Goal: Task Accomplishment & Management: Manage account settings

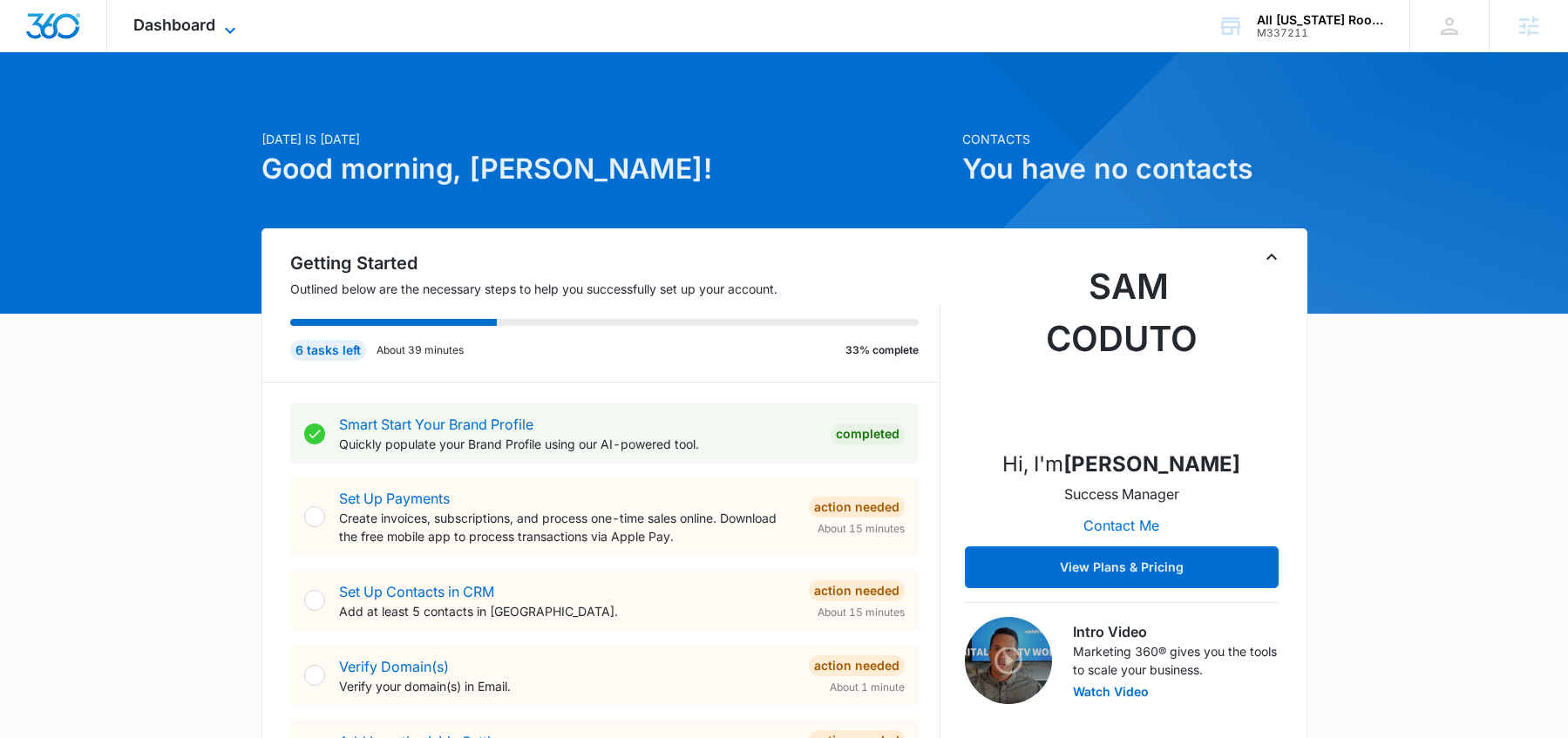
click at [200, 24] on span "Dashboard" at bounding box center [174, 25] width 82 height 18
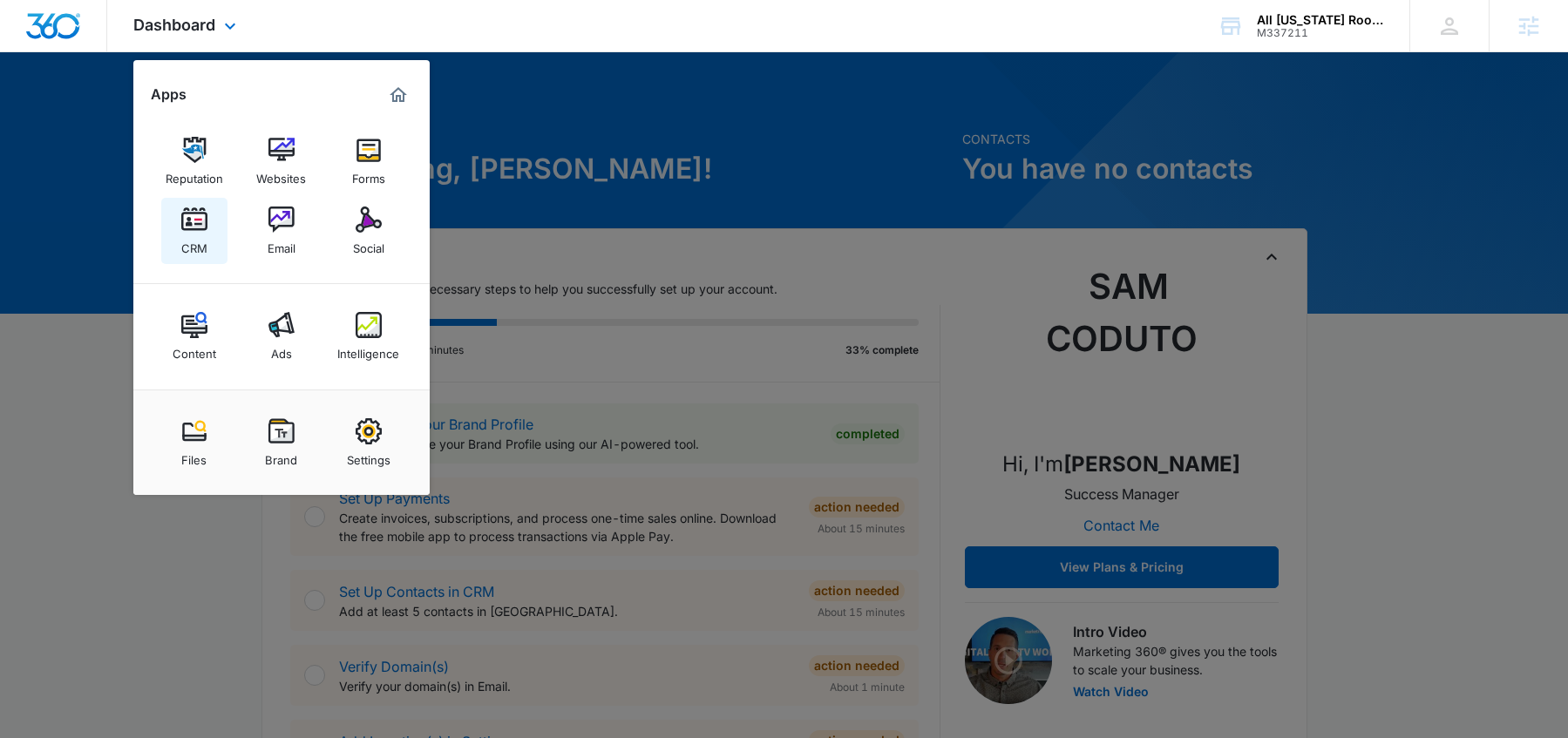
click at [191, 229] on img at bounding box center [194, 220] width 26 height 26
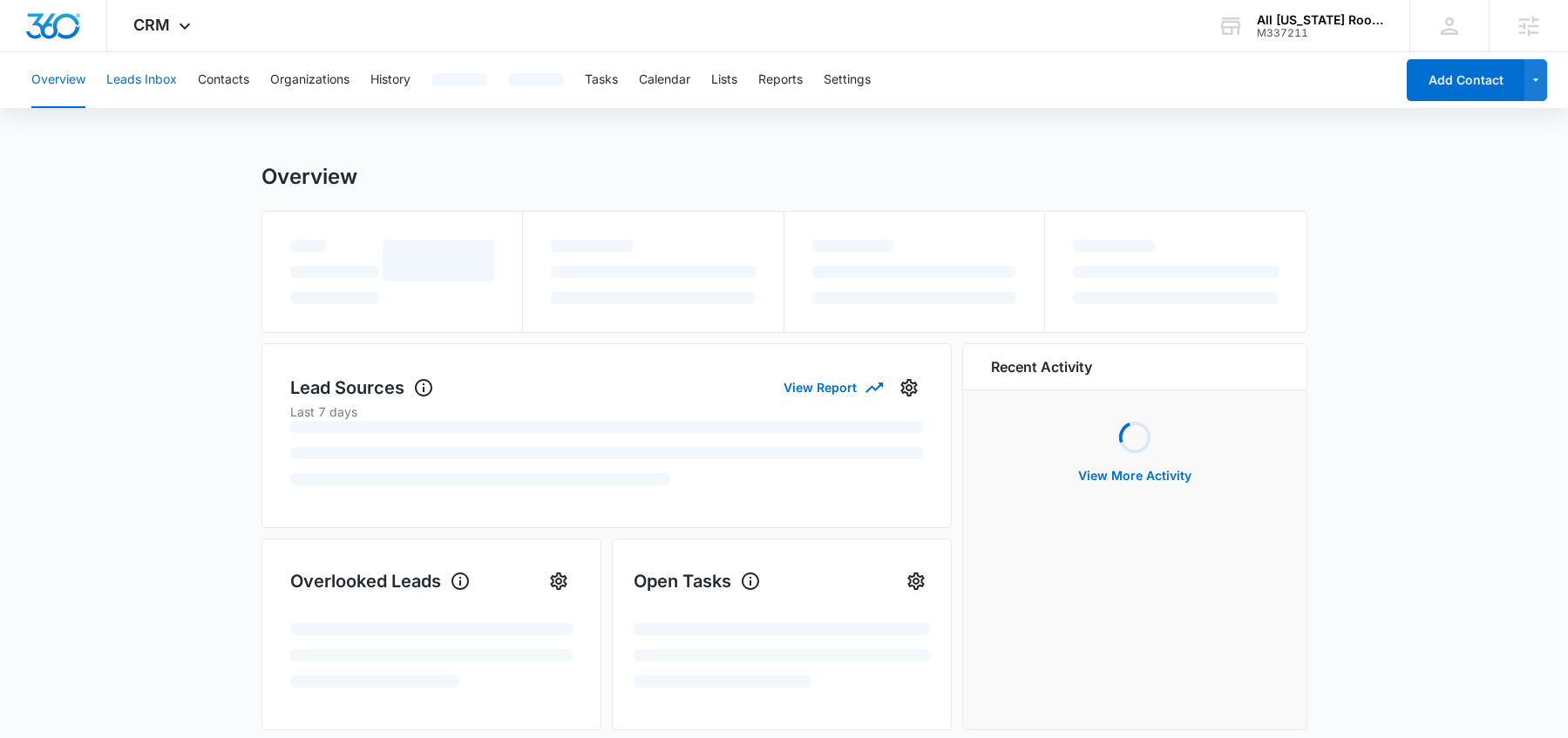
click at [139, 85] on button "Leads Inbox" at bounding box center [141, 80] width 71 height 56
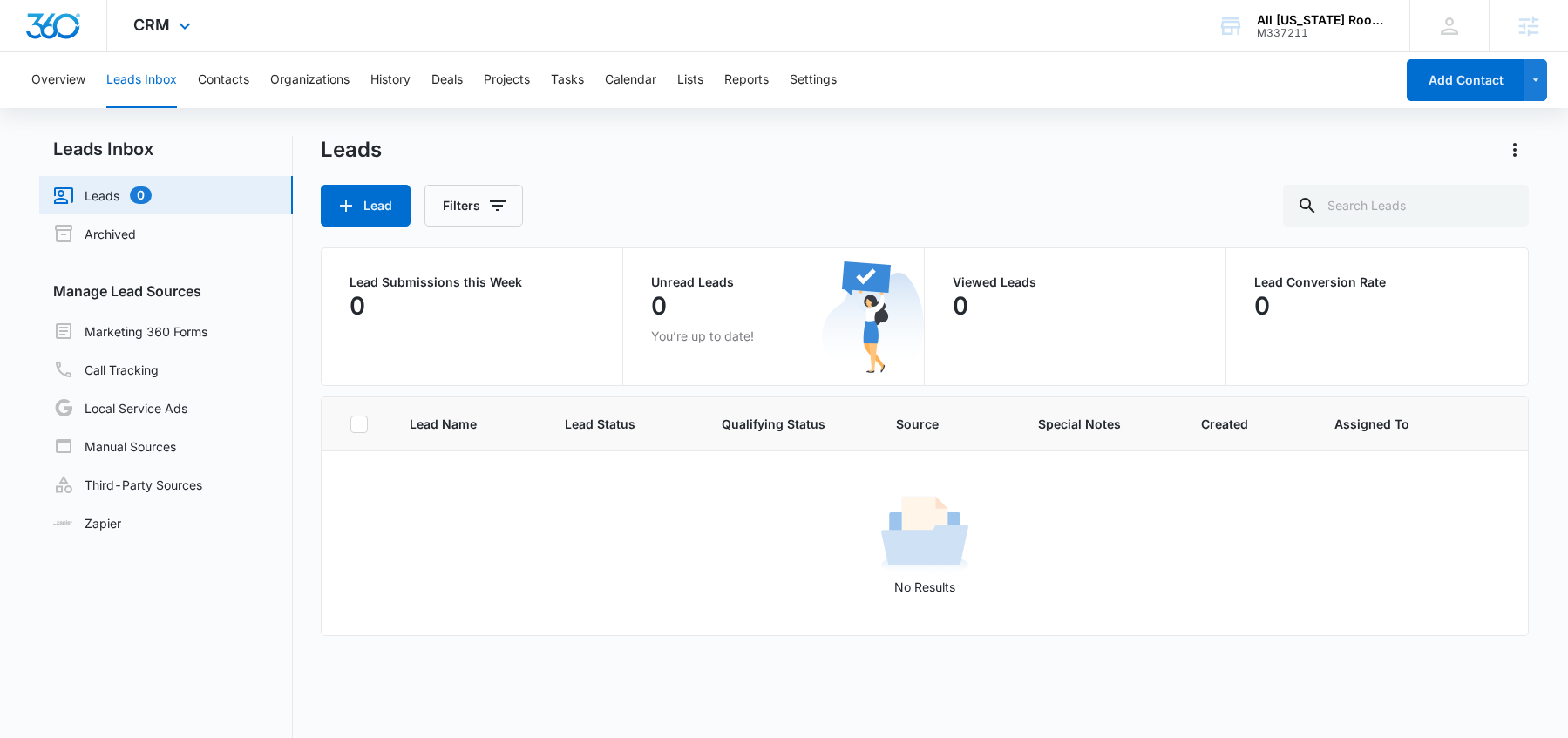
click at [44, 27] on img "Dashboard" at bounding box center [53, 26] width 56 height 26
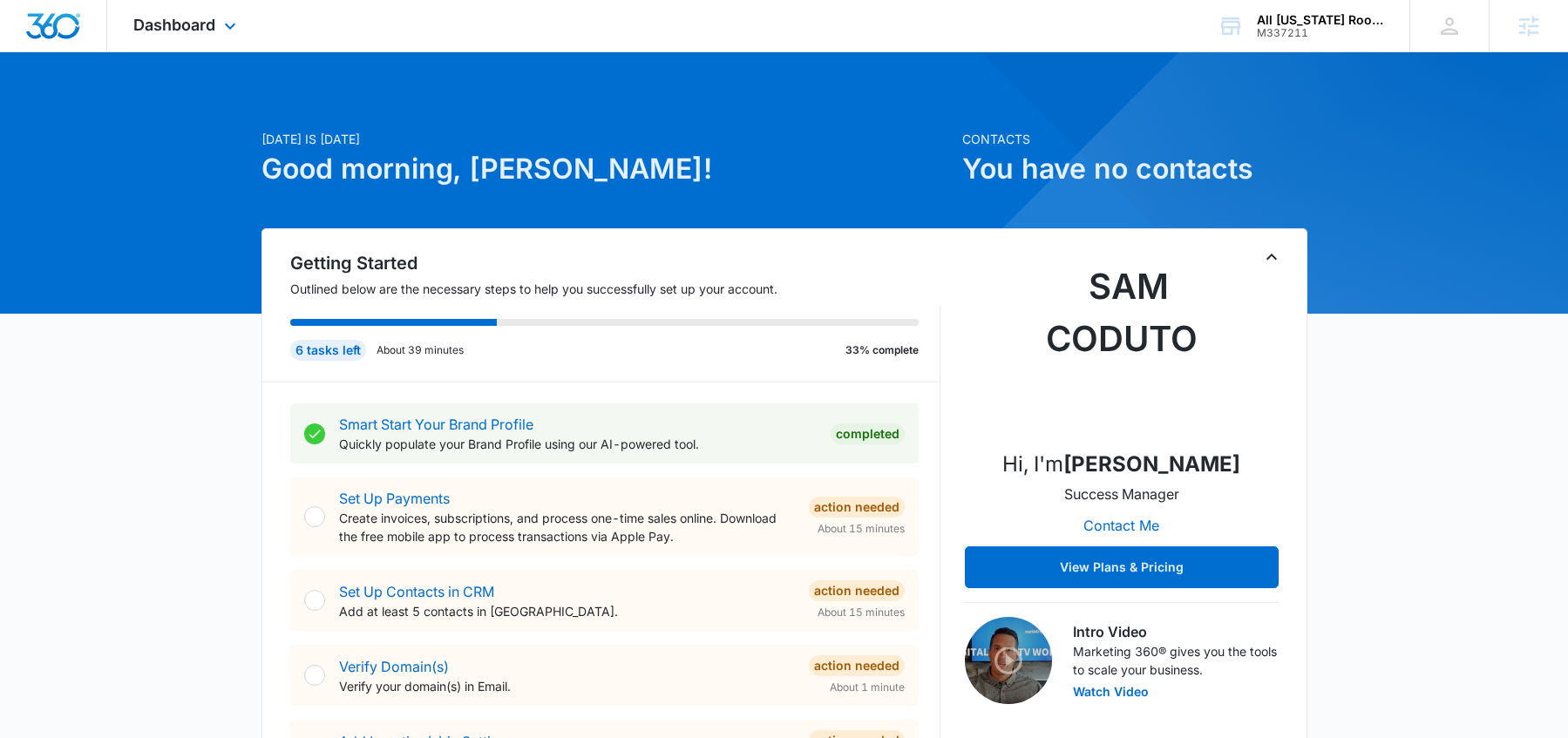
click at [193, 37] on div "Dashboard Apps Reputation Websites Forms CRM Email Social Content Ads Intellige…" at bounding box center [186, 25] width 159 height 51
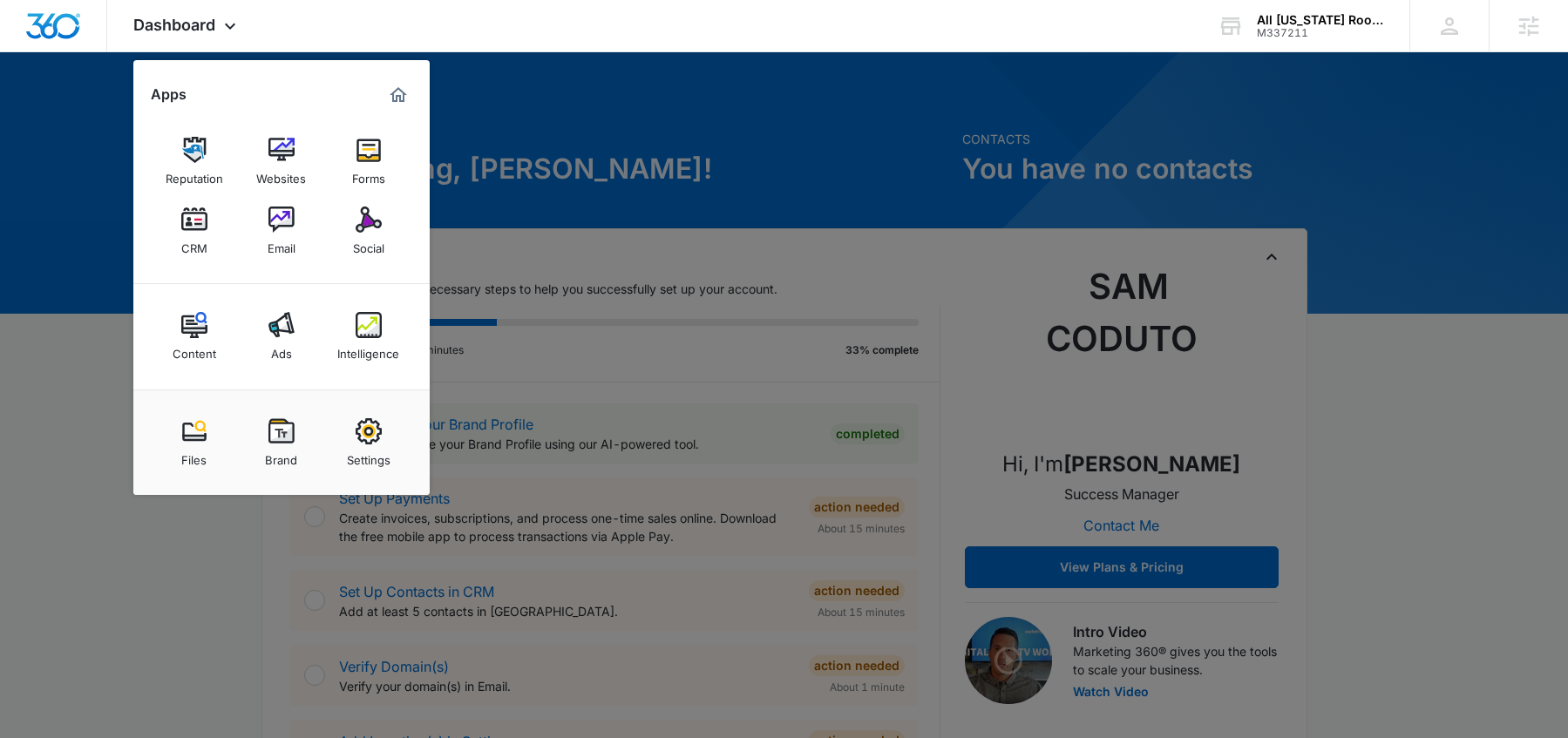
click at [607, 152] on div at bounding box center [784, 369] width 1568 height 738
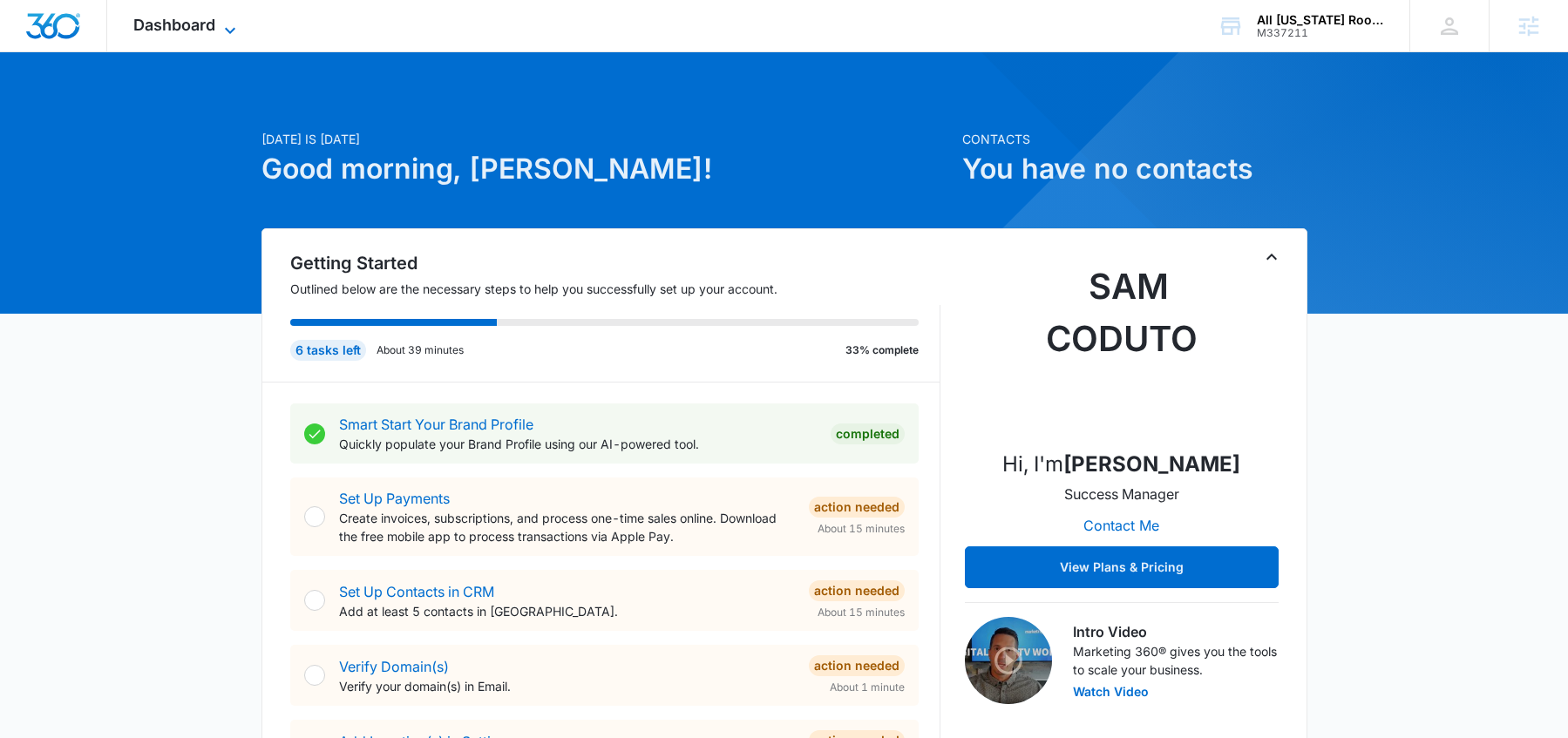
click at [207, 30] on span "Dashboard" at bounding box center [174, 25] width 82 height 18
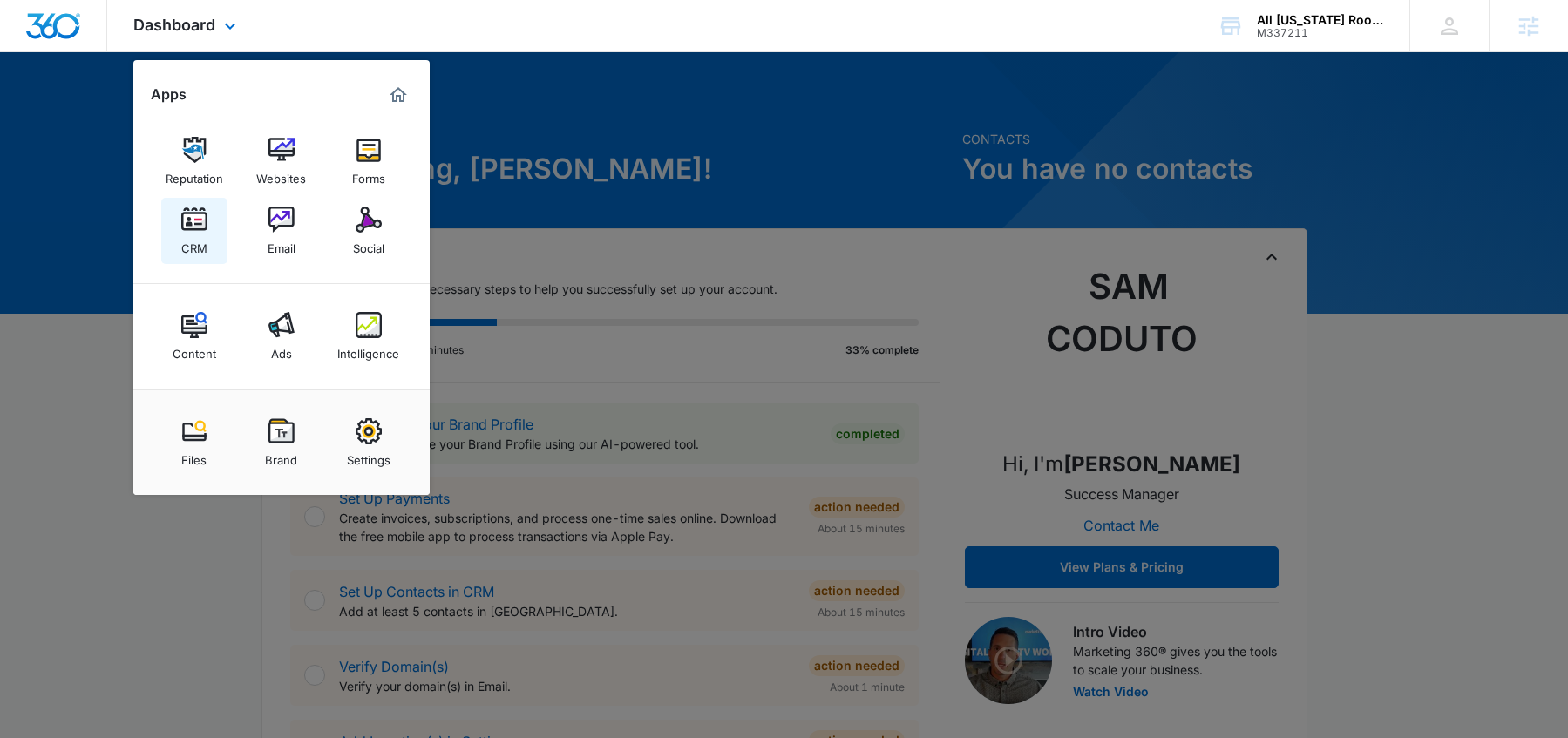
click at [191, 212] on img at bounding box center [194, 220] width 26 height 26
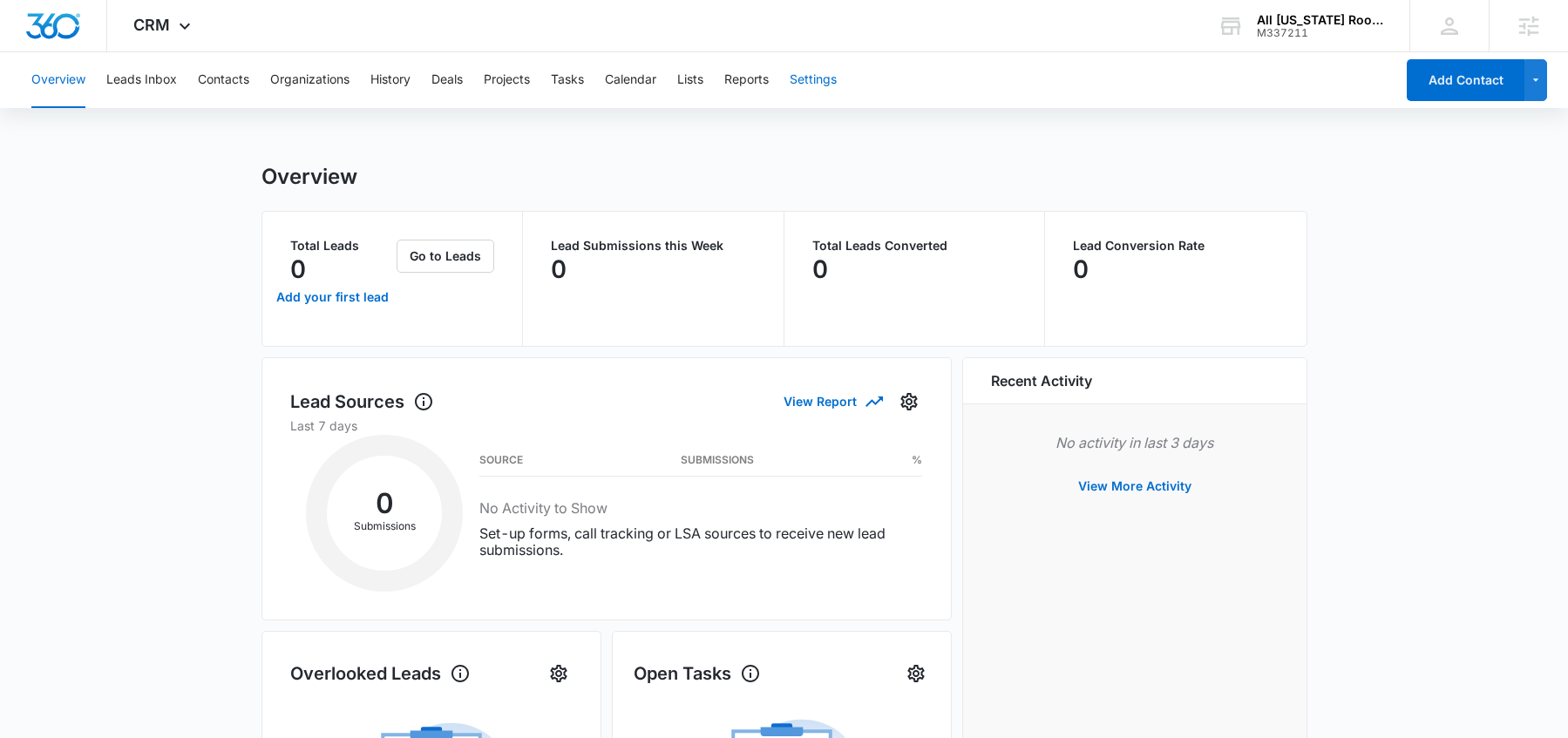
click at [798, 83] on button "Settings" at bounding box center [812, 80] width 47 height 56
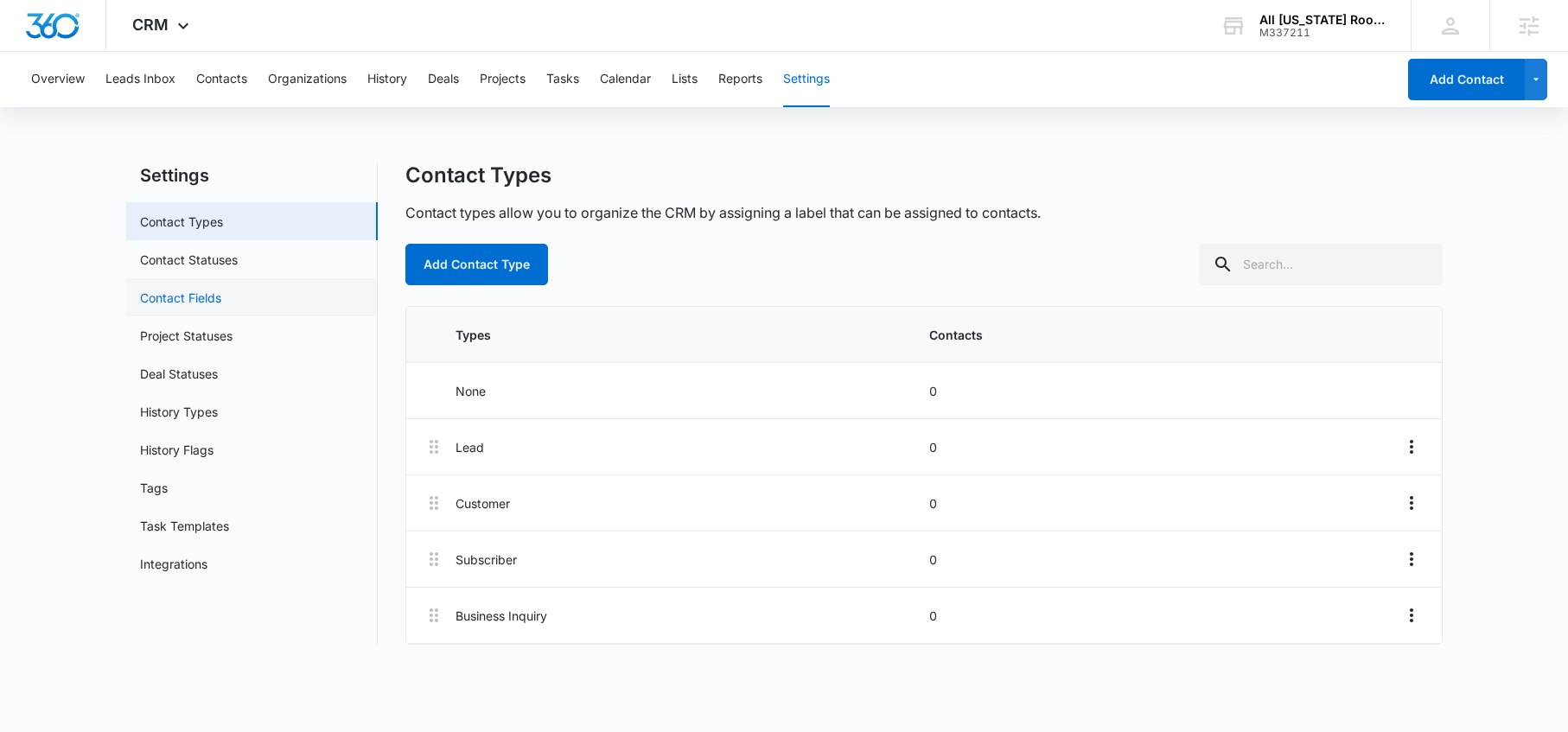
click at [221, 306] on link "Contact Fields" at bounding box center [181, 298] width 81 height 18
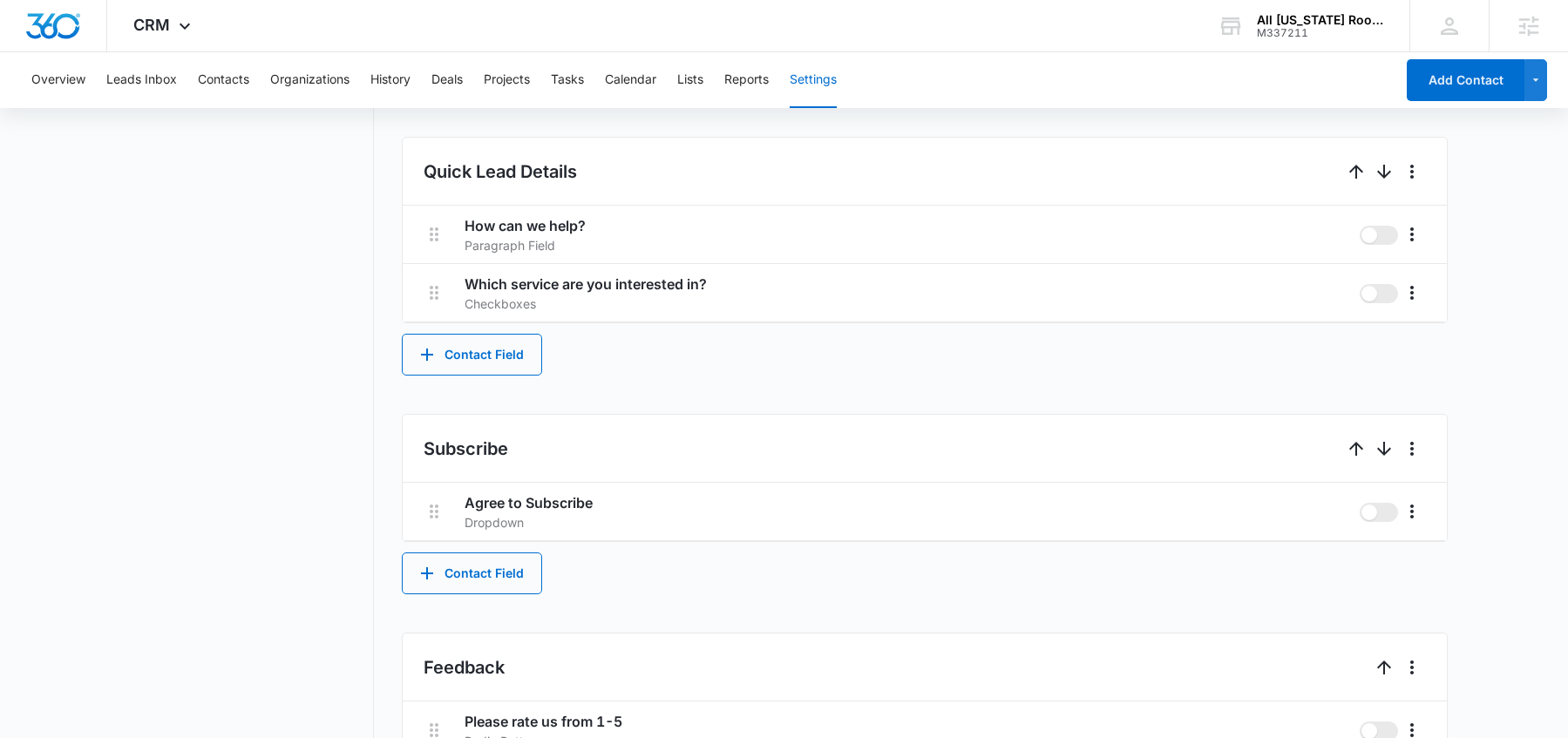
scroll to position [1014, 0]
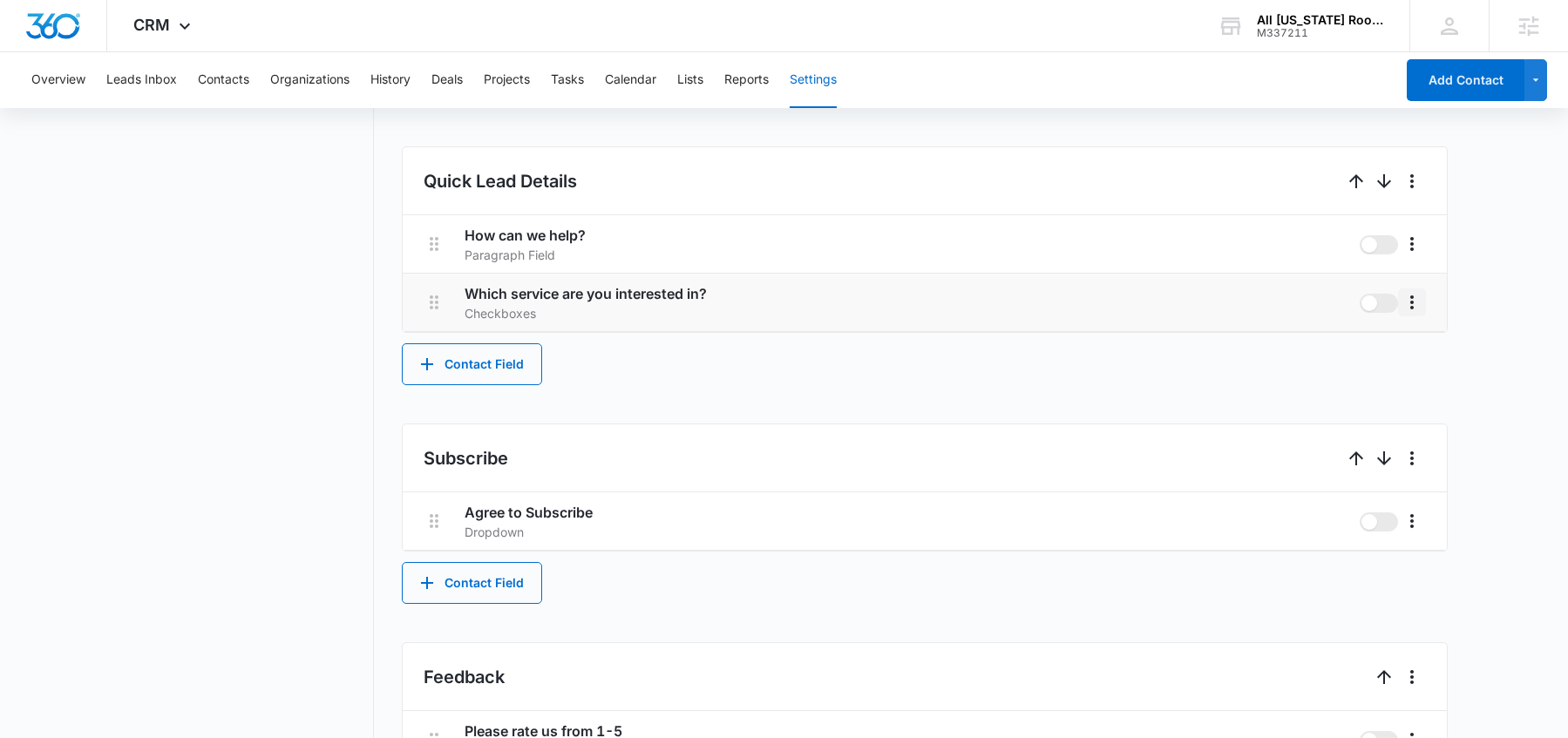
click at [1421, 311] on icon "More" at bounding box center [1411, 302] width 21 height 21
click at [1425, 345] on div "Edit" at bounding box center [1438, 351] width 37 height 12
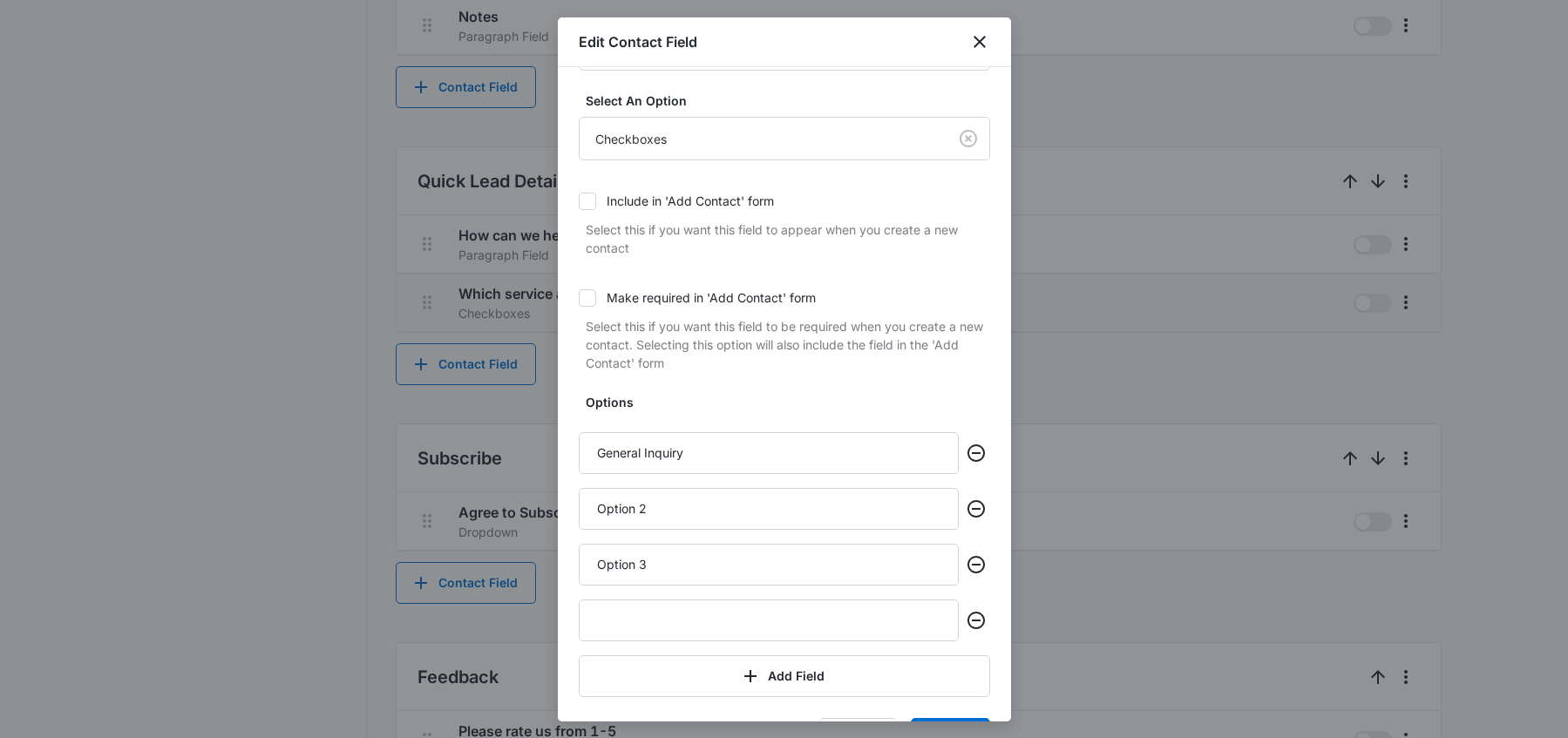
scroll to position [144, 0]
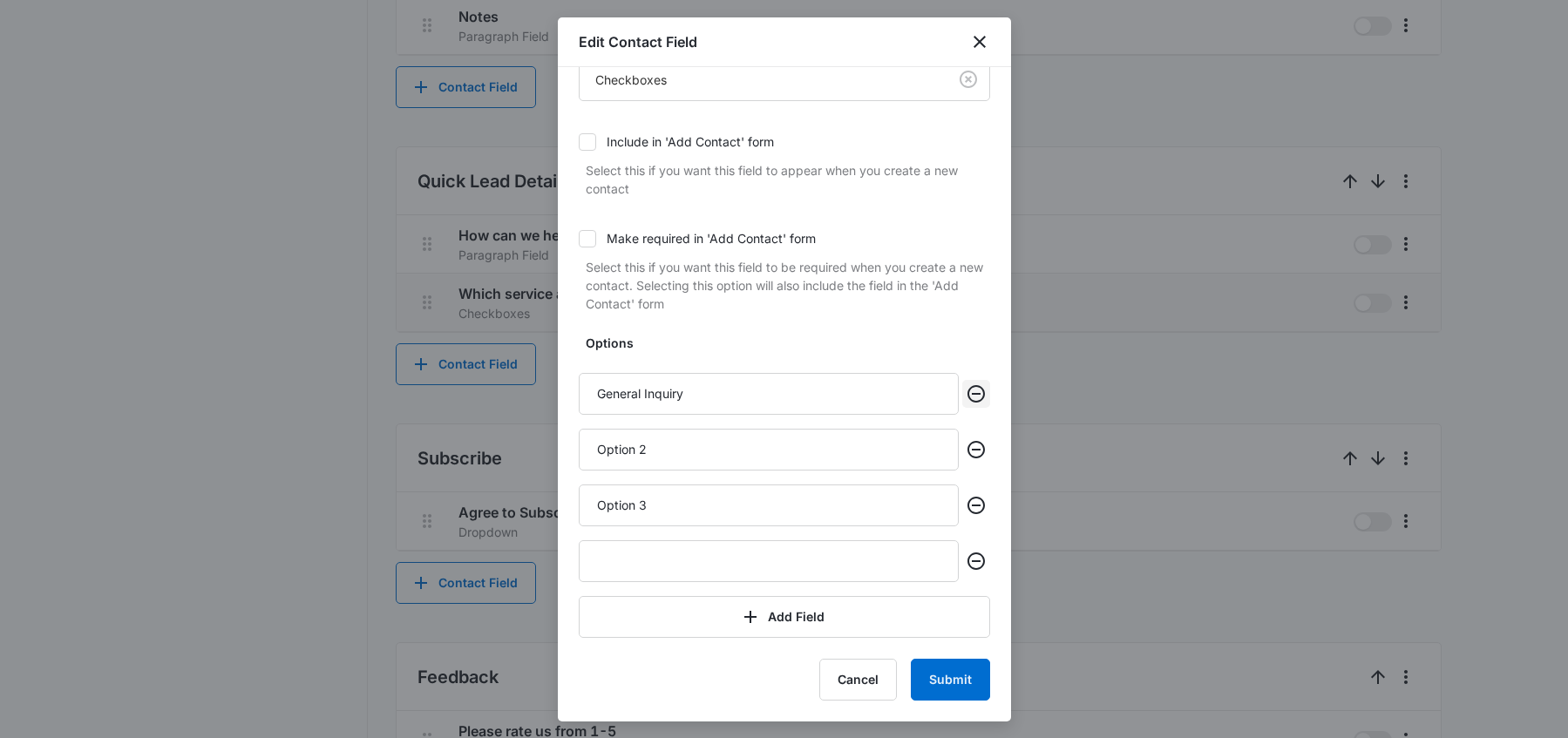
click at [967, 394] on icon "Remove" at bounding box center [975, 393] width 17 height 17
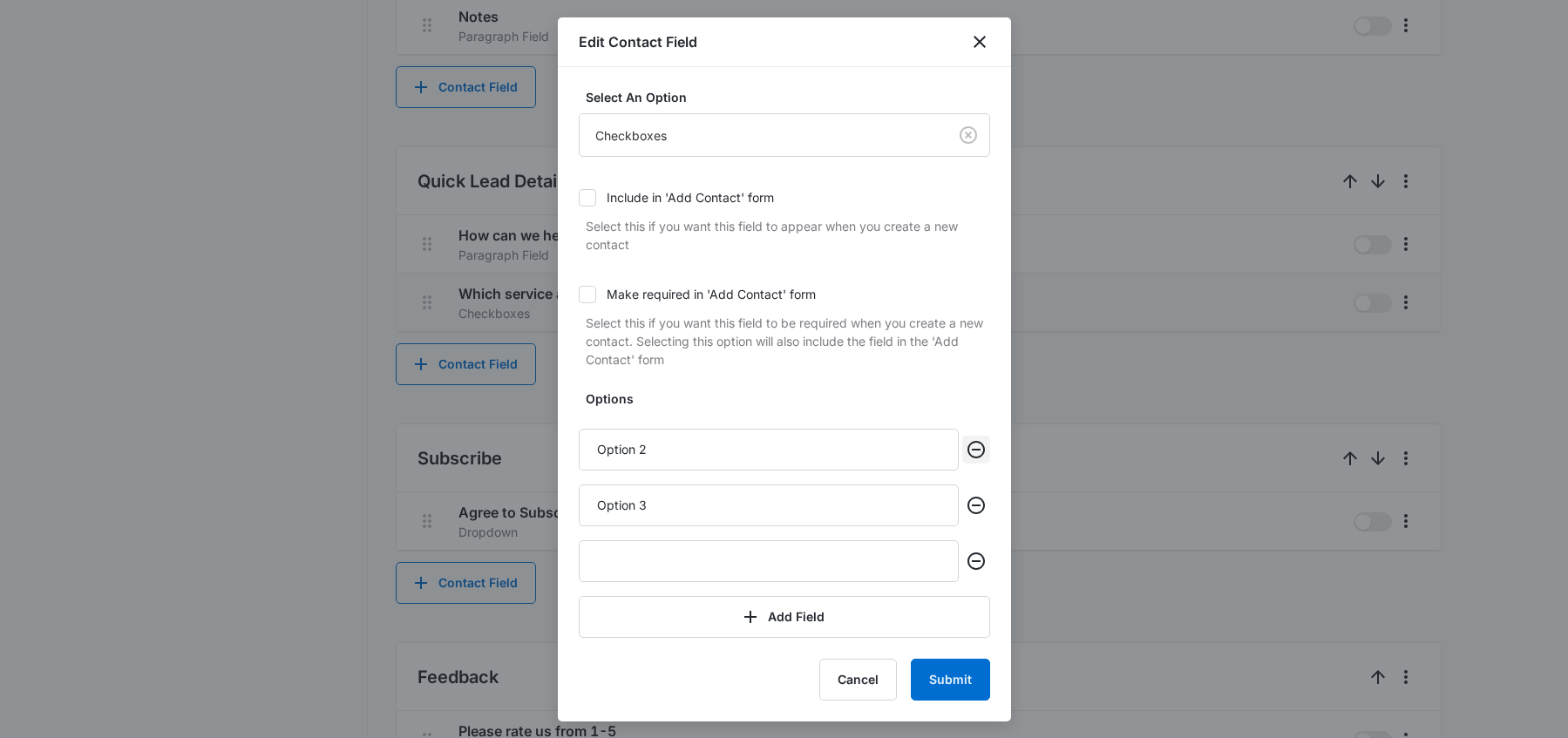
drag, startPoint x: 955, startPoint y: 467, endPoint x: 965, endPoint y: 458, distance: 13.0
click at [956, 466] on div "Option 2" at bounding box center [784, 450] width 411 height 42
click at [966, 453] on icon "Remove" at bounding box center [976, 449] width 21 height 21
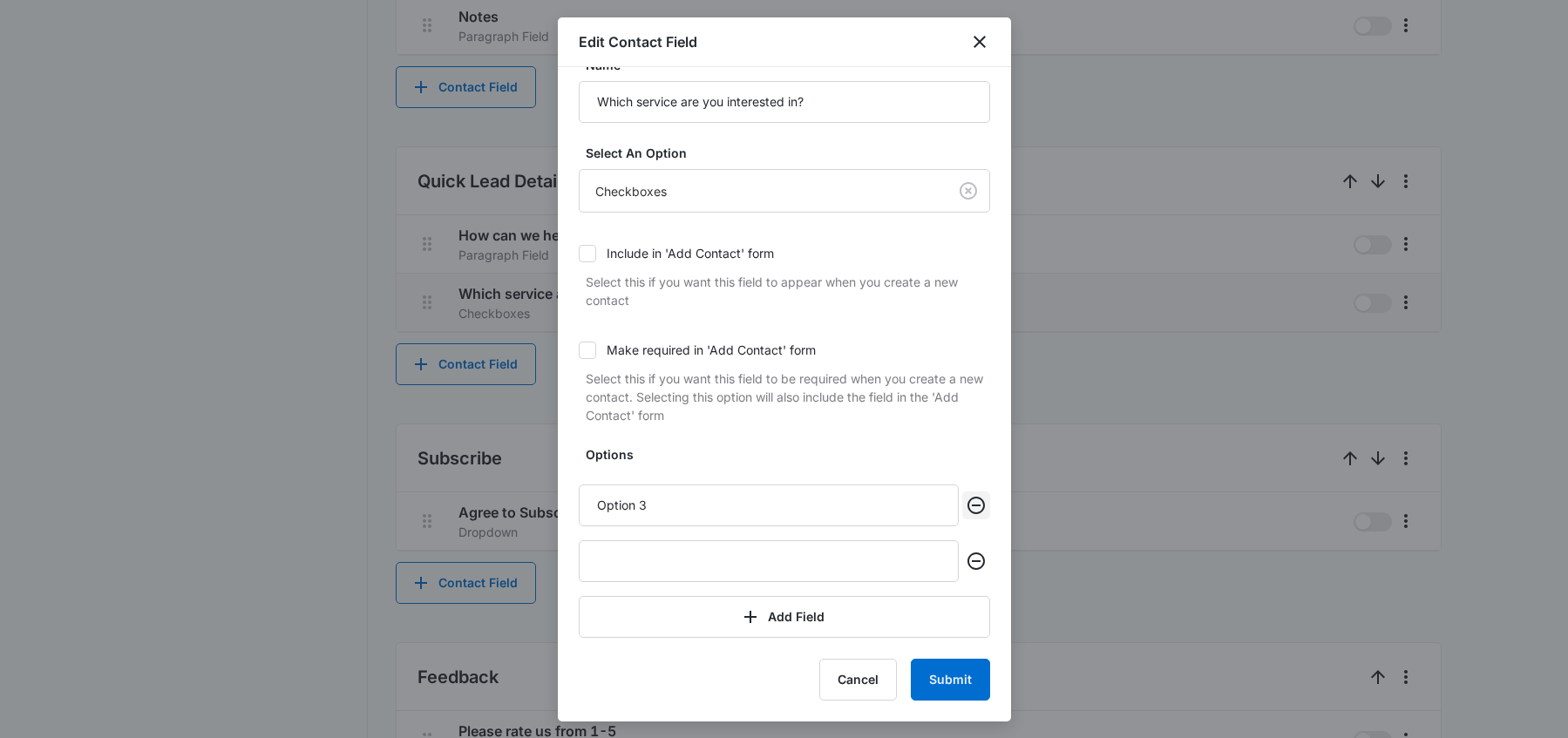
click at [967, 512] on icon "Remove" at bounding box center [975, 505] width 17 height 17
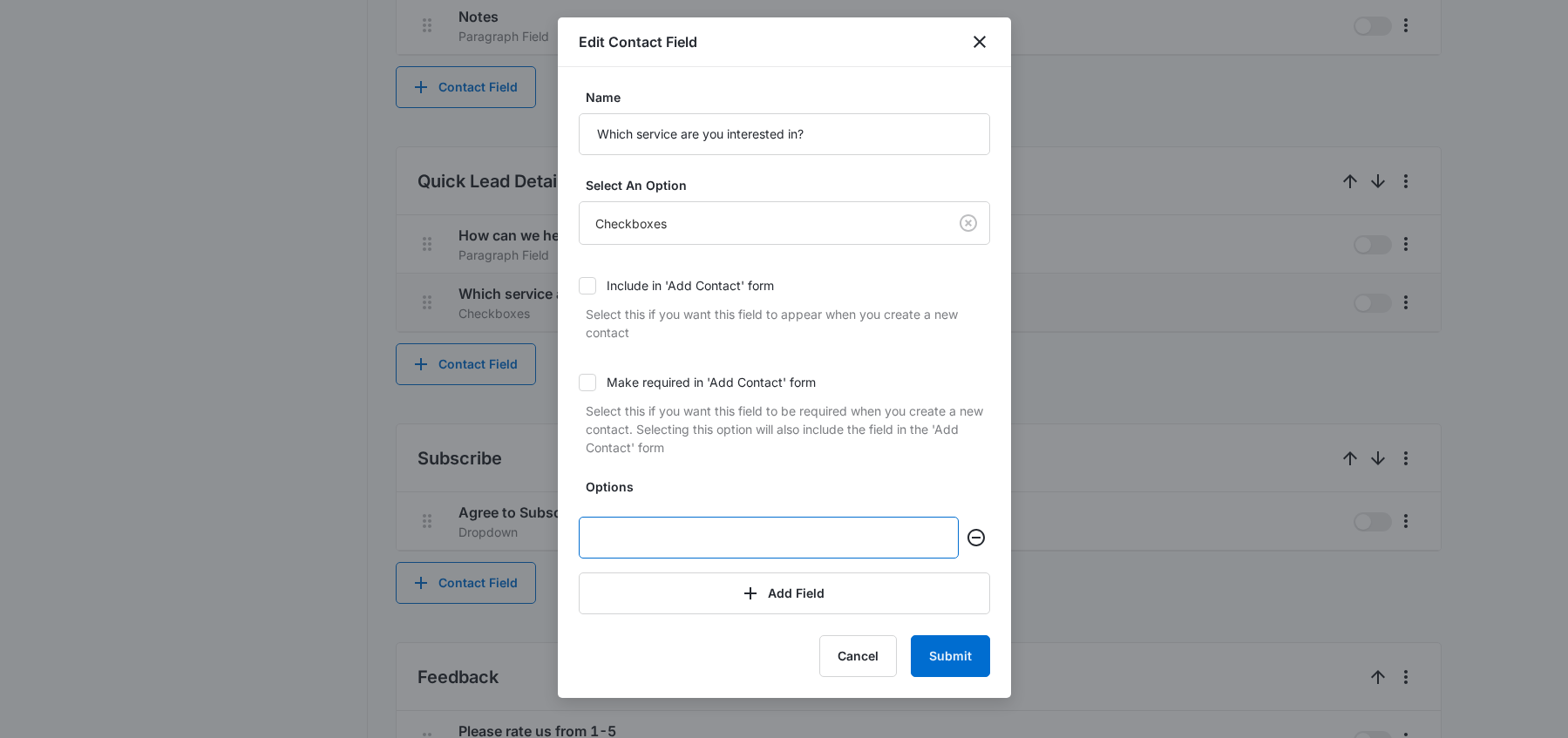
click at [851, 543] on input "text" at bounding box center [769, 538] width 380 height 42
paste input "Roof Installations"
type input "Roof Installations"
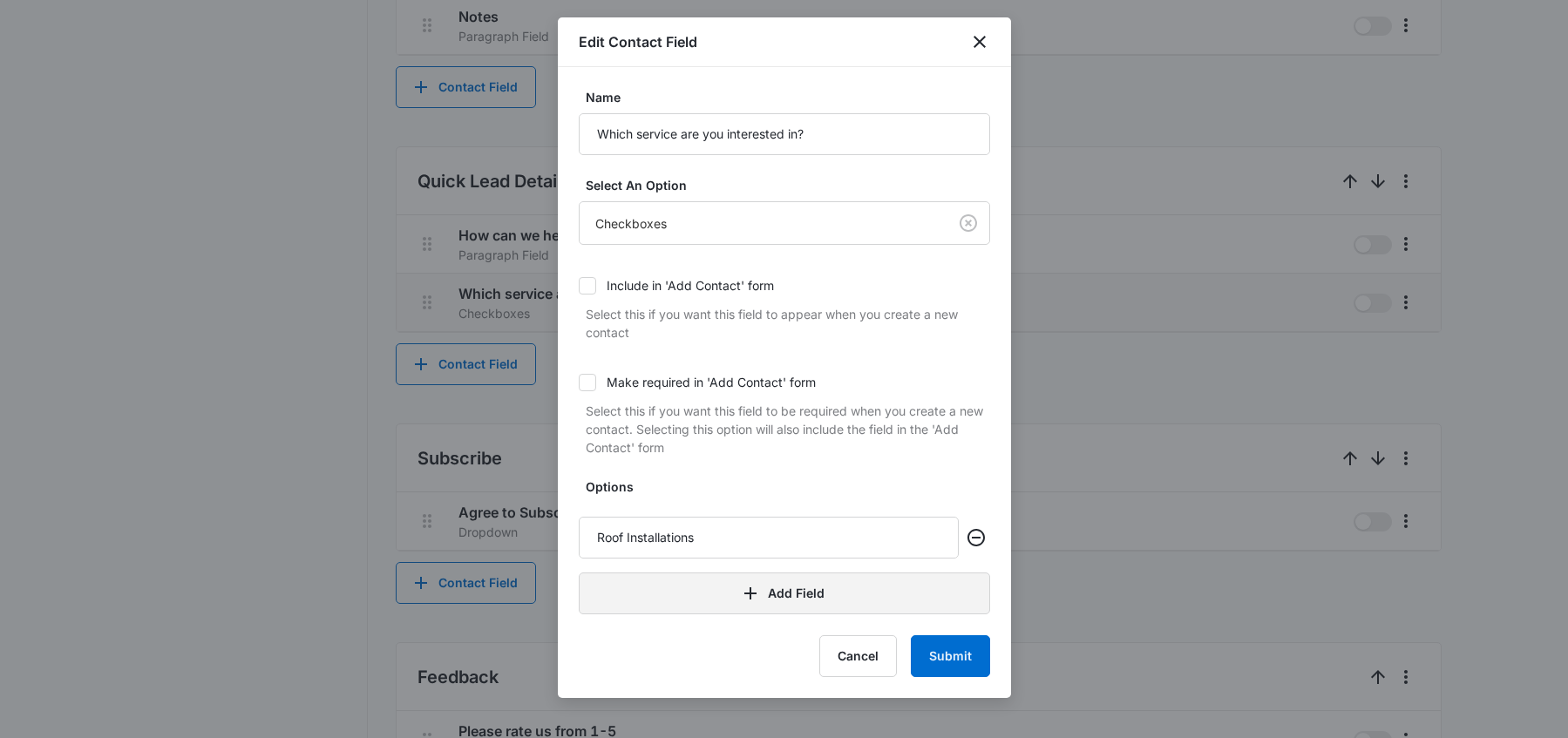
click at [795, 593] on button "Add Field" at bounding box center [784, 594] width 411 height 42
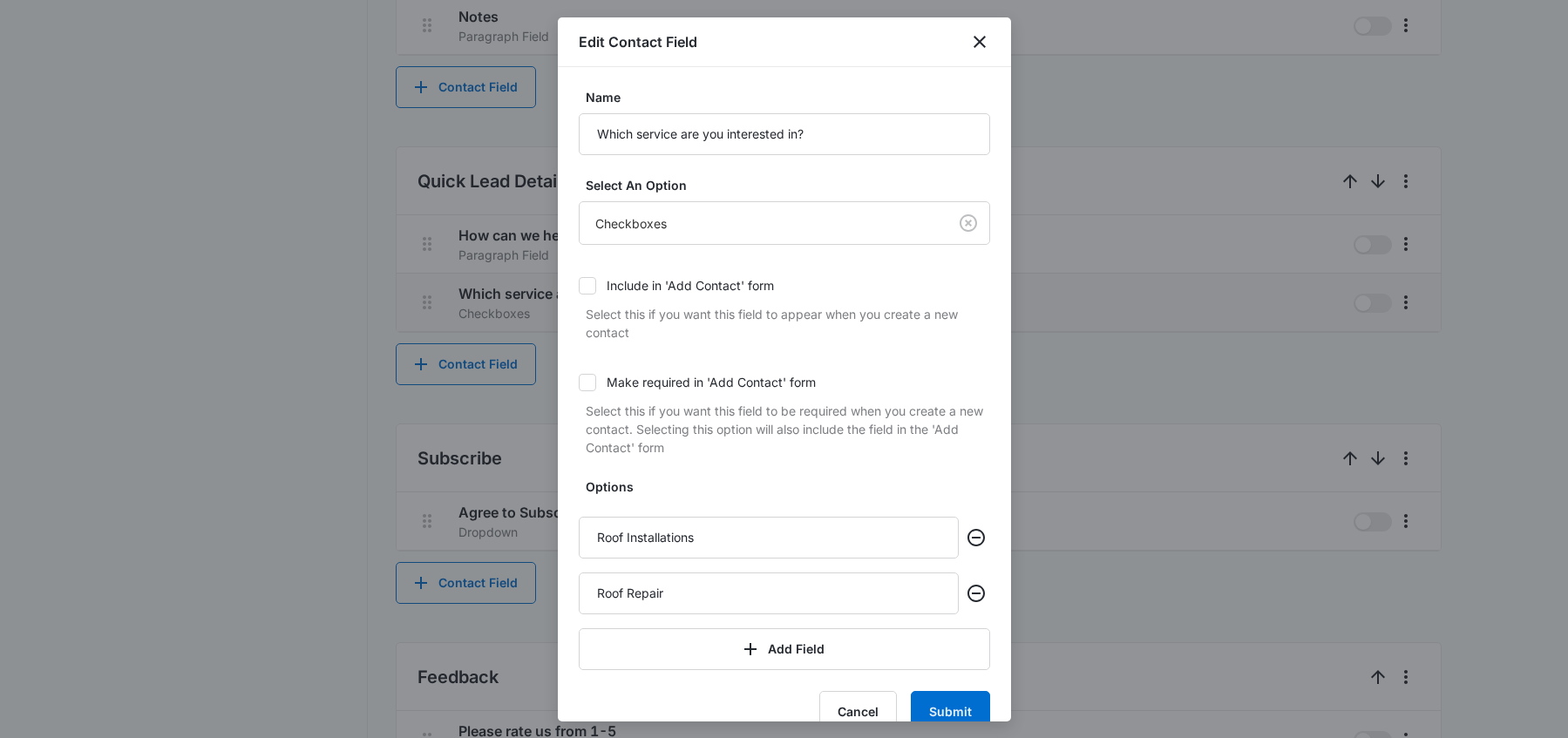
scroll to position [3, 0]
type input "Roof Repair"
click at [857, 652] on button "Add Field" at bounding box center [784, 646] width 411 height 42
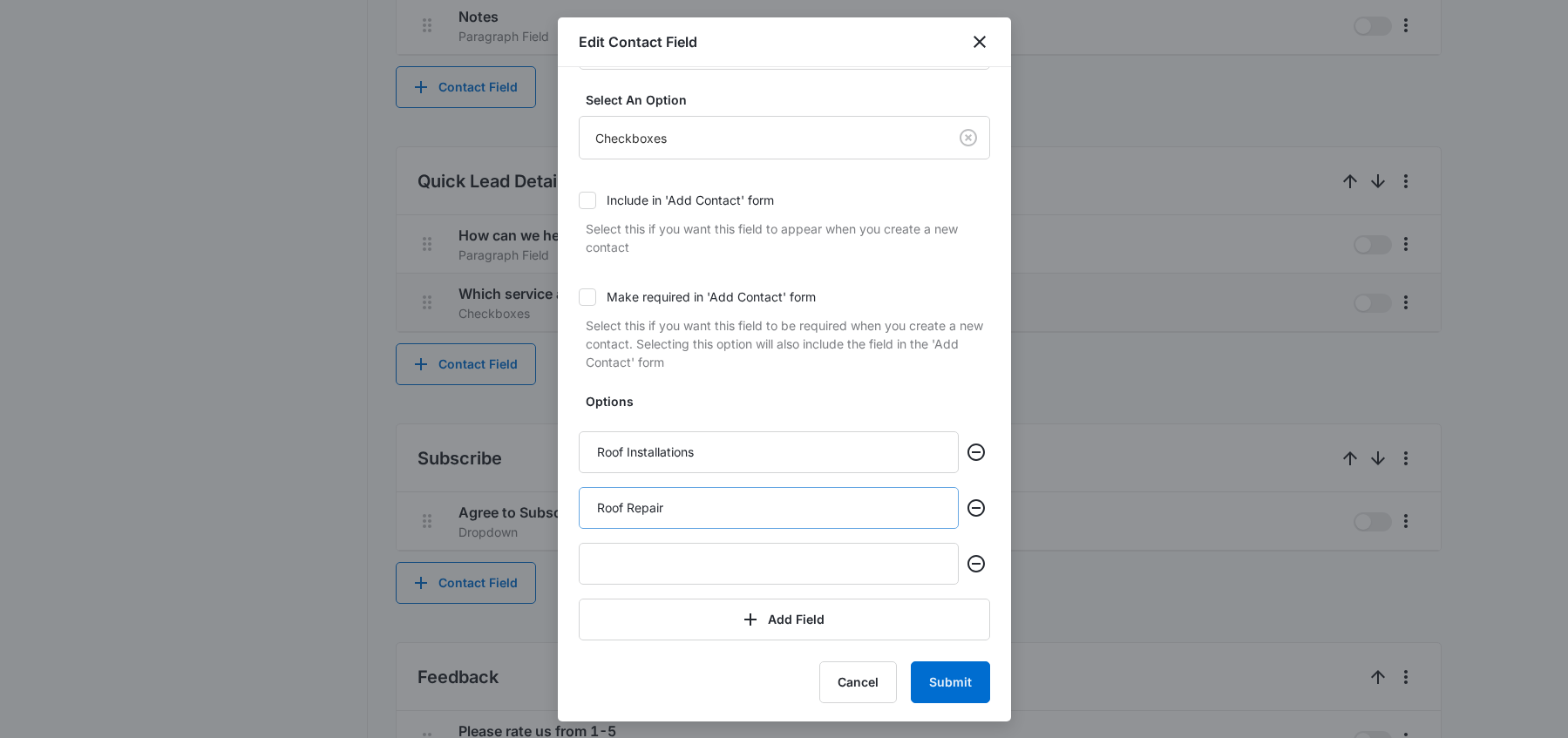
scroll to position [88, 0]
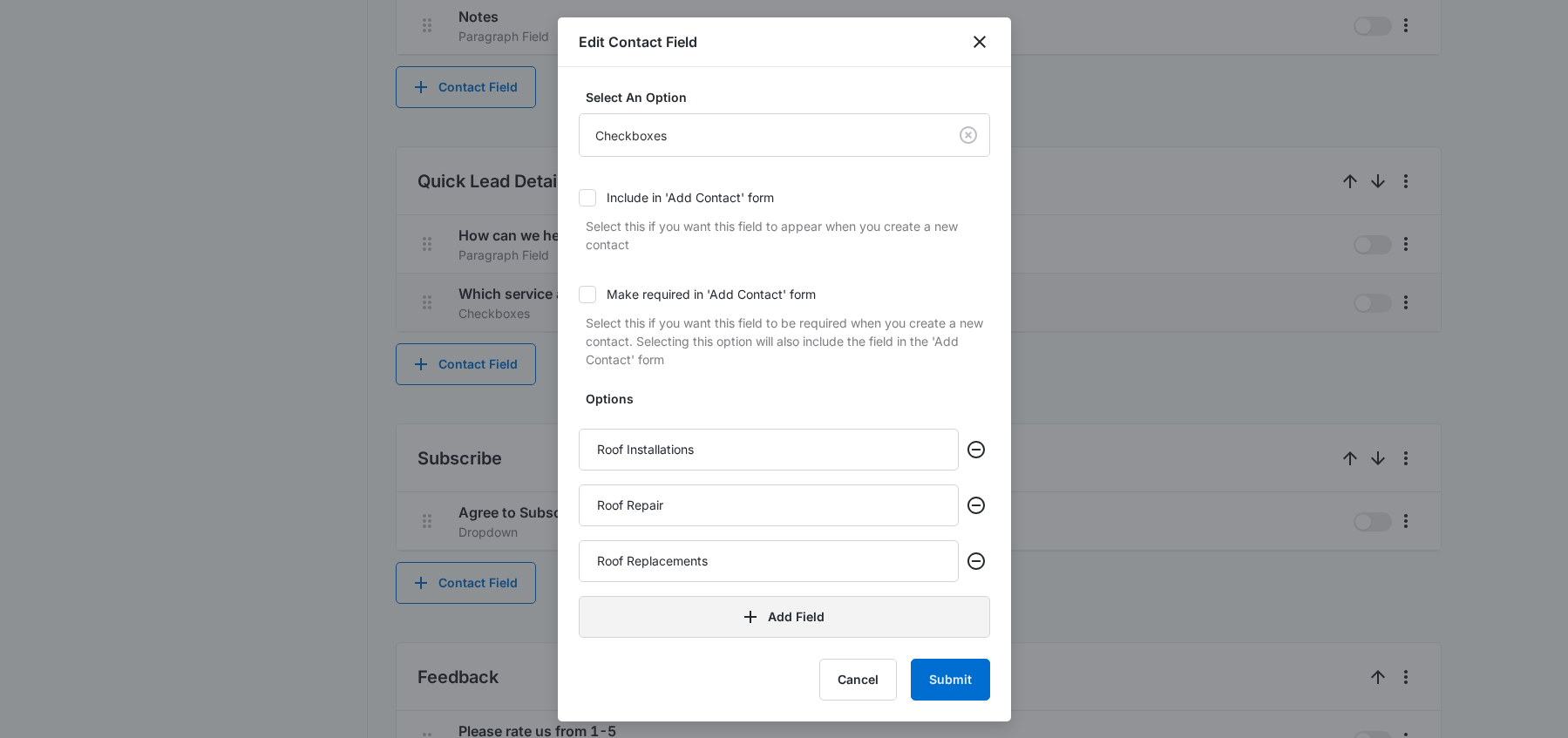
type input "Roof Replacements"
click at [782, 626] on button "Add Field" at bounding box center [784, 617] width 411 height 42
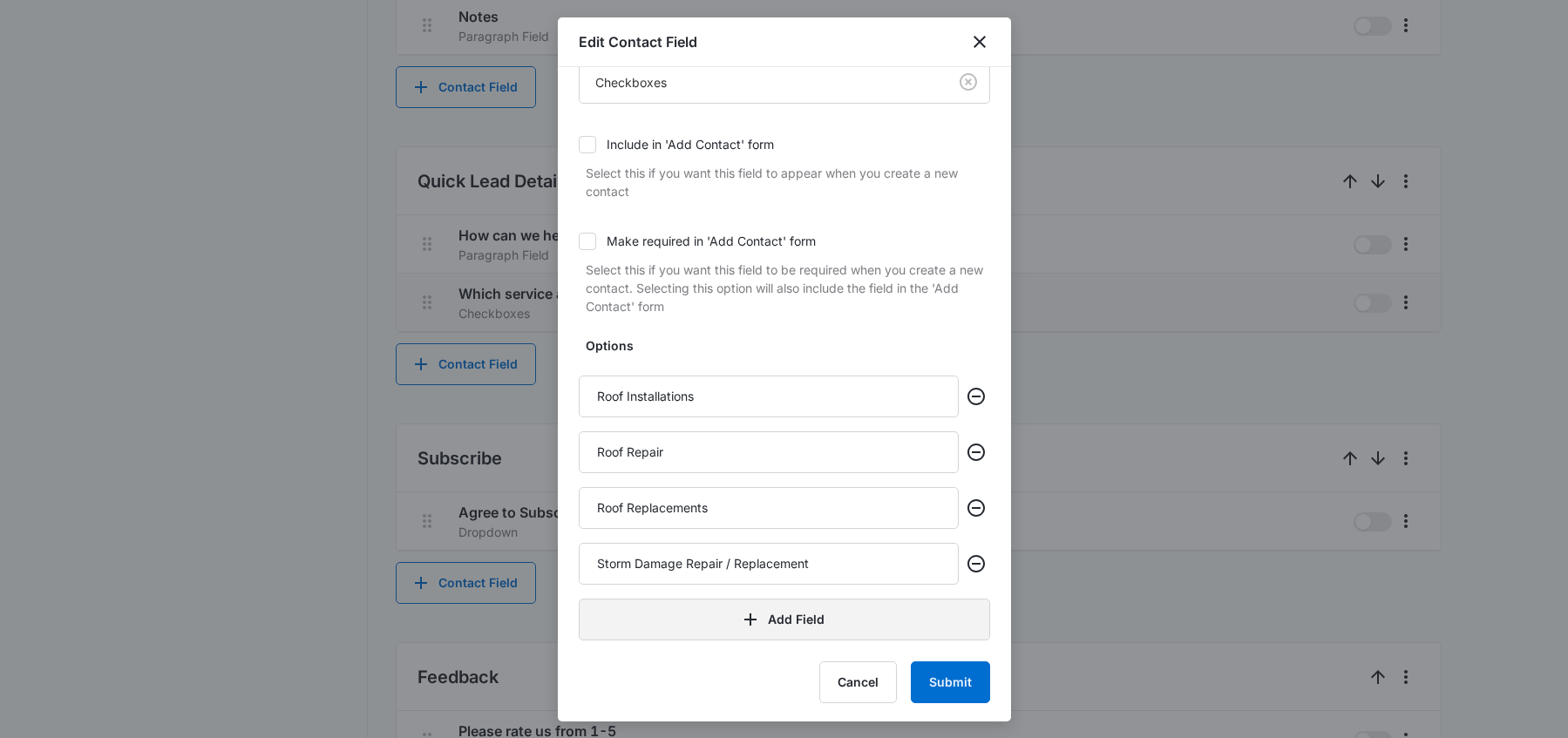
scroll to position [144, 0]
type input "Storm Damage Repair / Replacement"
click at [948, 677] on button "Submit" at bounding box center [950, 680] width 79 height 42
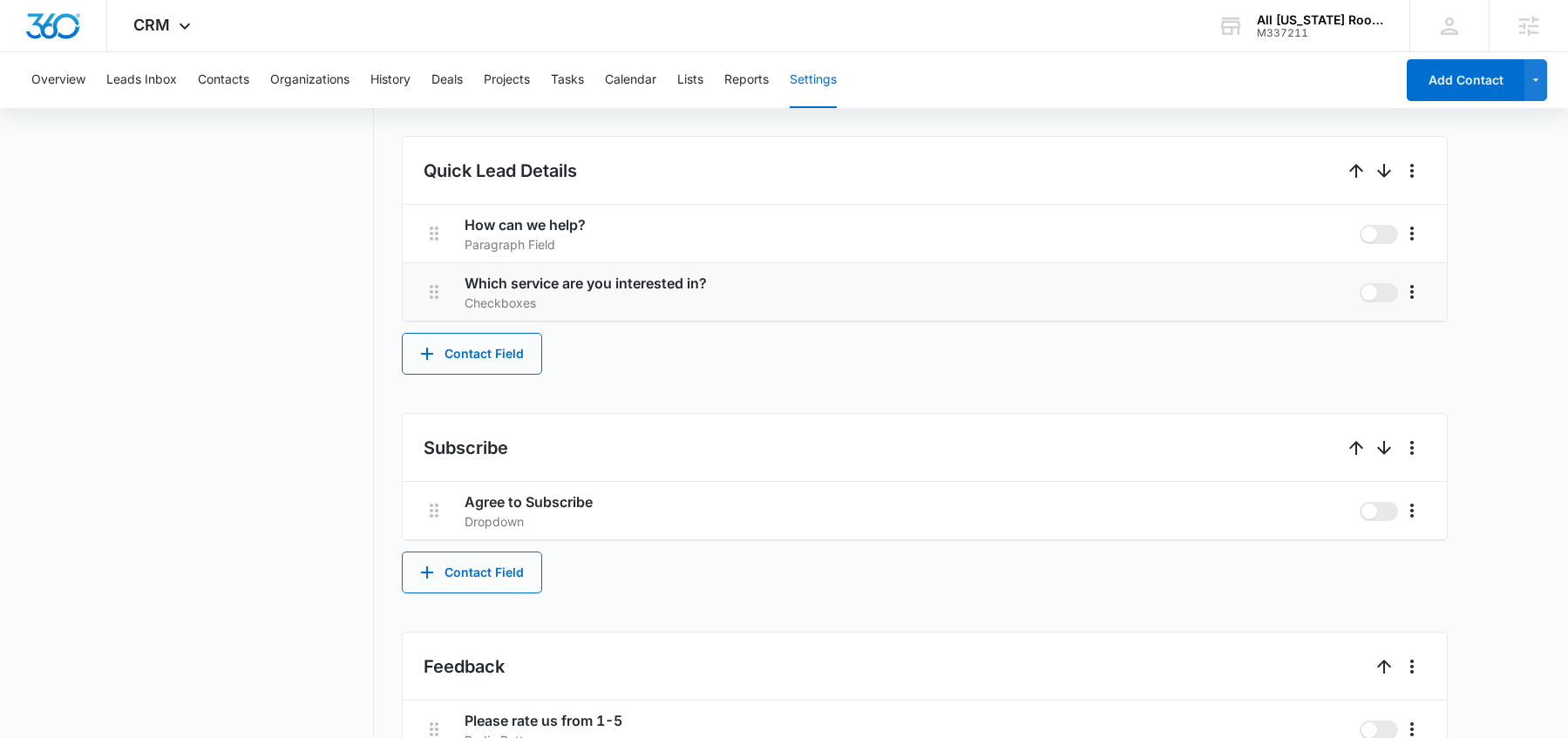
scroll to position [1039, 0]
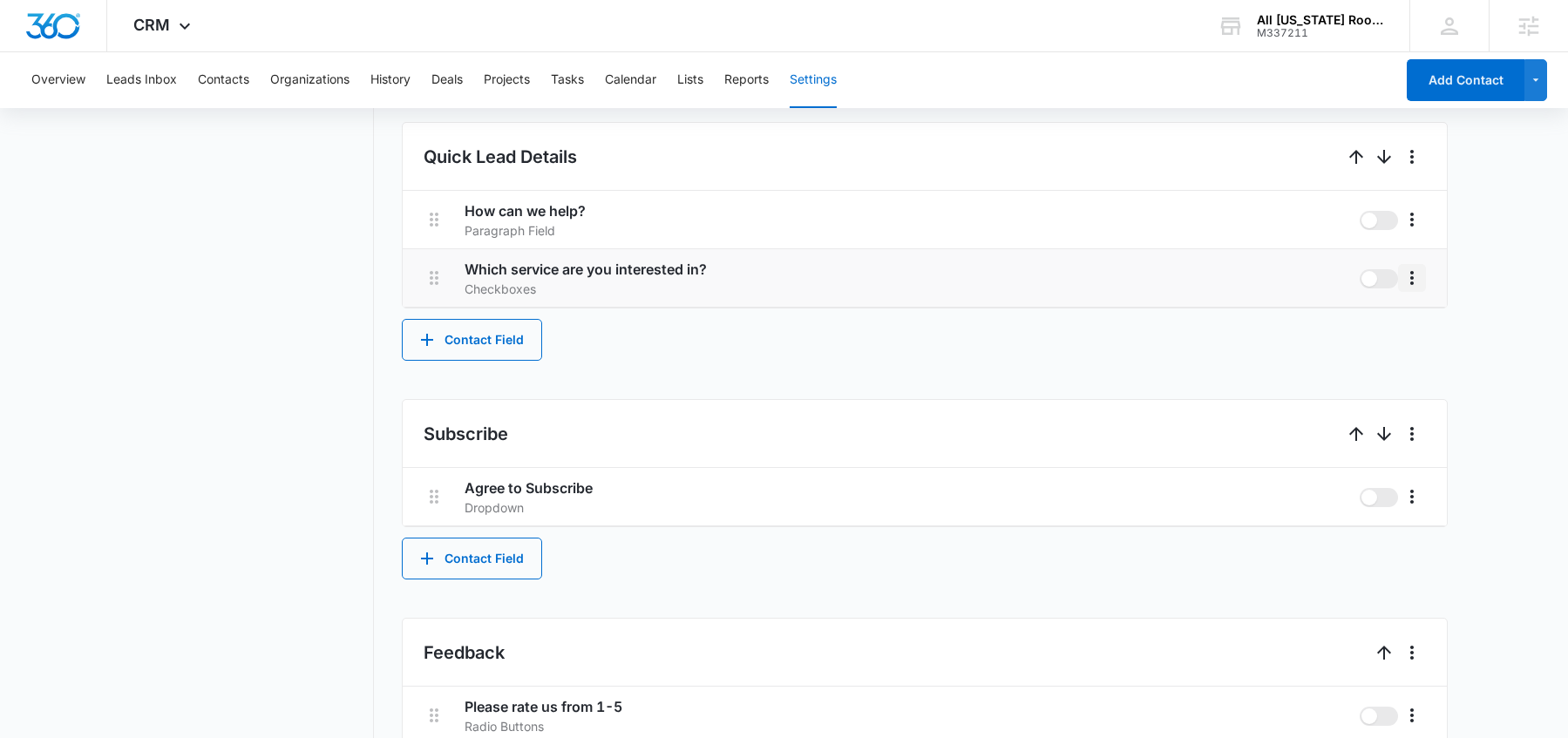
click at [1423, 278] on button "More" at bounding box center [1412, 278] width 28 height 28
click at [1431, 331] on div "Edit" at bounding box center [1438, 327] width 37 height 12
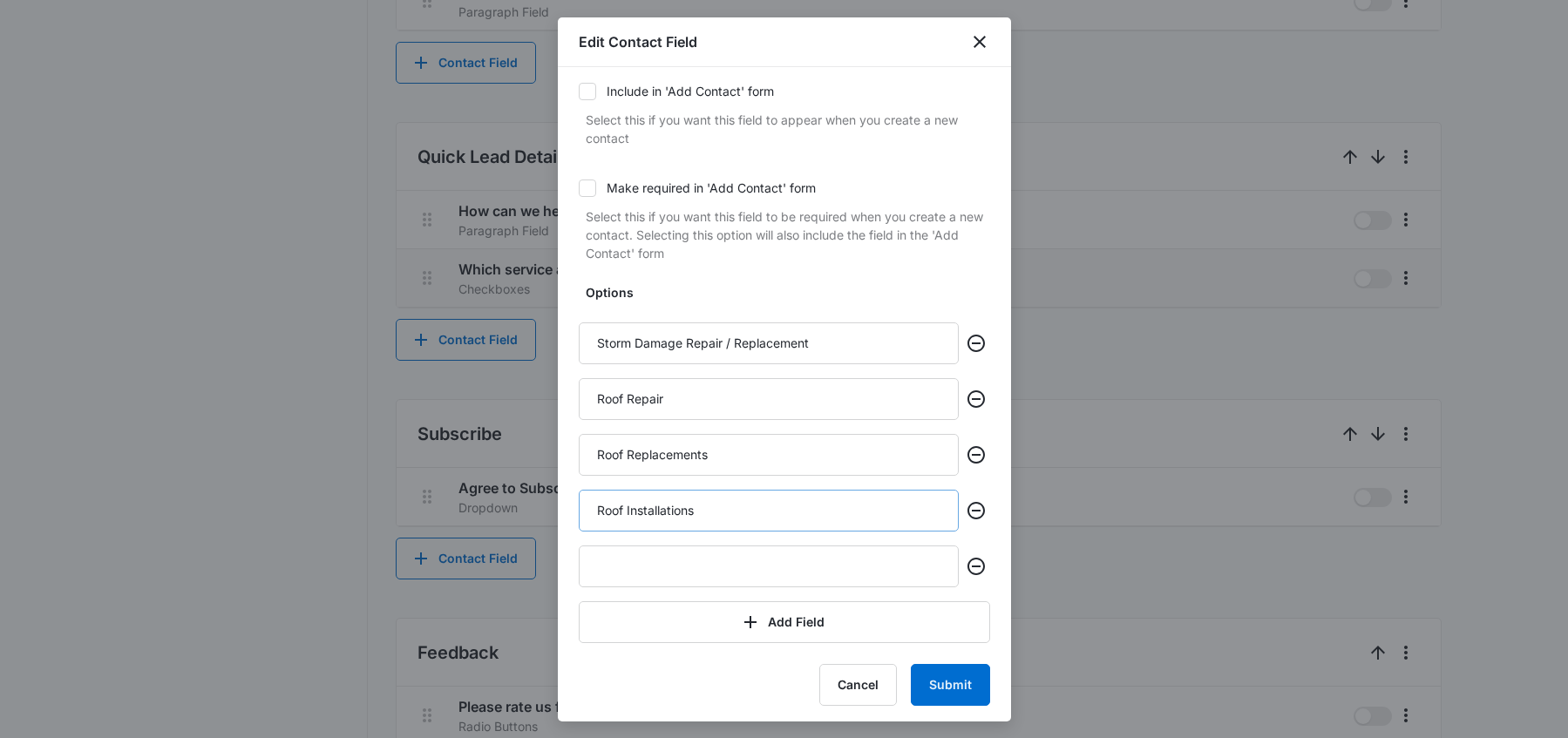
scroll to position [200, 0]
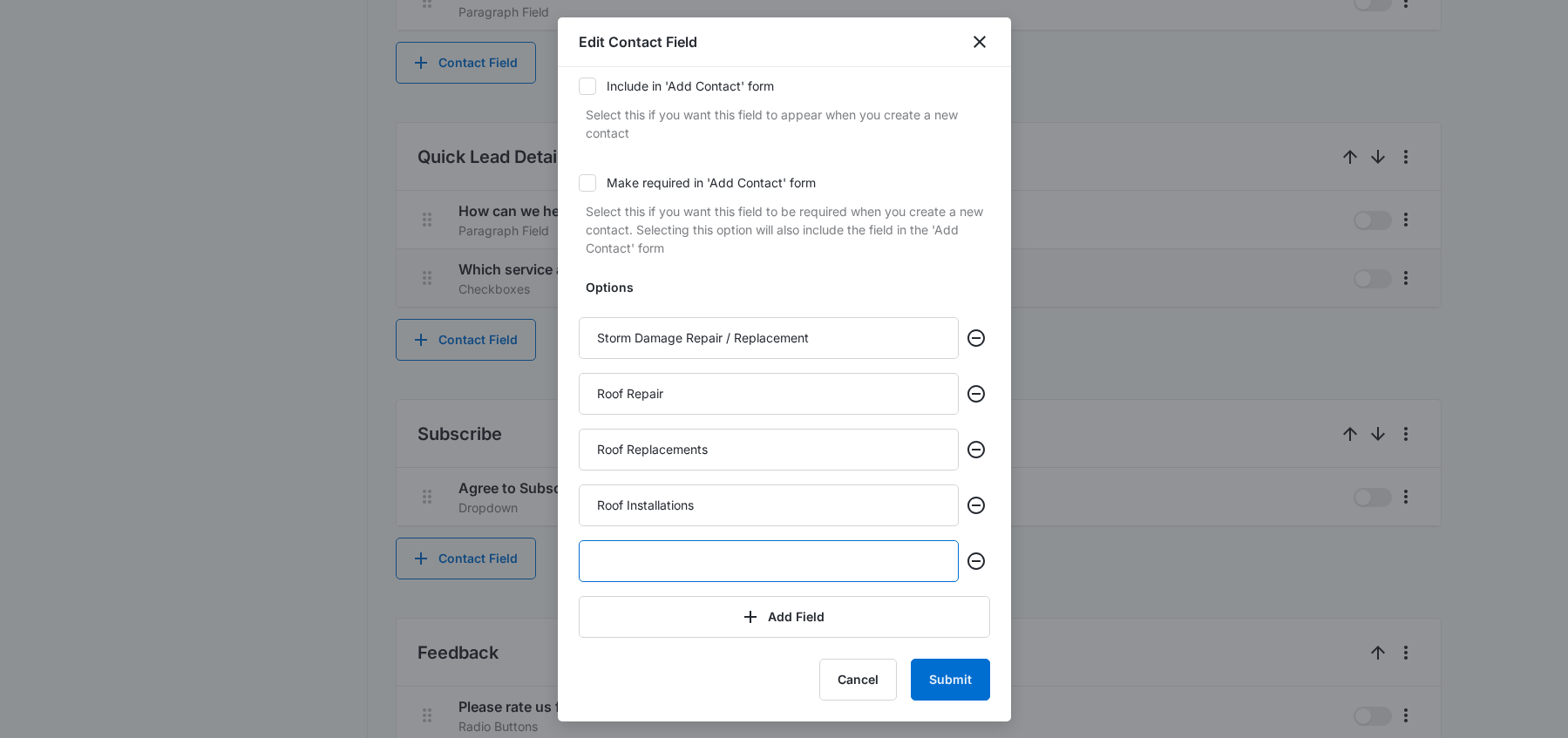
click at [666, 569] on input "text" at bounding box center [769, 561] width 380 height 42
type input "General Inquiry"
click at [922, 681] on button "Submit" at bounding box center [950, 680] width 79 height 42
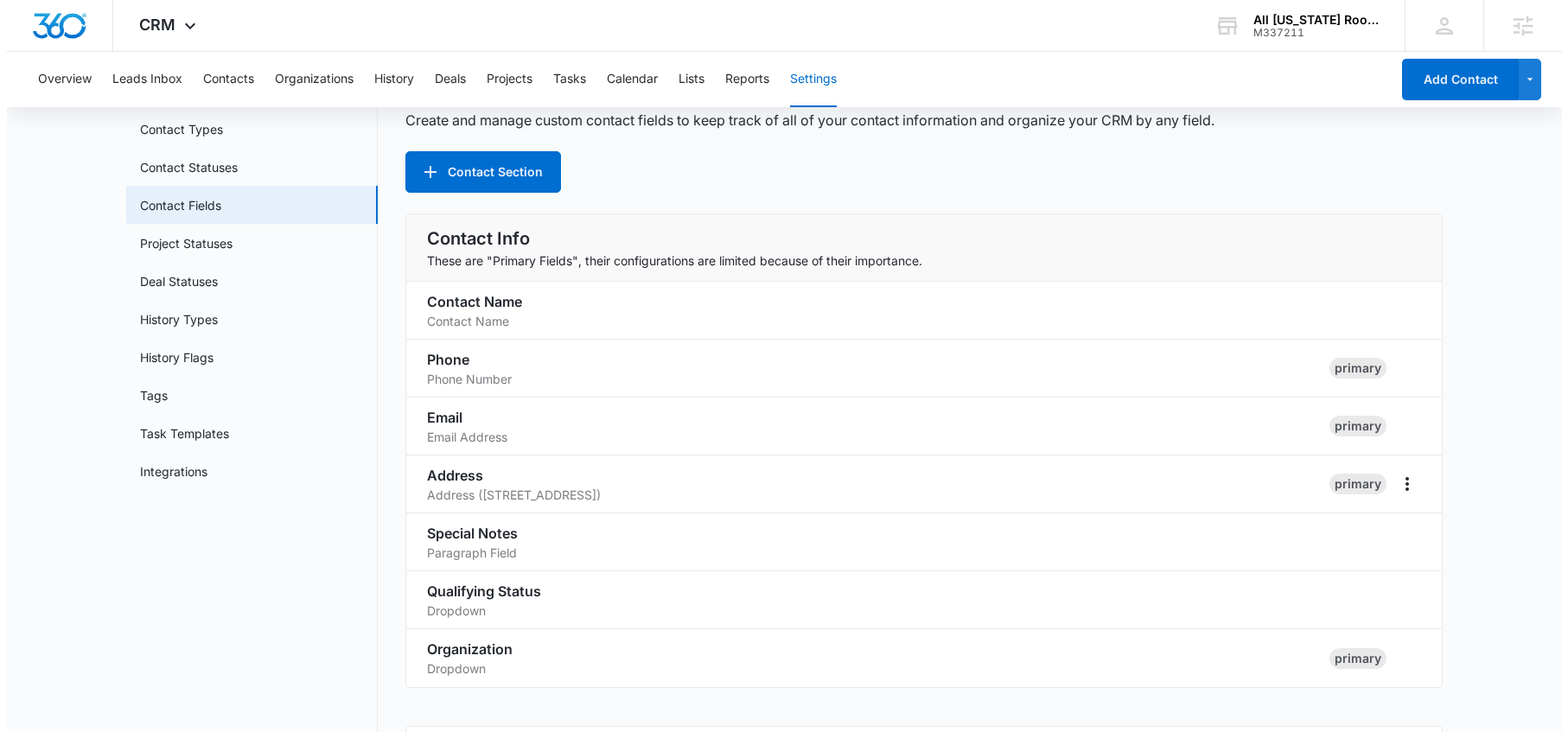
scroll to position [0, 0]
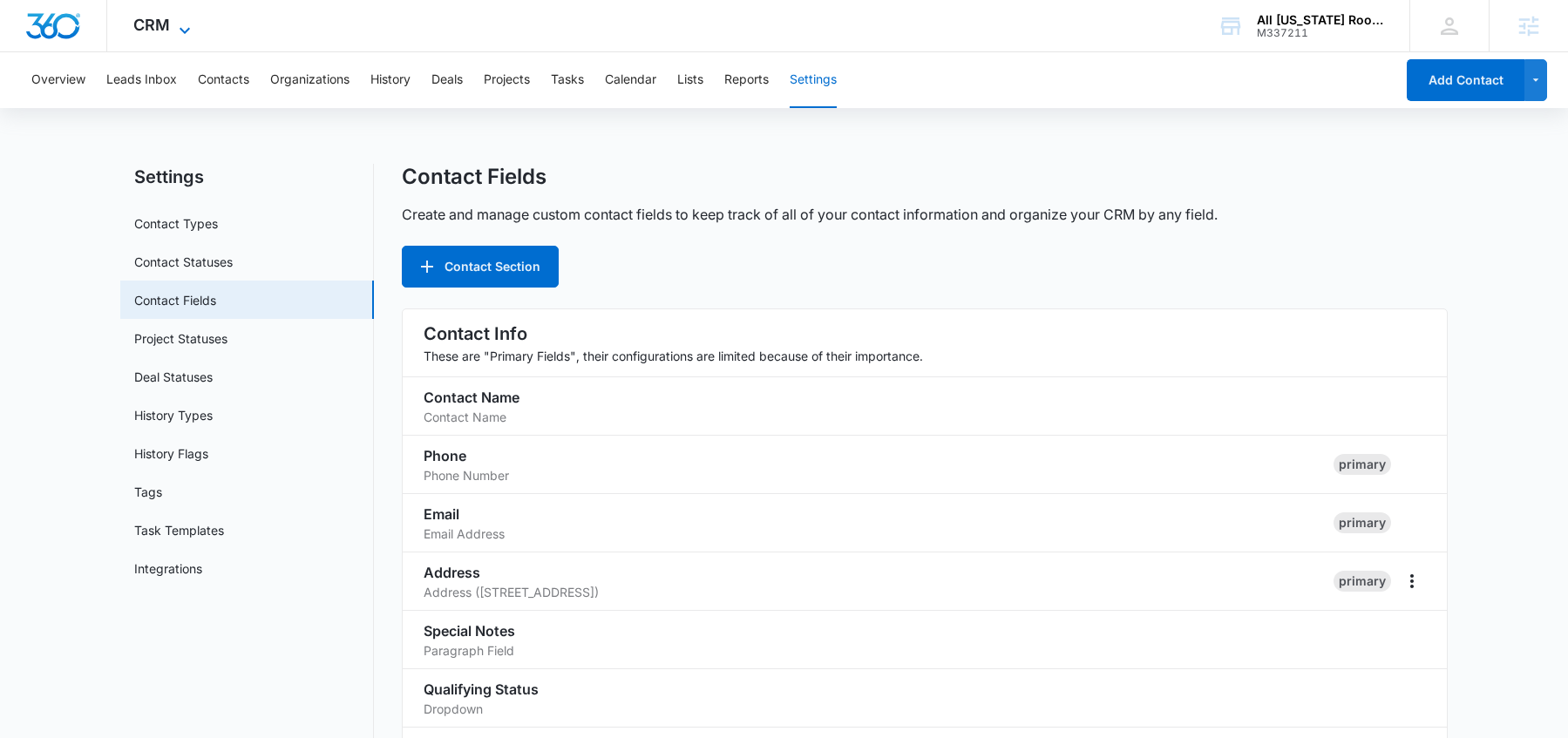
click at [159, 24] on span "CRM" at bounding box center [151, 25] width 37 height 18
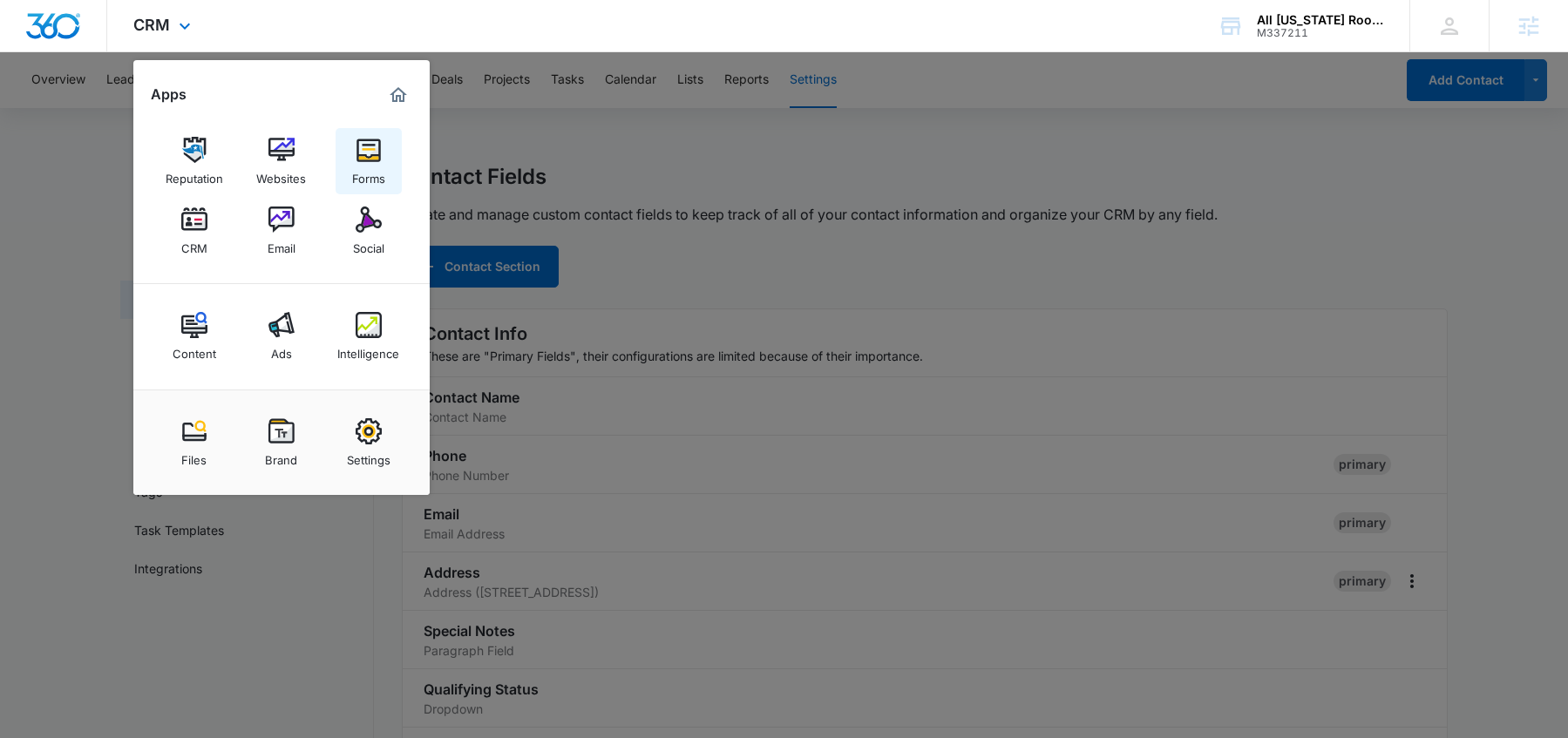
click at [371, 147] on img at bounding box center [369, 150] width 26 height 26
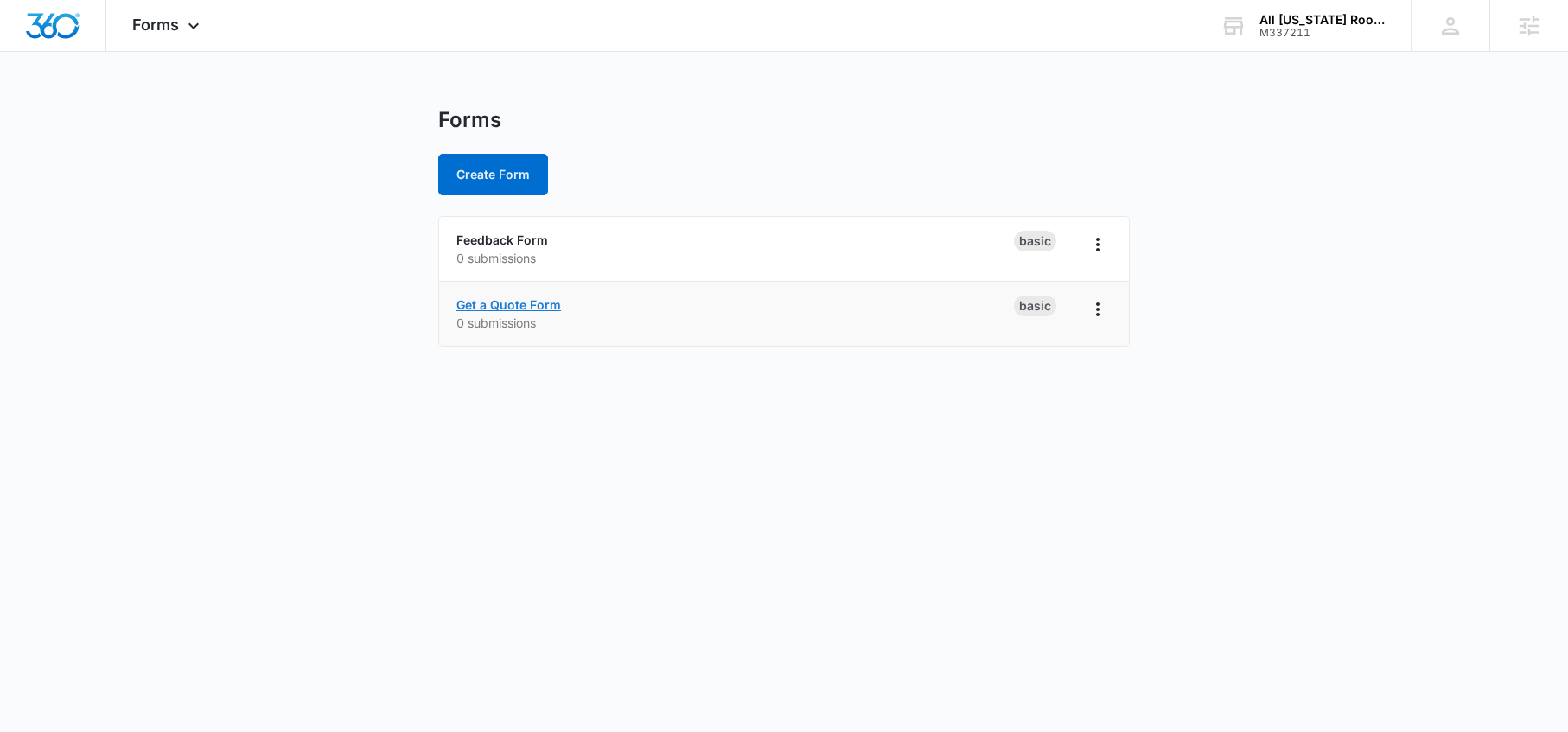
click at [504, 305] on link "Get a Quote Form" at bounding box center [508, 305] width 104 height 15
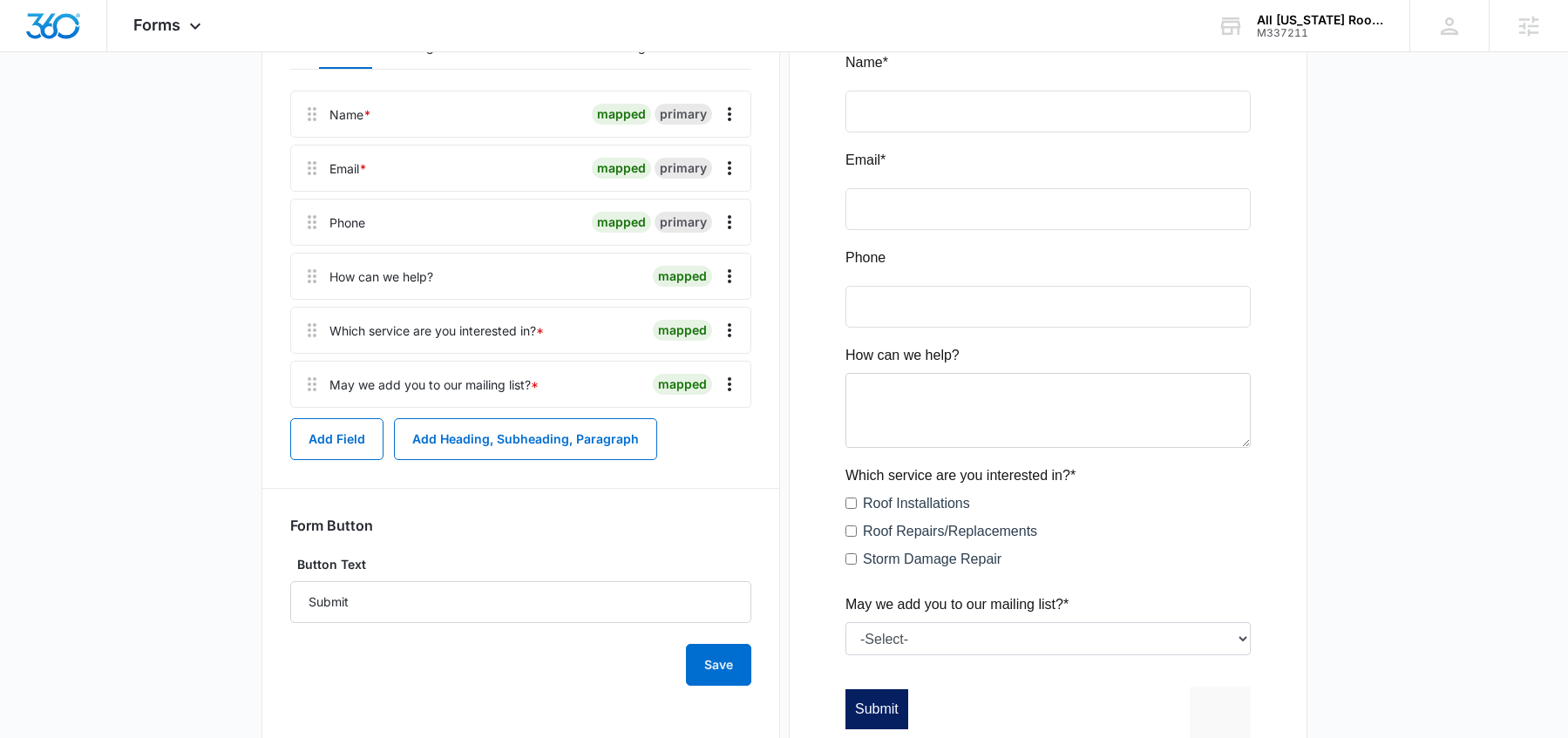
scroll to position [293, 0]
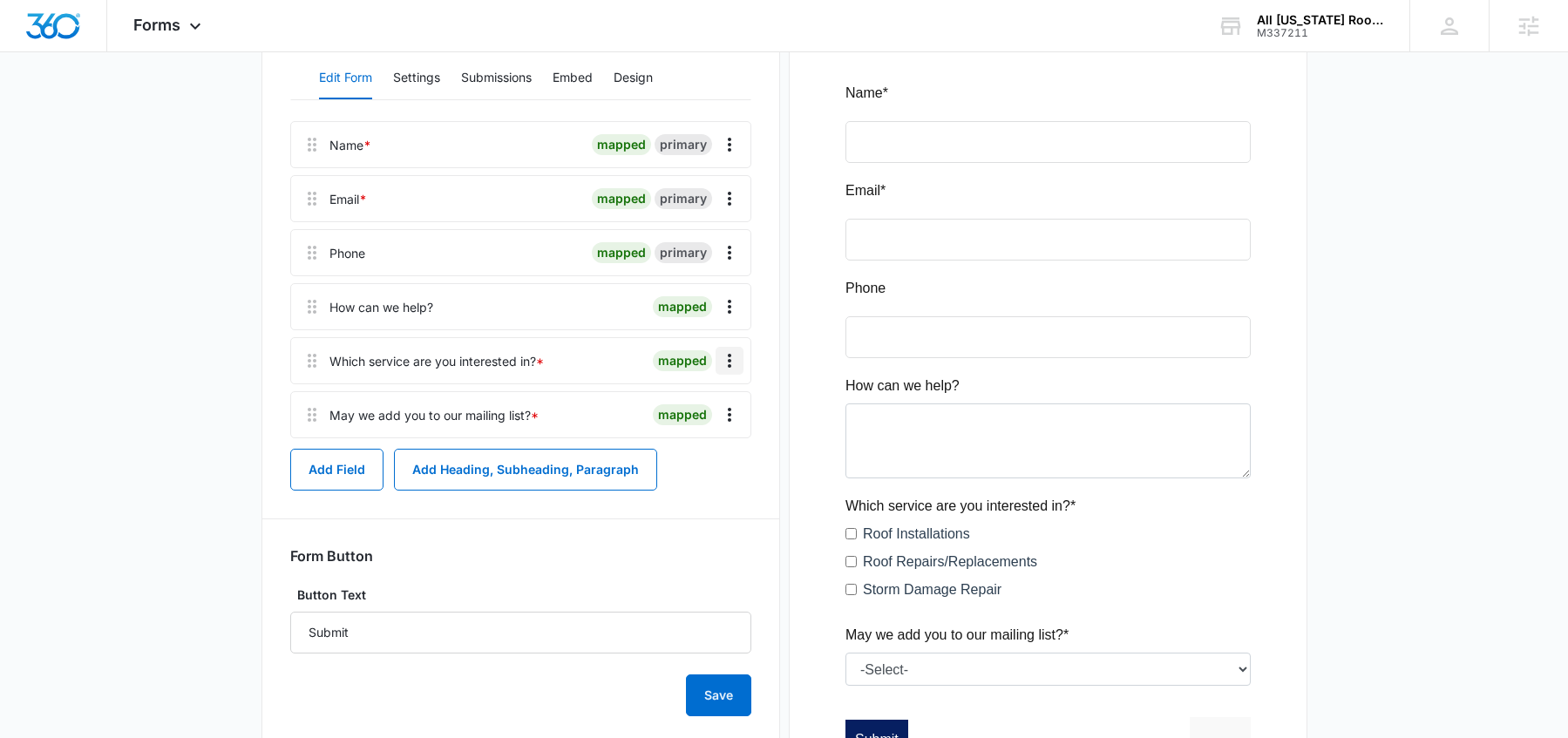
click at [725, 358] on icon "Overflow Menu" at bounding box center [729, 360] width 21 height 21
click at [713, 406] on button "Edit" at bounding box center [692, 409] width 99 height 26
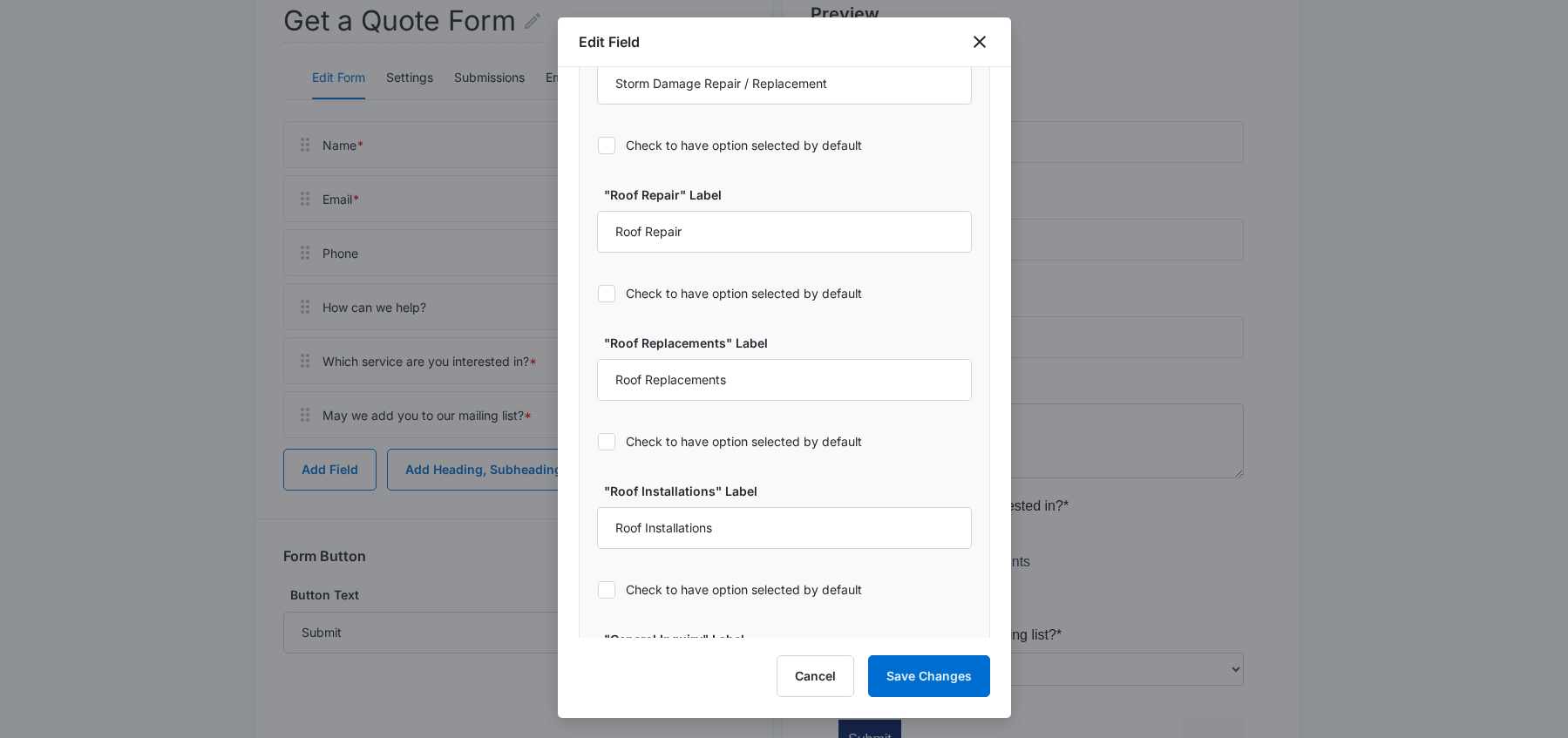
scroll to position [1077, 0]
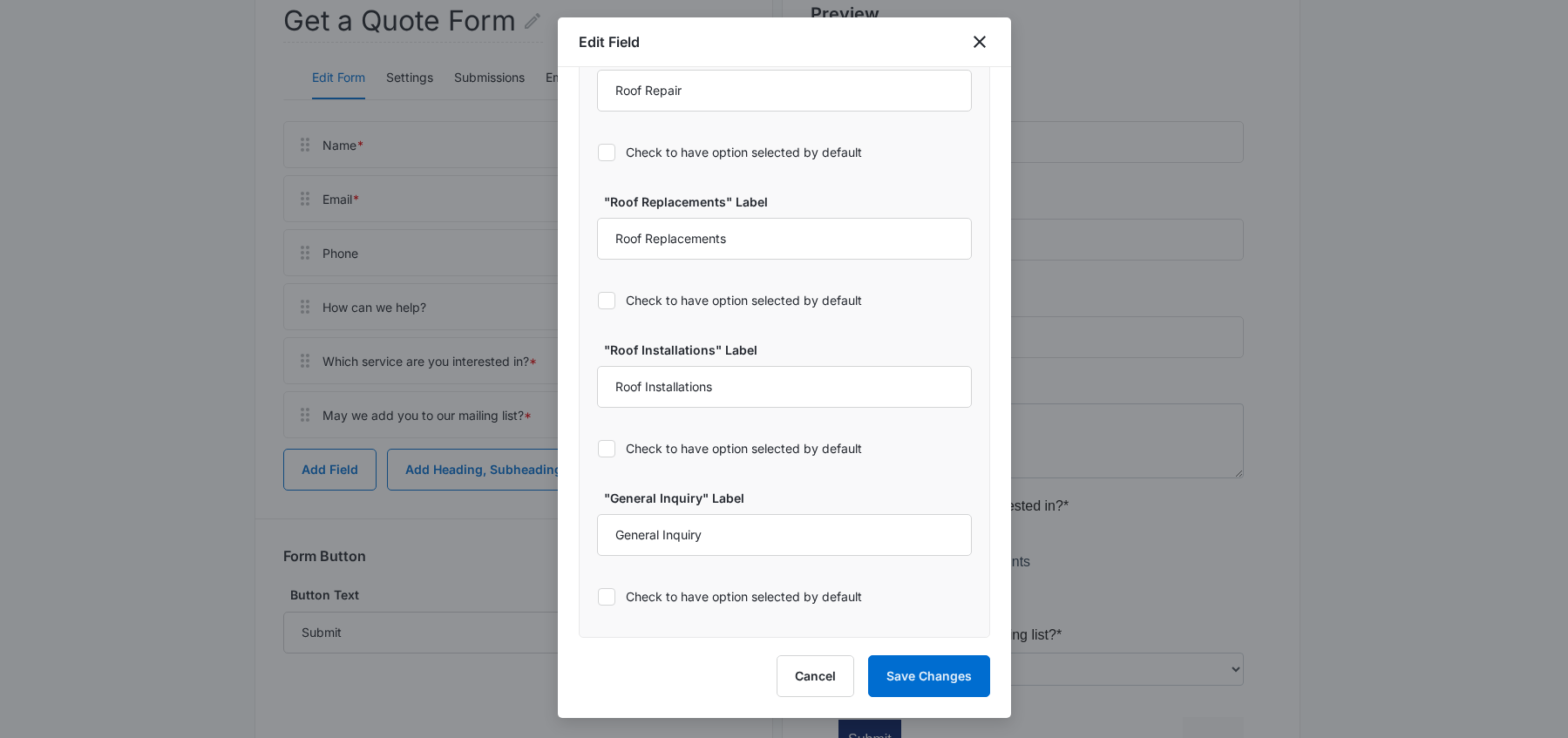
select select "350"
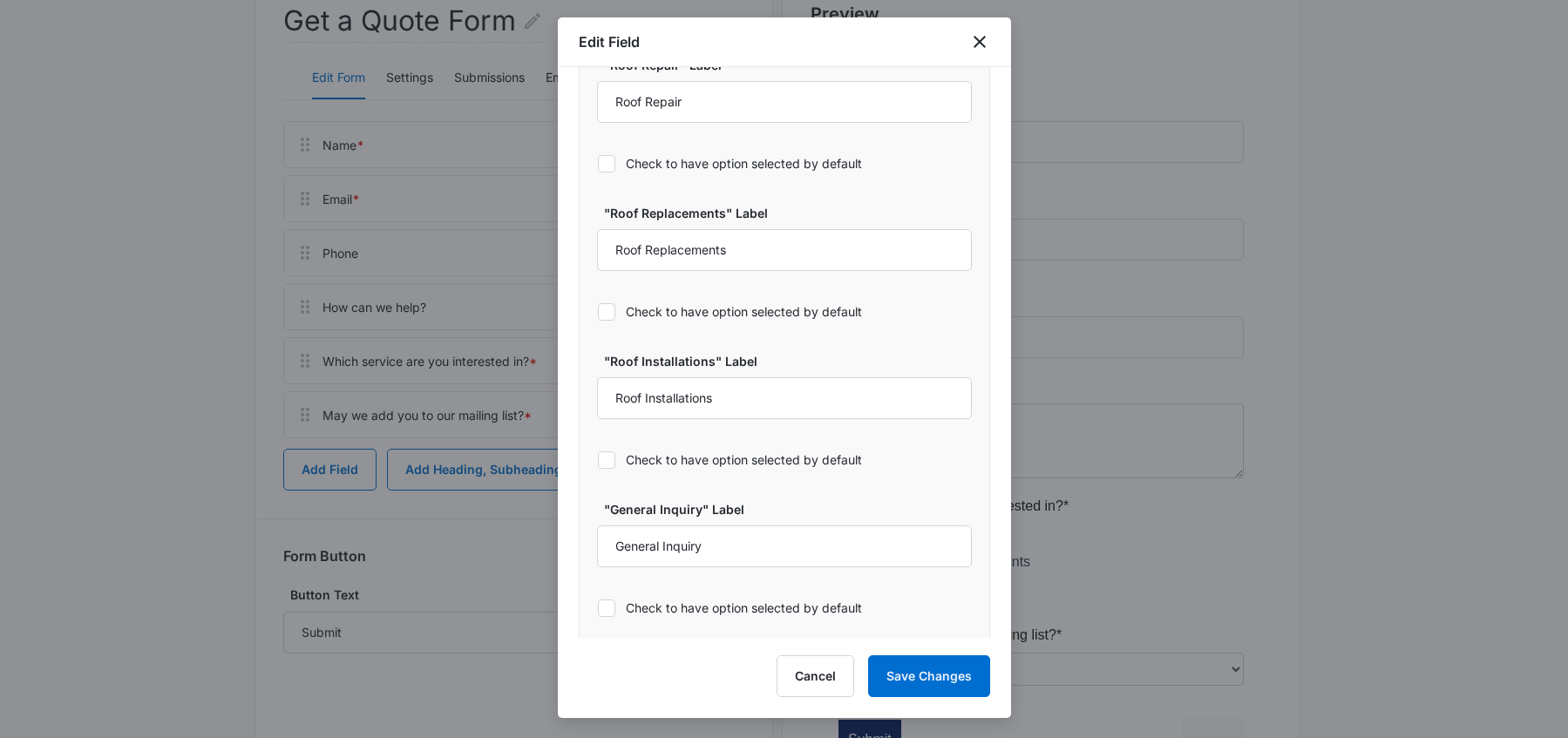
scroll to position [1088, 0]
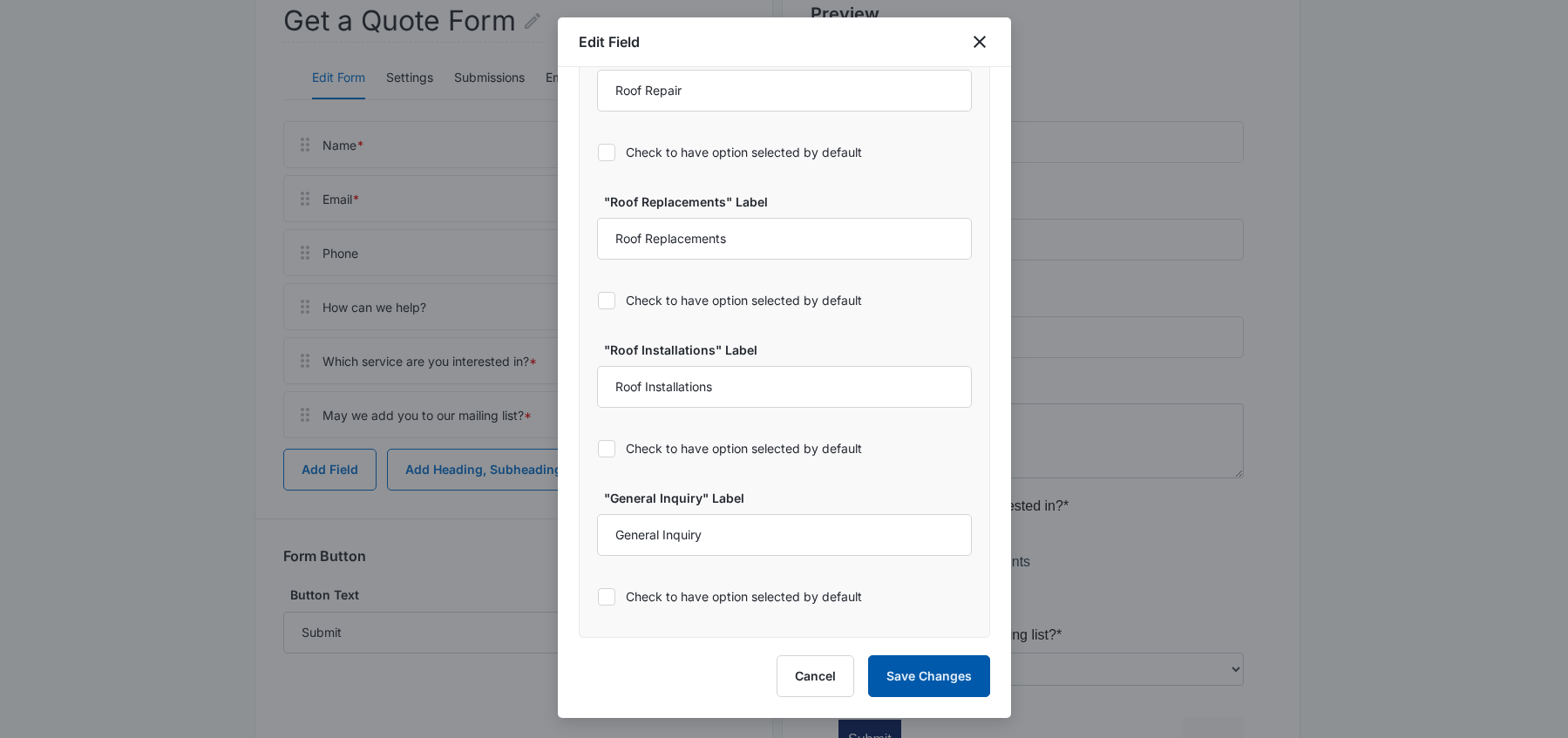
drag, startPoint x: 925, startPoint y: 670, endPoint x: 942, endPoint y: 665, distance: 18.2
click at [924, 670] on button "Save Changes" at bounding box center [929, 676] width 122 height 42
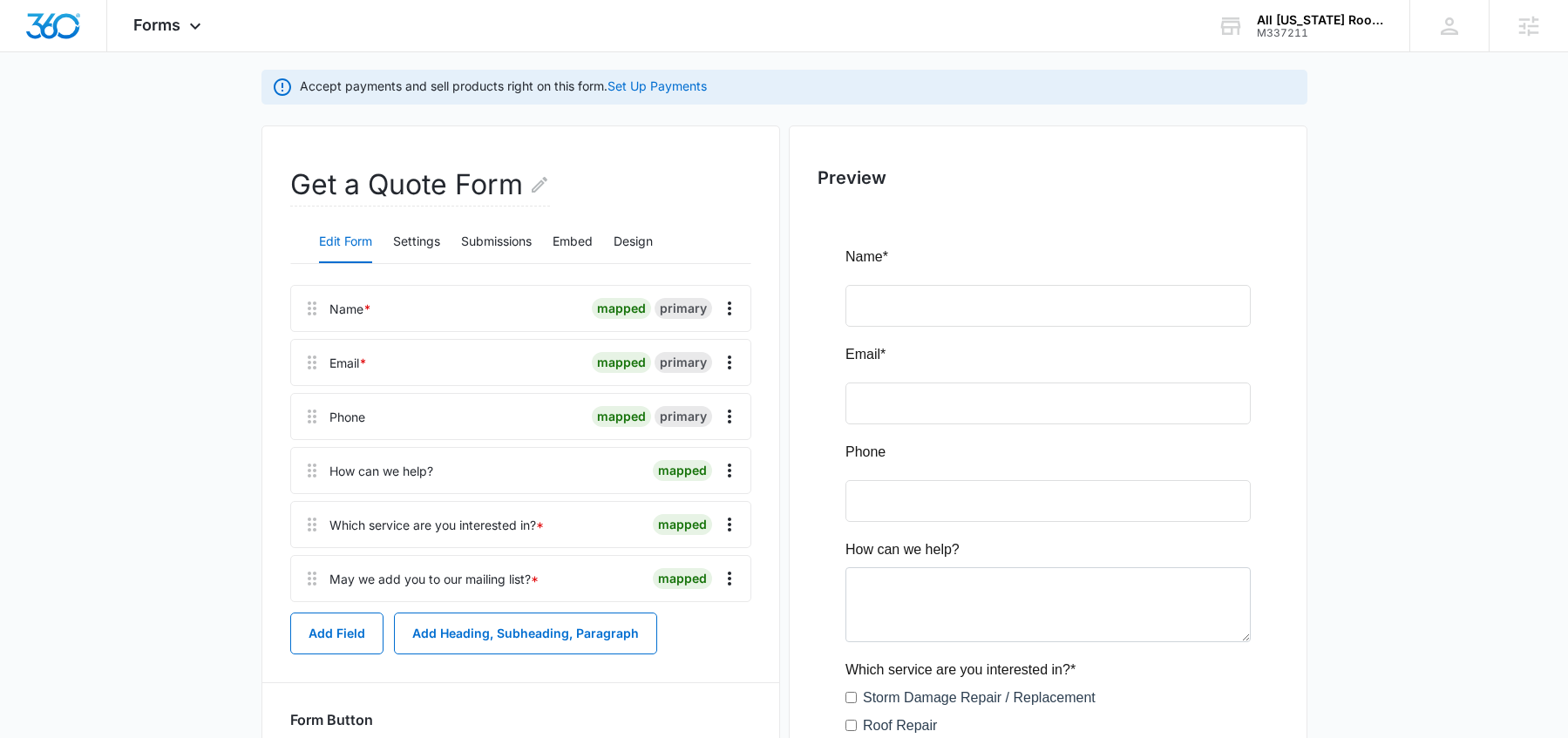
scroll to position [0, 0]
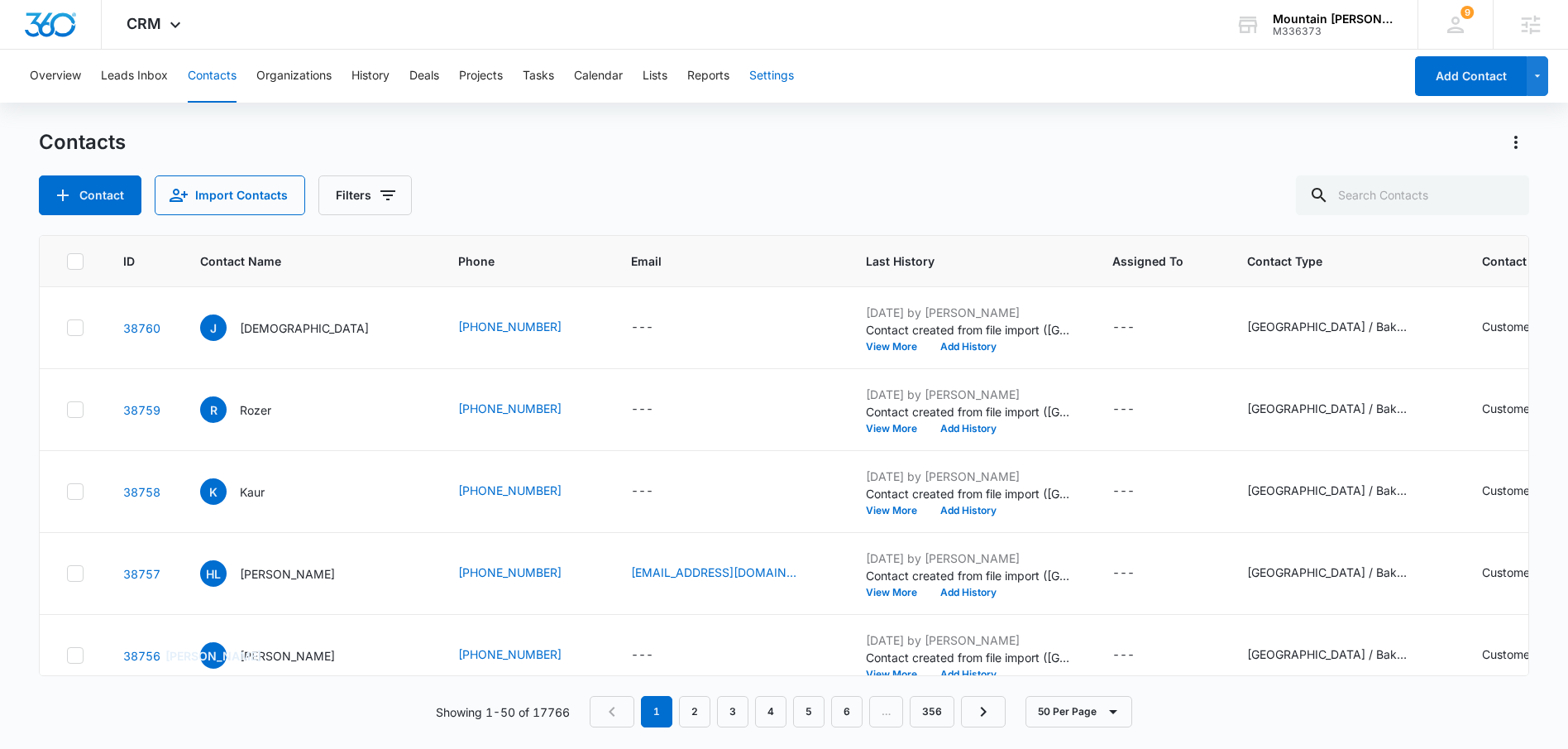
click at [773, 71] on button "Settings" at bounding box center [771, 76] width 45 height 53
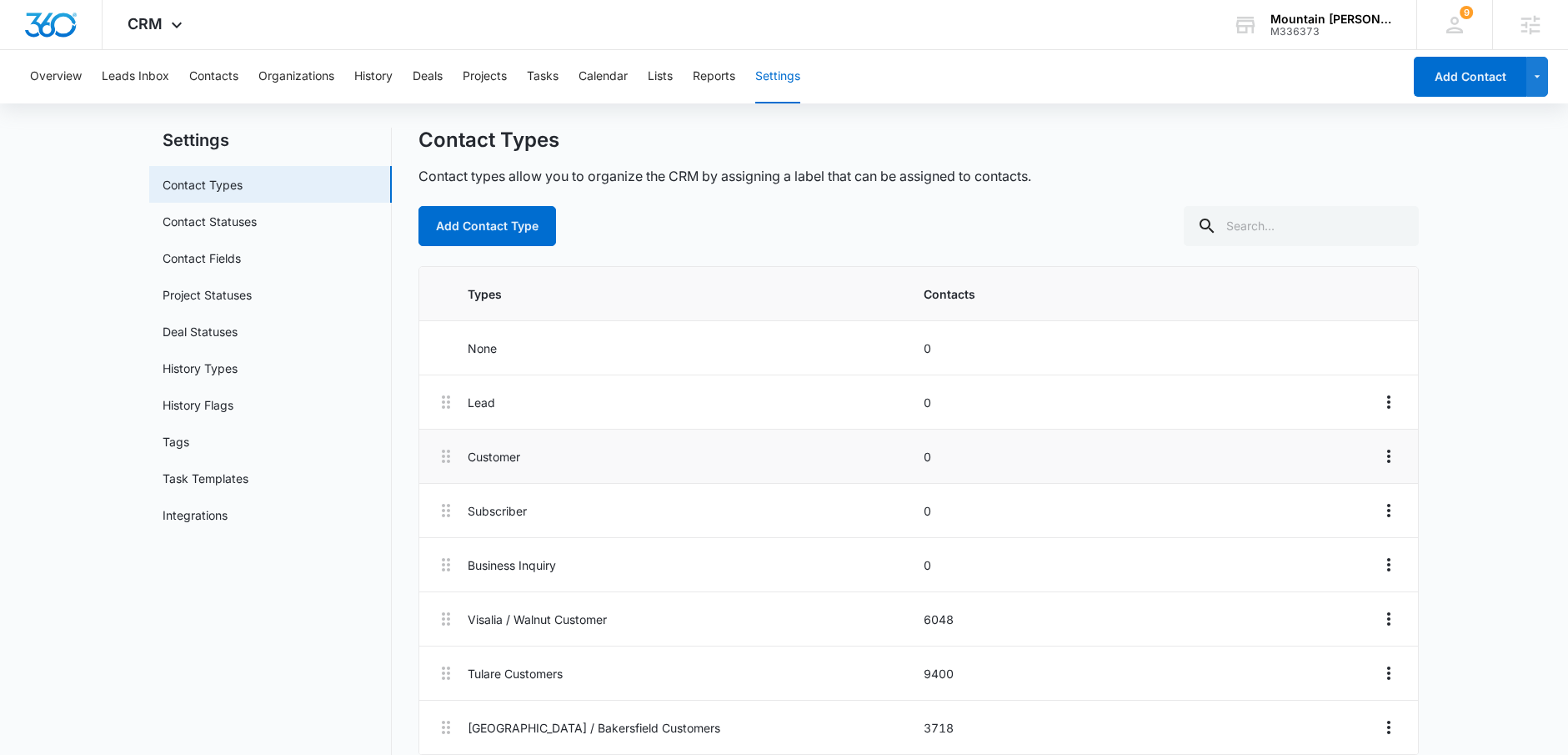
scroll to position [50, 0]
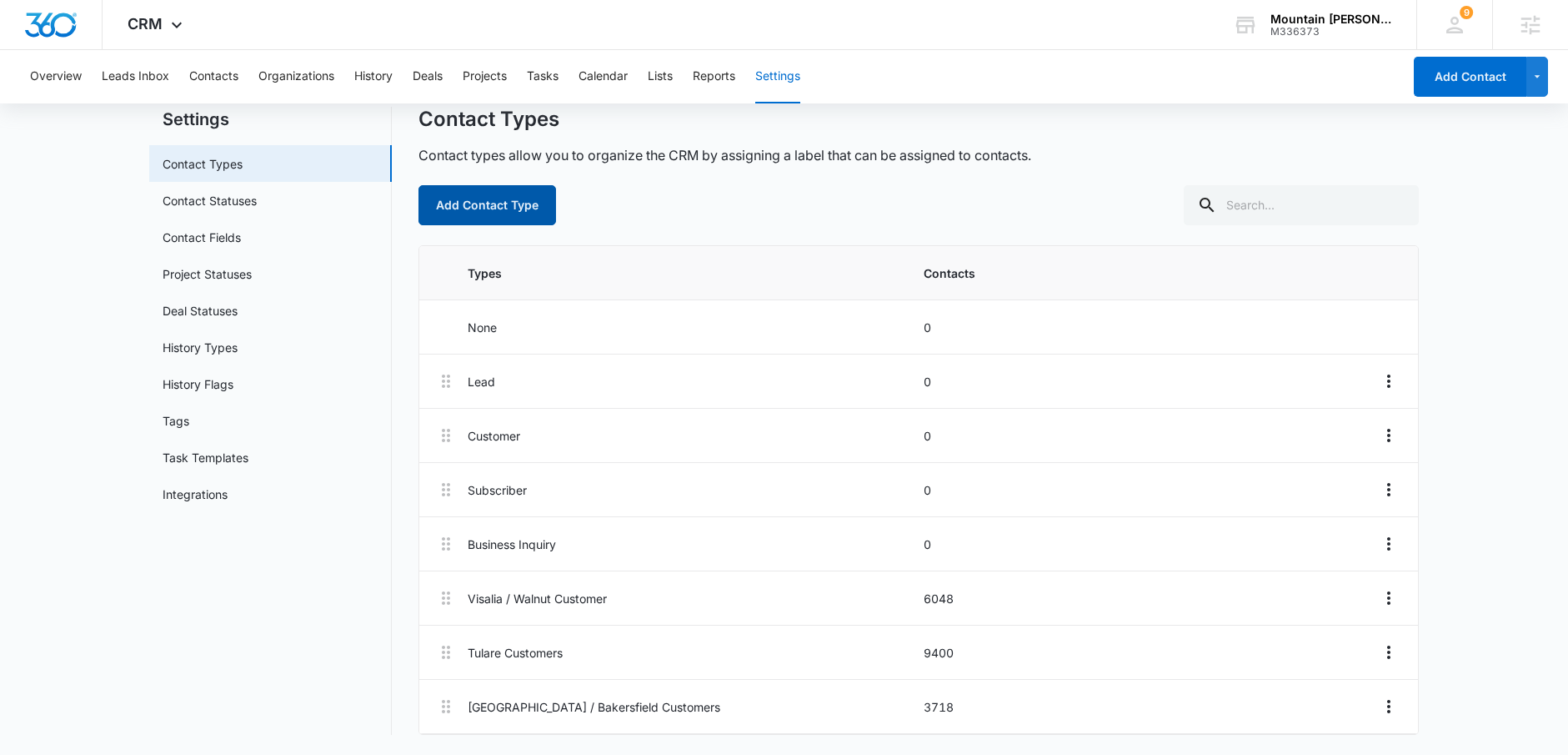
click at [521, 208] on button "Add Contact Type" at bounding box center [487, 205] width 138 height 40
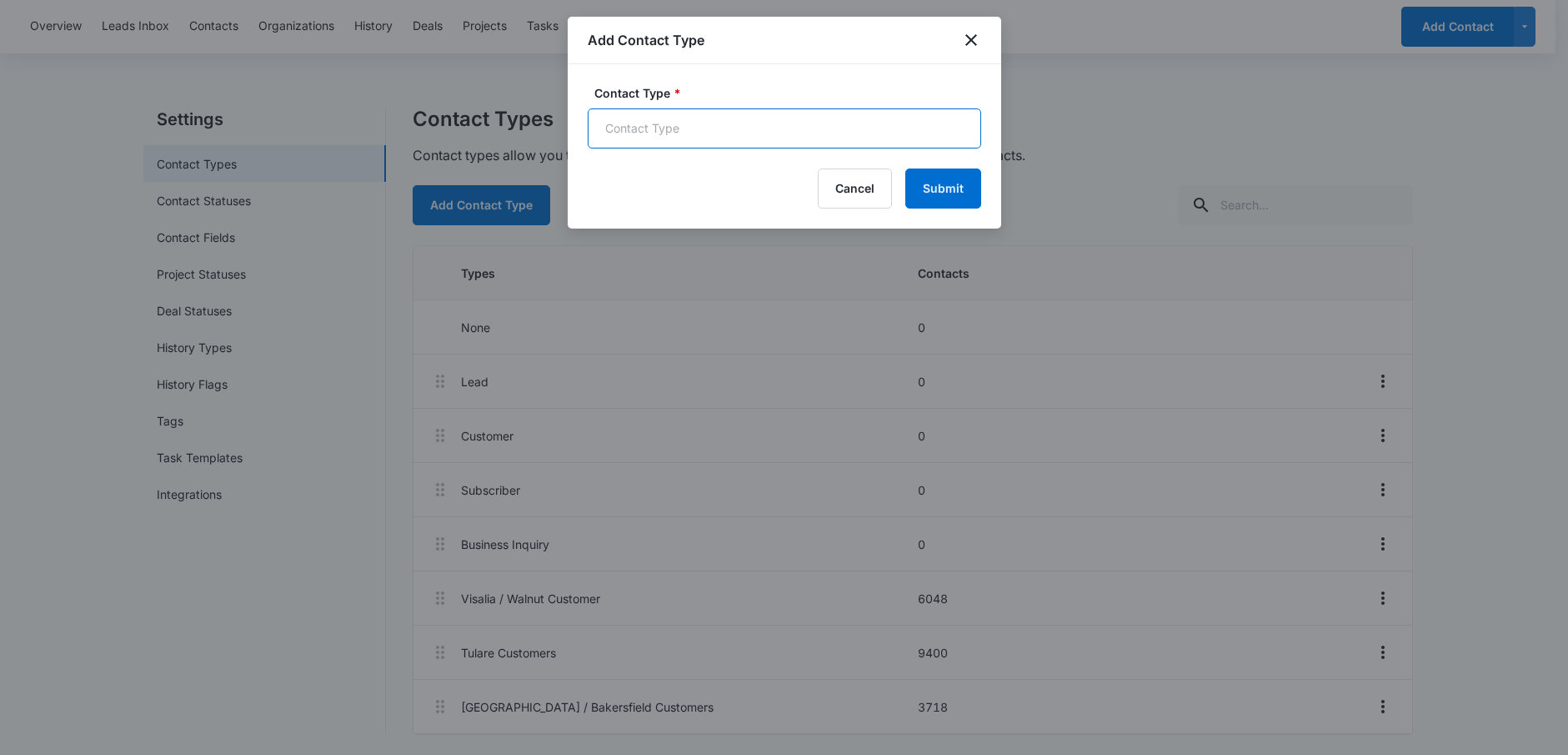
click at [708, 143] on input "Contact Type *" at bounding box center [784, 128] width 393 height 40
type input "Palmdale Customers"
click at [954, 199] on button "Submit" at bounding box center [942, 189] width 76 height 40
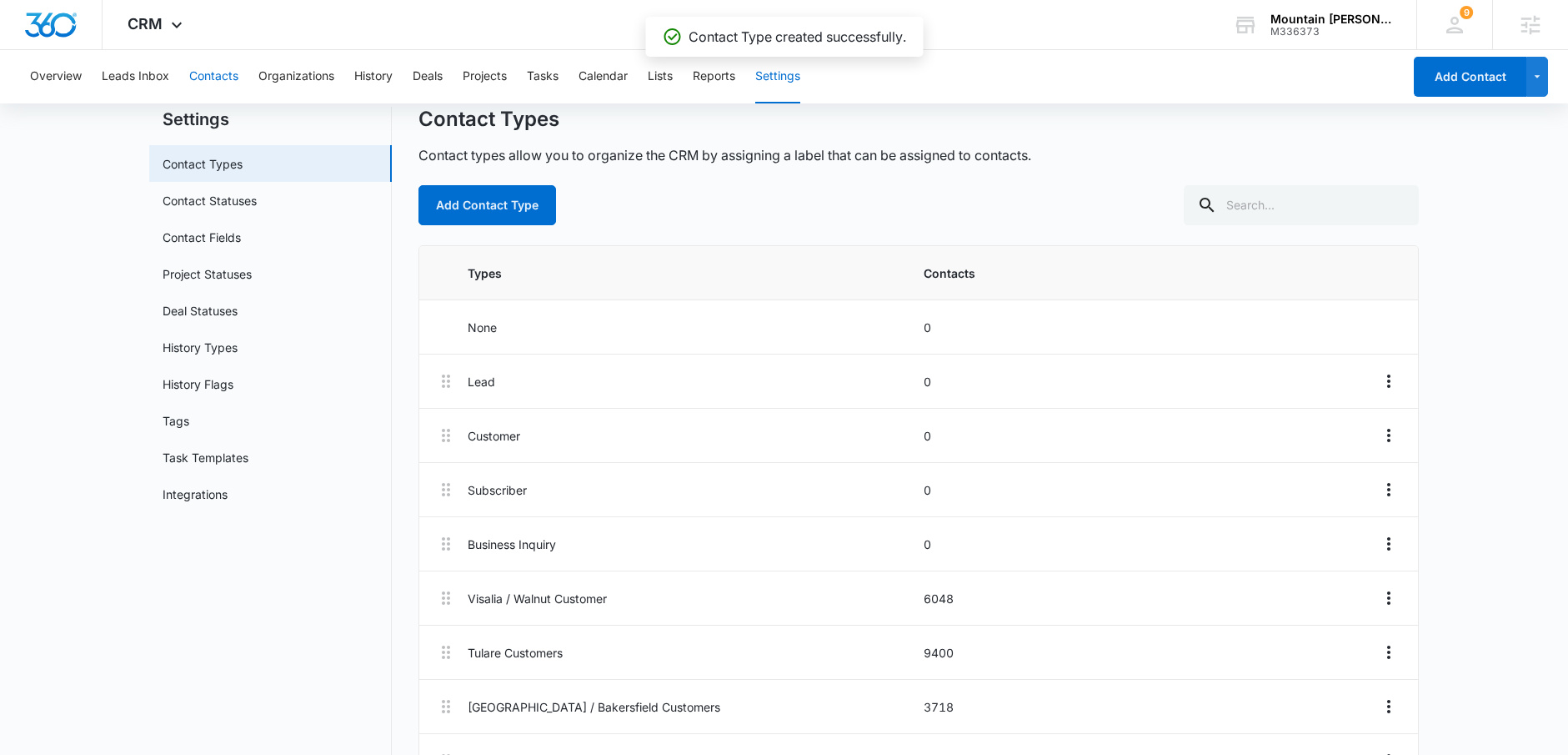
click at [197, 73] on button "Contacts" at bounding box center [213, 77] width 49 height 54
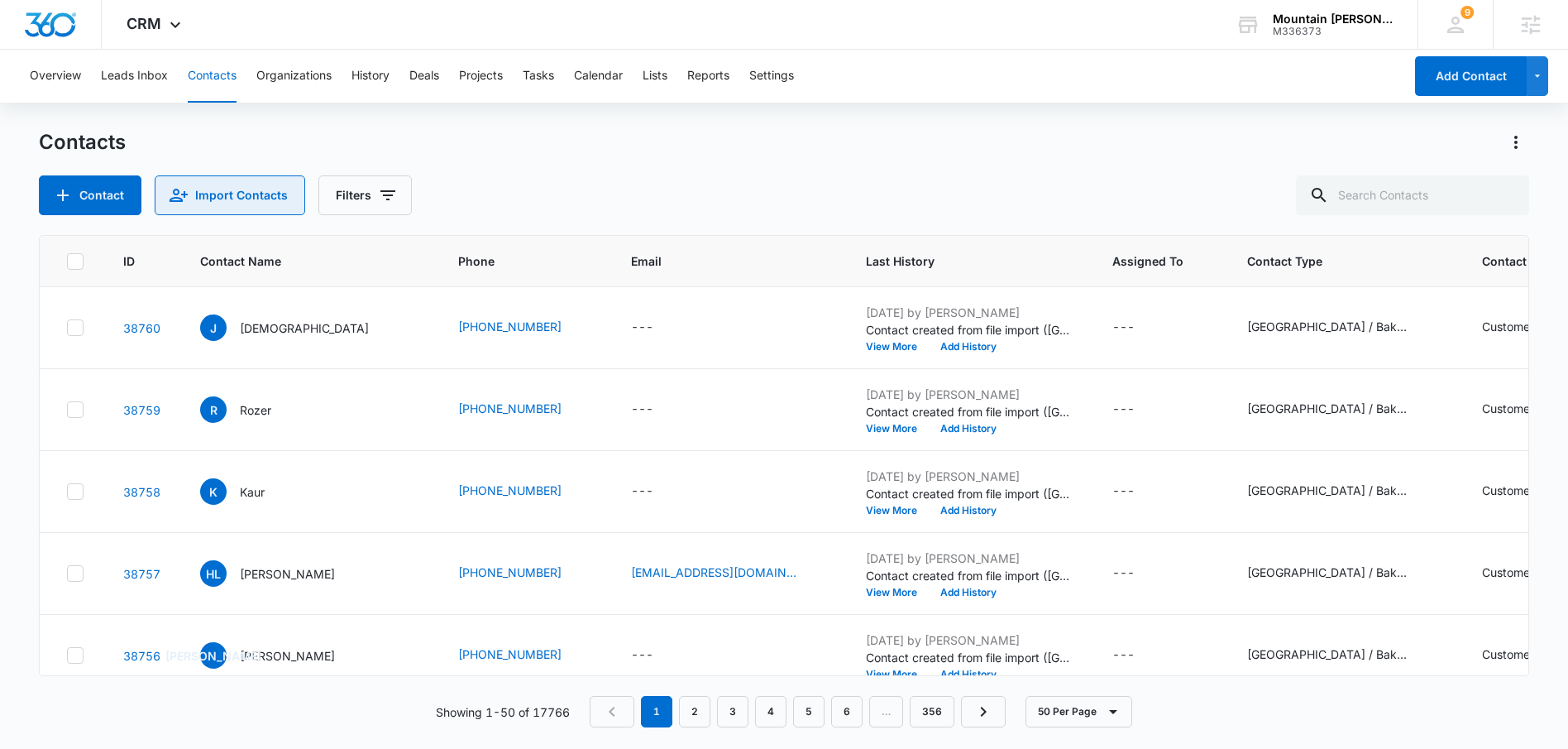
click at [217, 206] on button "Import Contacts" at bounding box center [230, 196] width 151 height 40
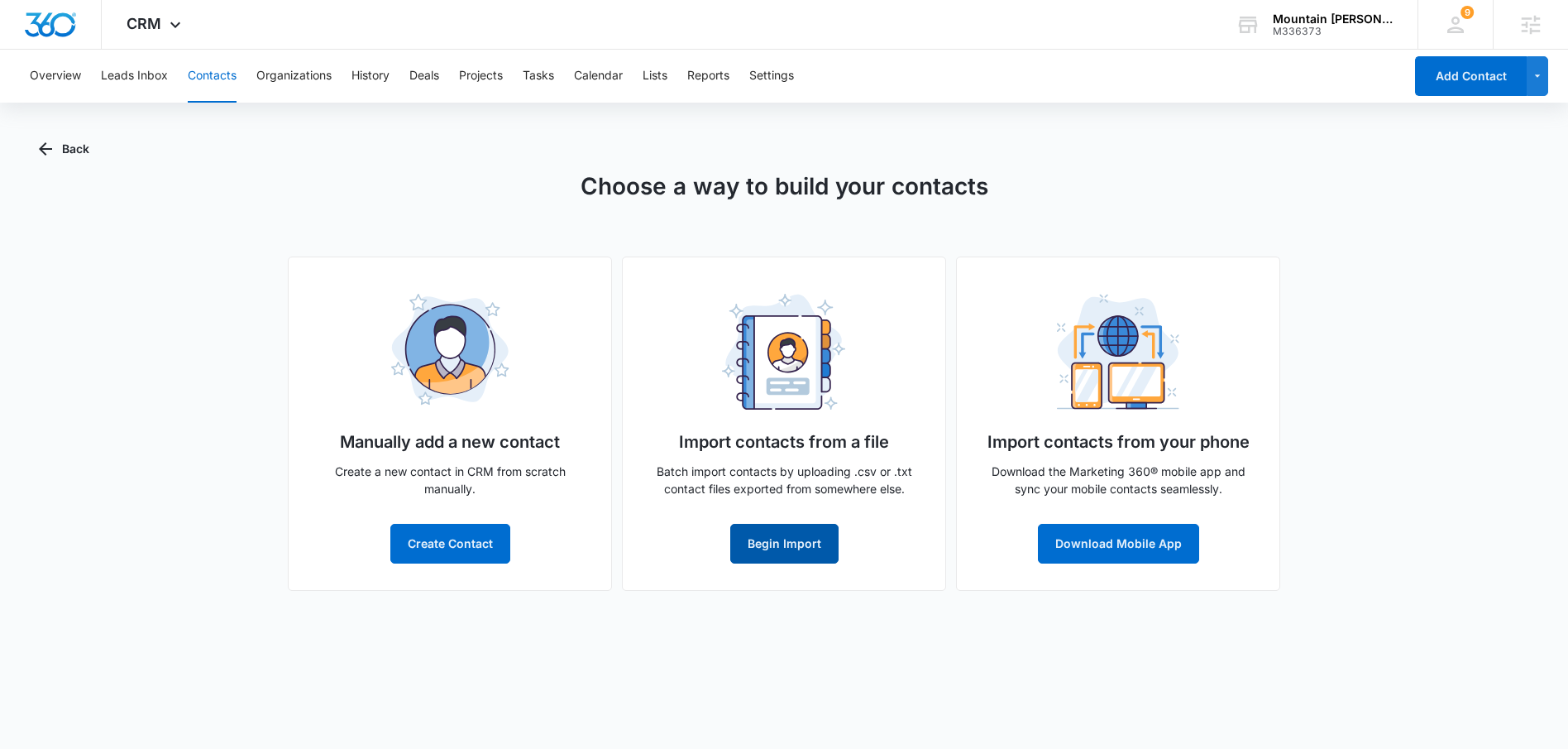
click at [809, 549] on button "Begin Import" at bounding box center [784, 544] width 108 height 40
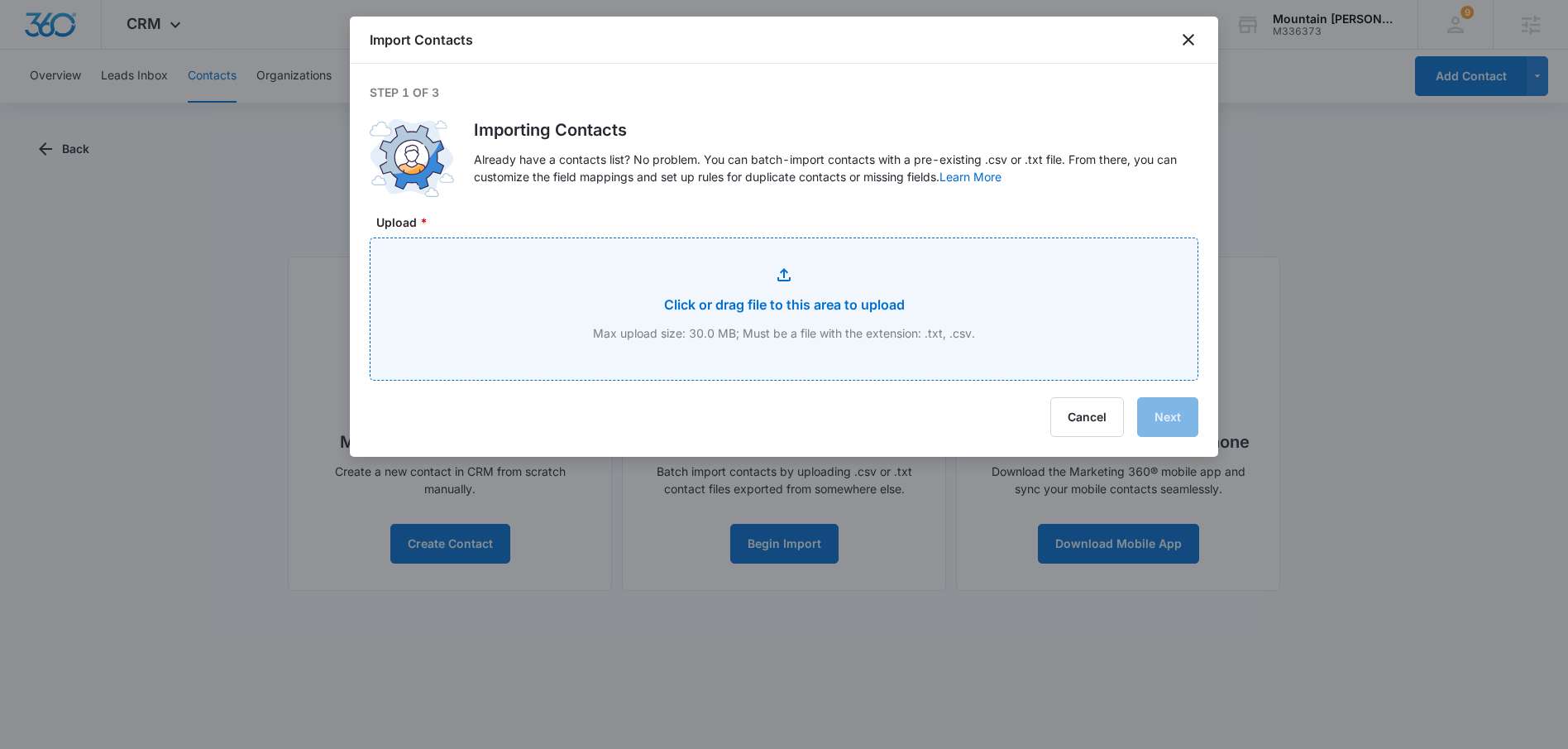
click at [975, 328] on input "Upload *" at bounding box center [783, 309] width 827 height 141
type input "C:\fakepath\Palmdale Customers.xlsx - Test Sheet.csv"
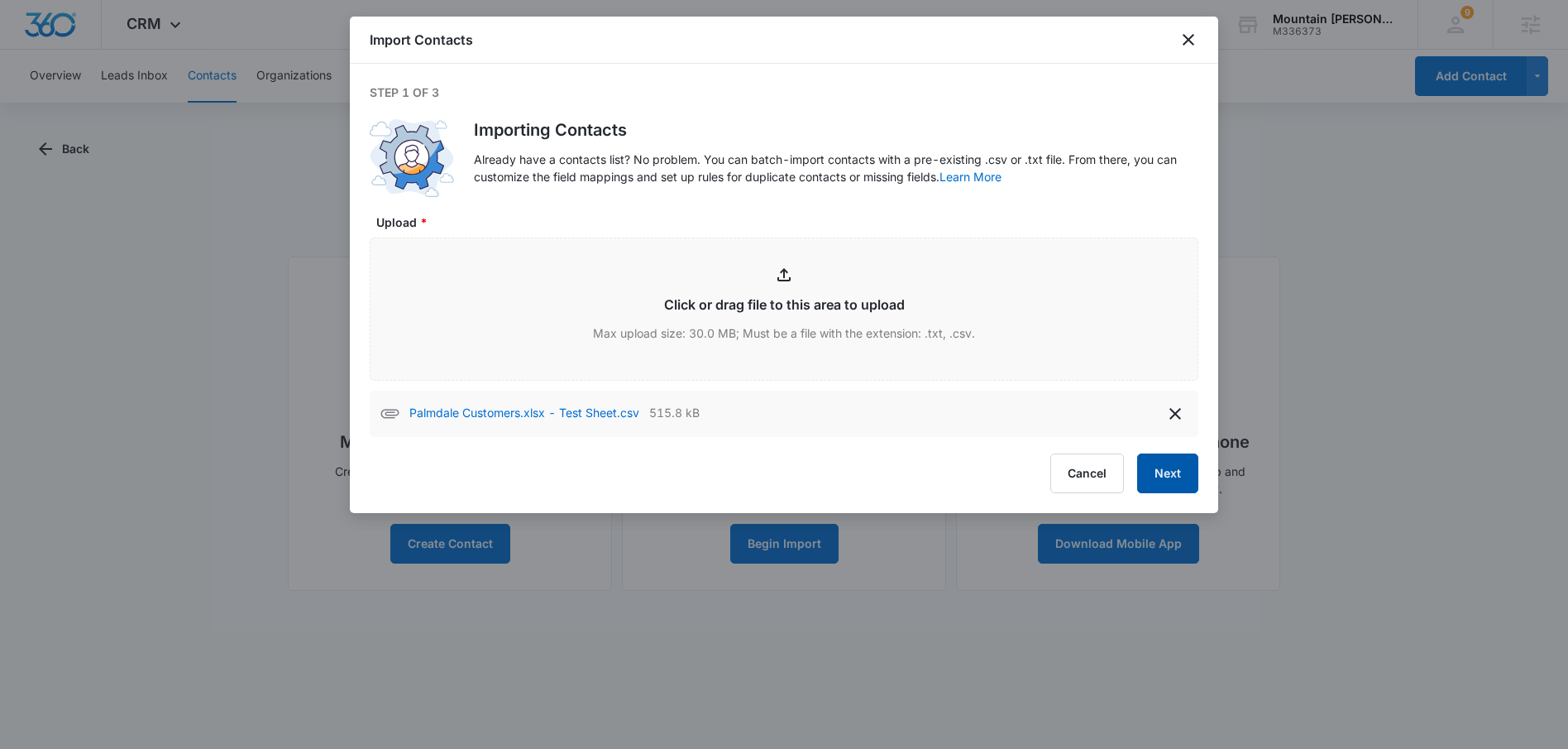
click at [1176, 483] on button "Next" at bounding box center [1167, 474] width 61 height 40
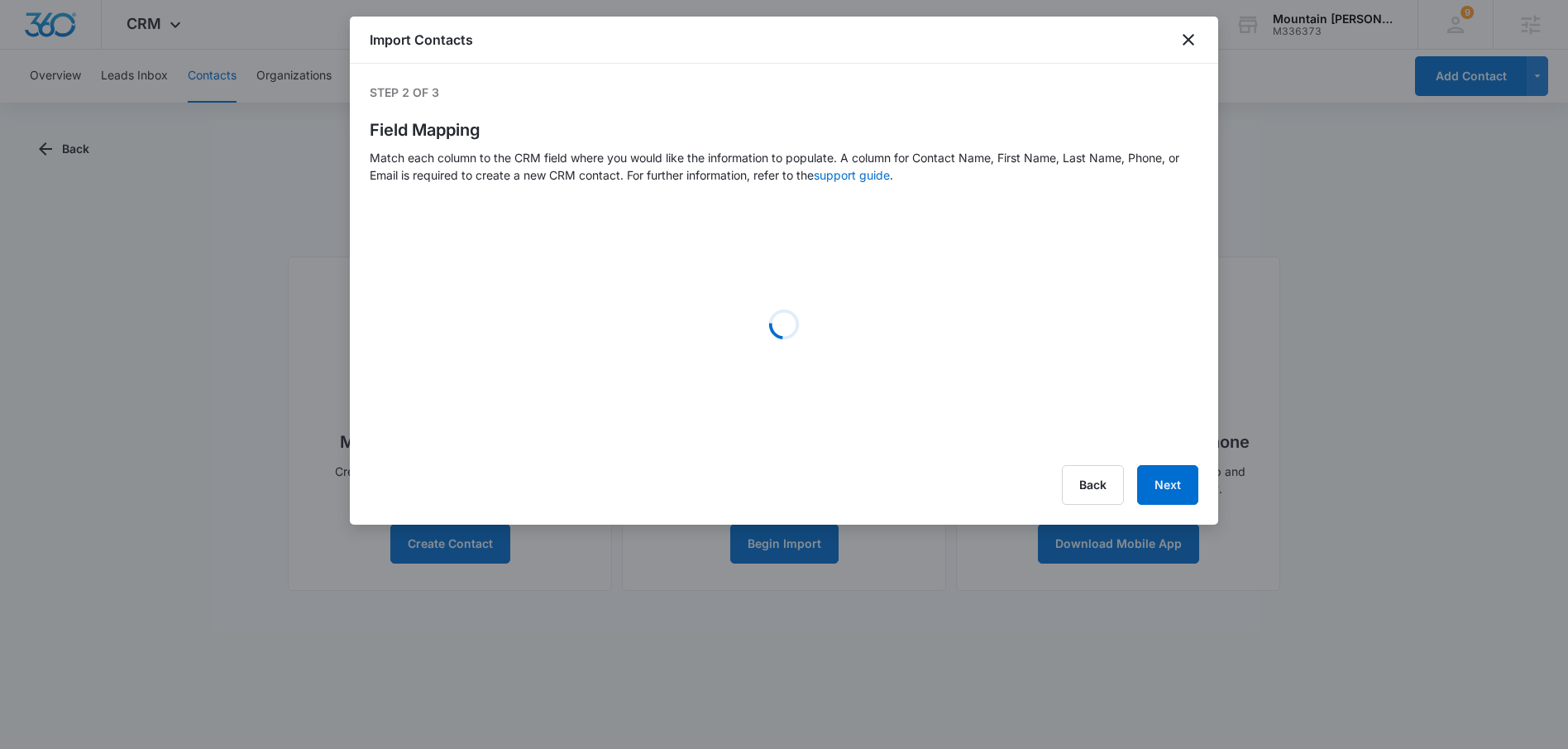
select select "363"
select select "name"
select select "184"
select select "185"
select select "365"
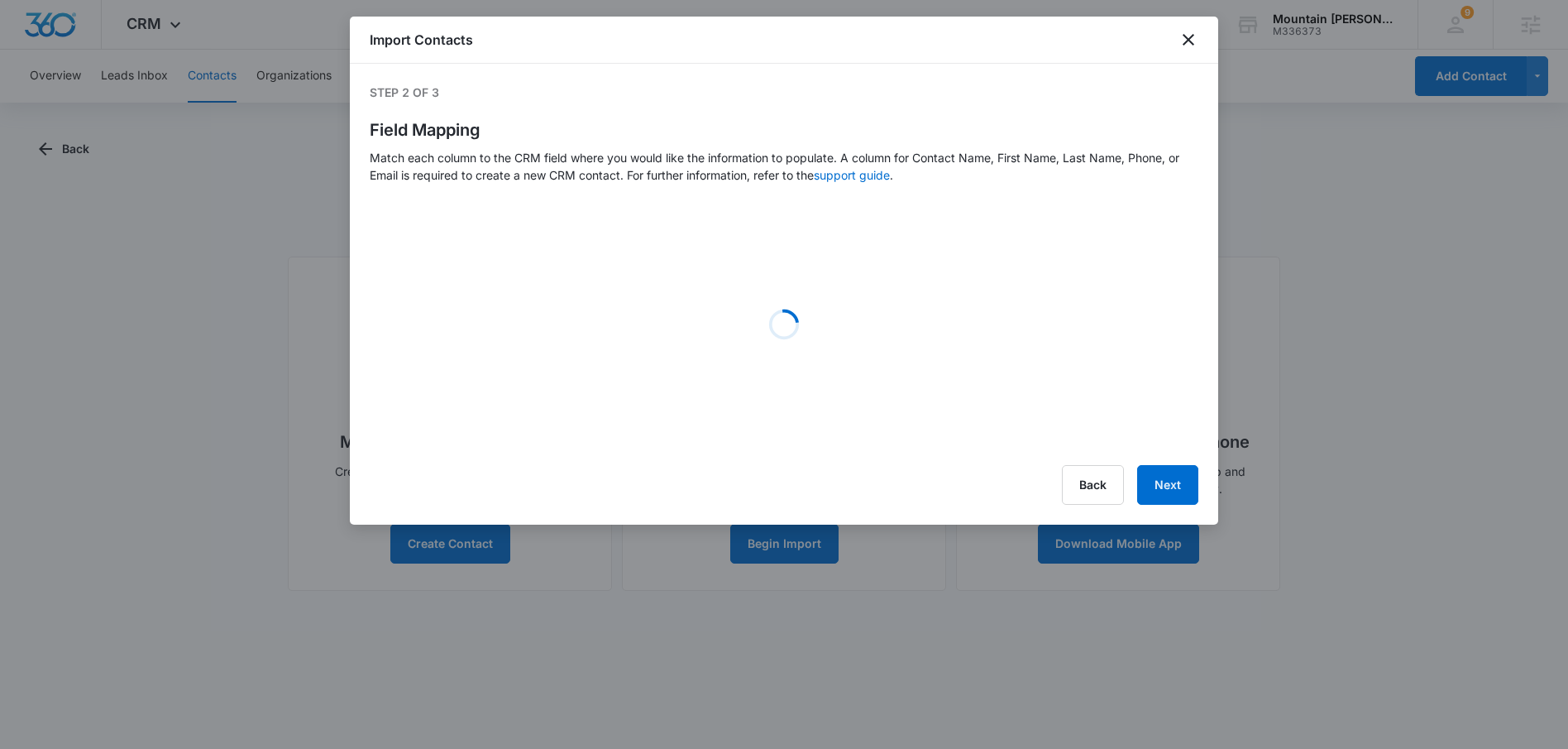
select select "366"
select select "364"
select select "187"
select select "188"
select select "189"
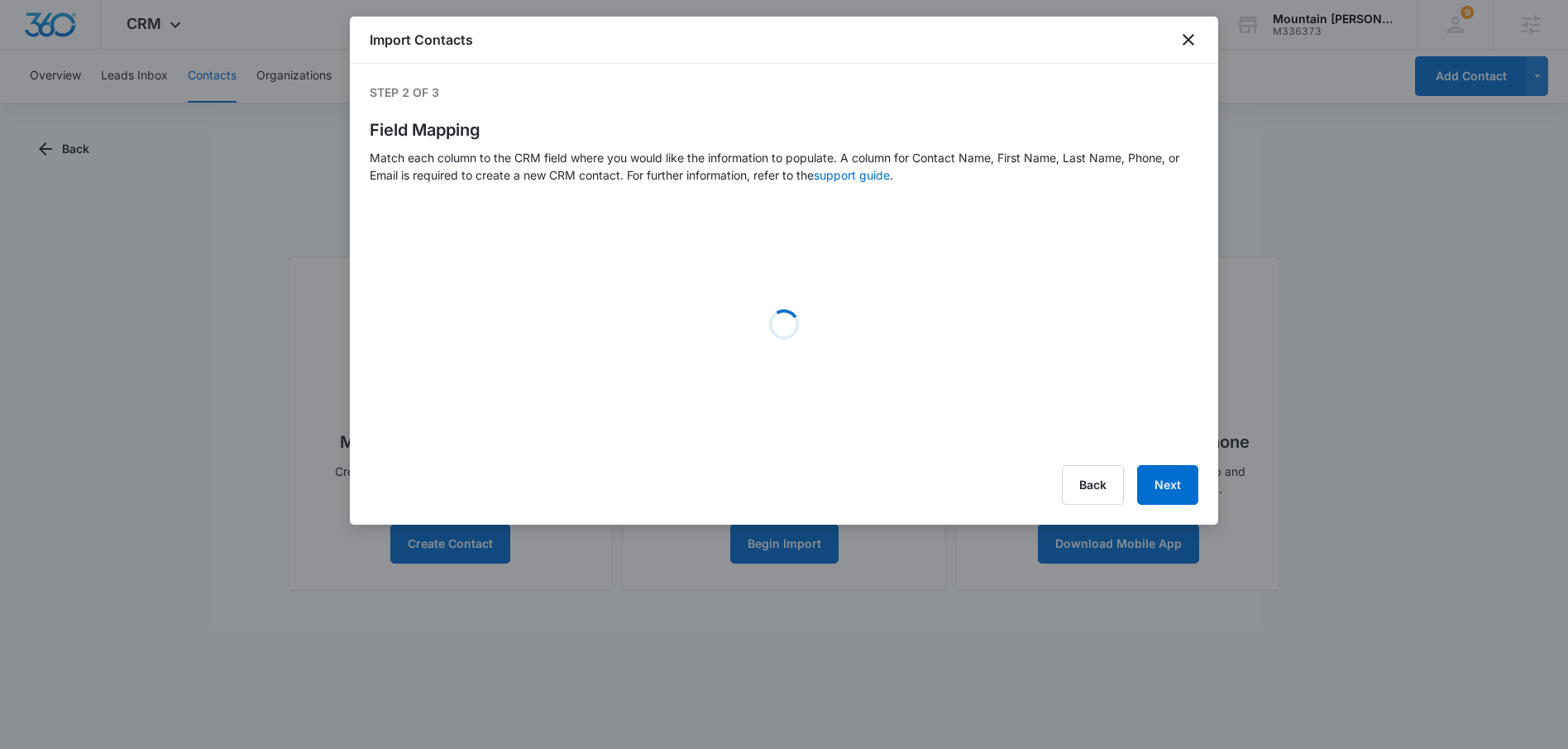
select select "190"
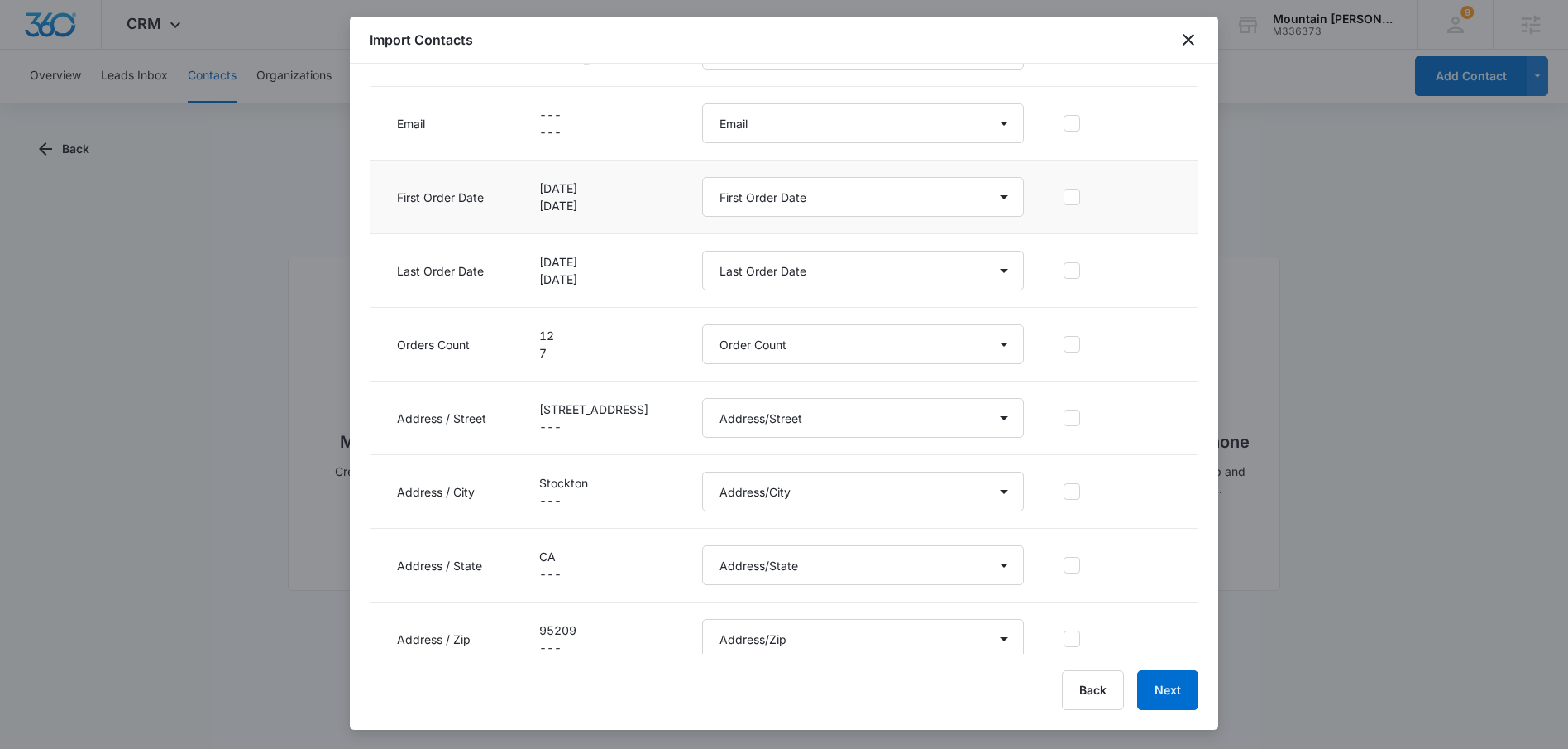
scroll to position [534, 0]
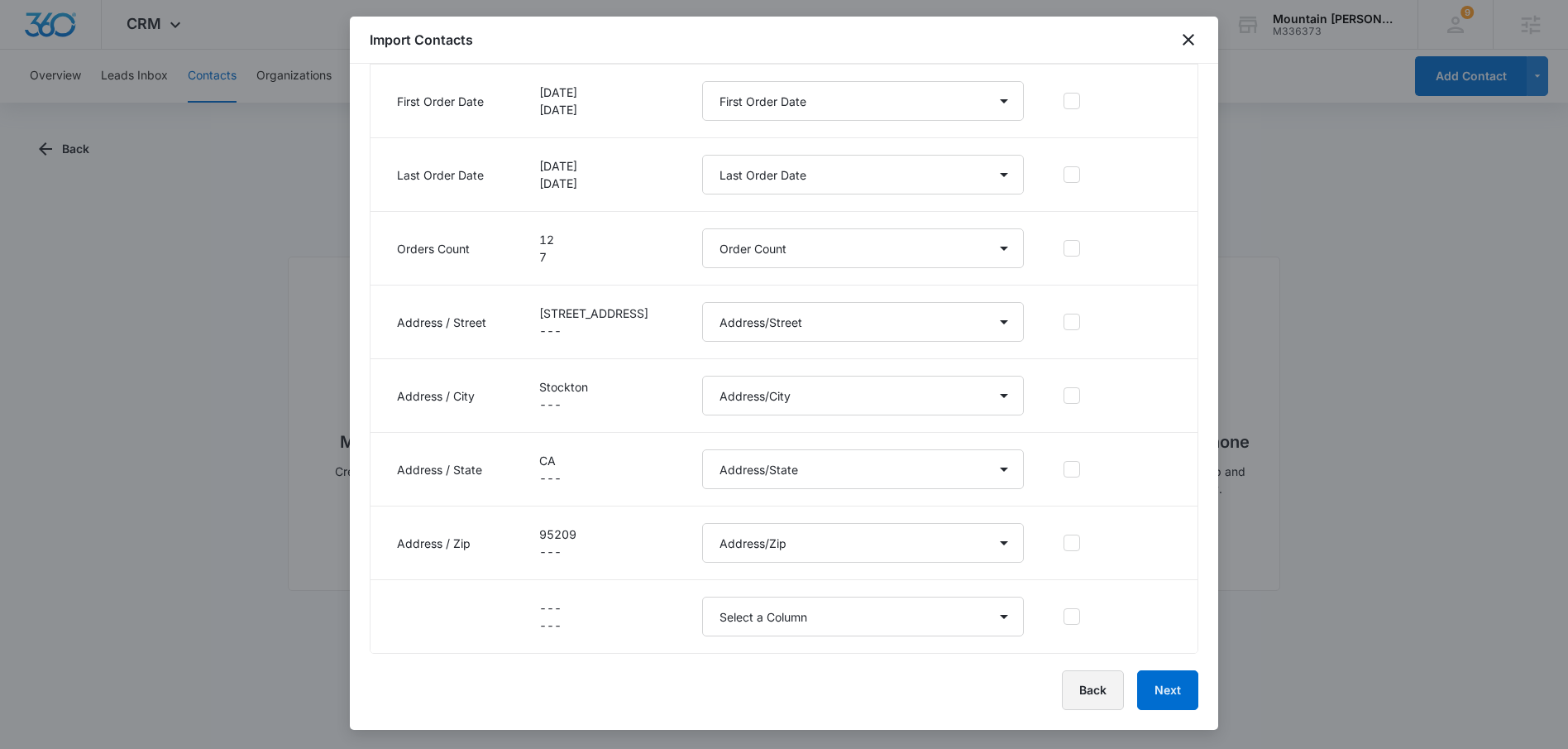
click at [1084, 698] on button "Back" at bounding box center [1092, 690] width 62 height 40
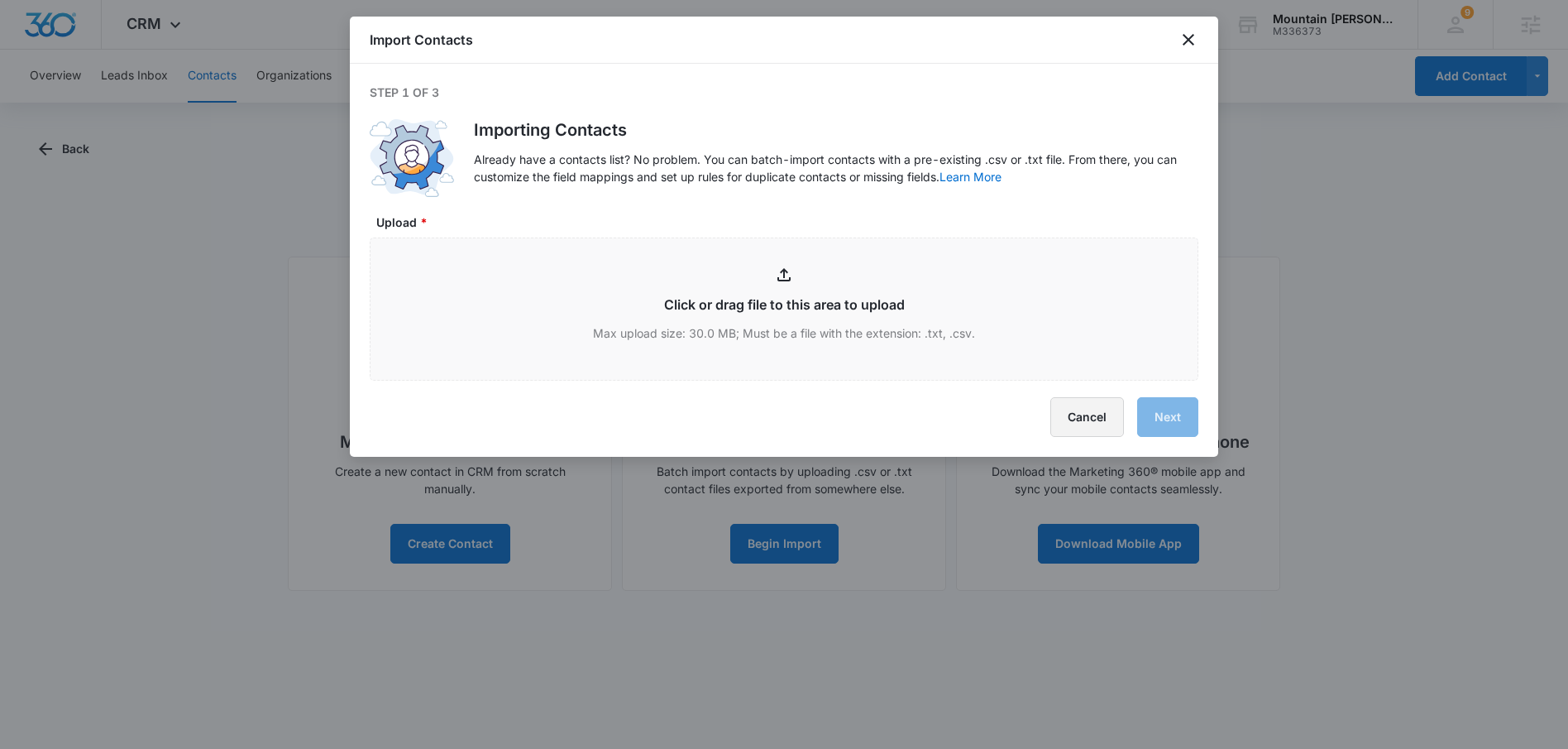
click at [1074, 411] on button "Cancel" at bounding box center [1088, 417] width 74 height 40
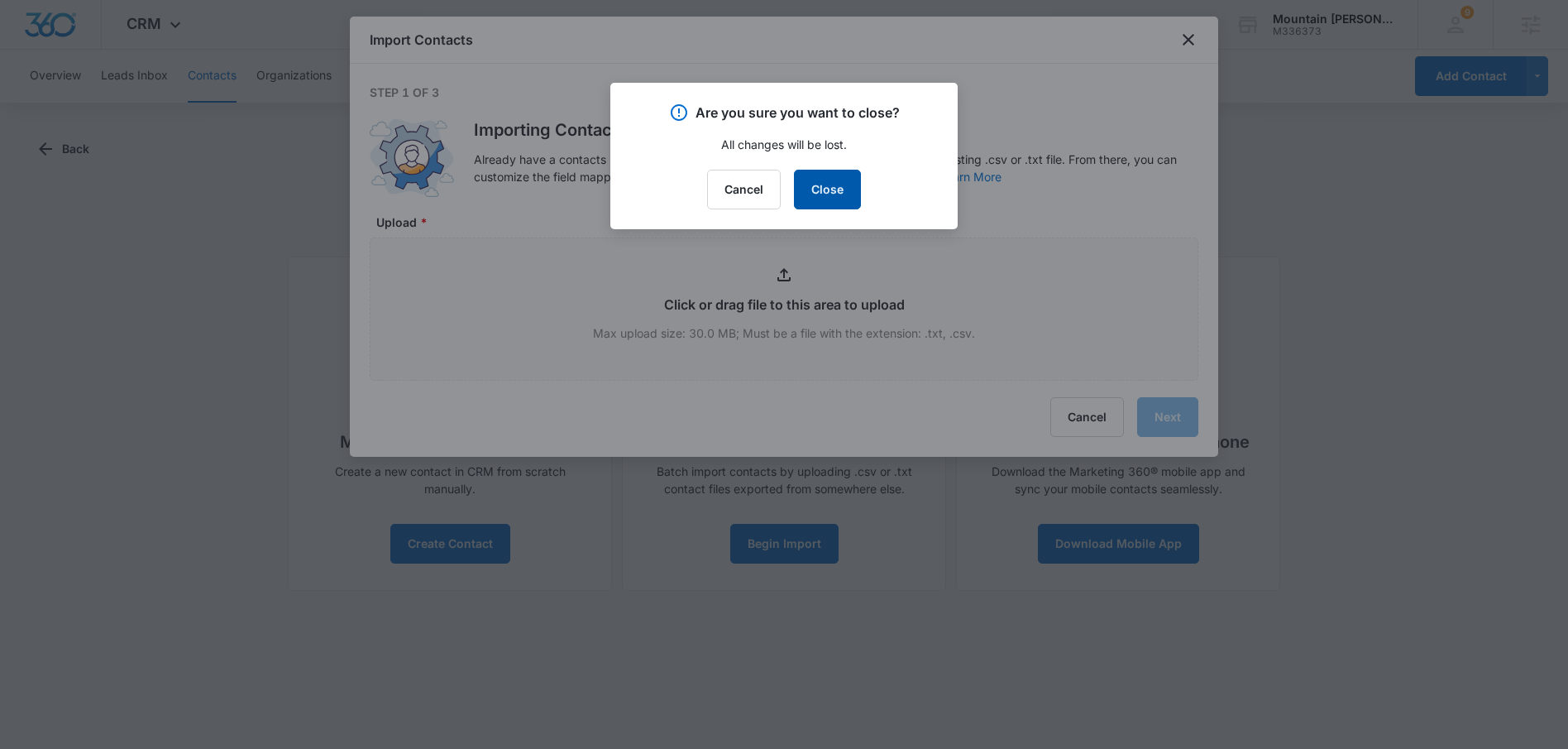
click at [823, 181] on button "Close" at bounding box center [828, 190] width 67 height 40
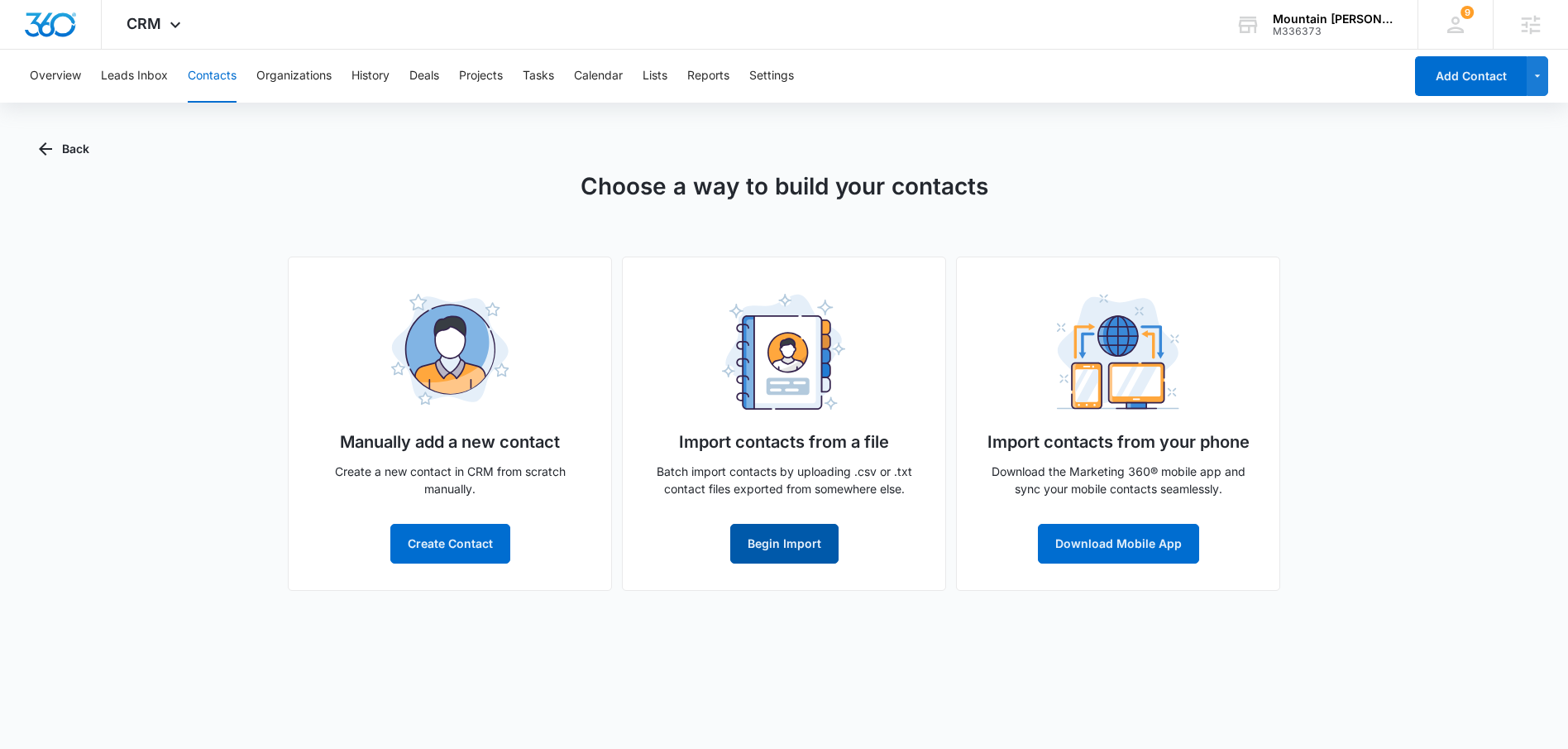
click at [775, 525] on button "Begin Import" at bounding box center [784, 544] width 108 height 40
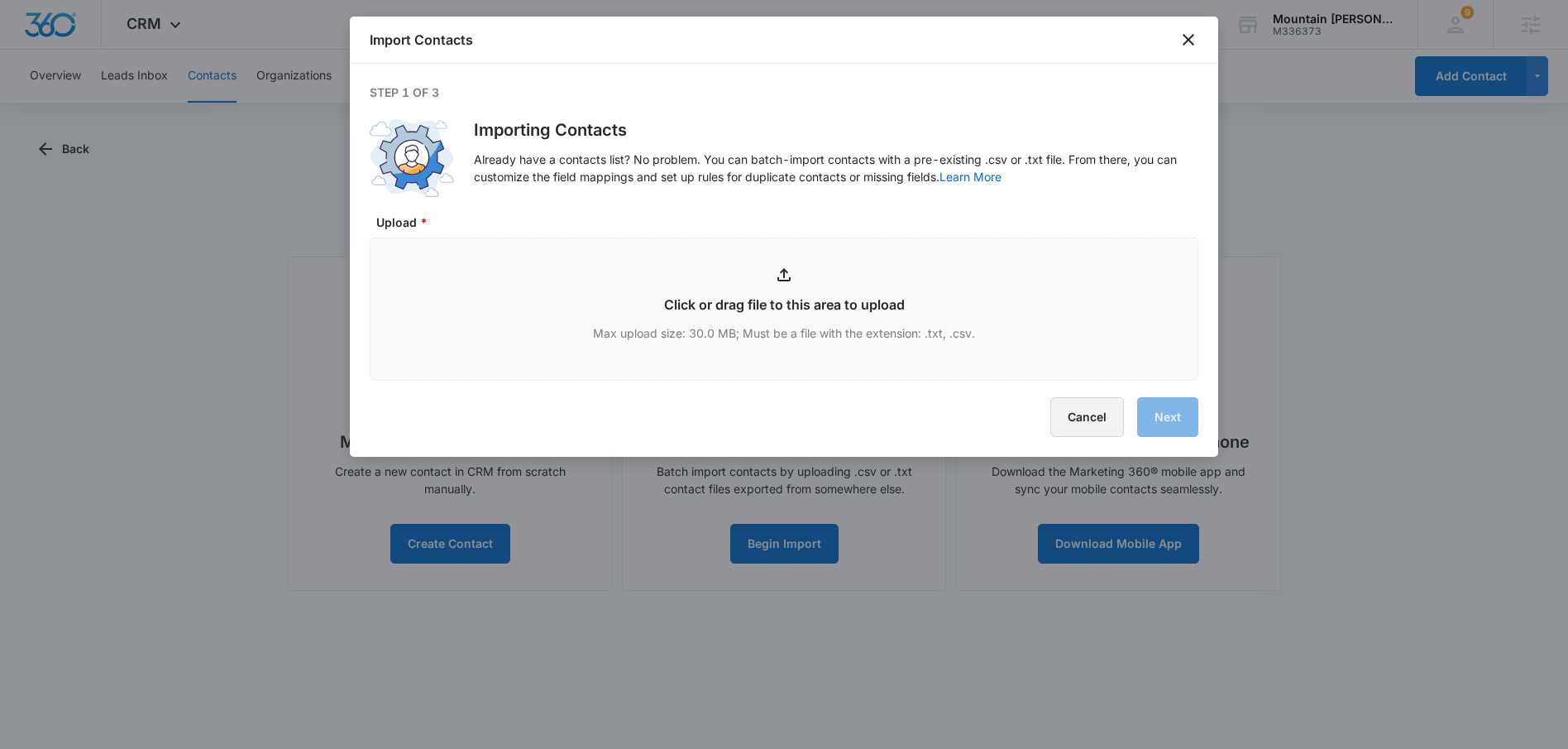
click at [1093, 416] on button "Cancel" at bounding box center [1088, 417] width 74 height 40
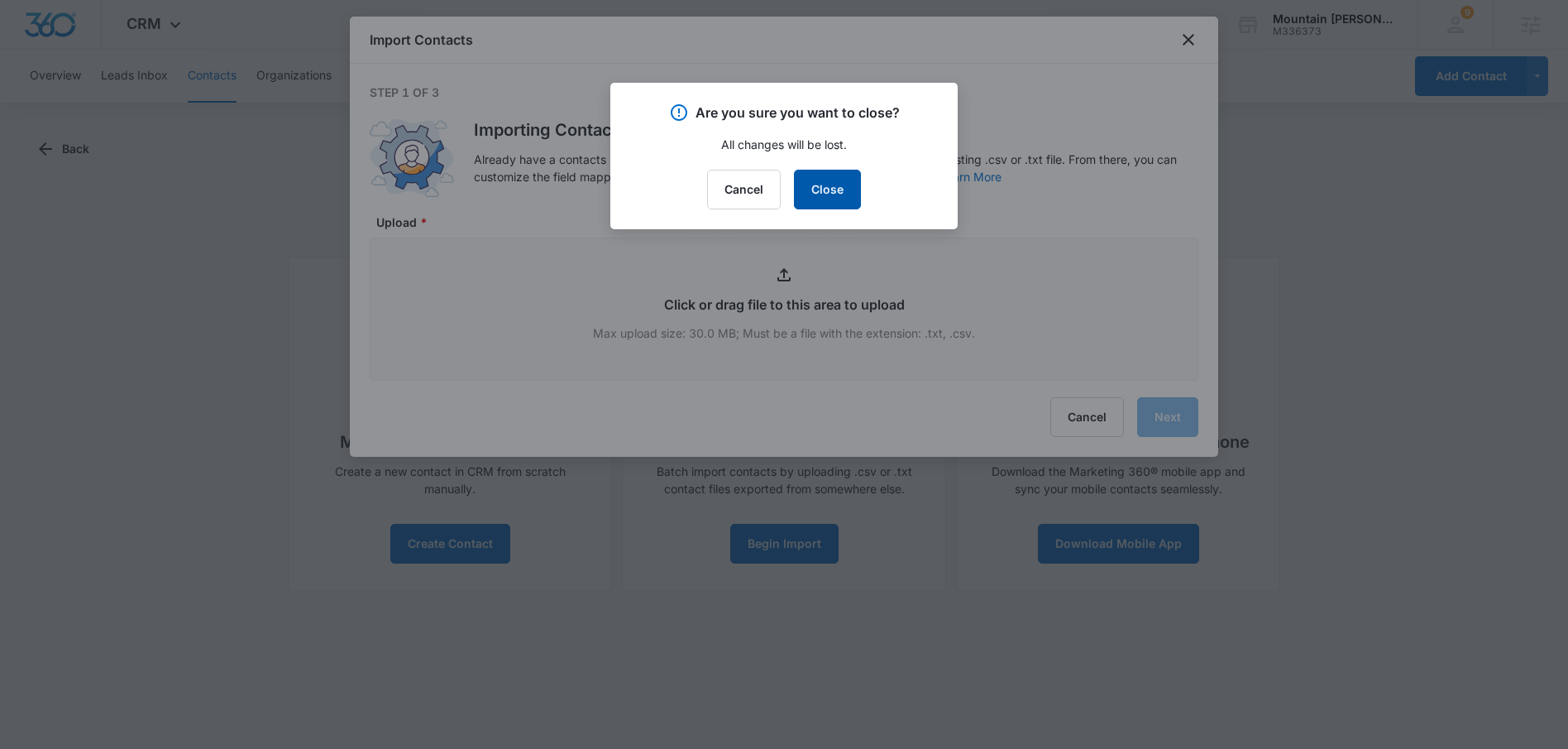
click at [832, 202] on button "Close" at bounding box center [828, 190] width 67 height 40
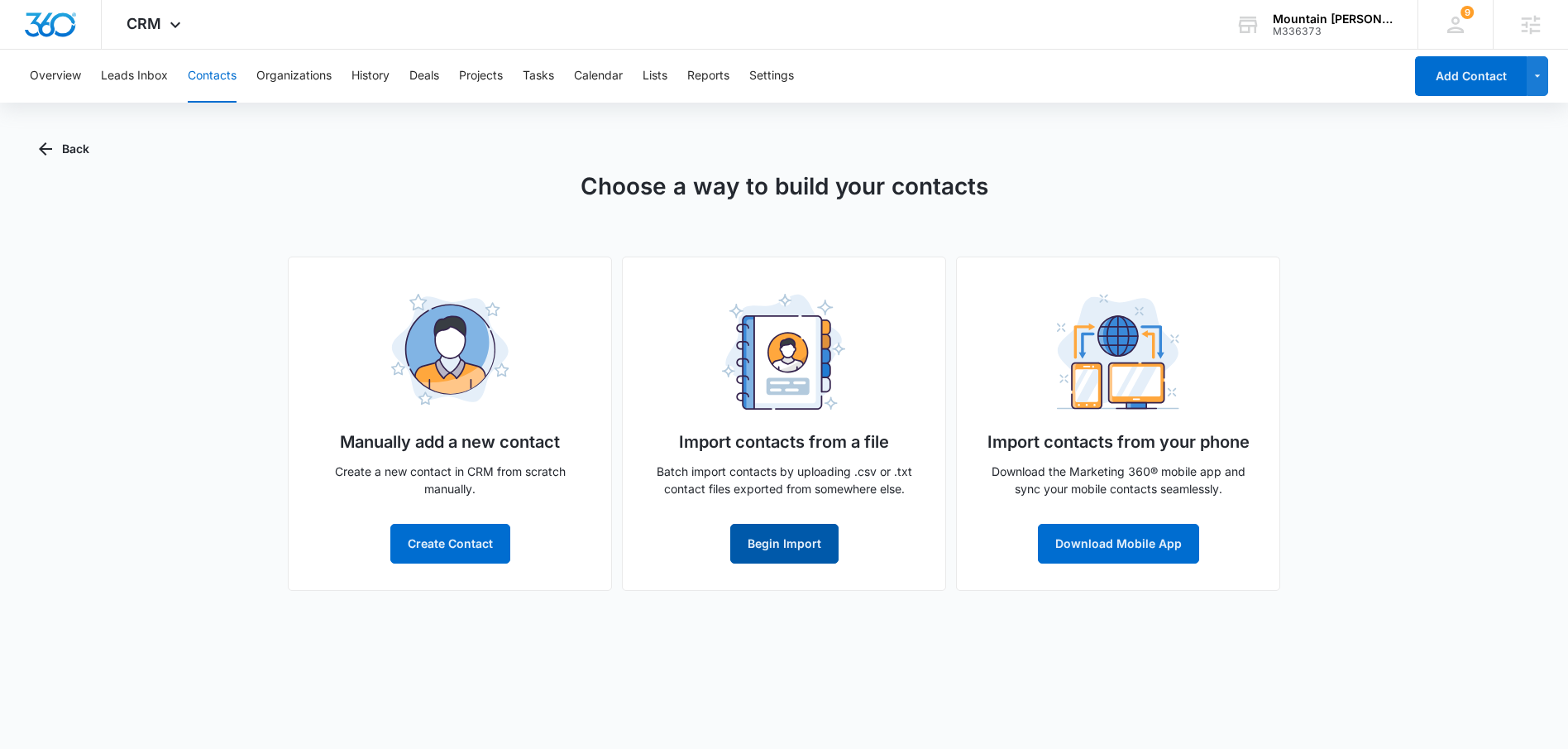
click at [767, 537] on button "Begin Import" at bounding box center [784, 544] width 108 height 40
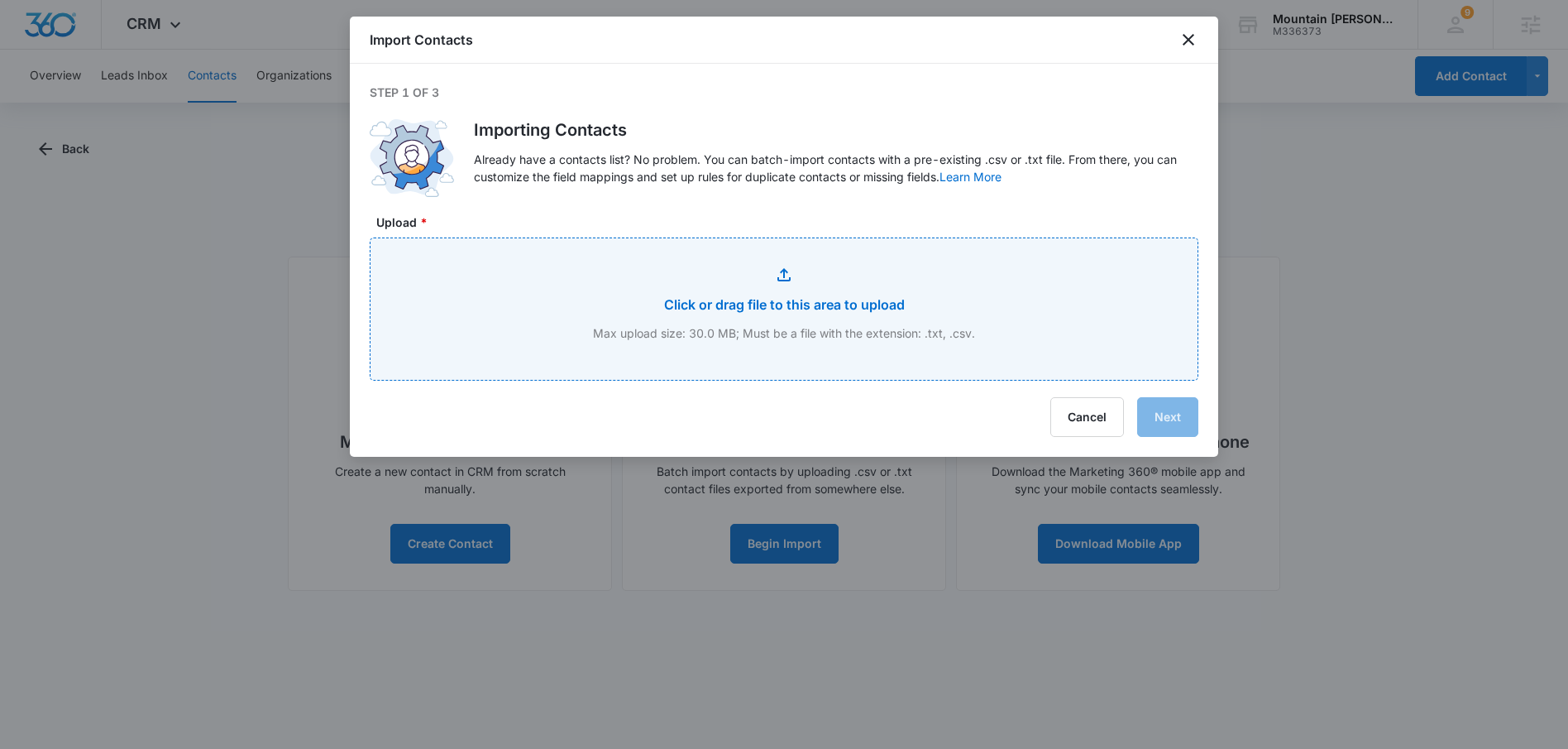
click at [900, 309] on input "Upload *" at bounding box center [783, 309] width 827 height 141
type input "C:\fakepath\Palmdale Customers.xlsx - Test Sheet.csv"
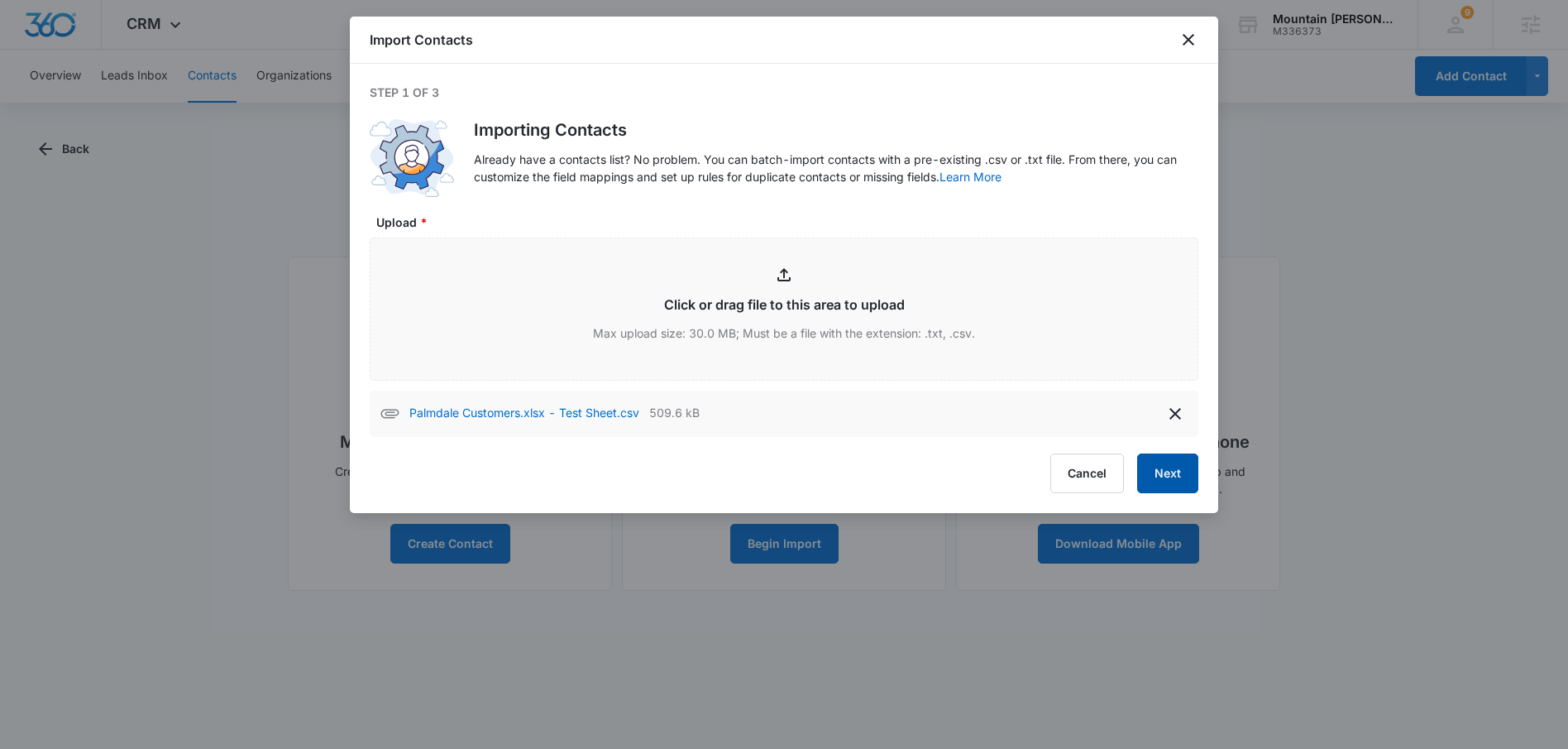
click at [1180, 477] on button "Next" at bounding box center [1167, 474] width 61 height 40
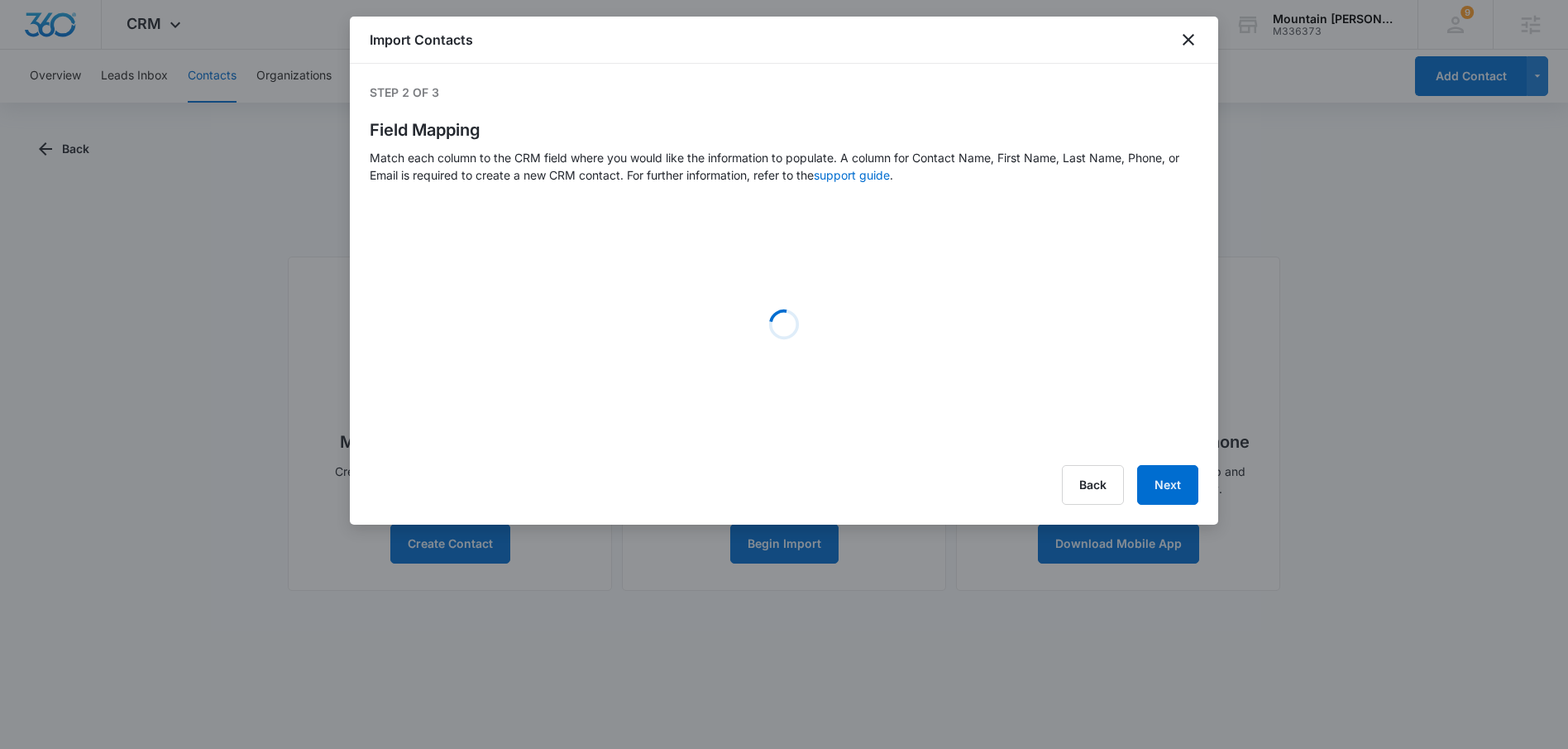
select select "363"
select select "name"
select select "184"
select select "185"
select select "365"
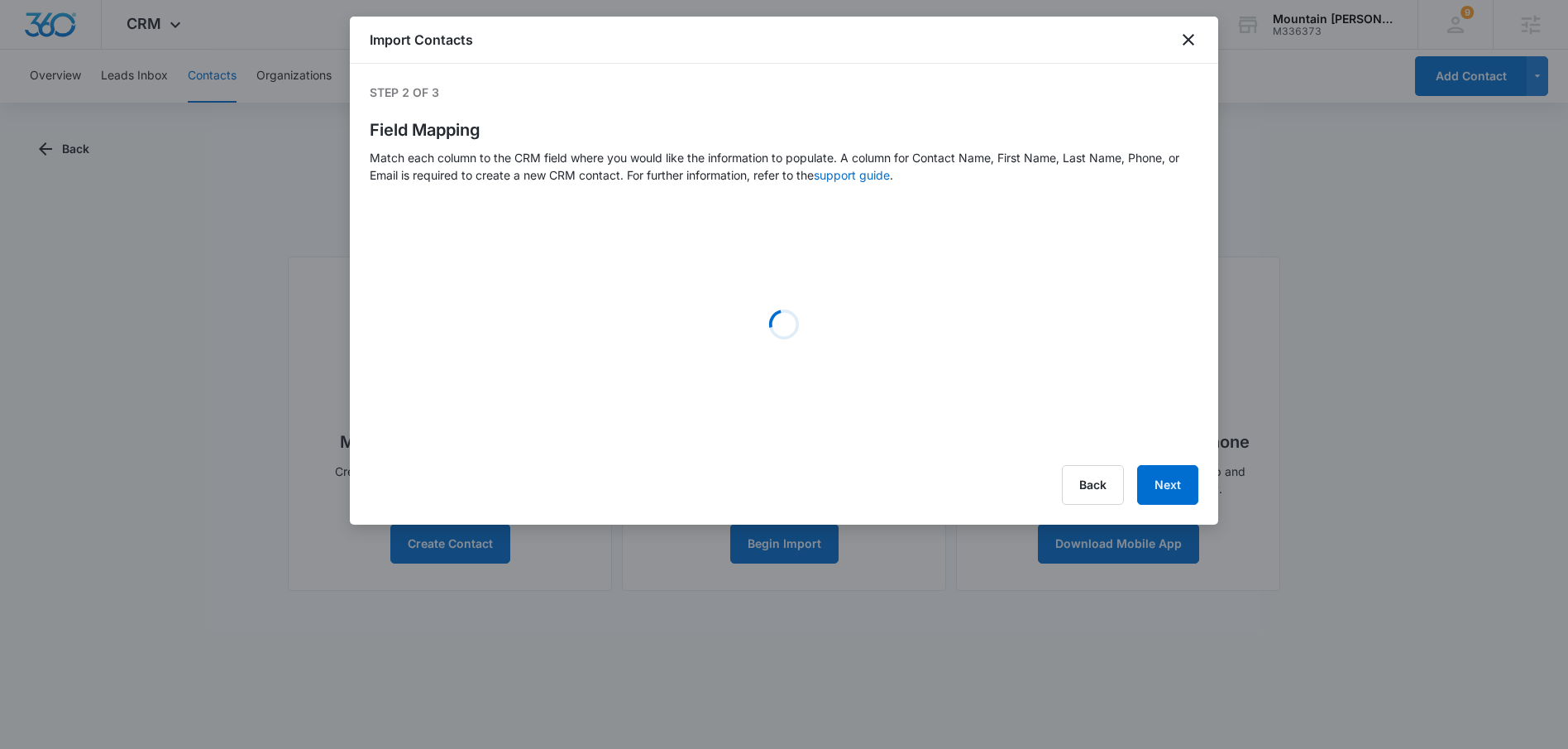
select select "366"
select select "364"
select select "187"
select select "188"
select select "189"
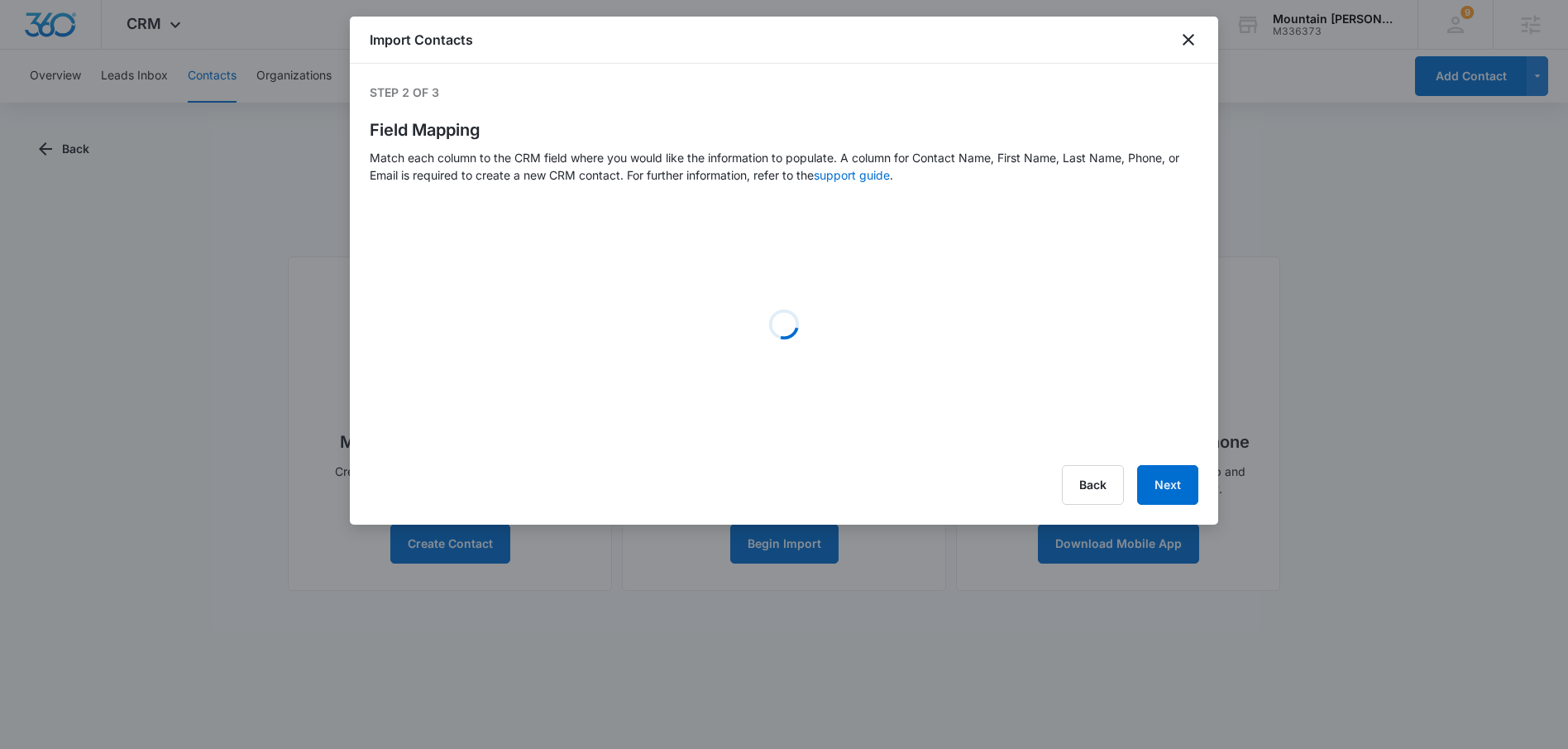
select select "190"
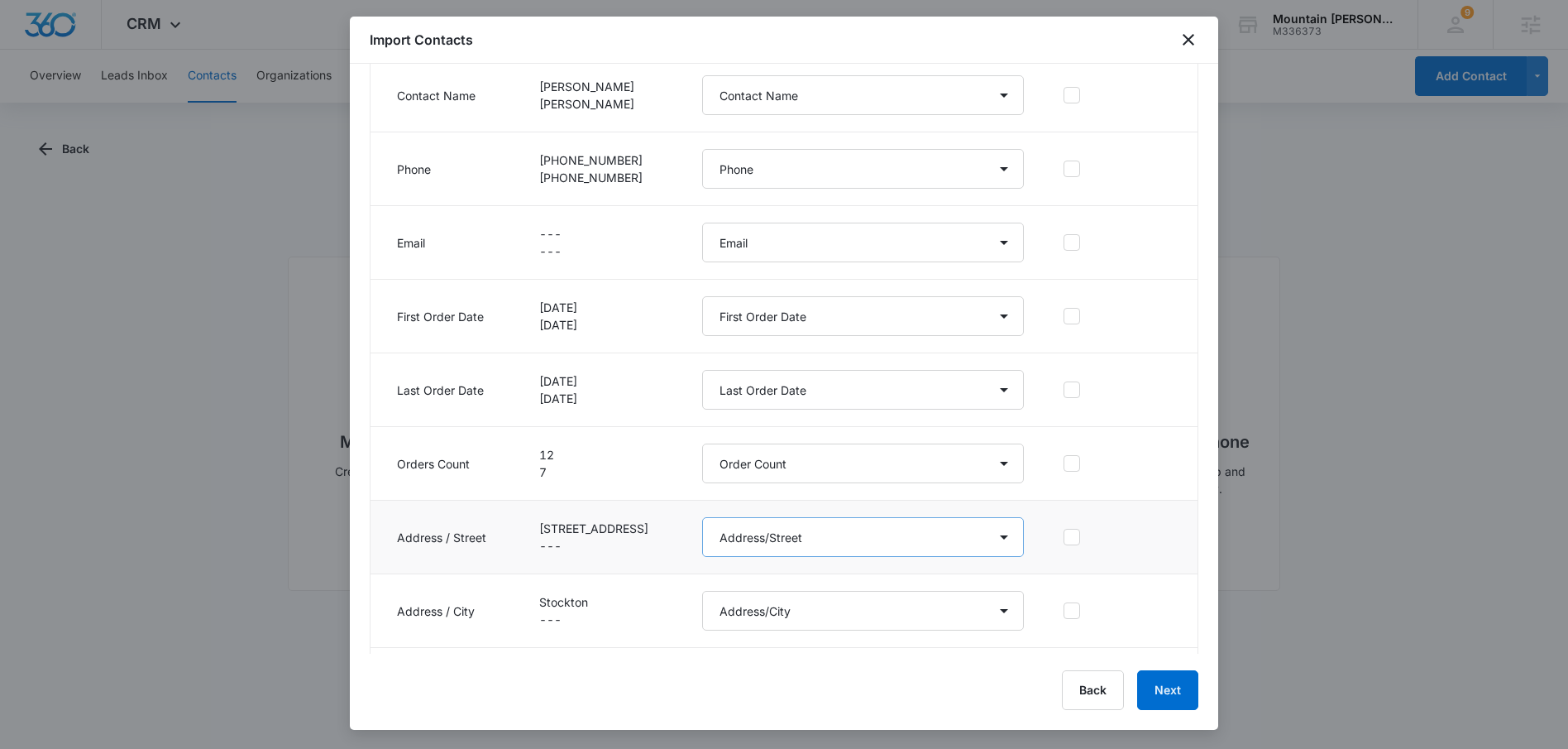
scroll to position [411, 0]
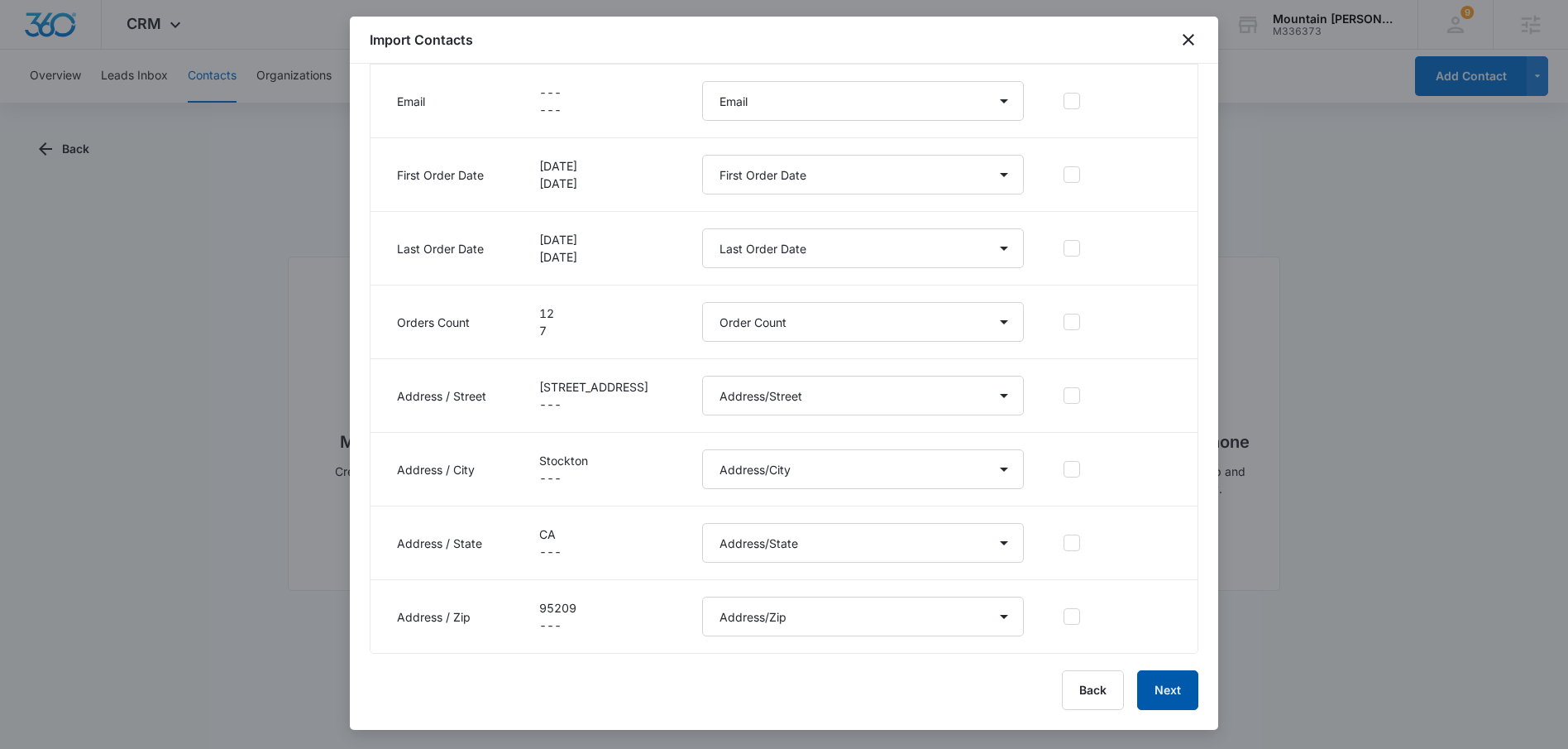
click at [1160, 681] on button "Next" at bounding box center [1167, 690] width 61 height 40
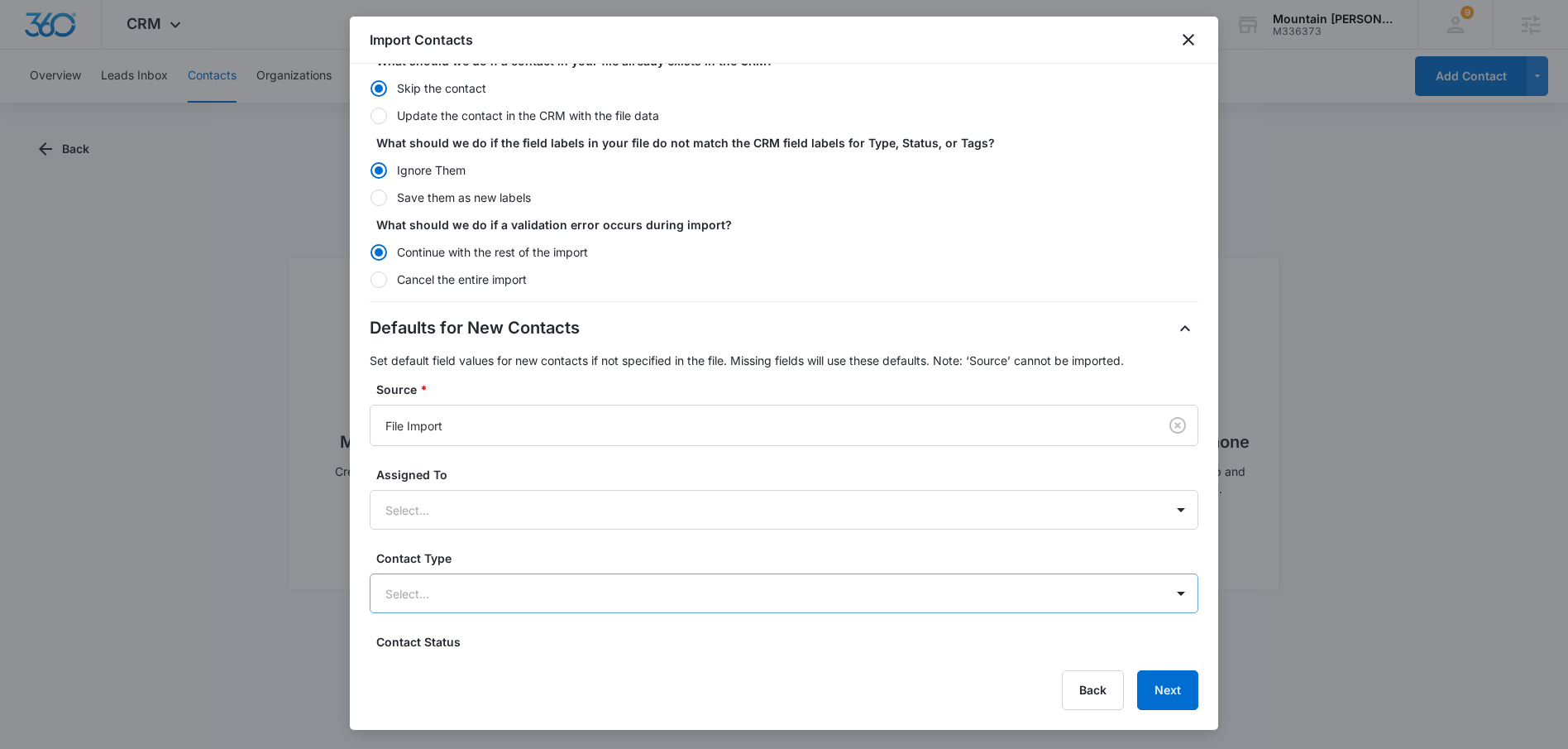
scroll to position [343, 0]
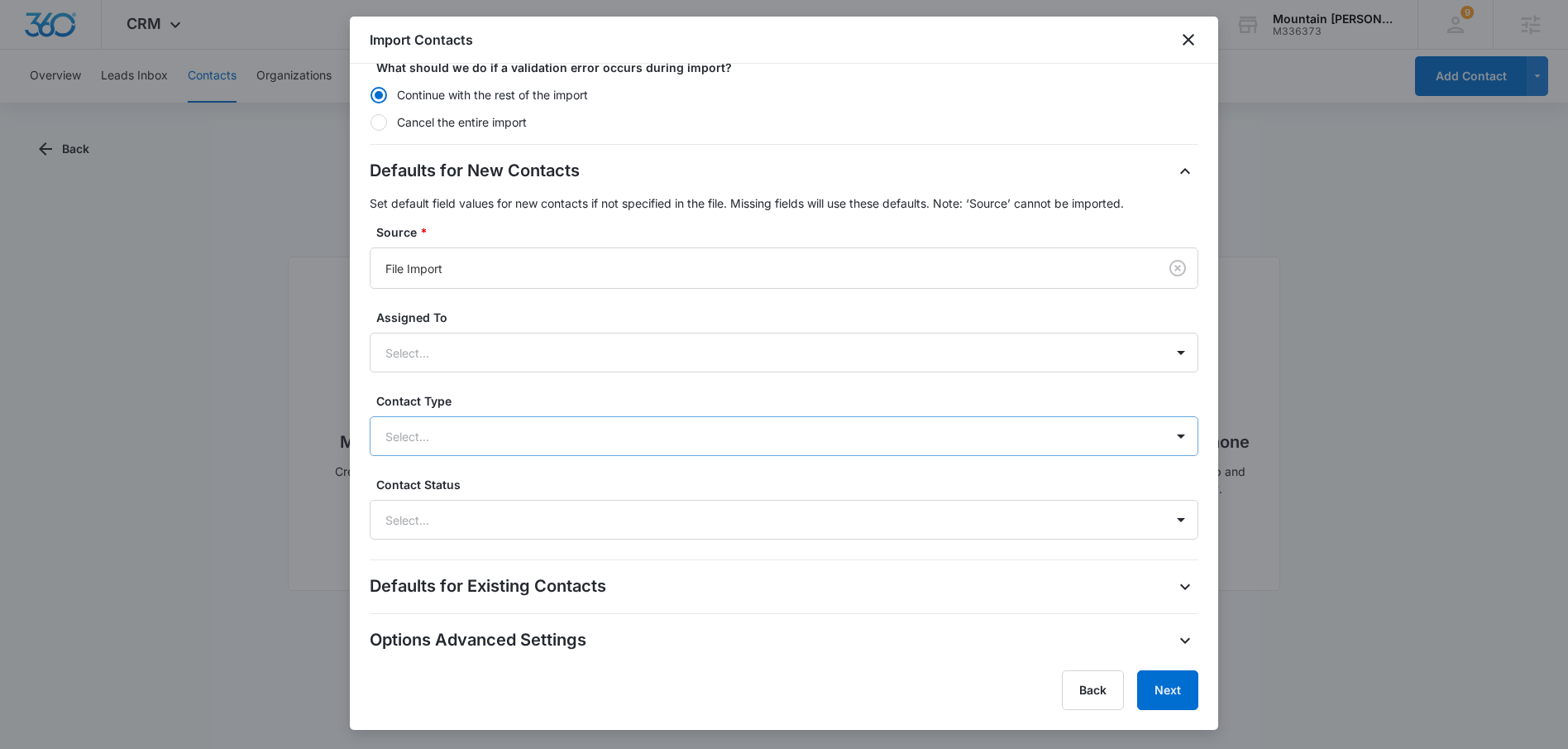
click at [532, 432] on div at bounding box center [764, 437] width 757 height 21
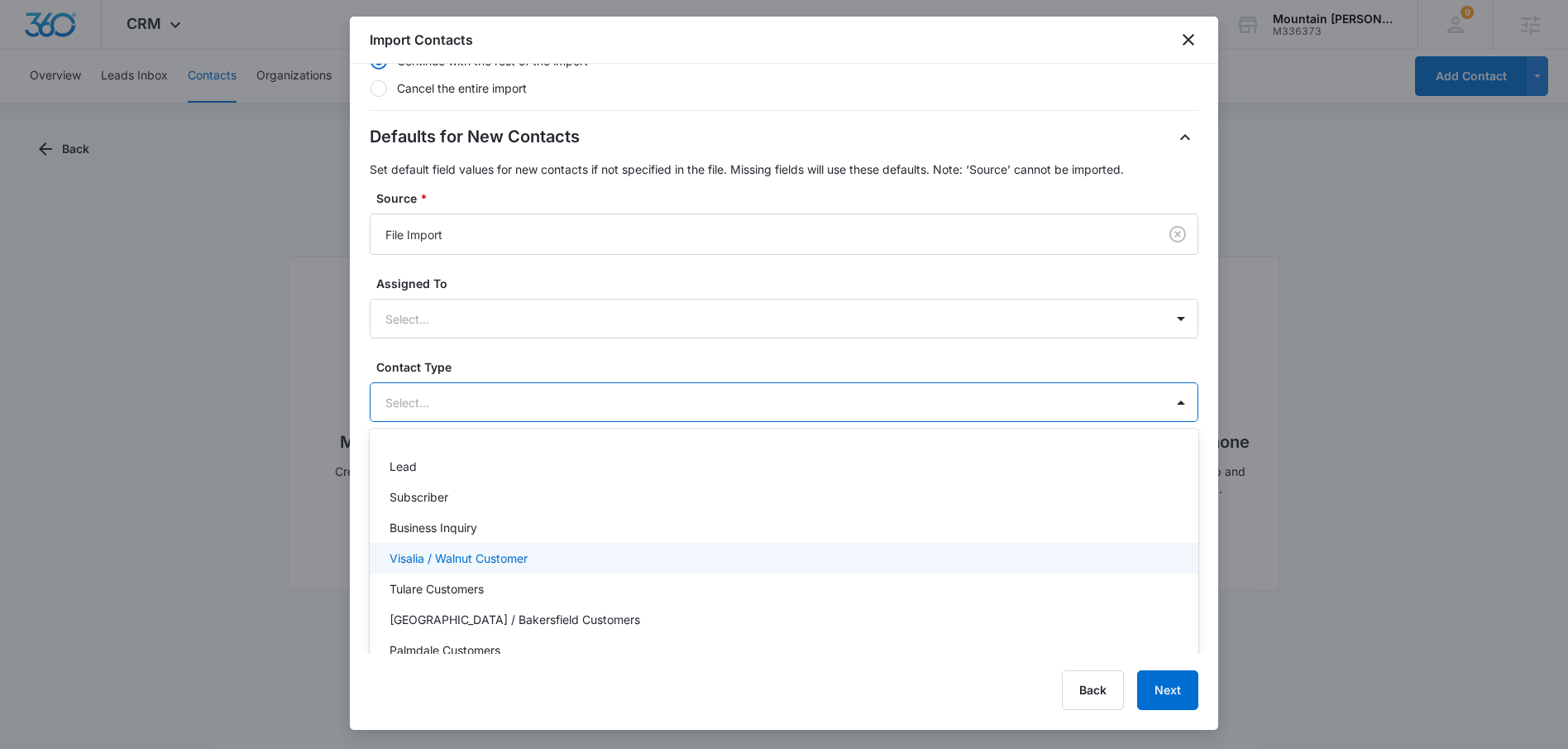
scroll to position [404, 0]
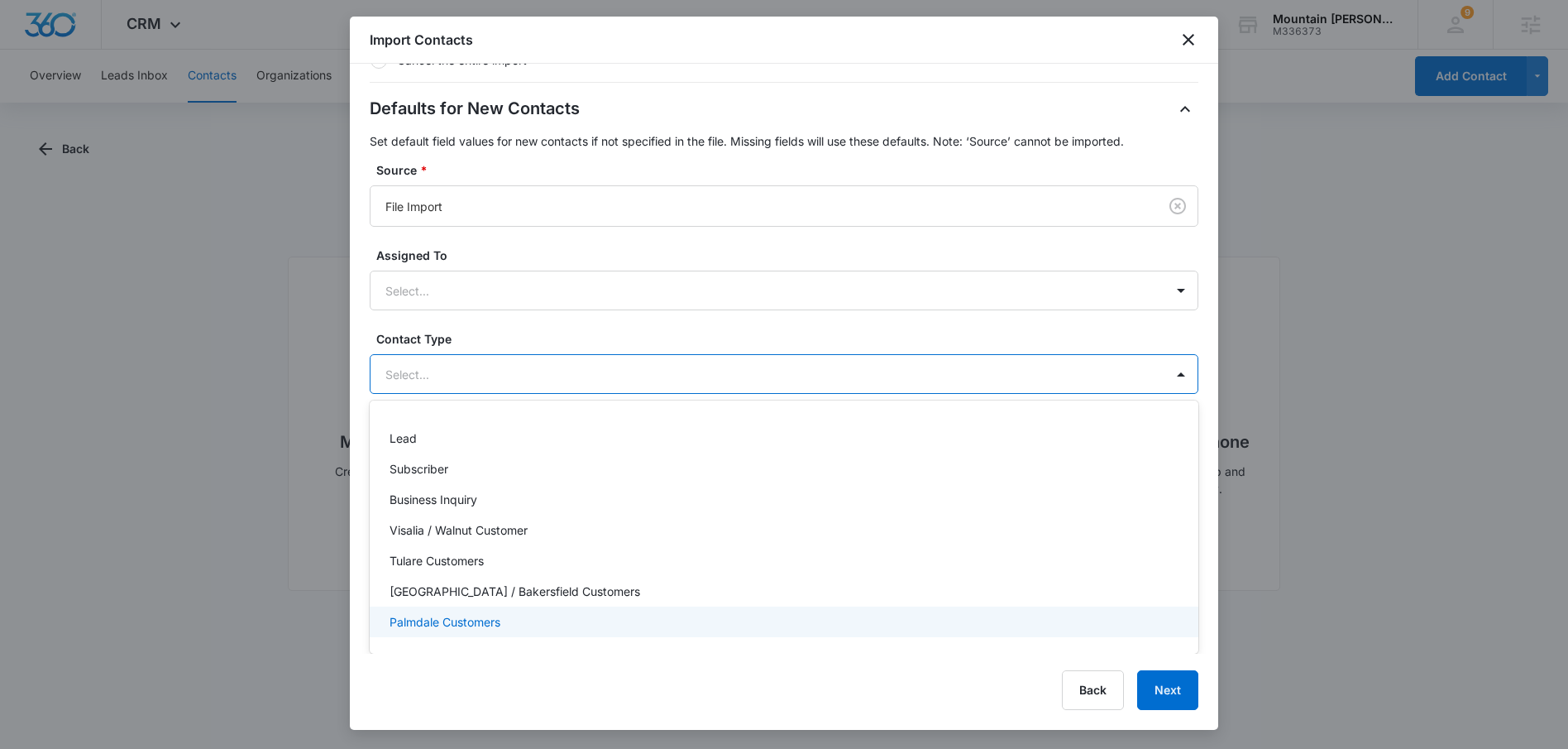
click at [484, 628] on p "Palmdale Customers" at bounding box center [444, 622] width 111 height 17
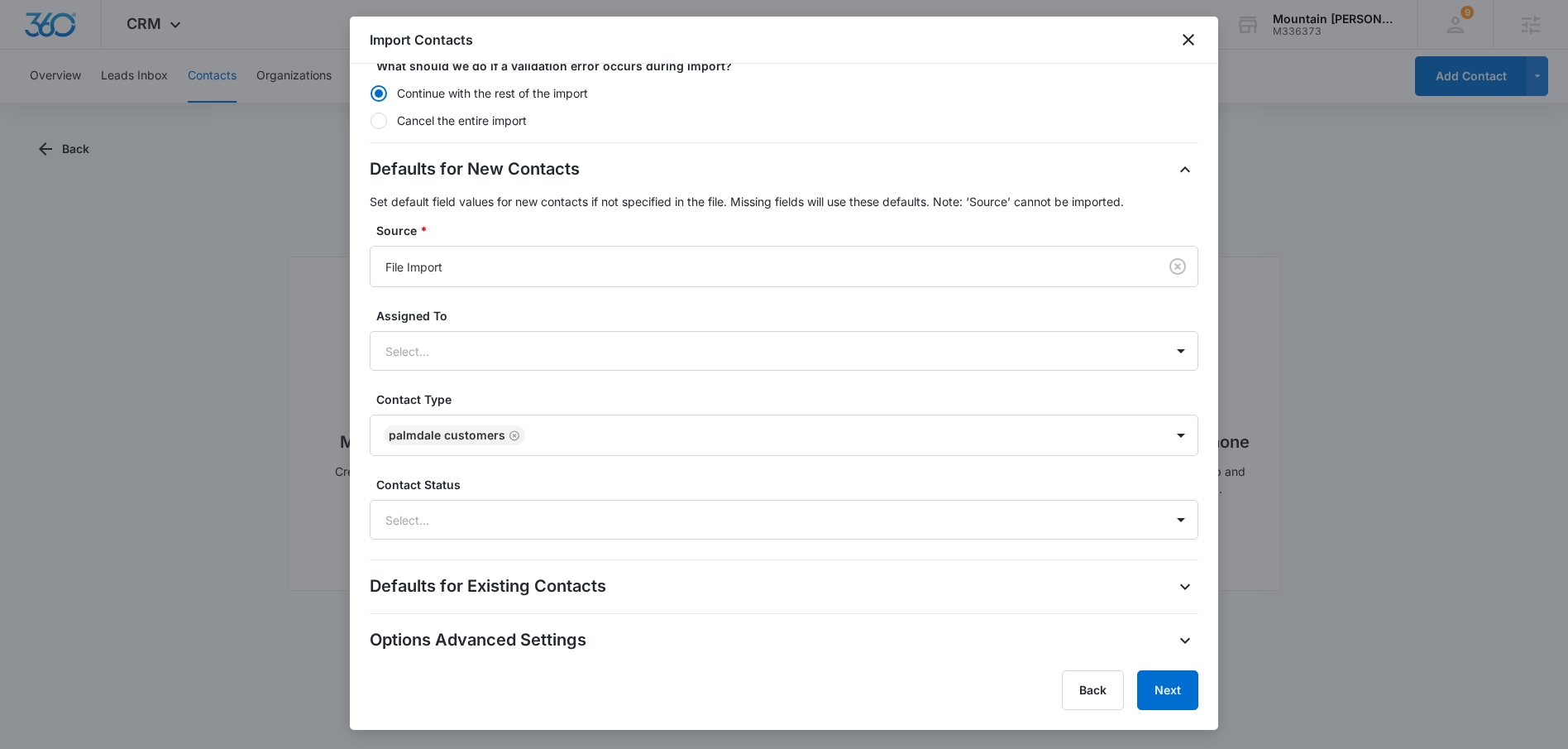
click at [1000, 327] on div "Defaults for New Contacts Set default field values for new contacts if not spec…" at bounding box center [784, 347] width 829 height 383
click at [528, 512] on div at bounding box center [764, 520] width 757 height 21
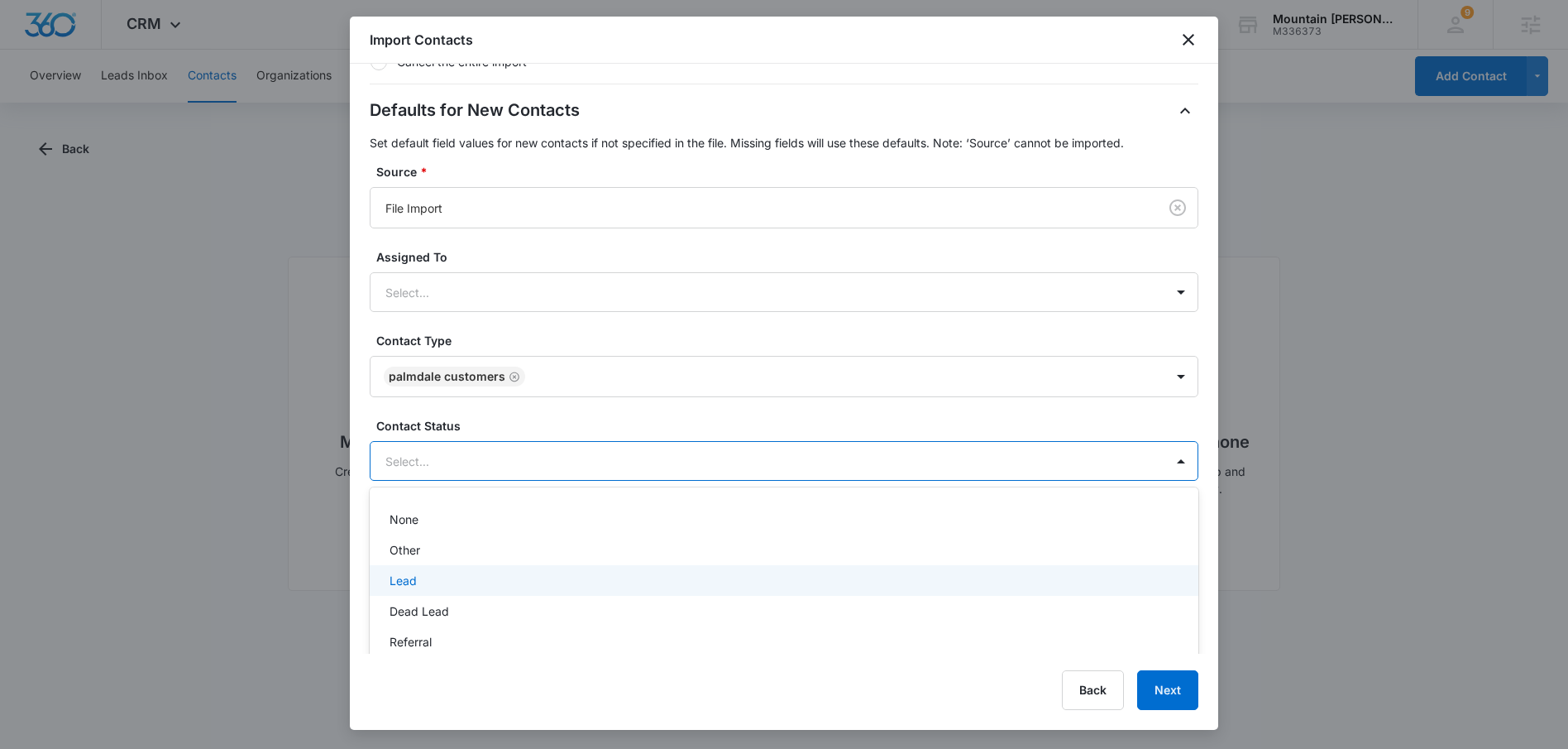
scroll to position [454, 0]
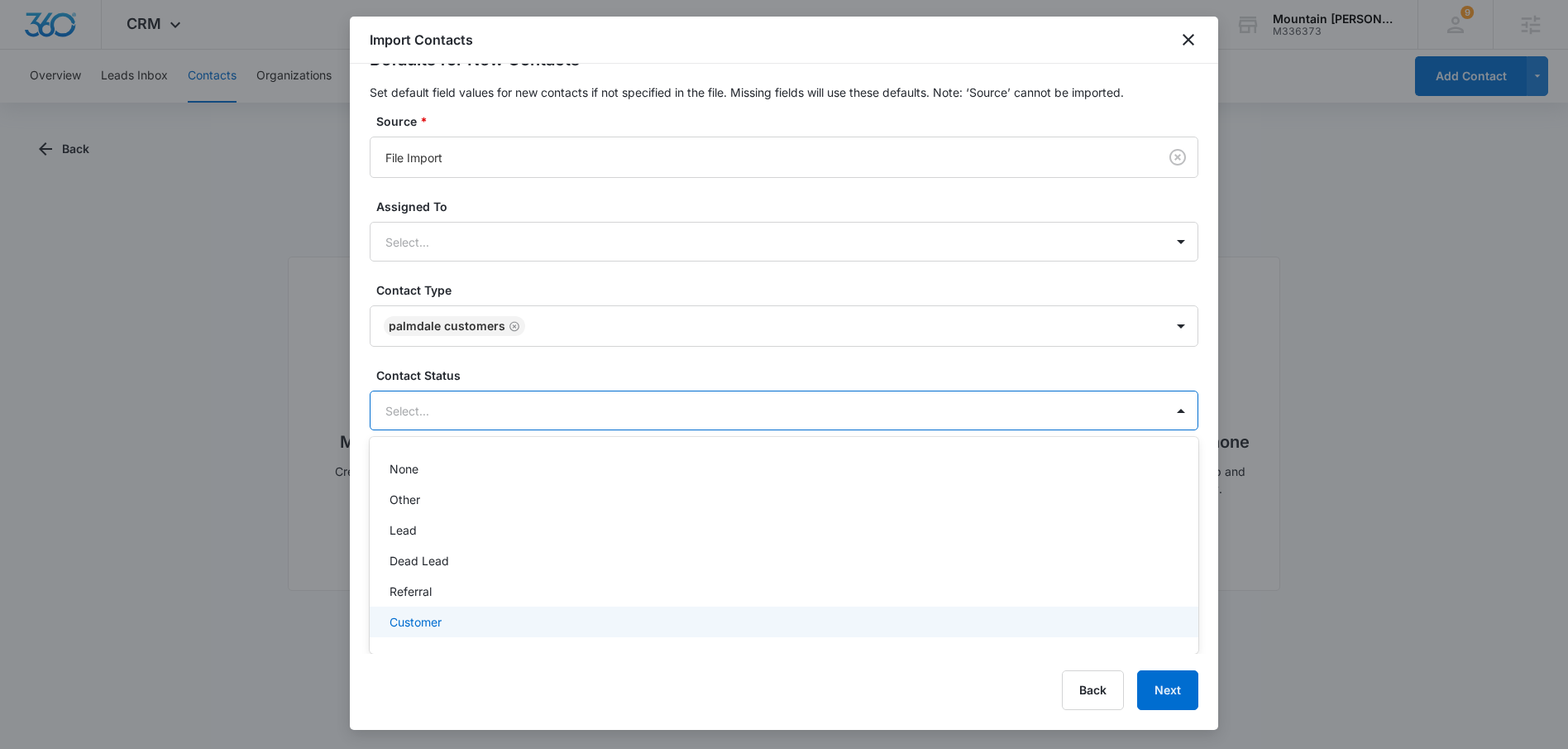
click at [398, 618] on p "Customer" at bounding box center [415, 622] width 52 height 17
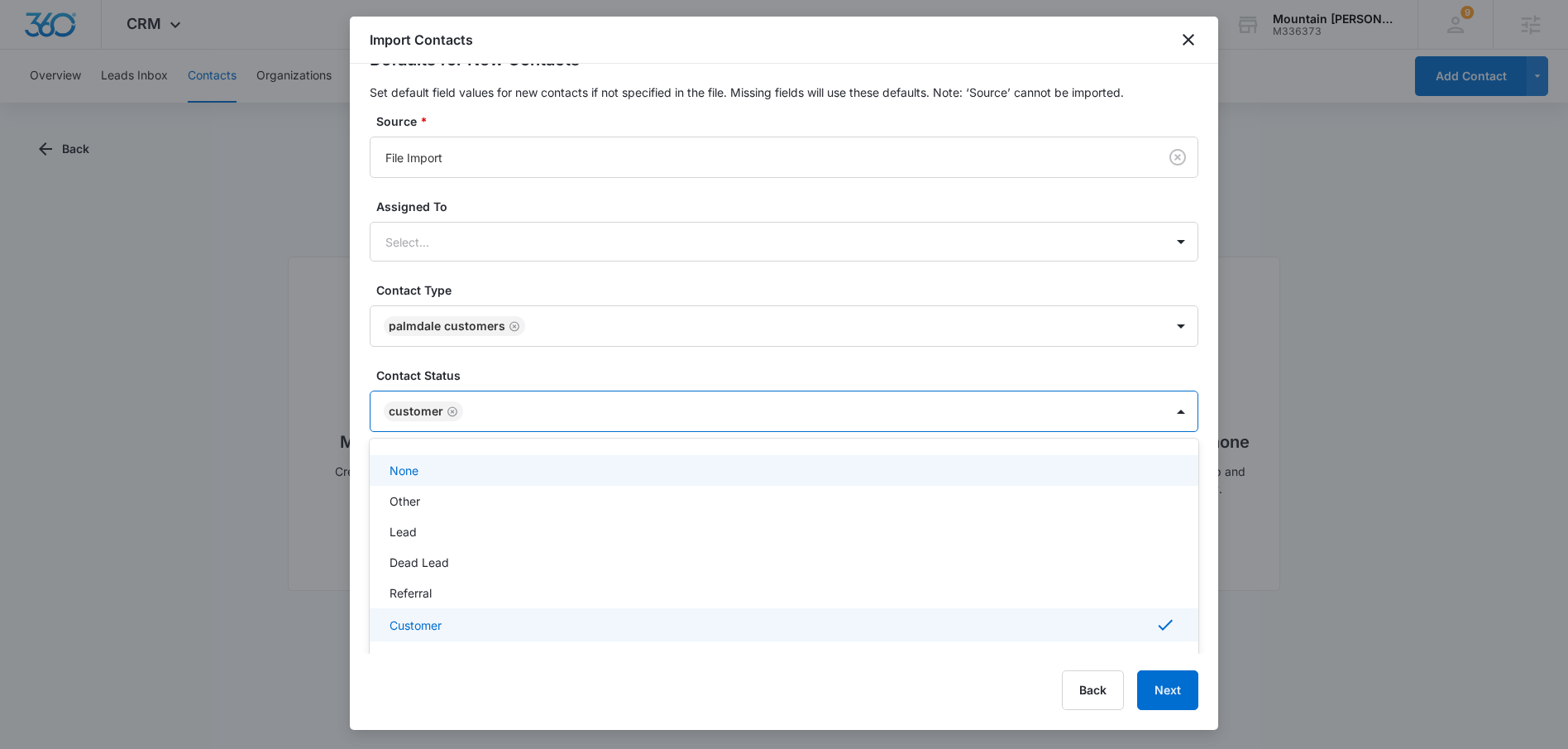
click at [914, 365] on div "Defaults for New Contacts Set default field values for new contacts if not spec…" at bounding box center [784, 239] width 829 height 384
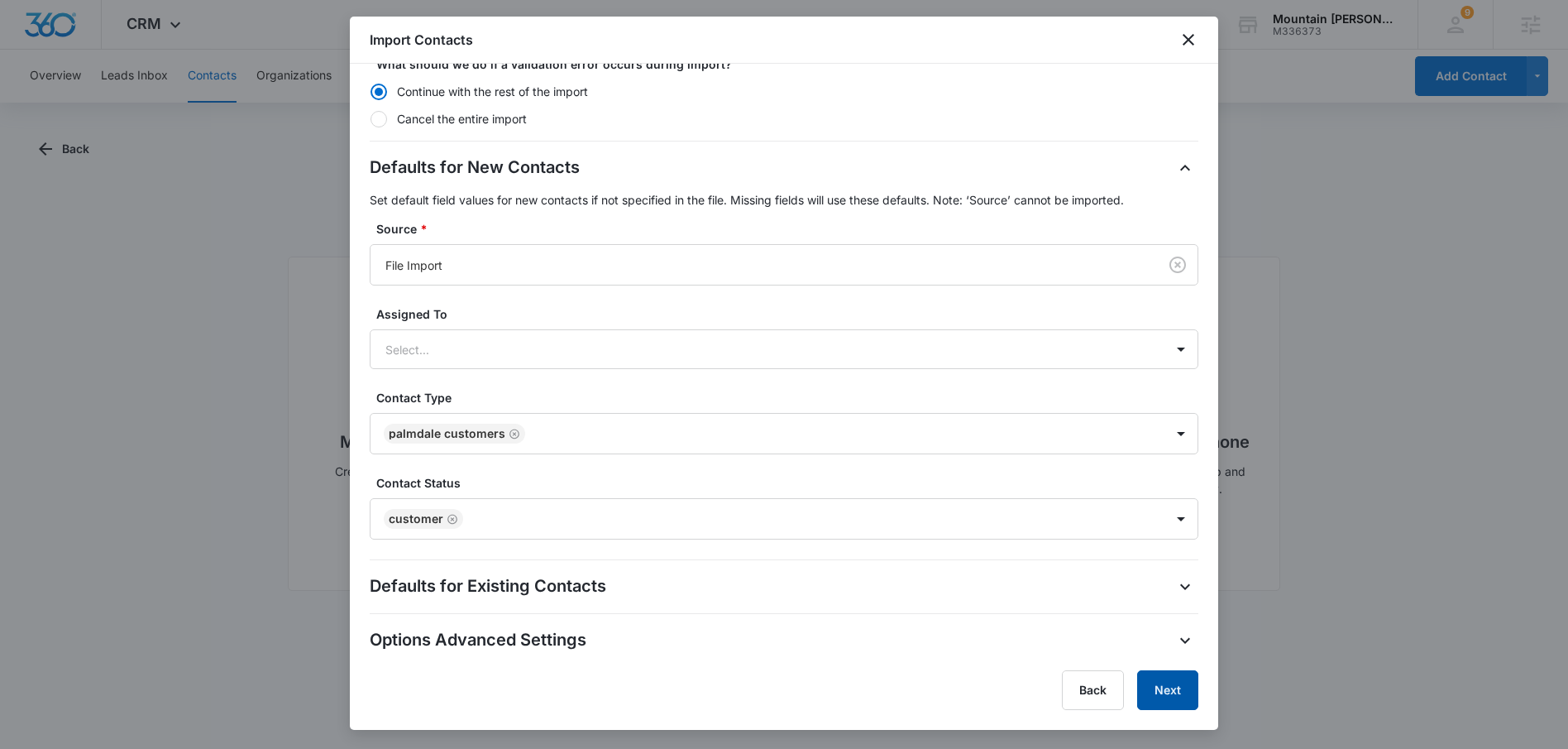
click at [1171, 686] on button "Next" at bounding box center [1167, 690] width 61 height 40
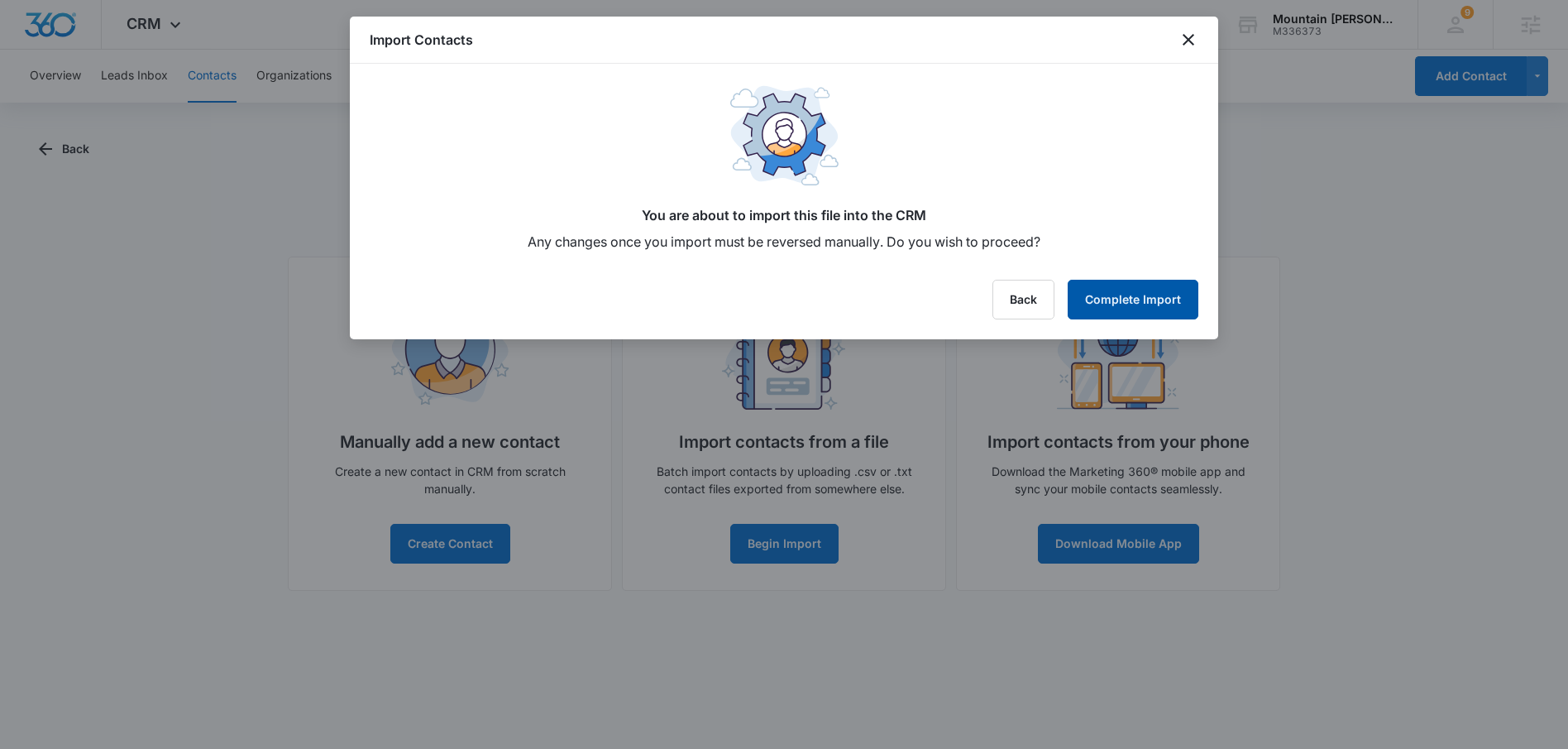
click at [1124, 302] on button "Complete Import" at bounding box center [1133, 300] width 131 height 40
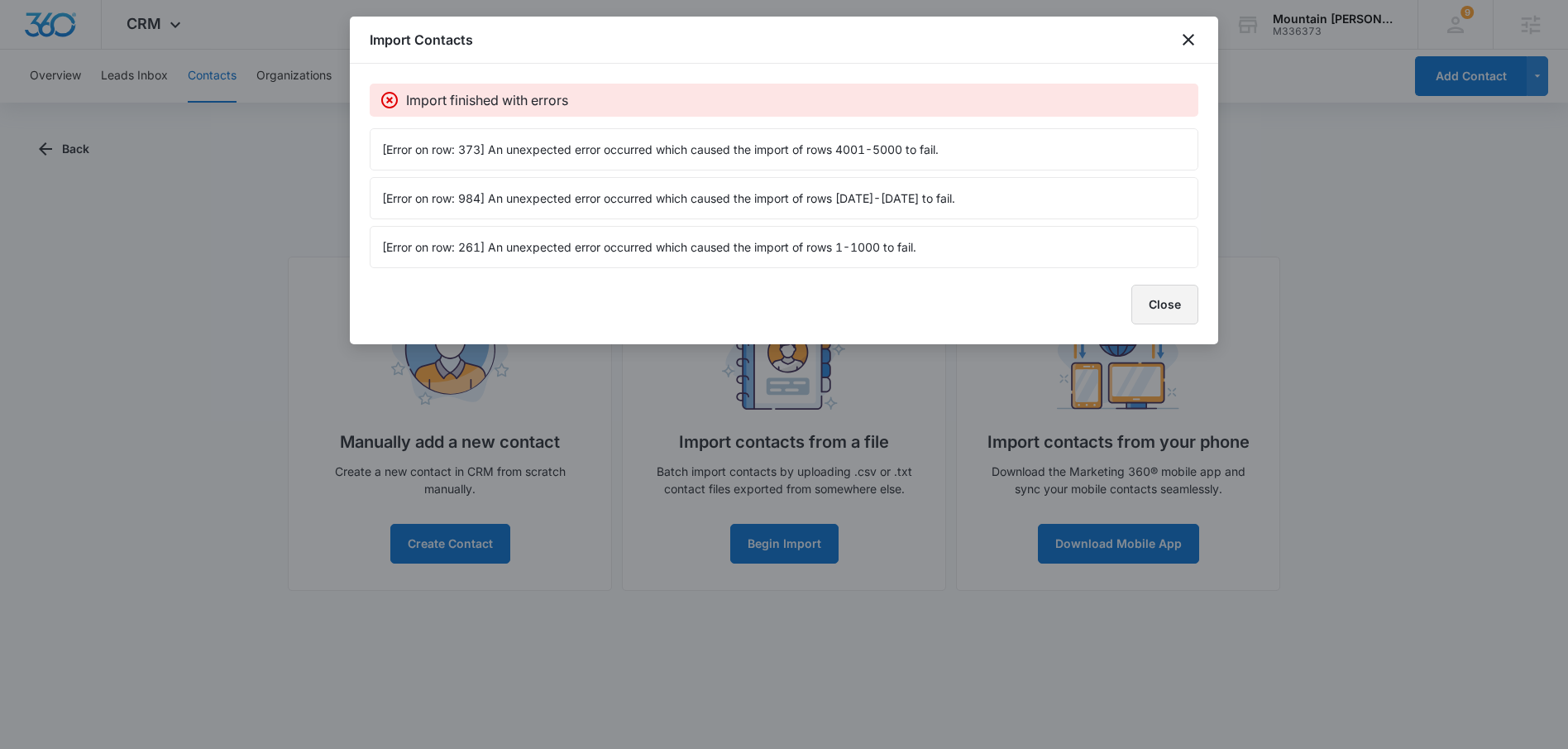
click at [1172, 317] on button "Close" at bounding box center [1165, 305] width 67 height 40
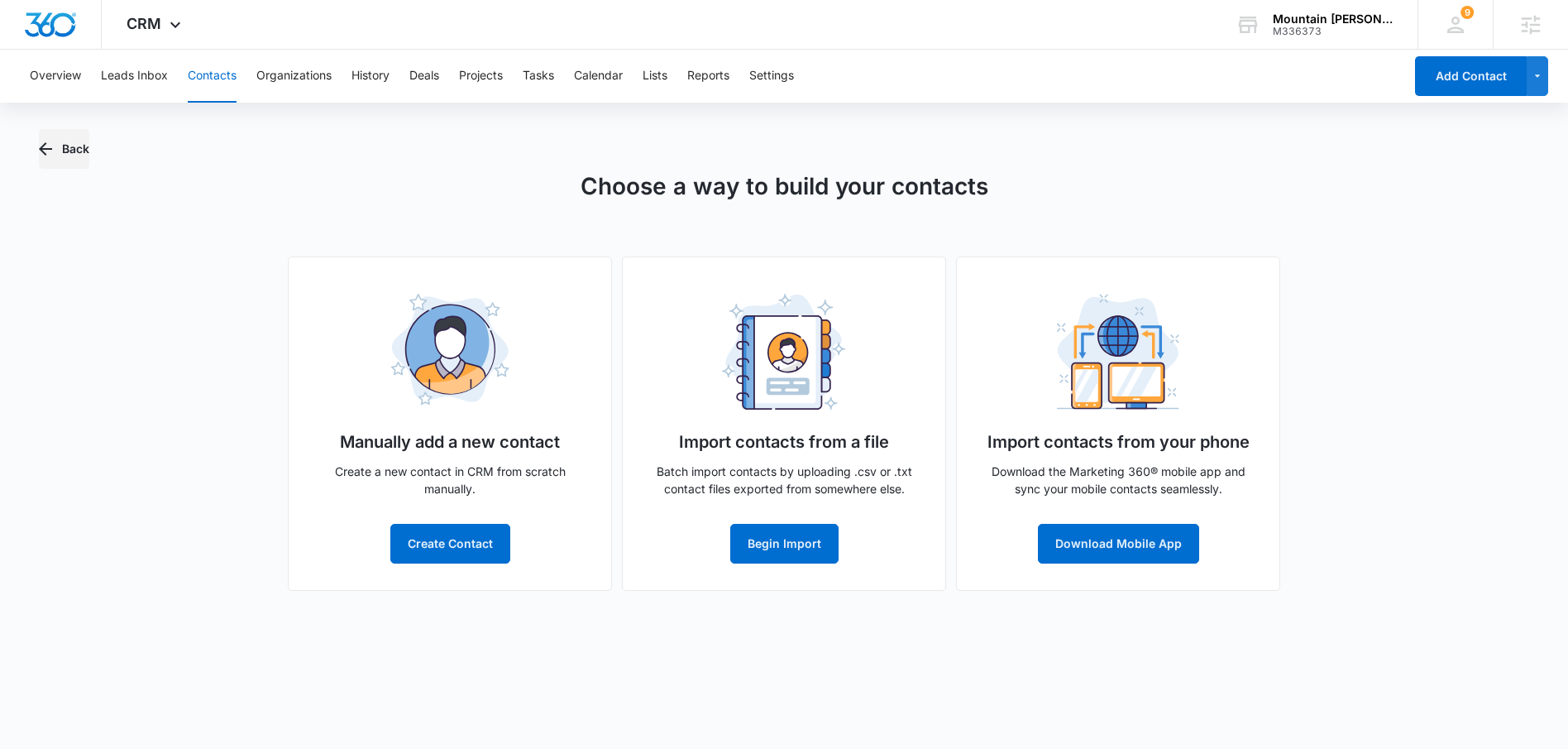
click at [66, 147] on button "Back" at bounding box center [64, 149] width 50 height 40
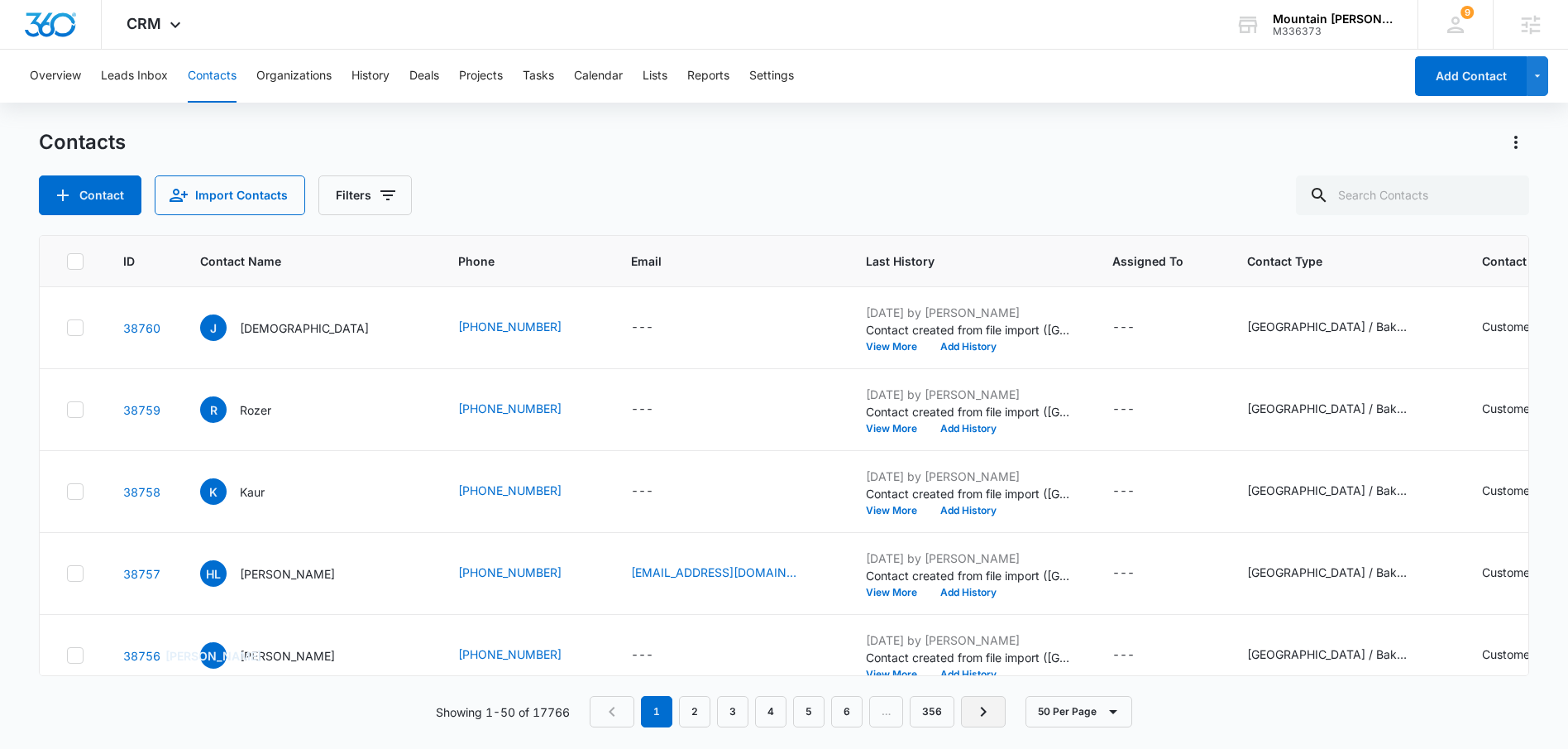
click at [981, 712] on icon "Next Page" at bounding box center [983, 711] width 20 height 20
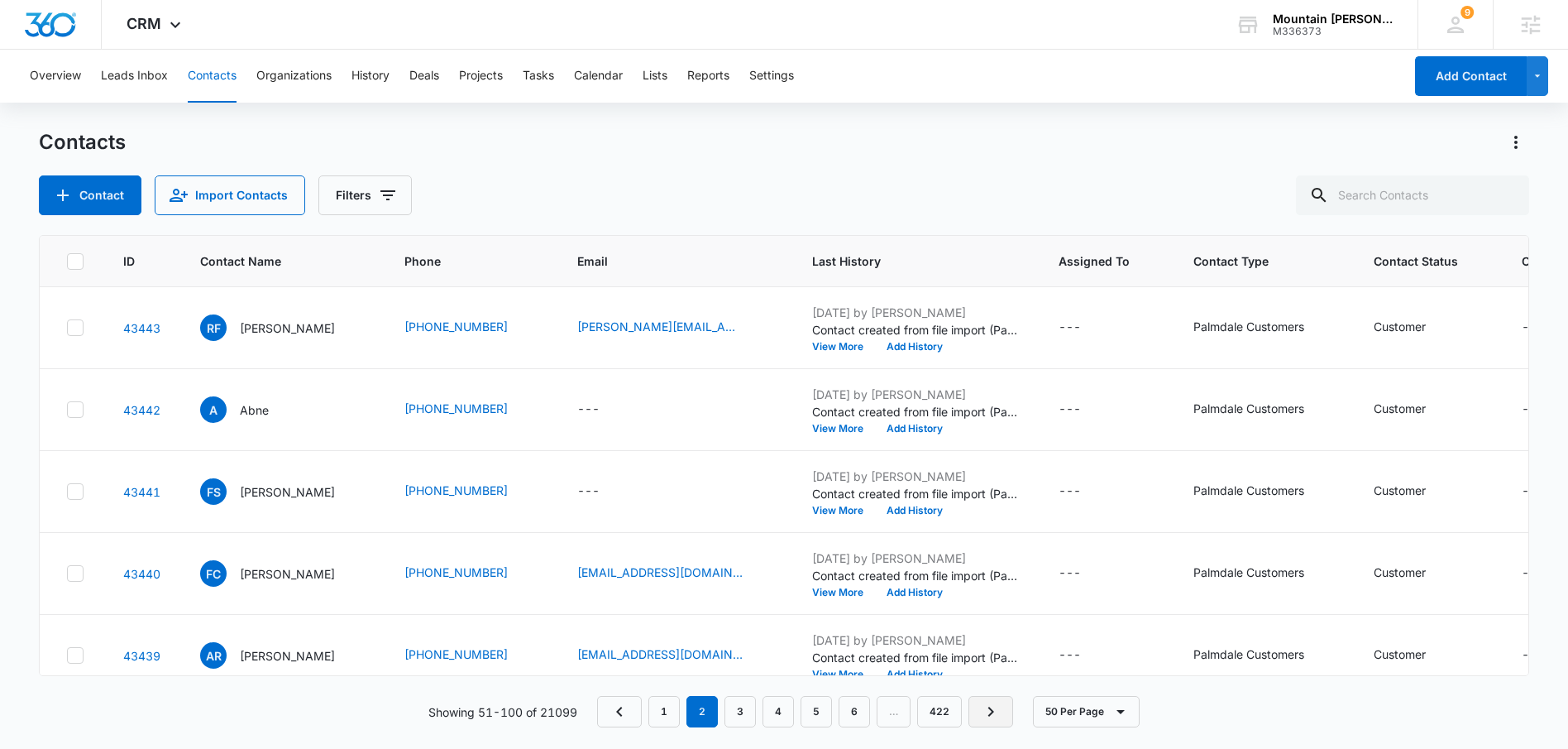
click at [1002, 711] on link "Next Page" at bounding box center [990, 711] width 45 height 31
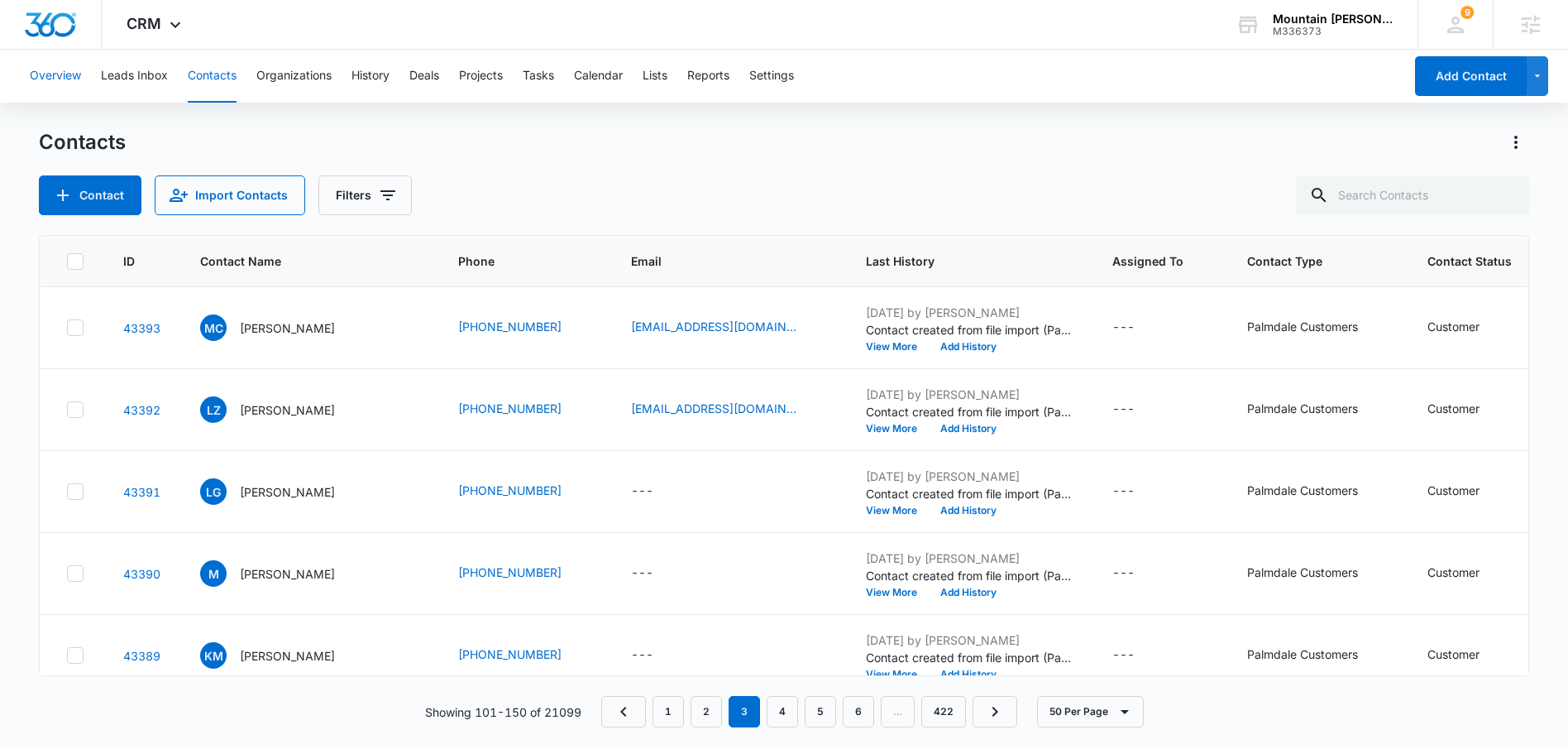
click at [34, 78] on button "Overview" at bounding box center [55, 76] width 51 height 53
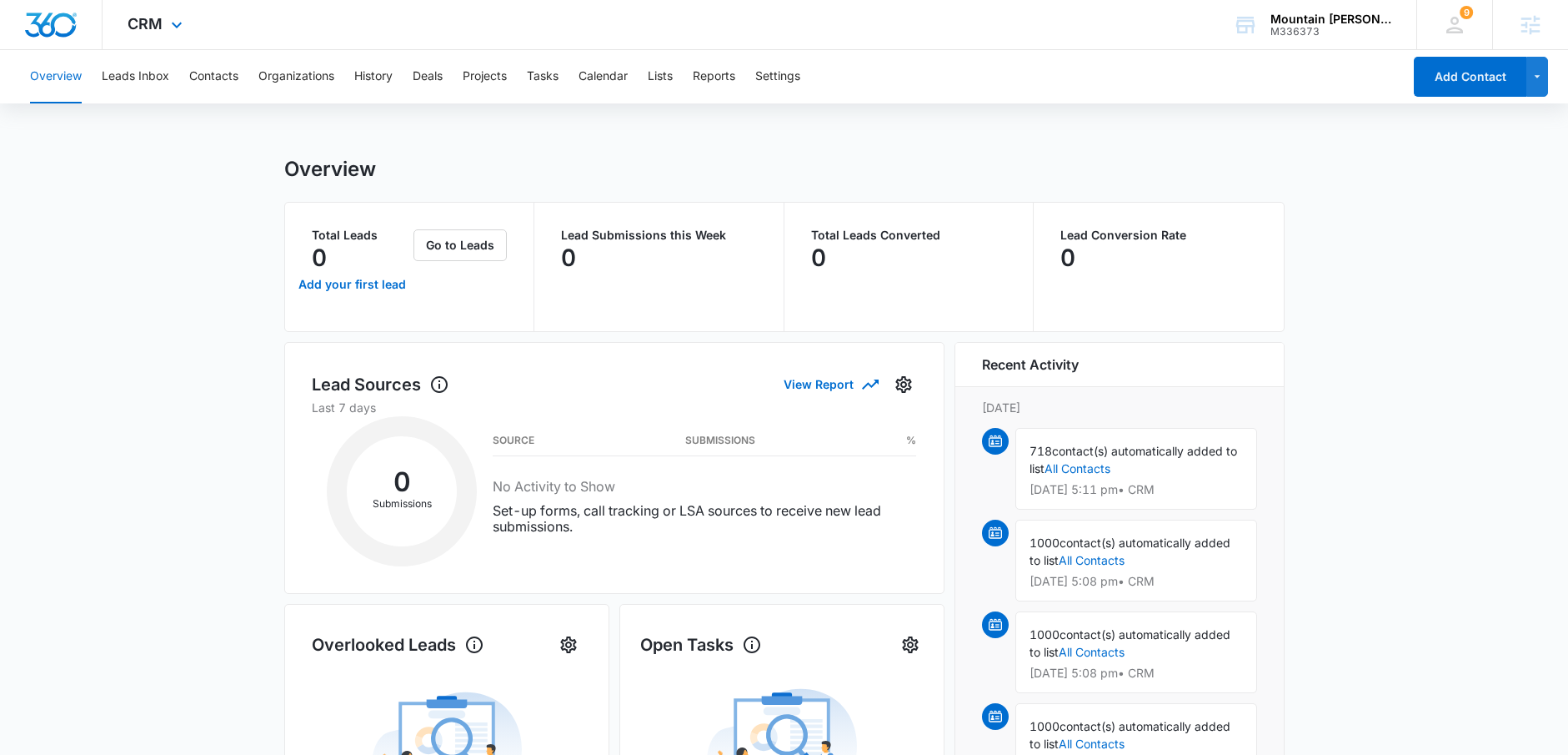
click at [42, 29] on img "Dashboard" at bounding box center [51, 25] width 54 height 25
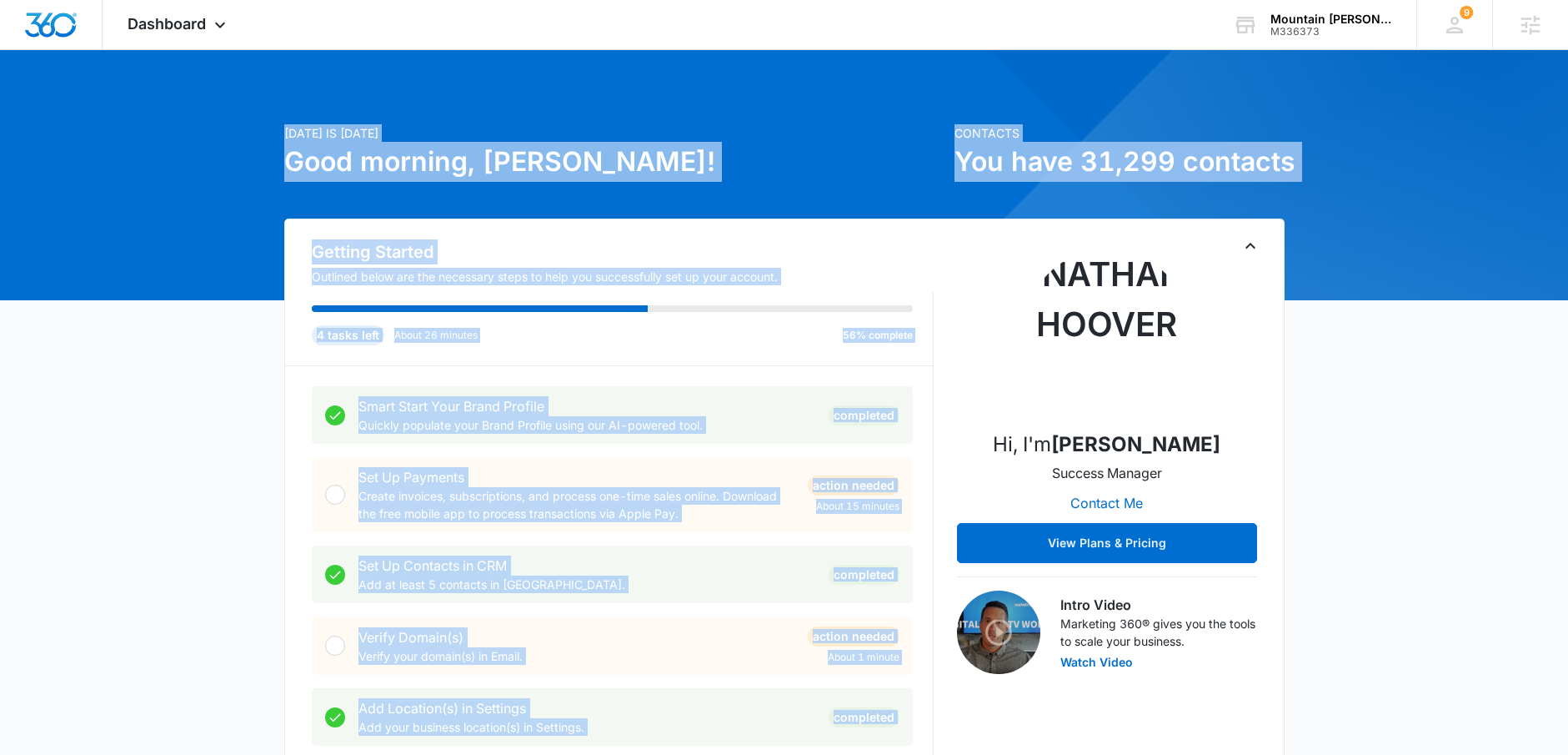
drag, startPoint x: 928, startPoint y: 99, endPoint x: 1381, endPoint y: 232, distance: 472.1
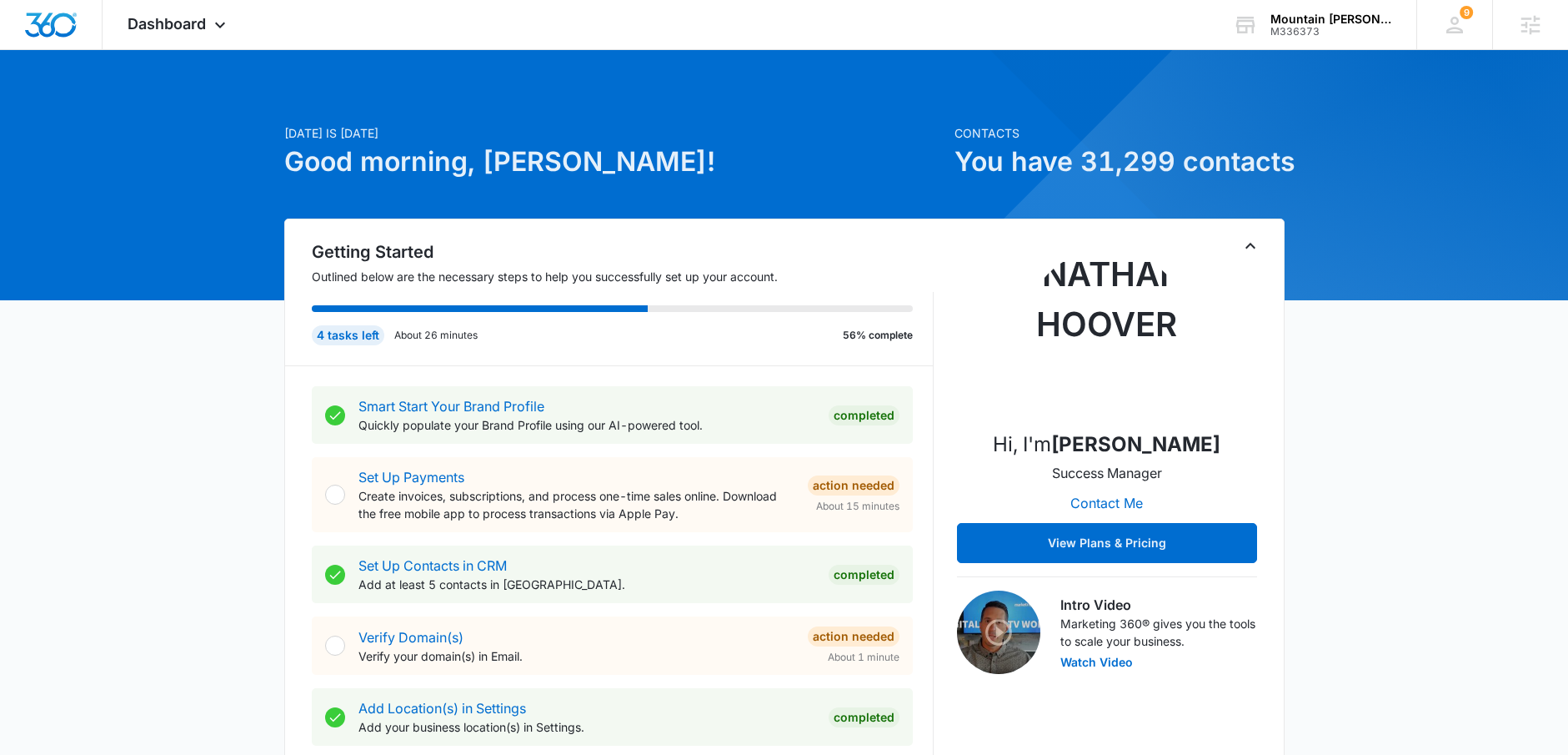
drag, startPoint x: 1371, startPoint y: 146, endPoint x: 1367, endPoint y: 172, distance: 26.3
click at [199, 18] on span "Dashboard" at bounding box center [166, 24] width 78 height 17
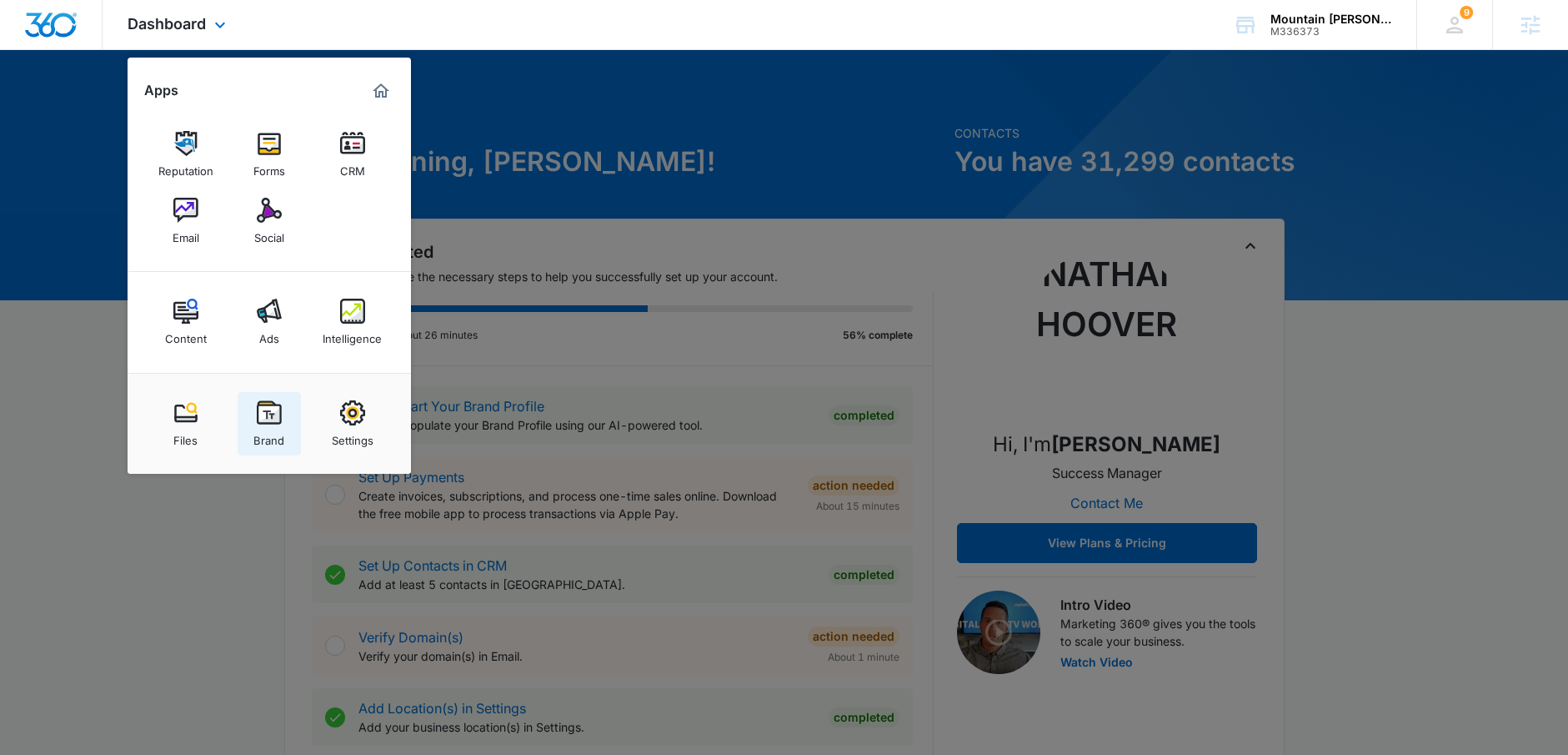
click at [258, 434] on div "Brand" at bounding box center [269, 435] width 31 height 22
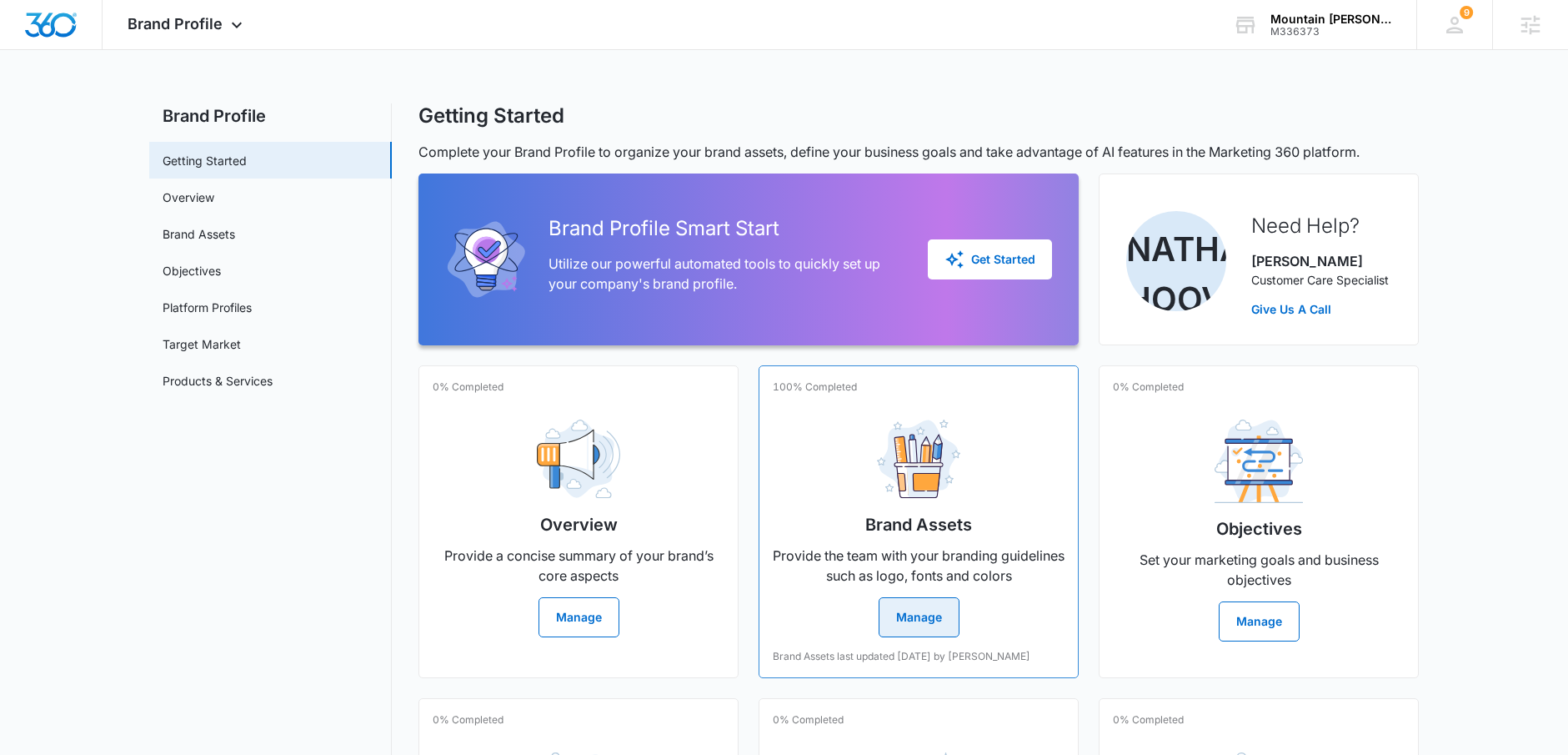
click at [914, 591] on div "Brand Assets Provide the team with your branding guidelines such as logo, fonts…" at bounding box center [918, 521] width 292 height 231
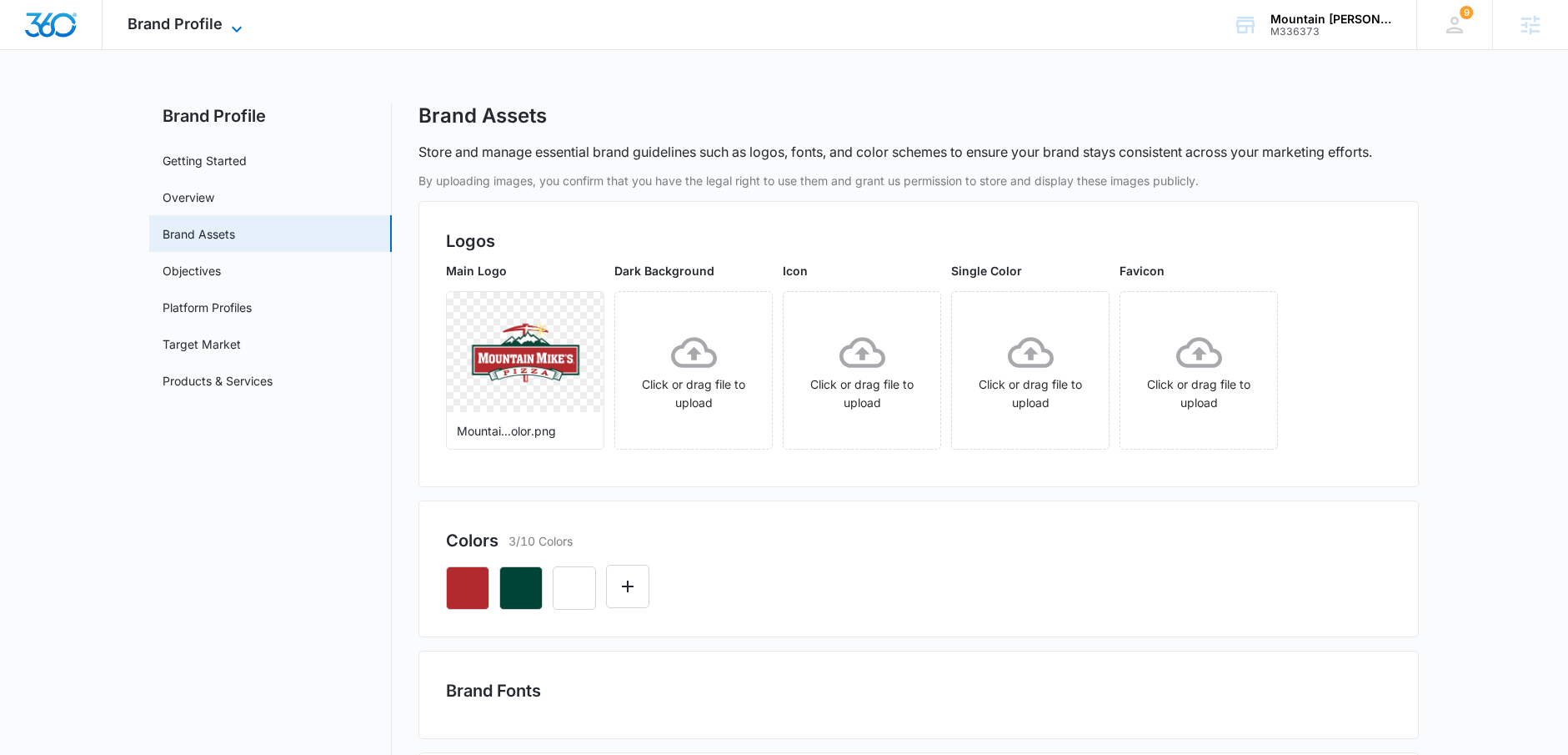
click at [209, 19] on span "Brand Profile" at bounding box center [174, 24] width 95 height 17
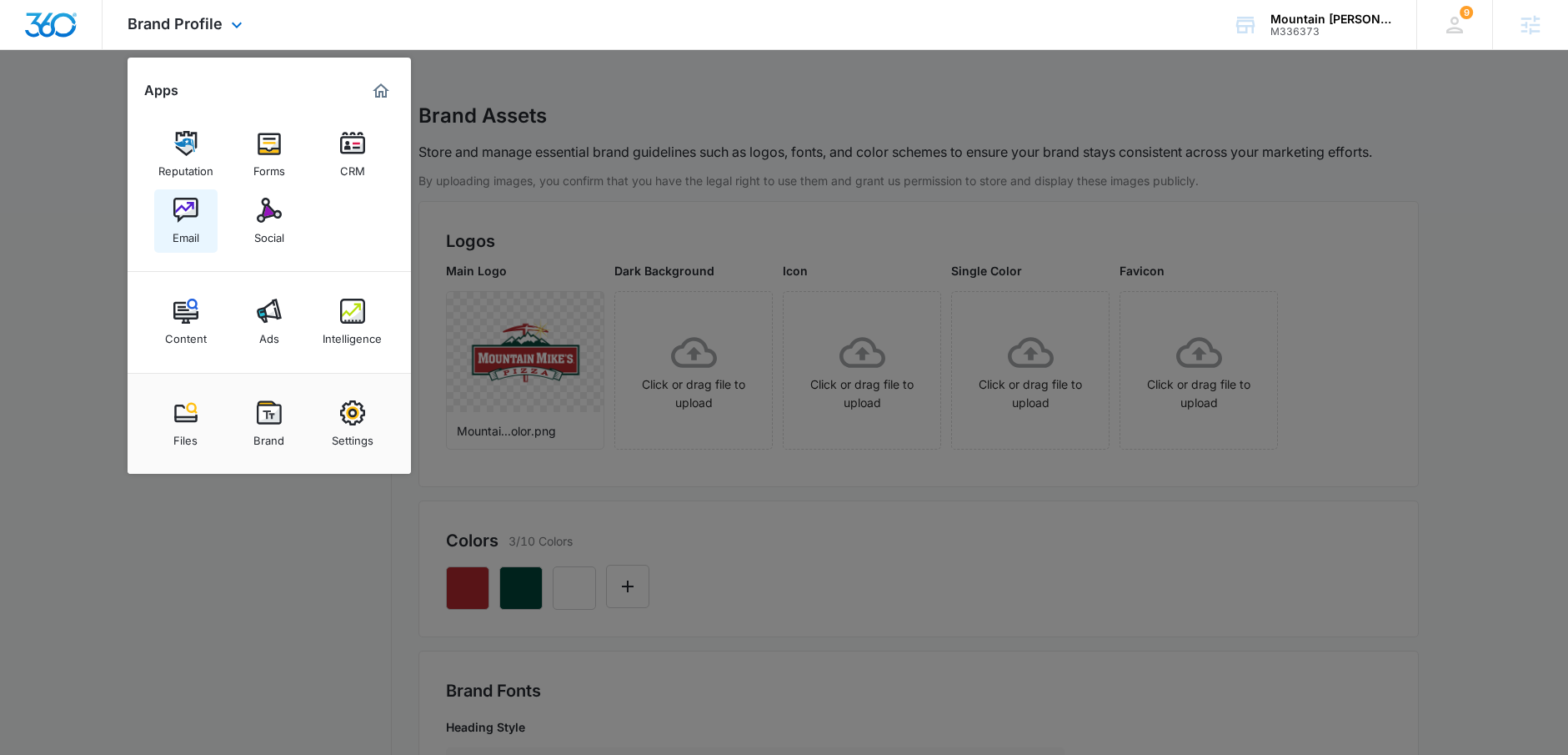
click at [185, 224] on div "Email" at bounding box center [186, 233] width 27 height 22
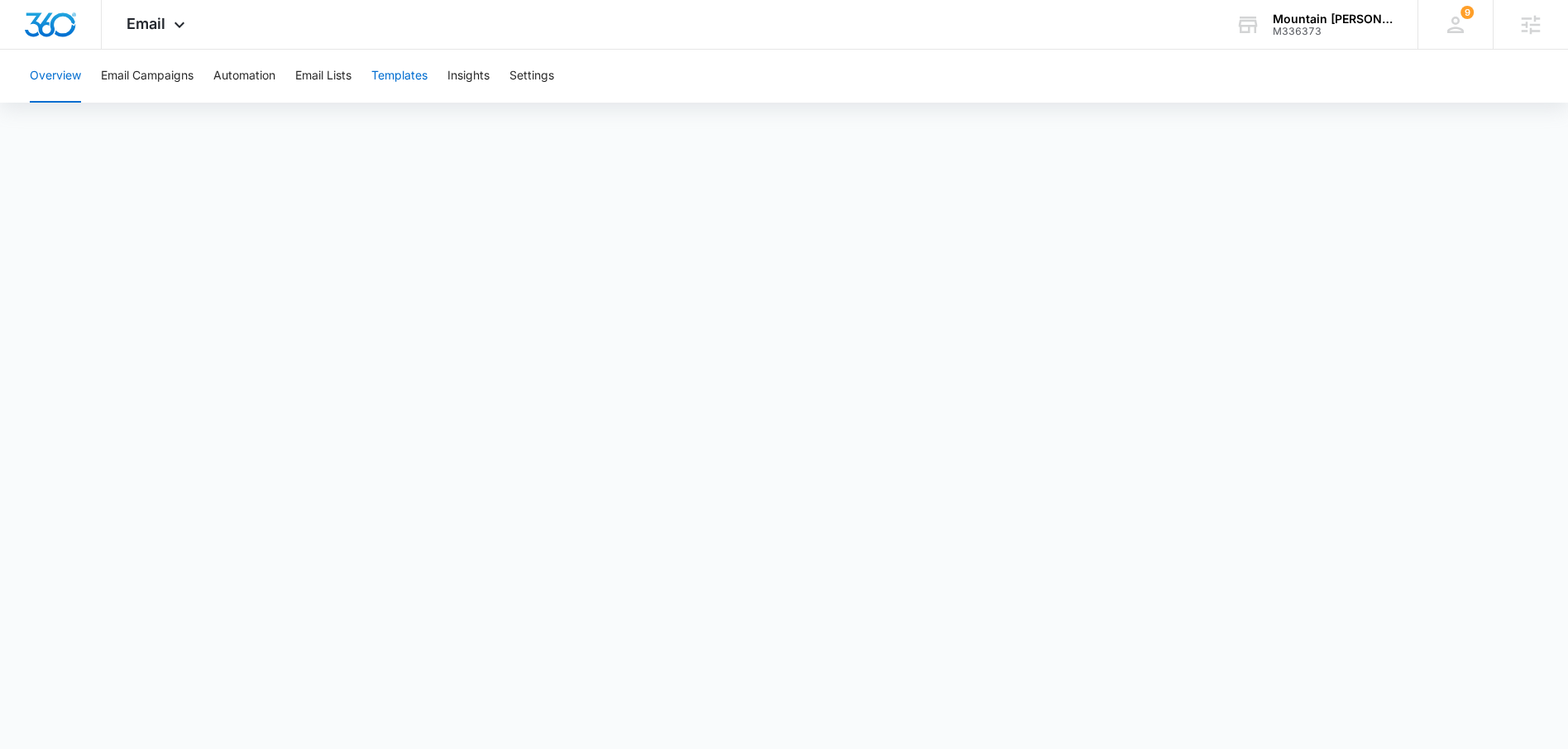
click at [390, 72] on button "Templates" at bounding box center [399, 76] width 56 height 53
click at [298, 73] on button "Email Lists" at bounding box center [323, 76] width 56 height 53
click at [252, 75] on button "Automation" at bounding box center [244, 76] width 62 height 53
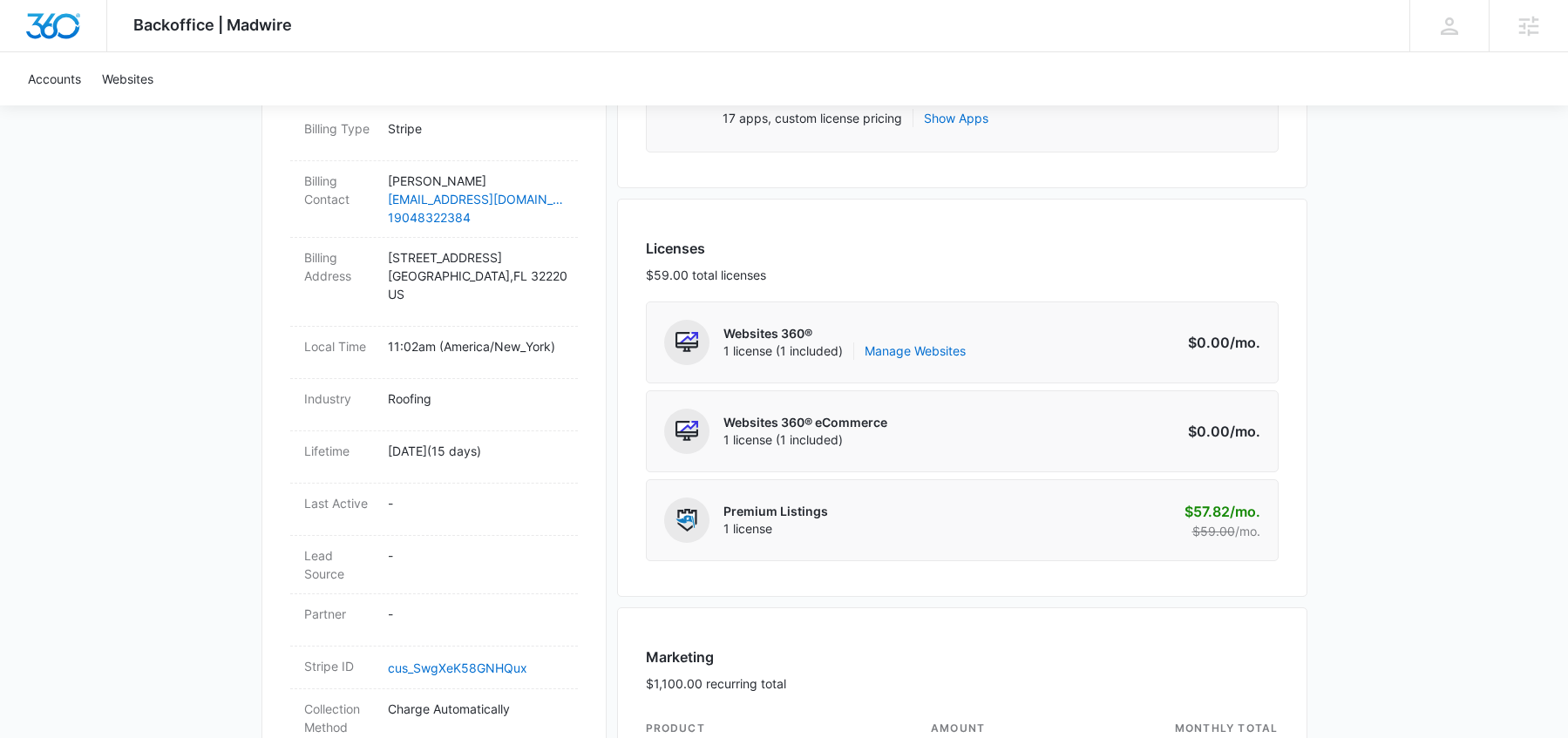
scroll to position [434, 0]
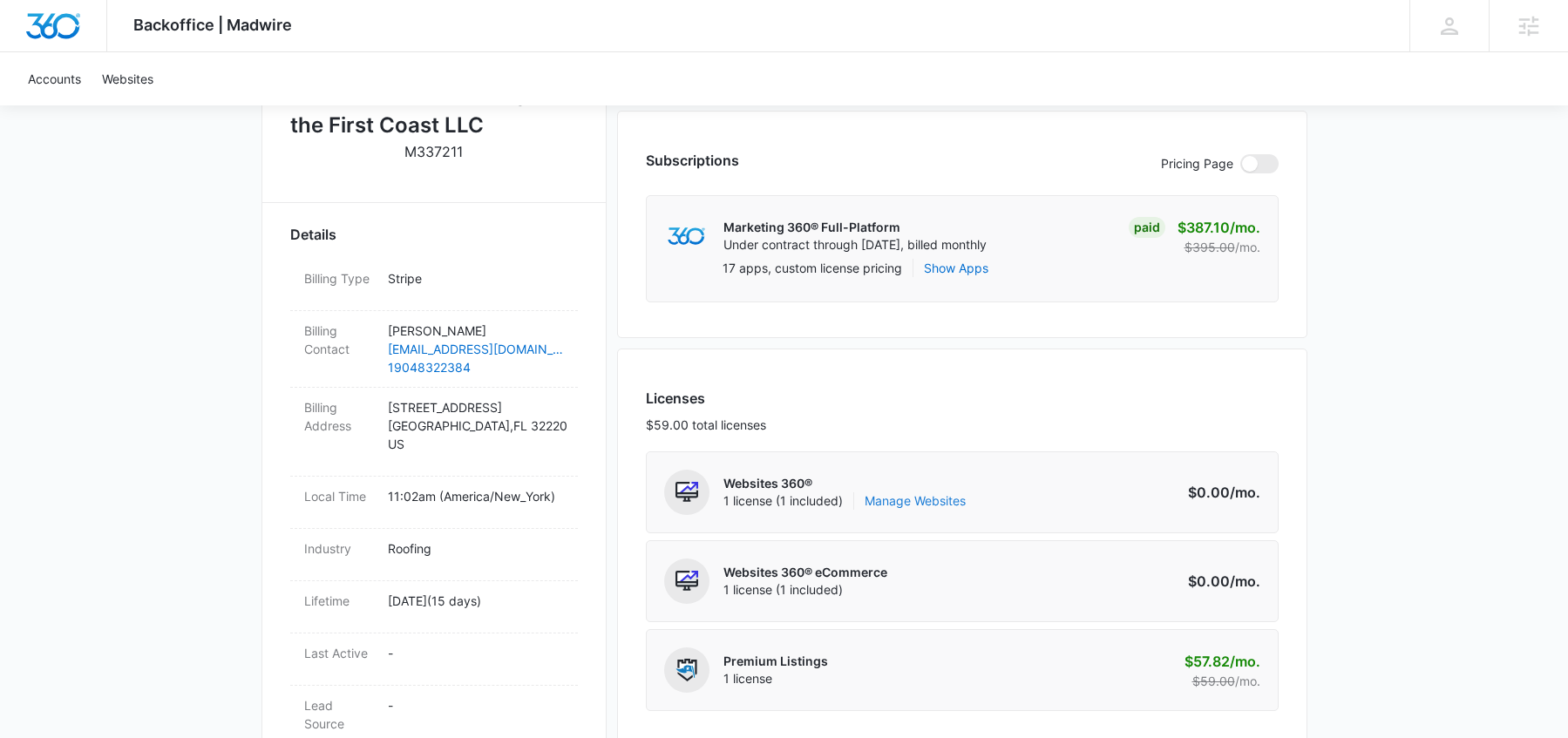
click at [903, 501] on link "Manage Websites" at bounding box center [914, 500] width 101 height 17
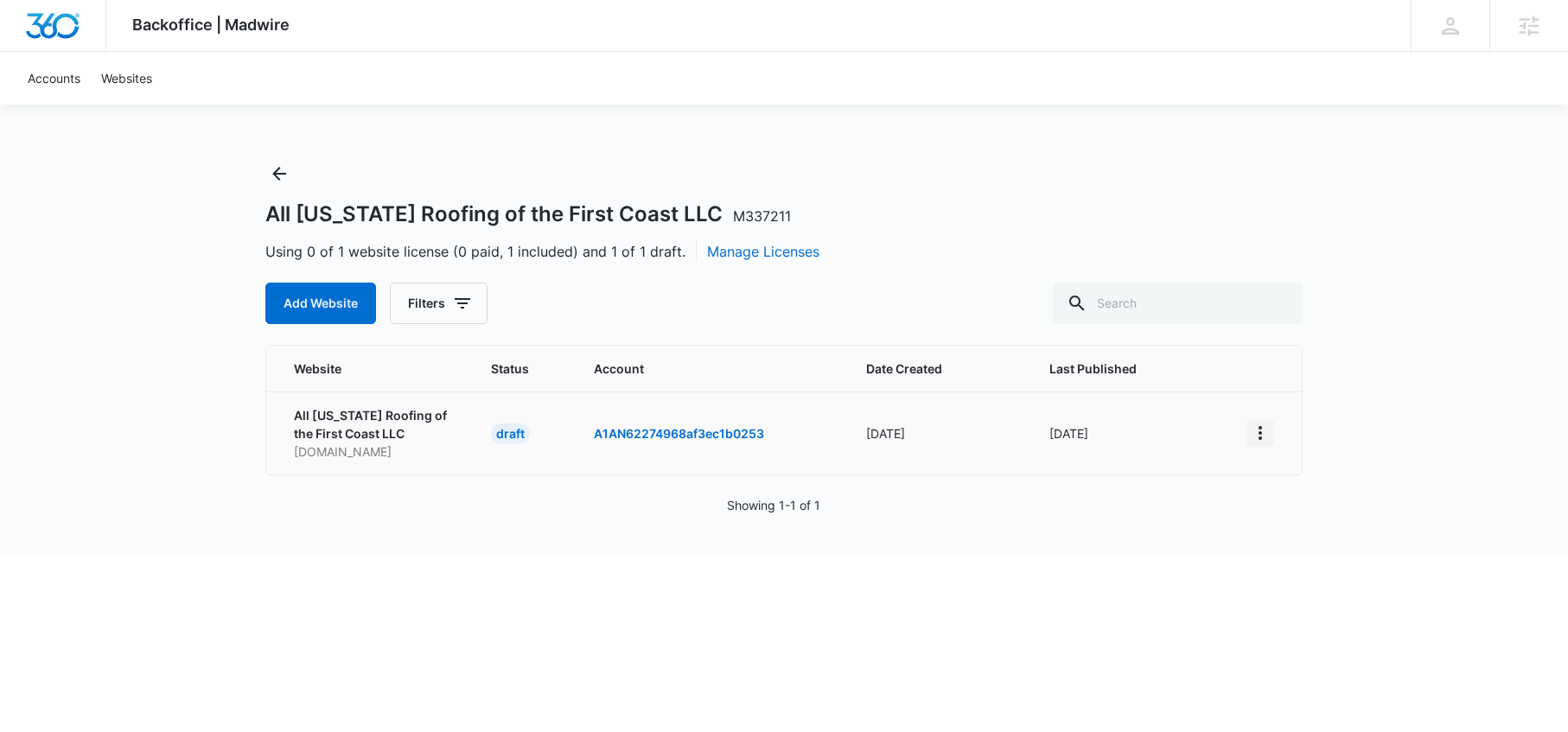
click at [1260, 436] on icon "View More" at bounding box center [1260, 433] width 3 height 14
click at [1285, 554] on div "Activate Draft" at bounding box center [1319, 559] width 104 height 12
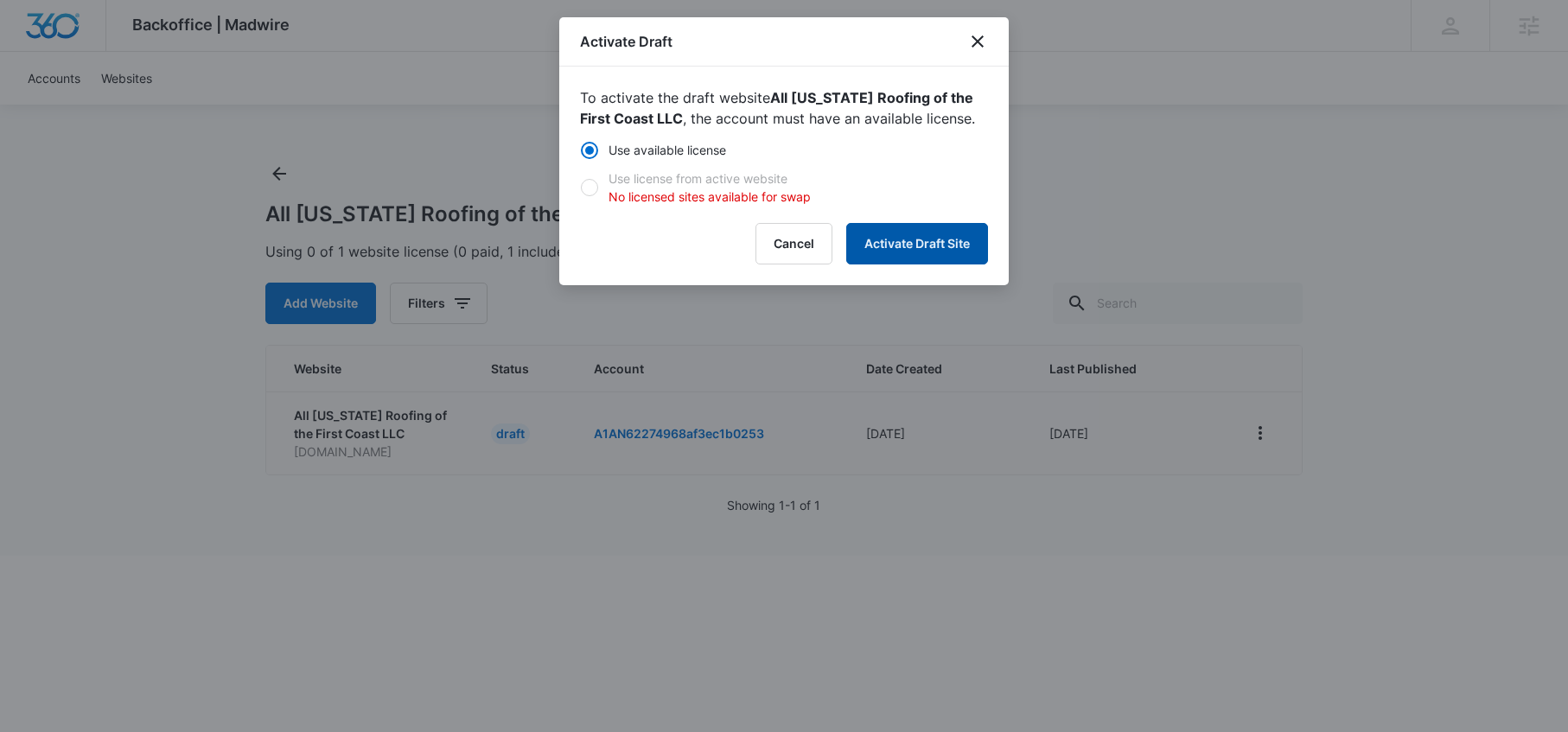
click at [910, 242] on button "Activate Draft Site" at bounding box center [916, 244] width 142 height 42
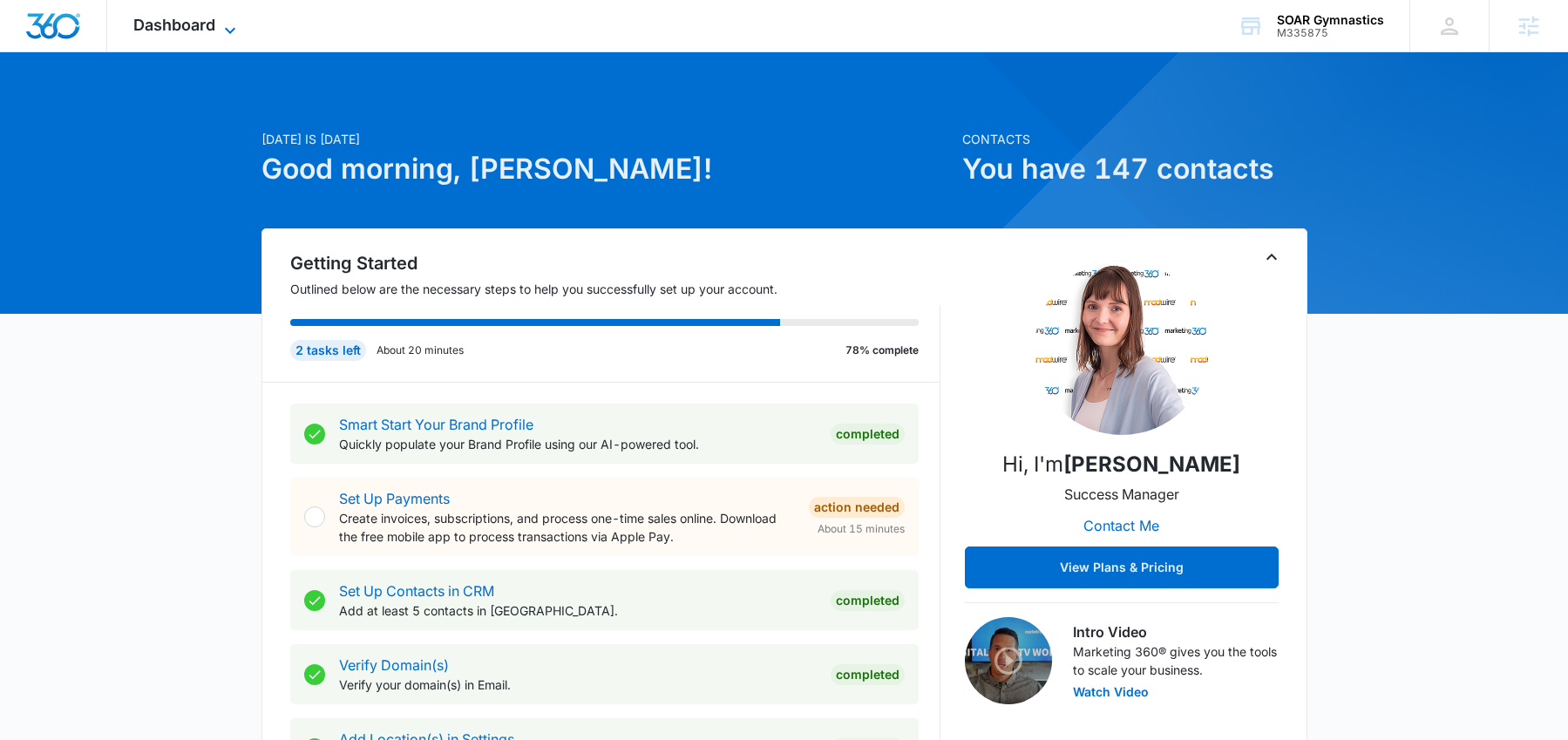
click at [203, 30] on span "Dashboard" at bounding box center [174, 25] width 82 height 18
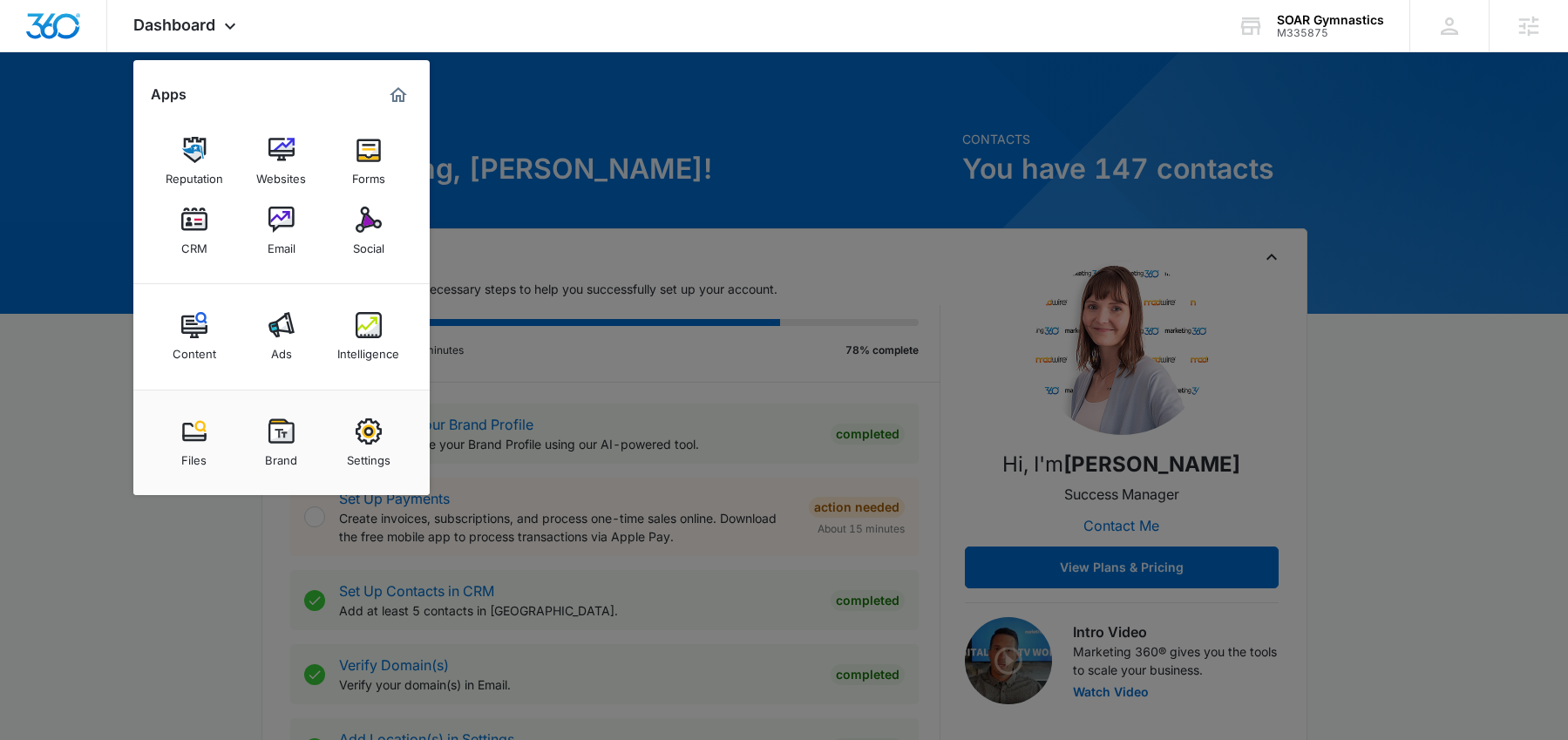
click at [653, 160] on div at bounding box center [784, 370] width 1568 height 740
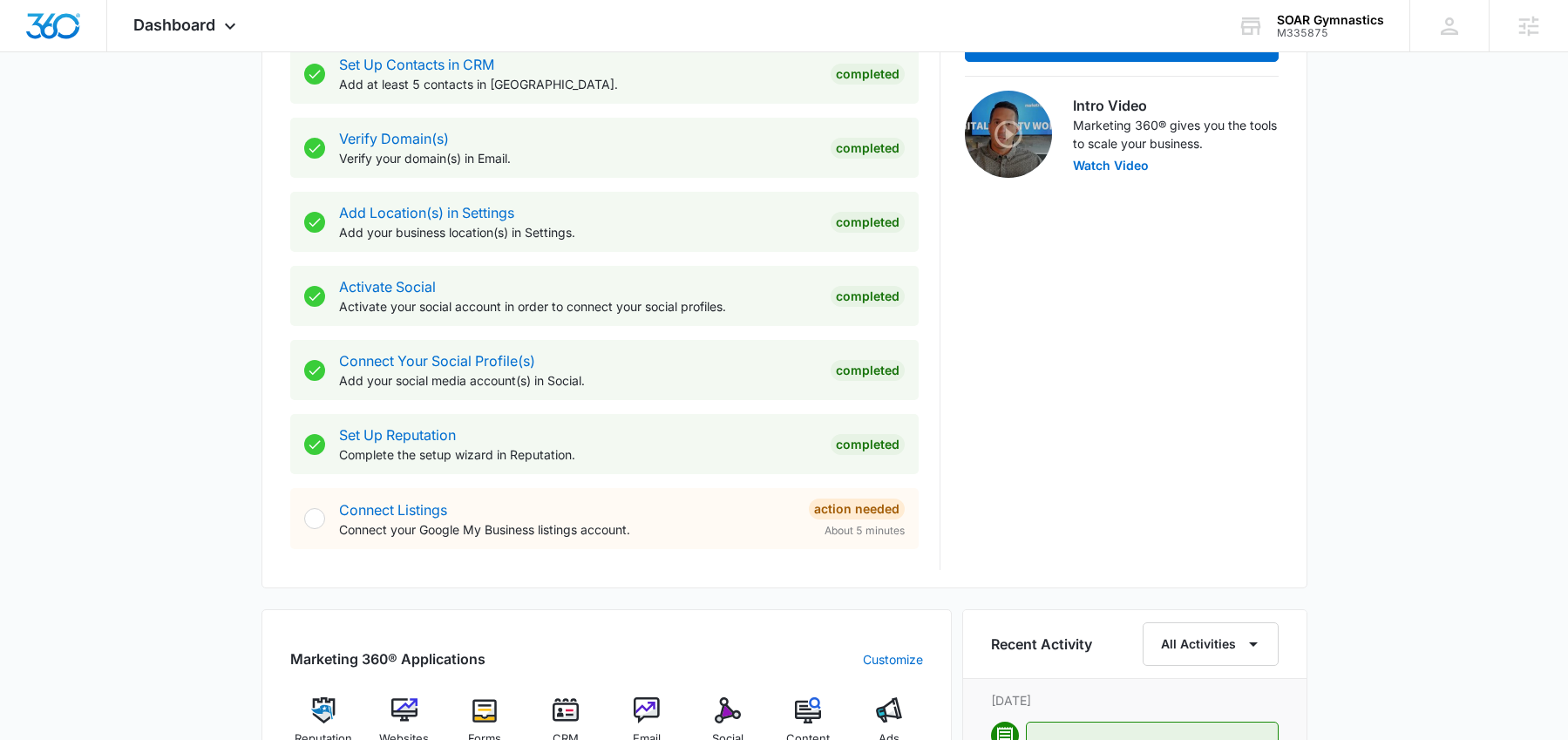
scroll to position [523, 0]
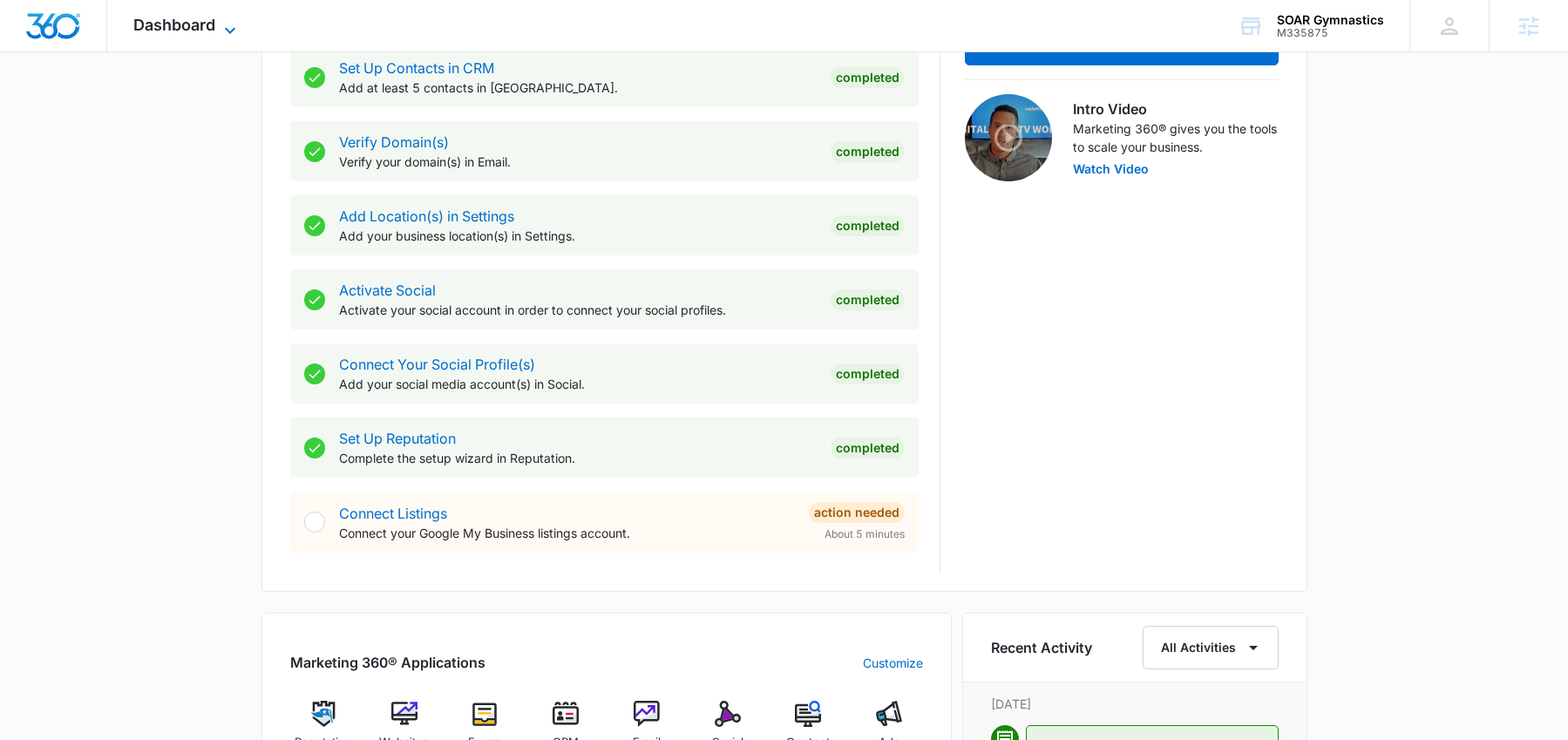
click at [198, 22] on span "Dashboard" at bounding box center [174, 25] width 82 height 18
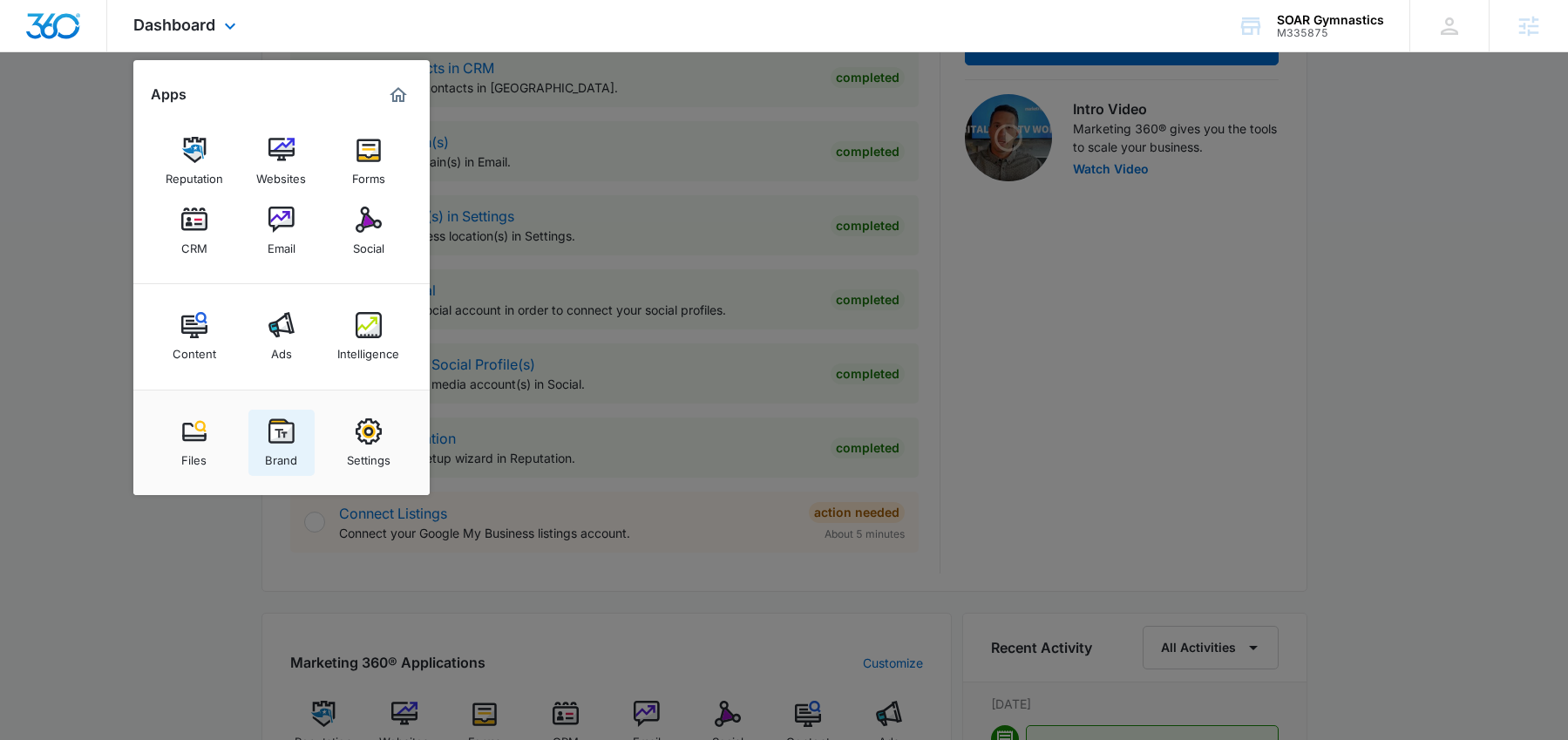
click at [275, 450] on div "Brand" at bounding box center [281, 455] width 32 height 23
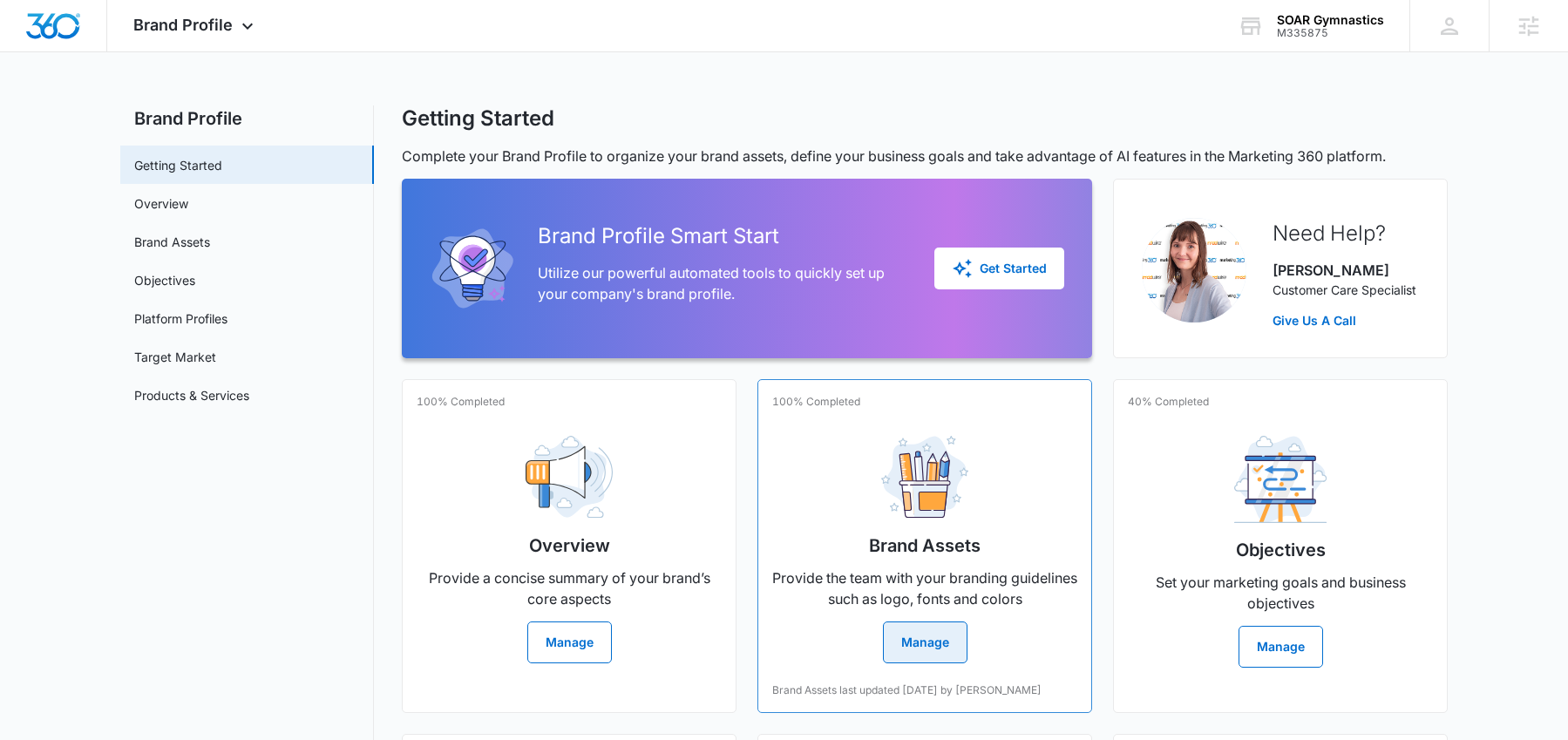
scroll to position [3, 0]
click at [922, 639] on button "Manage" at bounding box center [925, 641] width 85 height 42
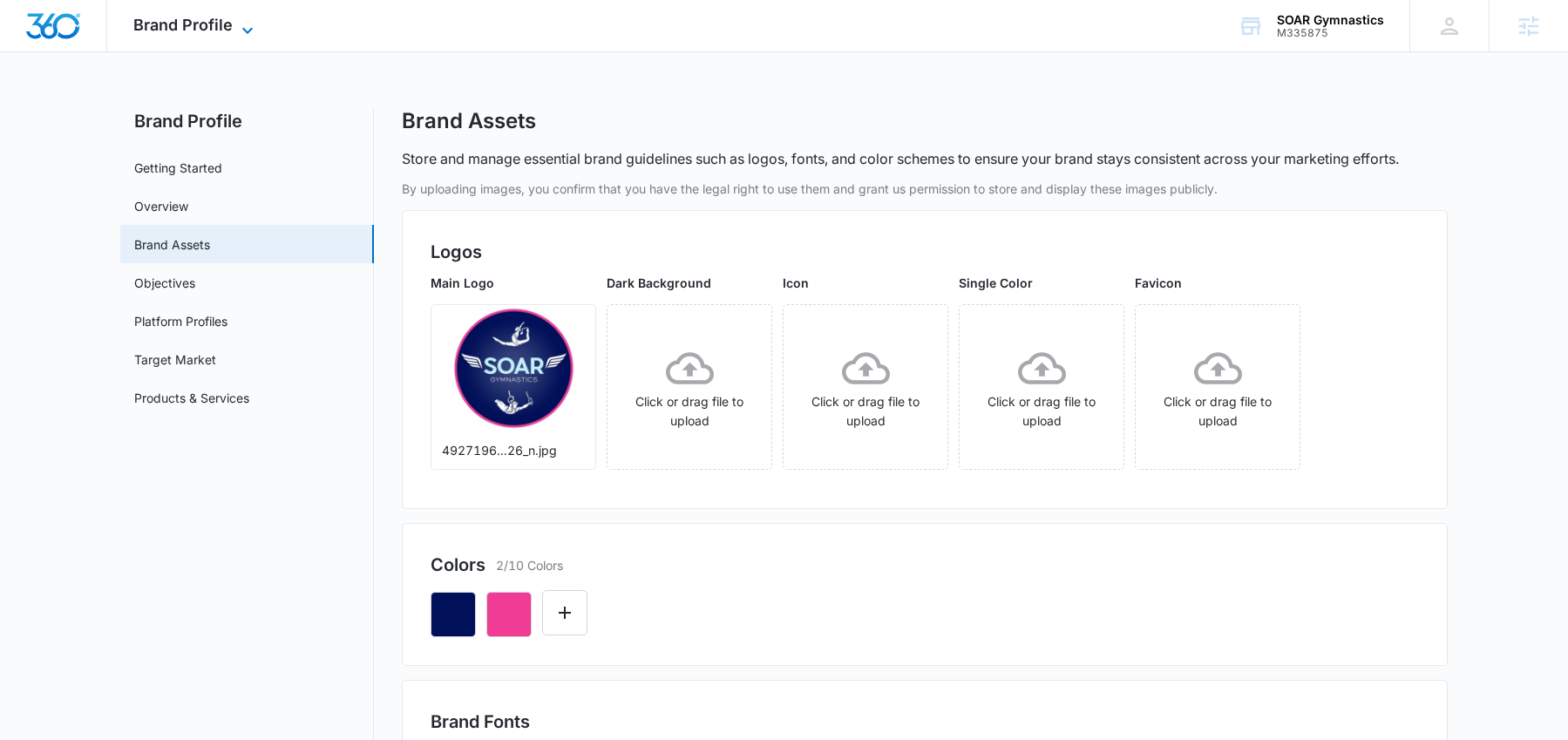
click at [158, 17] on span "Brand Profile" at bounding box center [182, 25] width 99 height 18
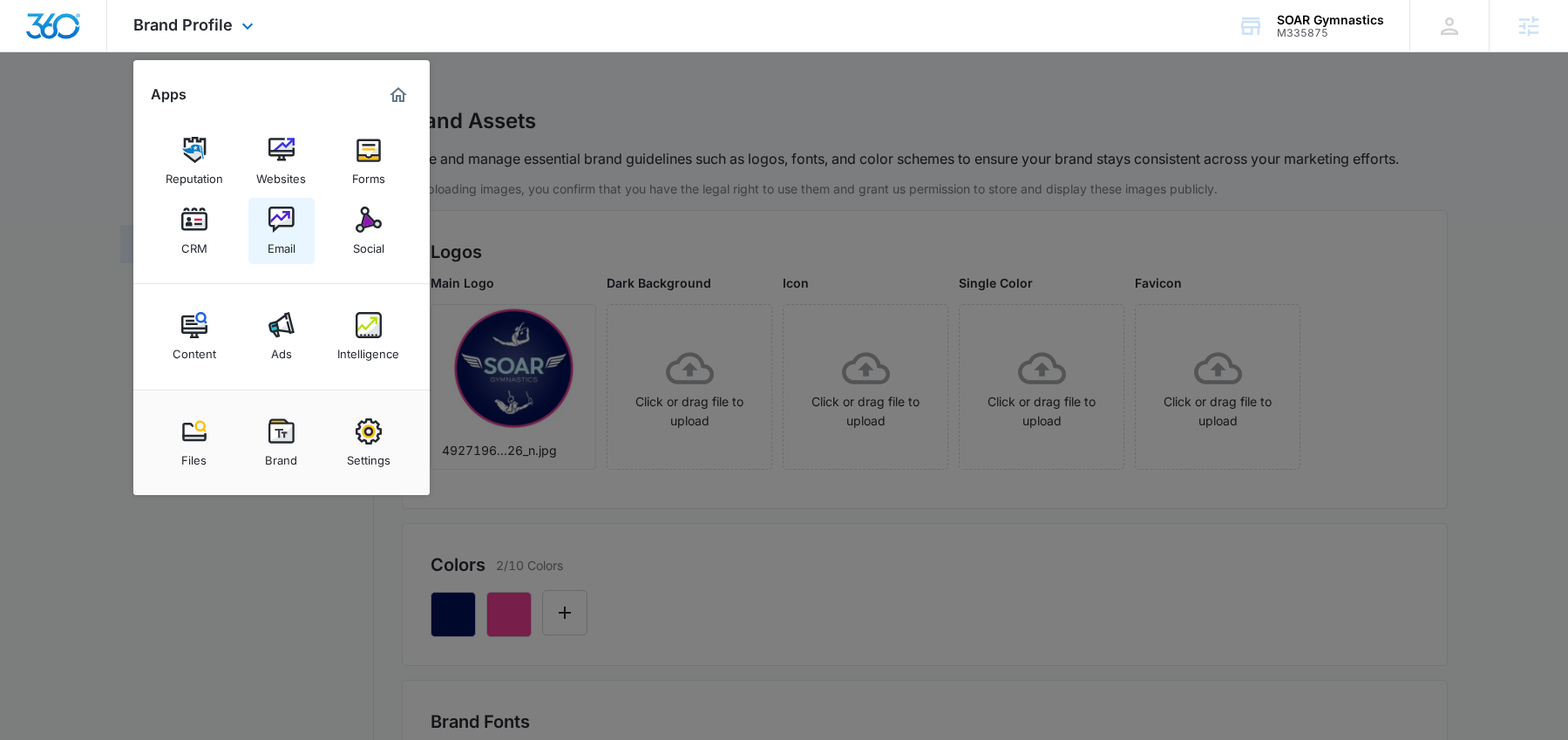
click at [289, 231] on img at bounding box center [281, 220] width 26 height 26
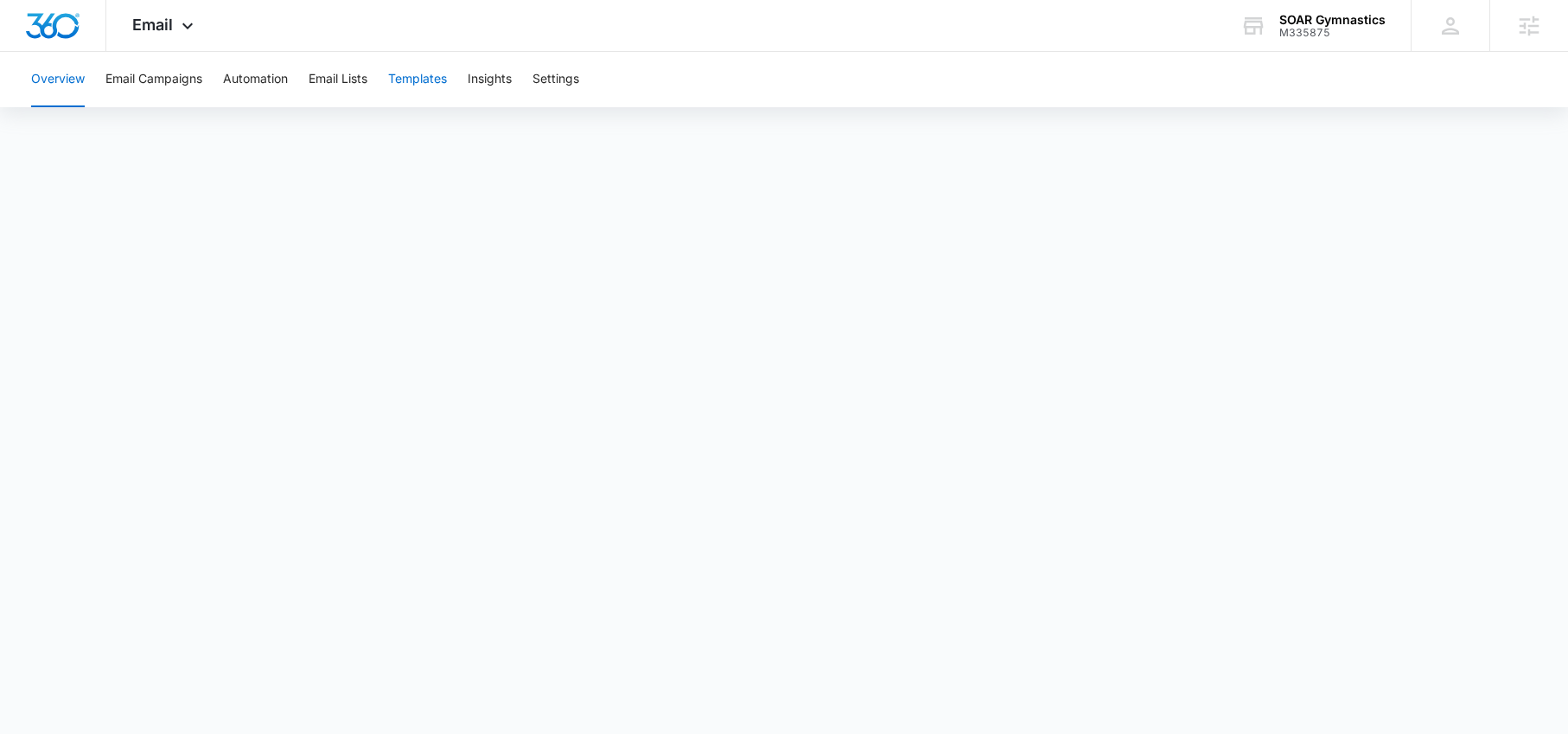
click at [429, 79] on button "Templates" at bounding box center [417, 79] width 59 height 56
click at [280, 84] on button "Automation" at bounding box center [255, 79] width 64 height 56
drag, startPoint x: 158, startPoint y: 17, endPoint x: 145, endPoint y: 27, distance: 16.4
click at [158, 17] on span "Email" at bounding box center [152, 25] width 41 height 18
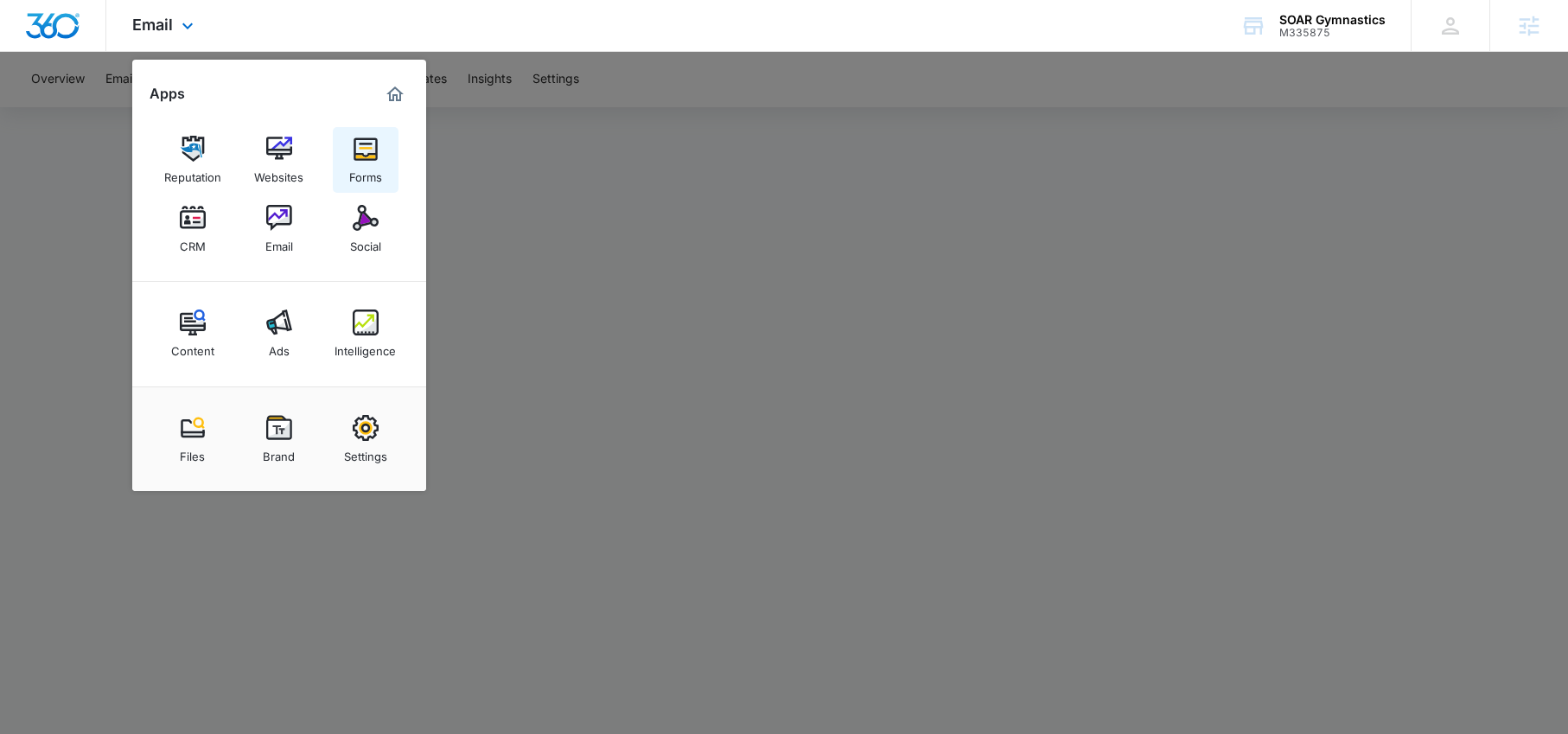
click at [378, 166] on div "Forms" at bounding box center [365, 173] width 33 height 23
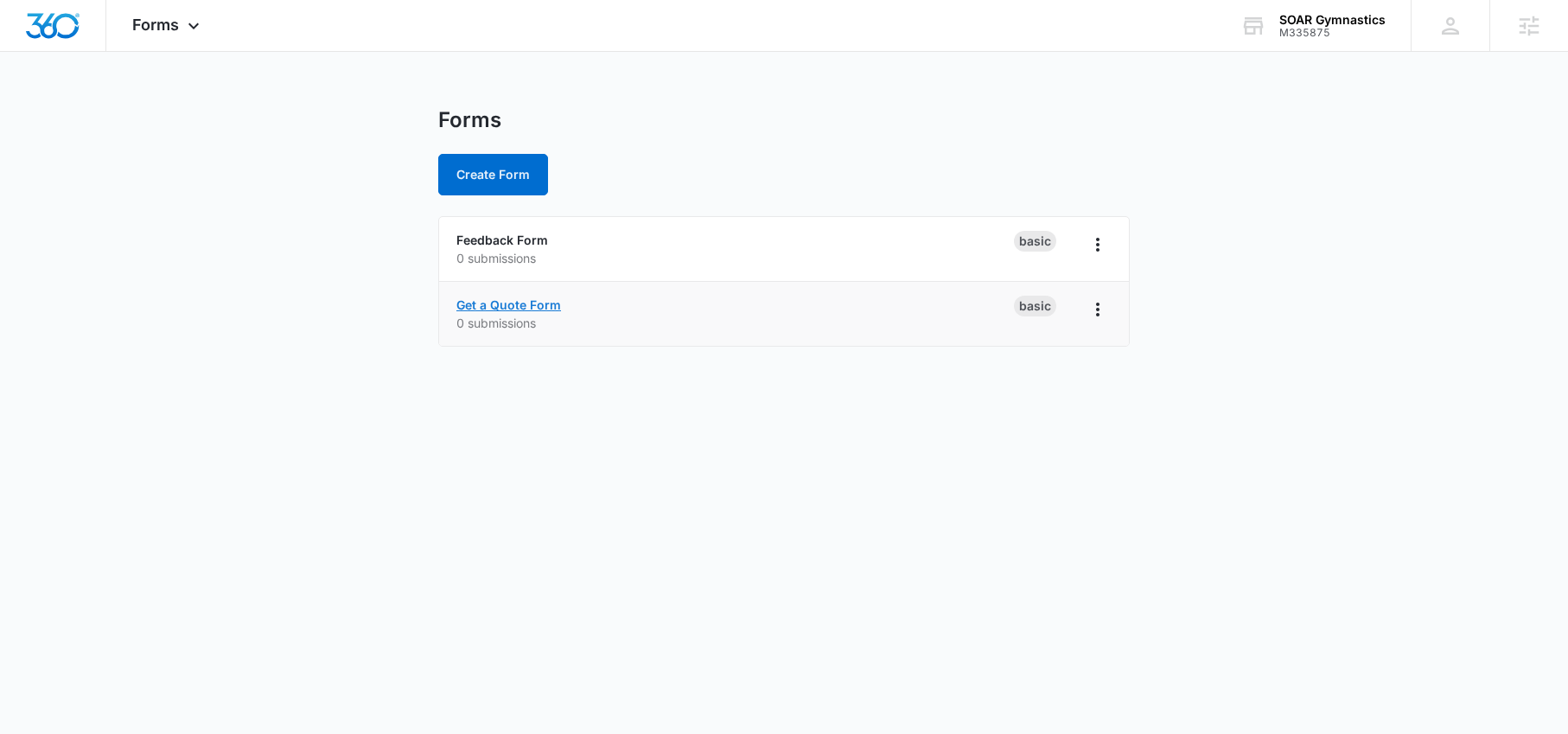
click at [547, 306] on link "Get a Quote Form" at bounding box center [508, 305] width 104 height 15
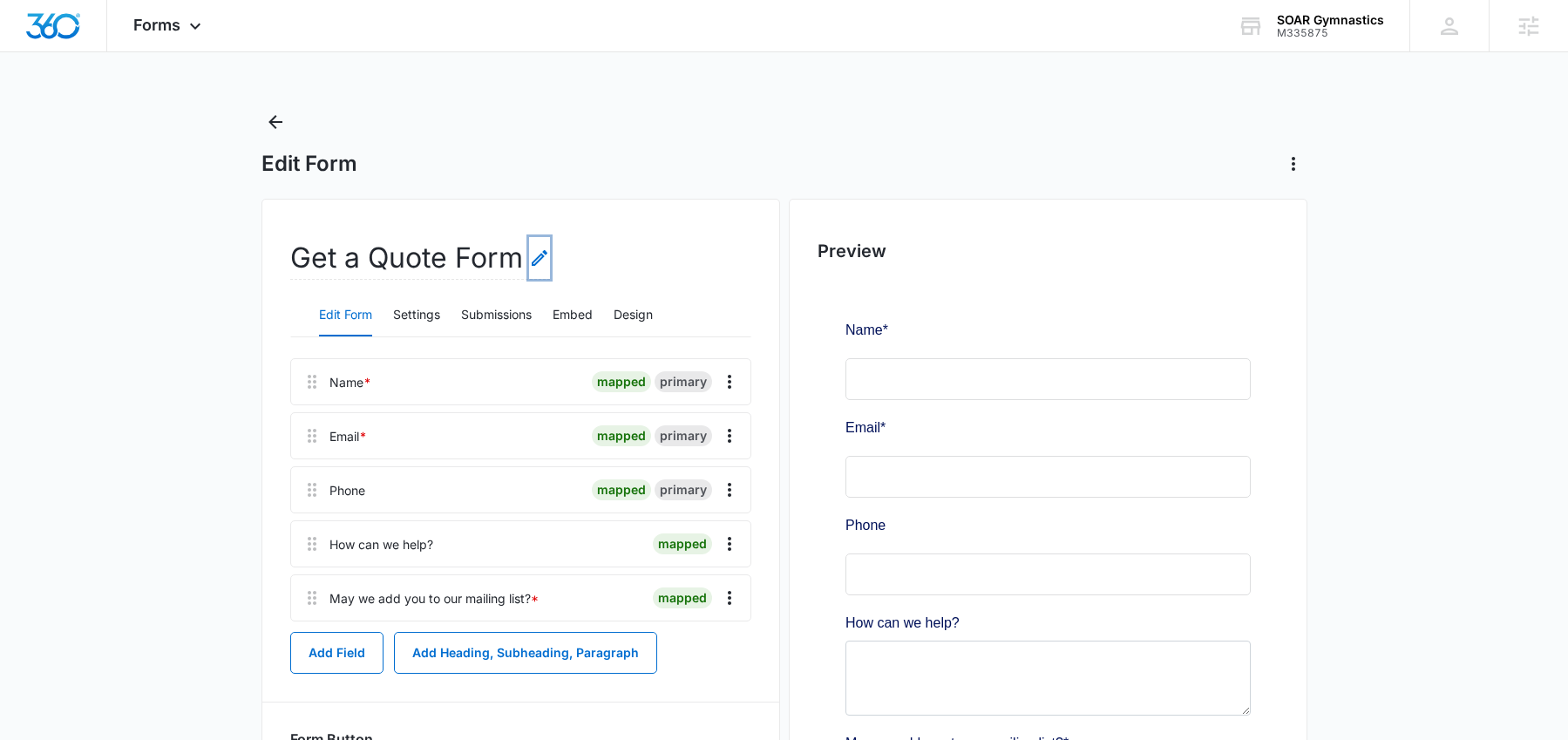
click at [541, 256] on icon "Edit Form Name" at bounding box center [540, 258] width 16 height 16
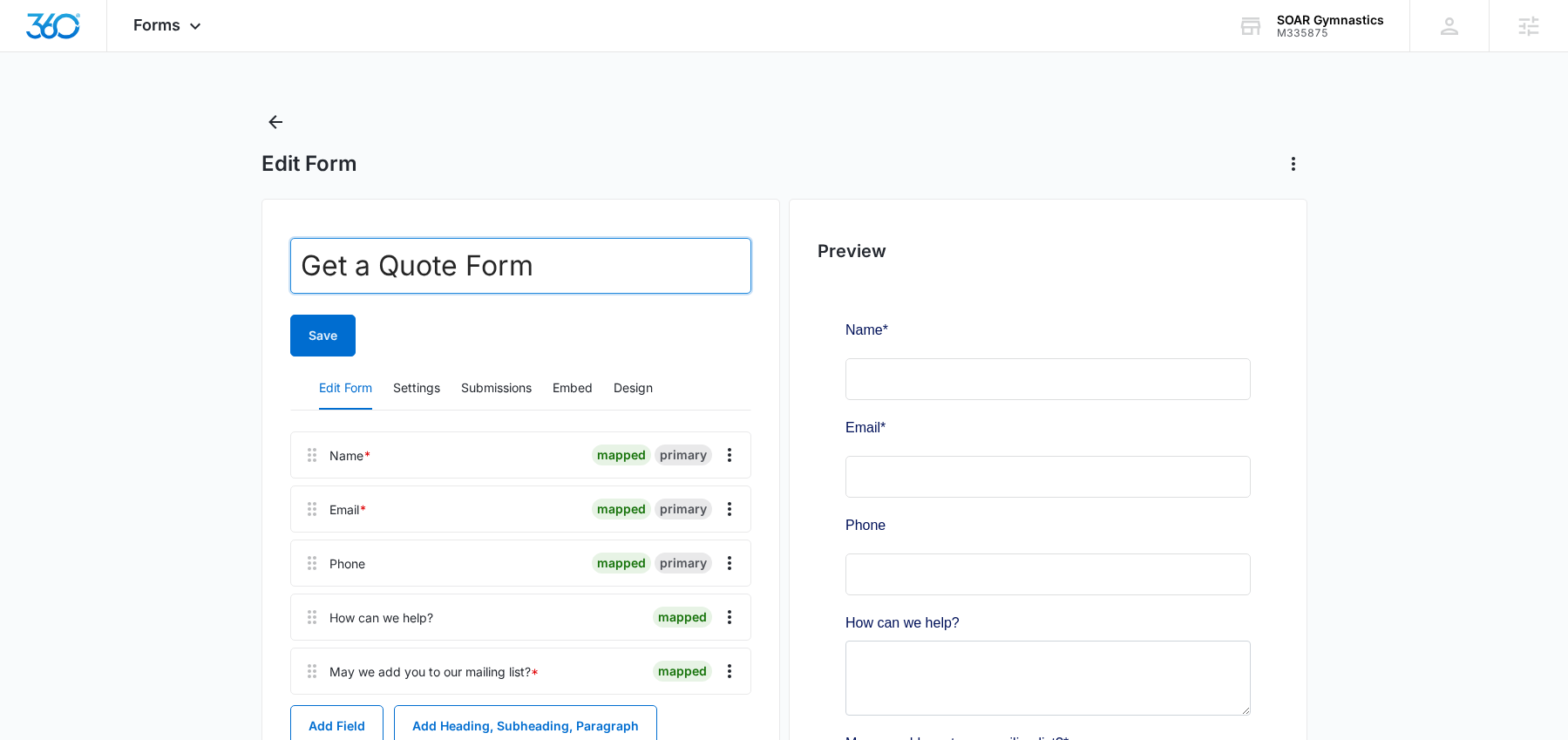
drag, startPoint x: 438, startPoint y: 267, endPoint x: 224, endPoint y: 267, distance: 214.4
click at [223, 267] on main "Edit Form Get a Quote Form Save Edit Form Settings Submissions Embed Design Nam…" at bounding box center [784, 572] width 1568 height 928
type input "Contact Form"
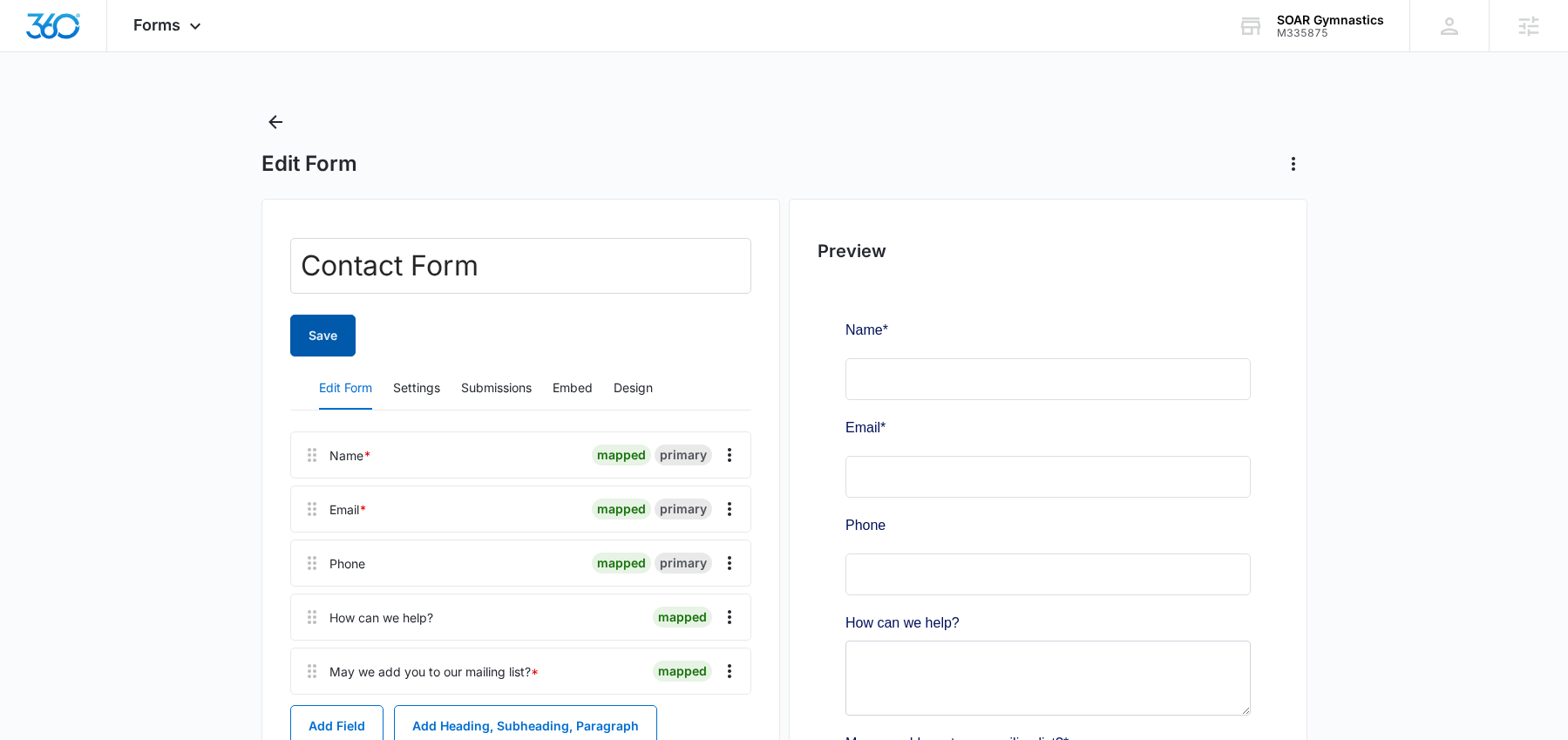
click at [295, 336] on button "Save" at bounding box center [322, 336] width 65 height 42
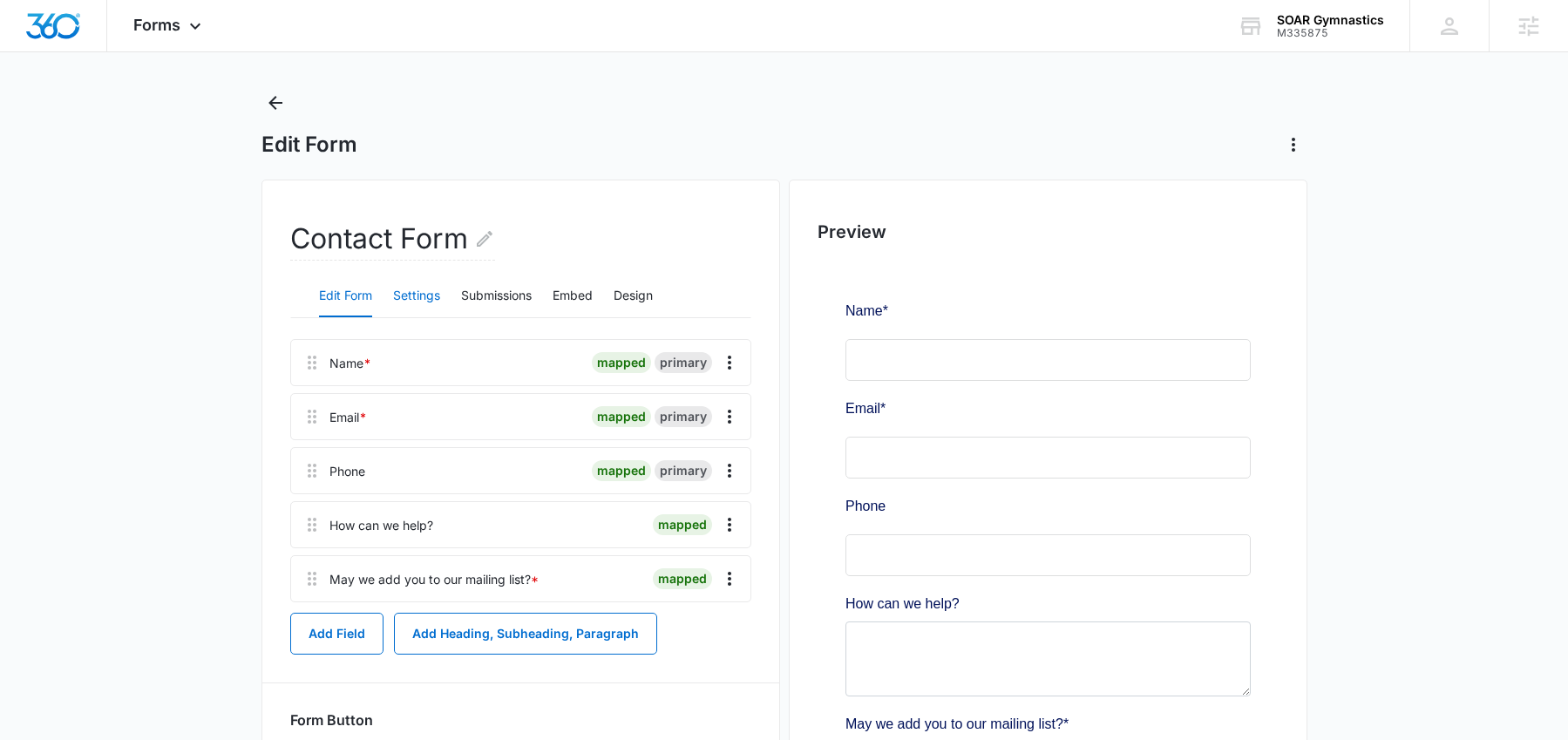
scroll to position [23, 0]
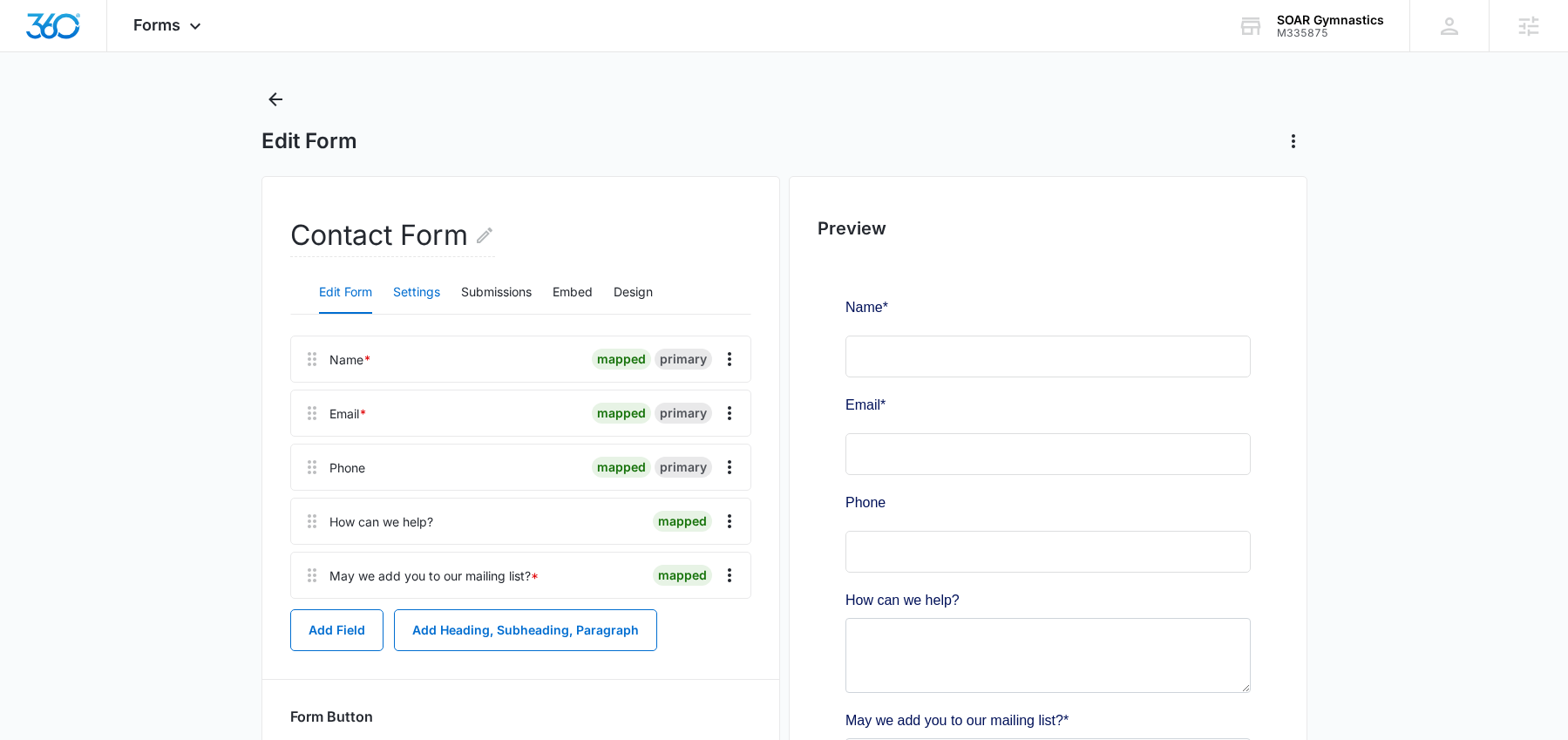
click at [412, 295] on button "Settings" at bounding box center [416, 293] width 47 height 42
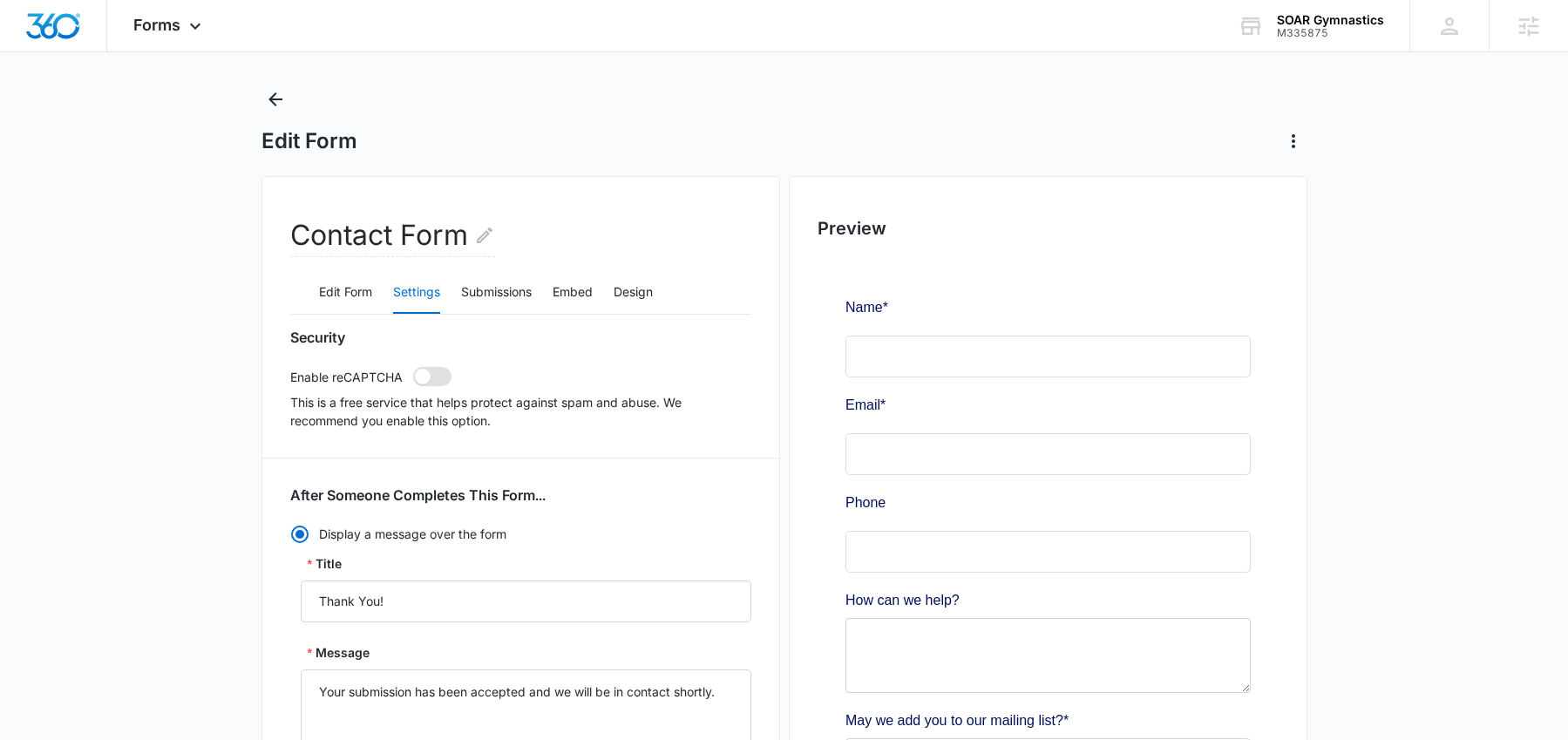
click at [424, 379] on span at bounding box center [423, 377] width 16 height 16
click at [413, 367] on input "checkbox" at bounding box center [412, 366] width 1 height 1
checkbox input "true"
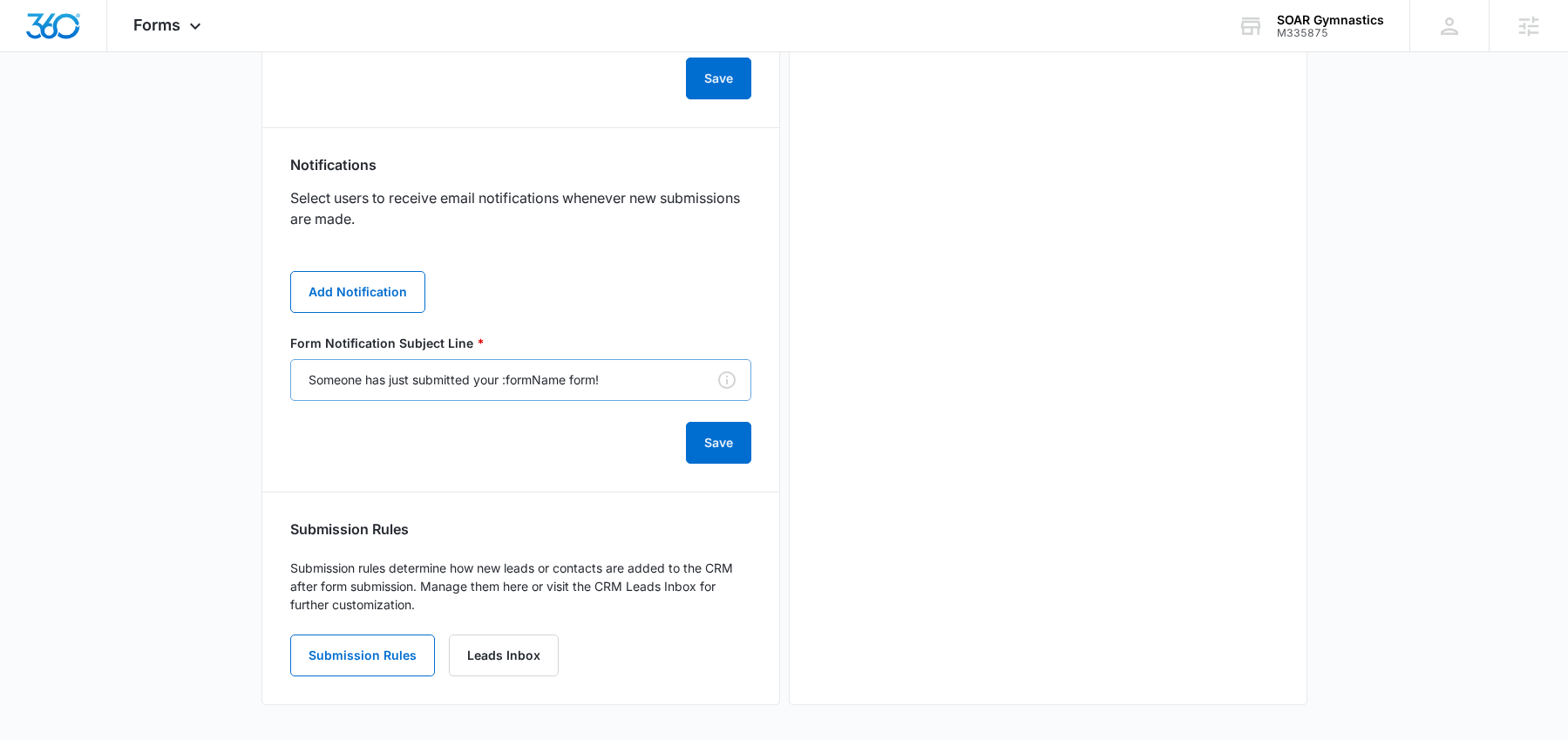
scroll to position [0, 0]
click at [368, 295] on button "Add Notification" at bounding box center [357, 292] width 135 height 42
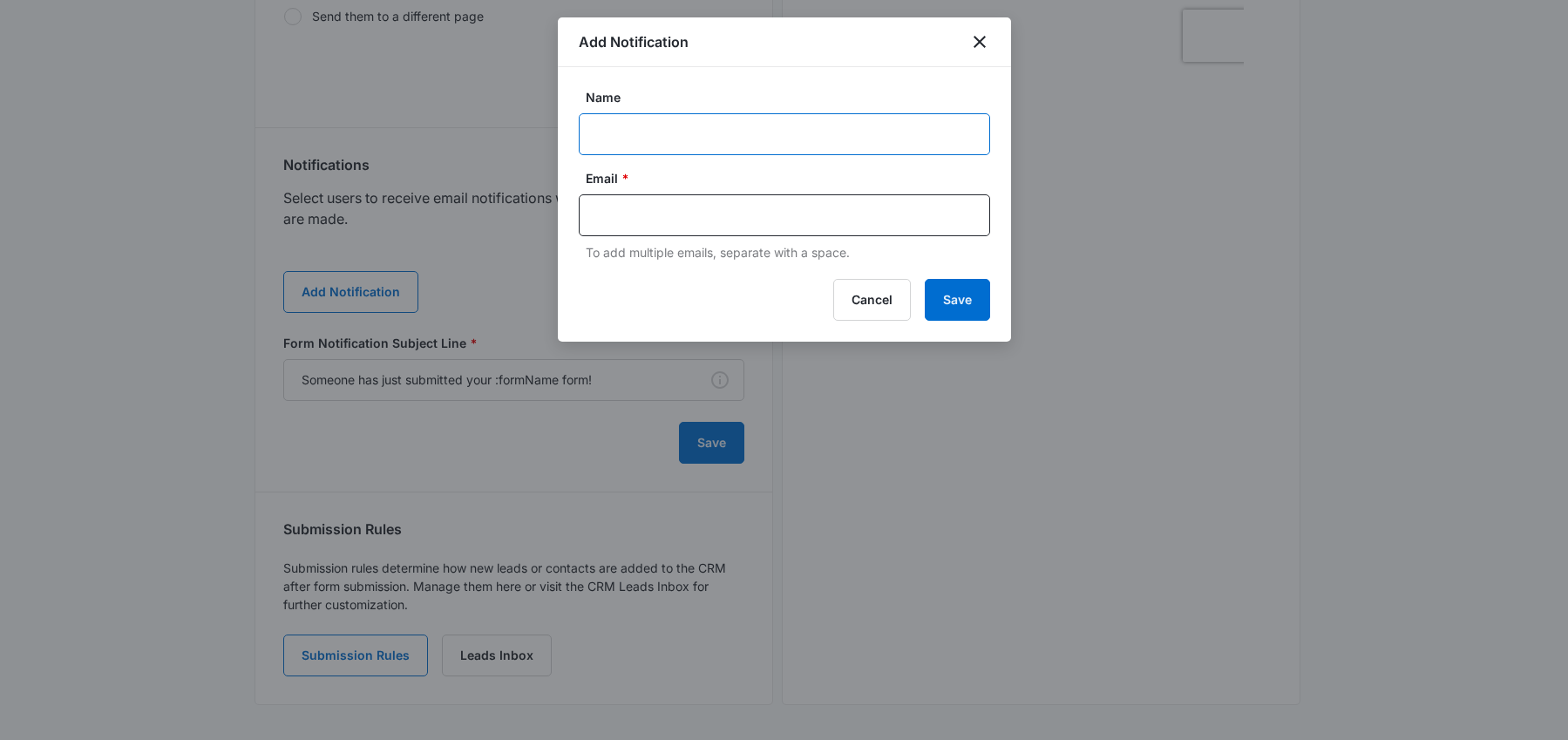
click at [692, 141] on input "Name" at bounding box center [784, 134] width 411 height 42
paste input "Jennifer Douglas"
type input "Jennifer Douglas"
click at [728, 212] on input "text" at bounding box center [786, 215] width 378 height 26
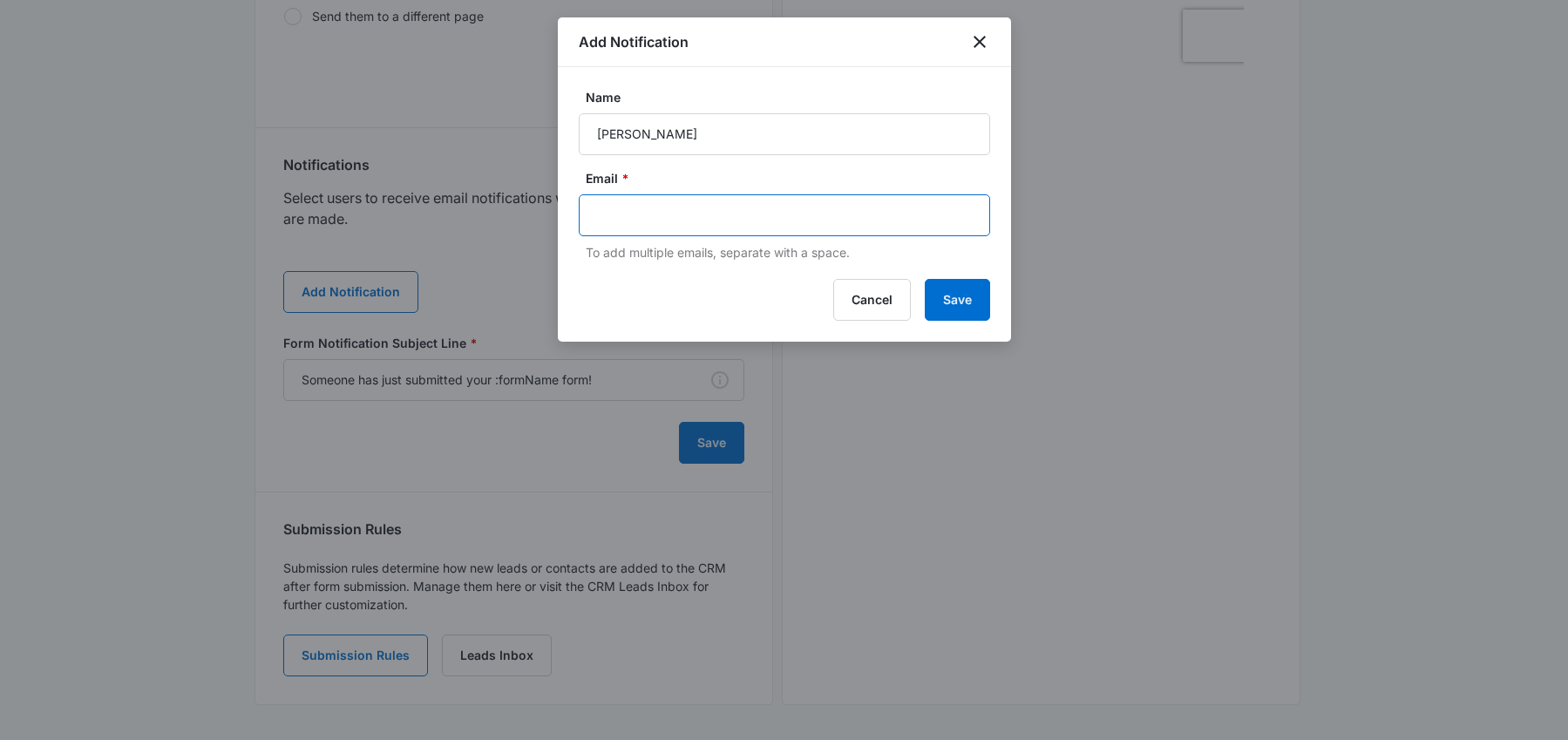
paste input "jennifer@soargymnastics.com"
type input "jennifer@soargymnastics.com"
click at [950, 303] on button "Save" at bounding box center [957, 300] width 65 height 42
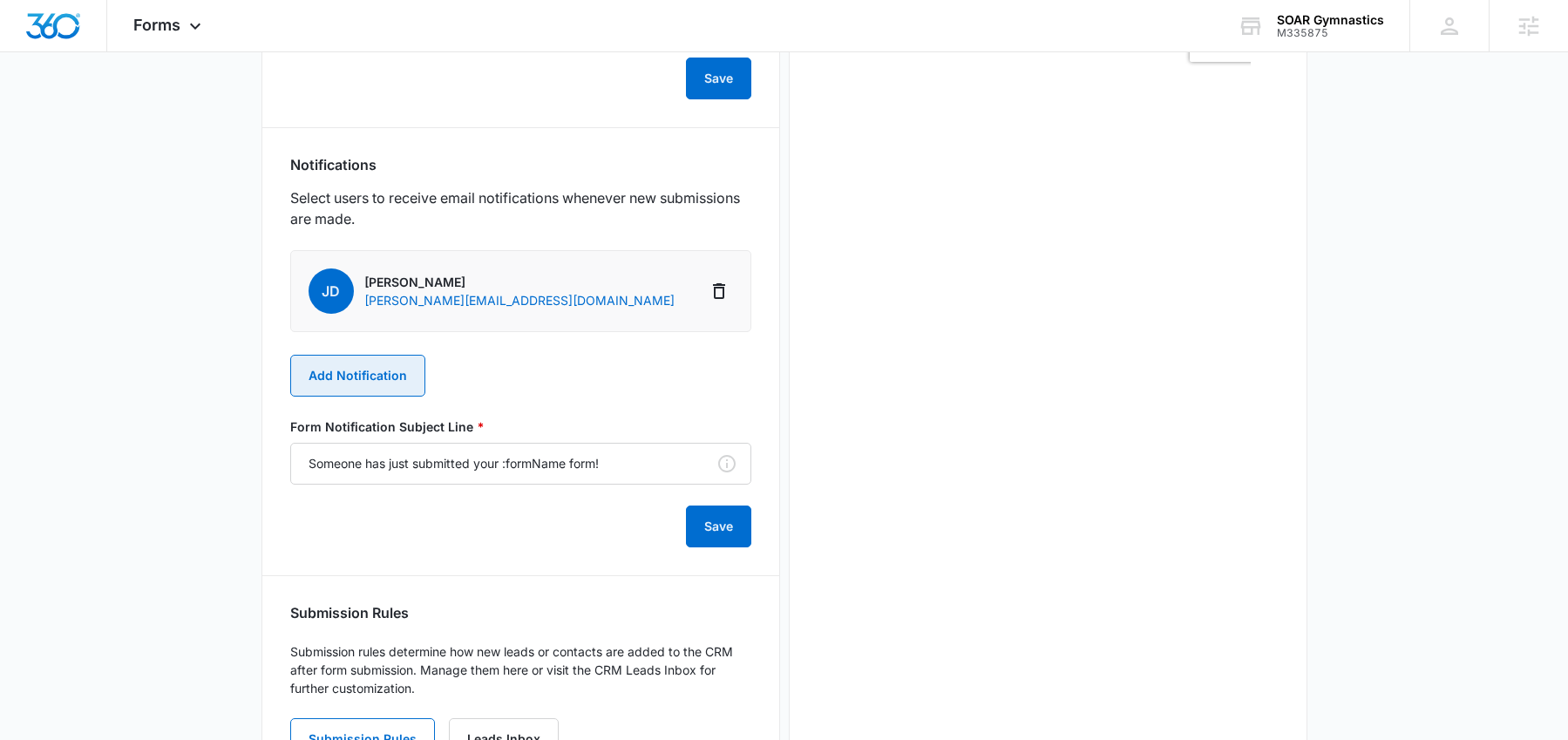
click at [373, 385] on button "Add Notification" at bounding box center [357, 376] width 135 height 42
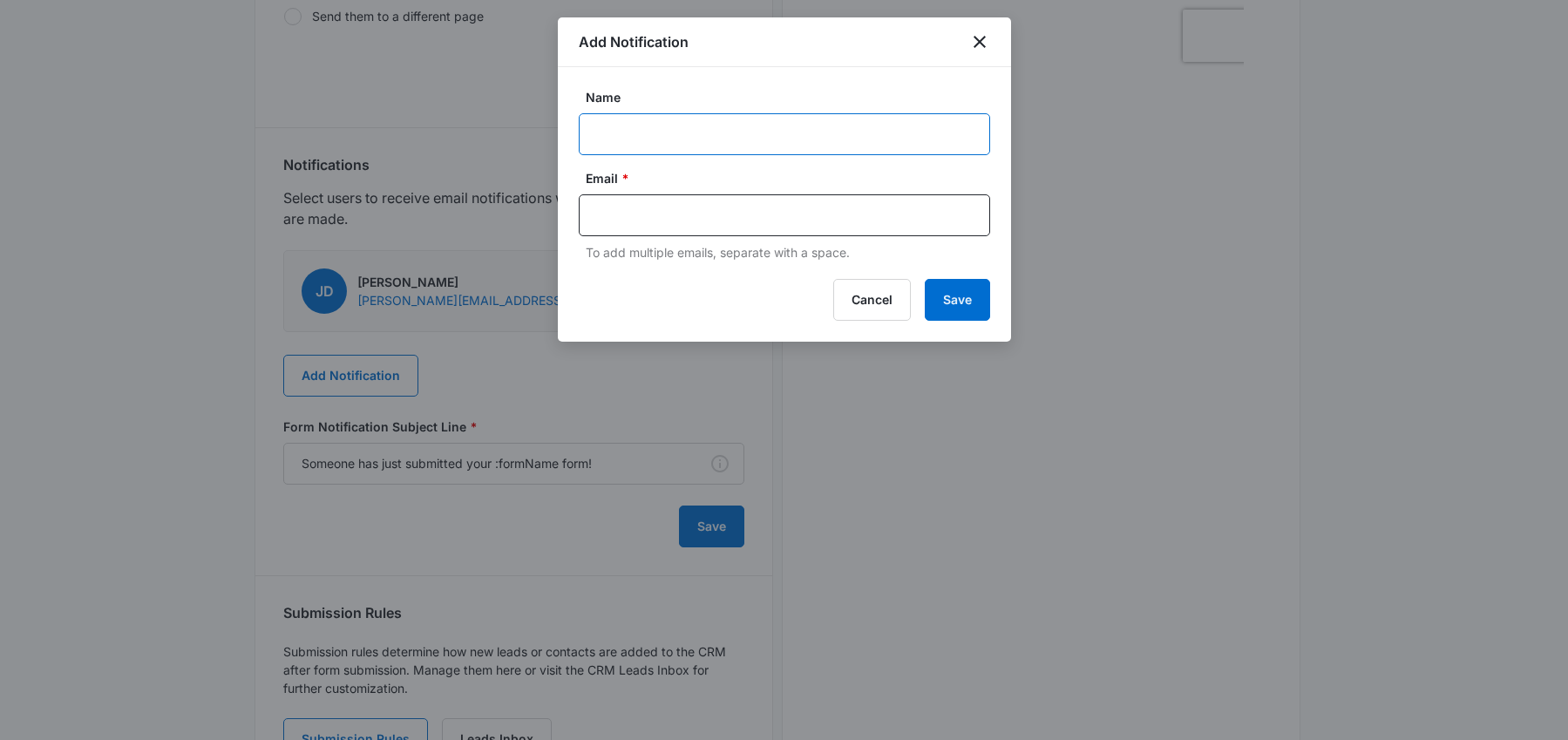
click at [674, 127] on input "Name" at bounding box center [784, 134] width 411 height 42
paste input "M335875 - SOAR Gymnastics"
type input "M335875 - SOAR Gymnastics"
click at [770, 218] on input "text" at bounding box center [786, 215] width 378 height 26
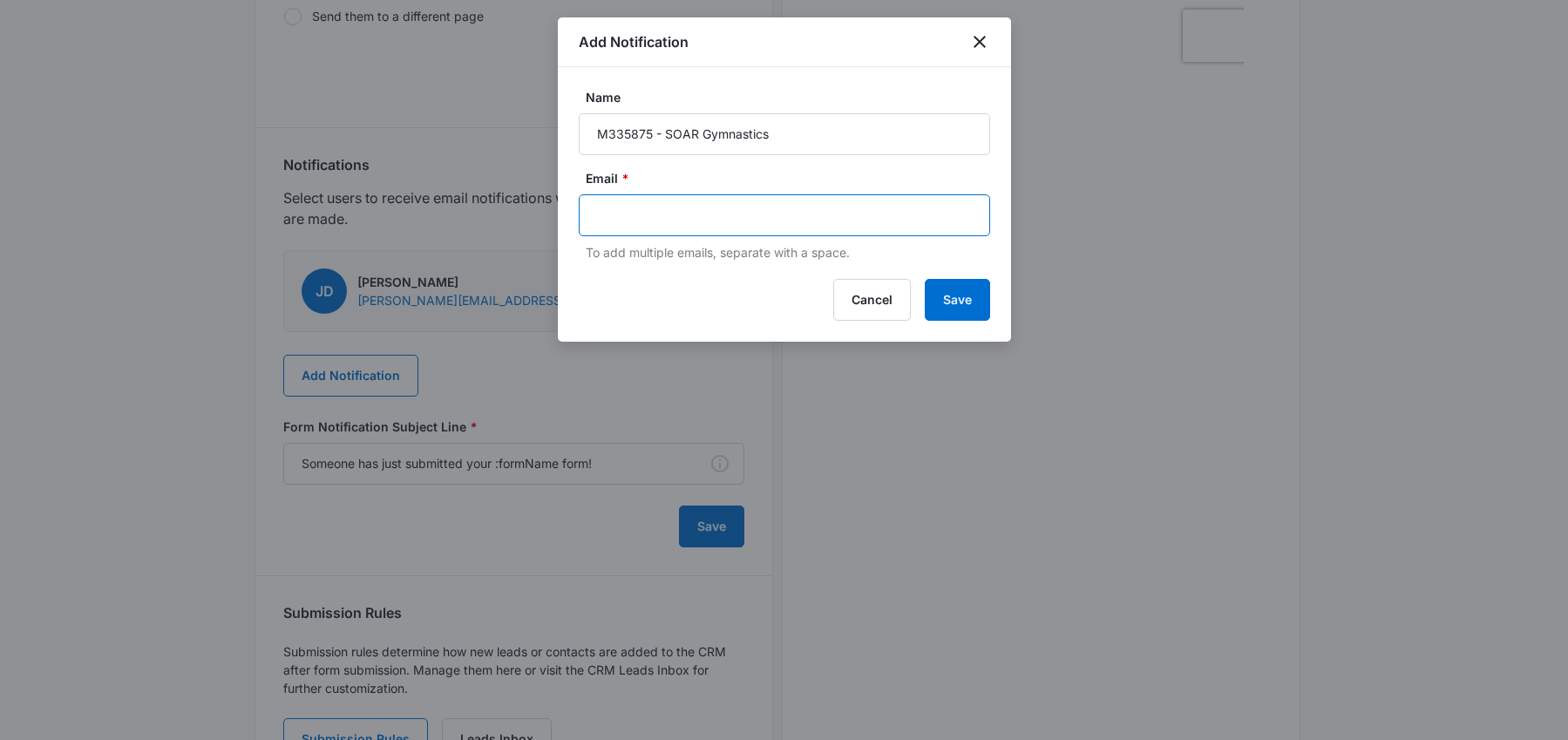
paste input "christy.perez@madwire.com"
type input "christy.perez@madwire.com"
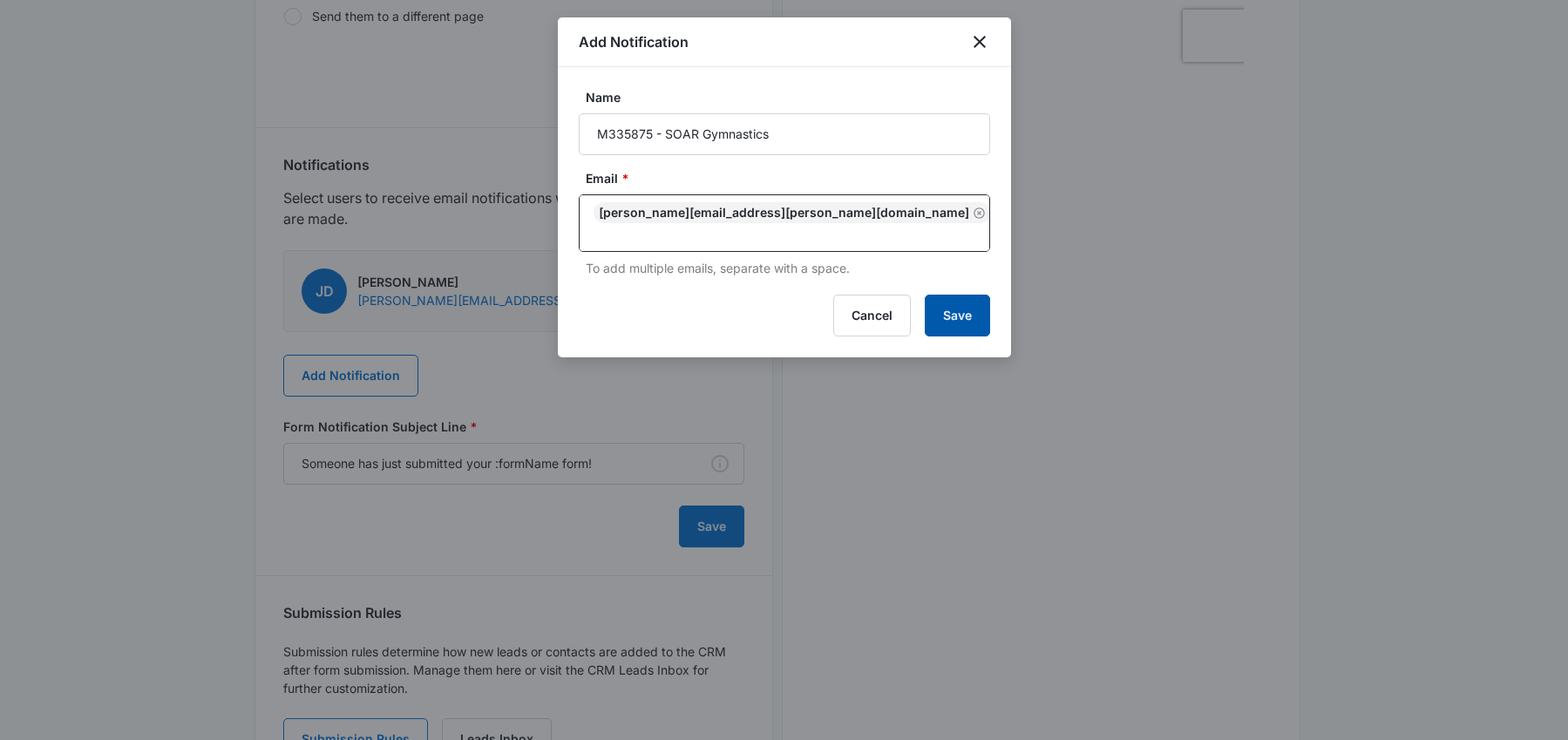
click at [957, 314] on button "Save" at bounding box center [957, 316] width 65 height 42
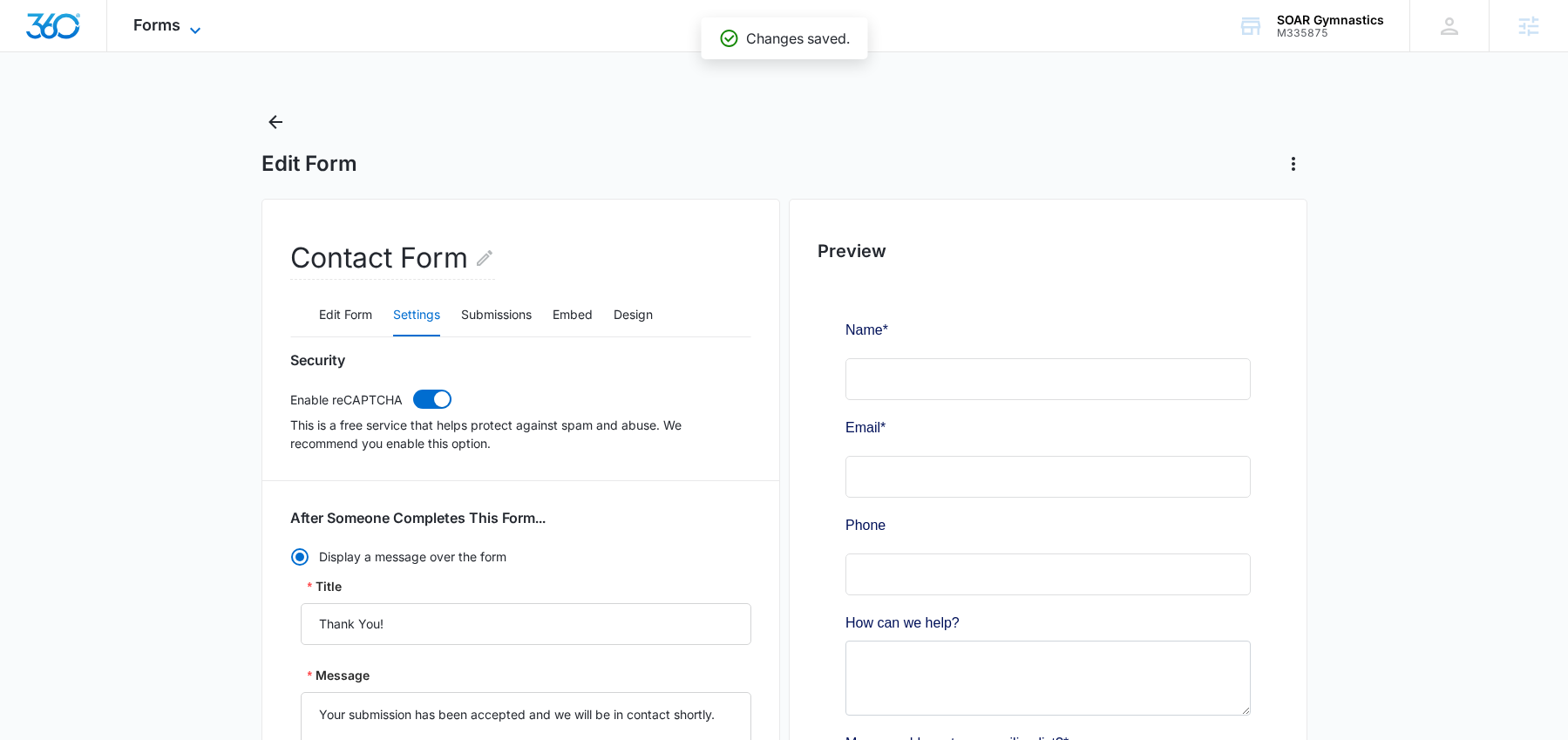
click at [151, 21] on span "Forms" at bounding box center [156, 25] width 47 height 18
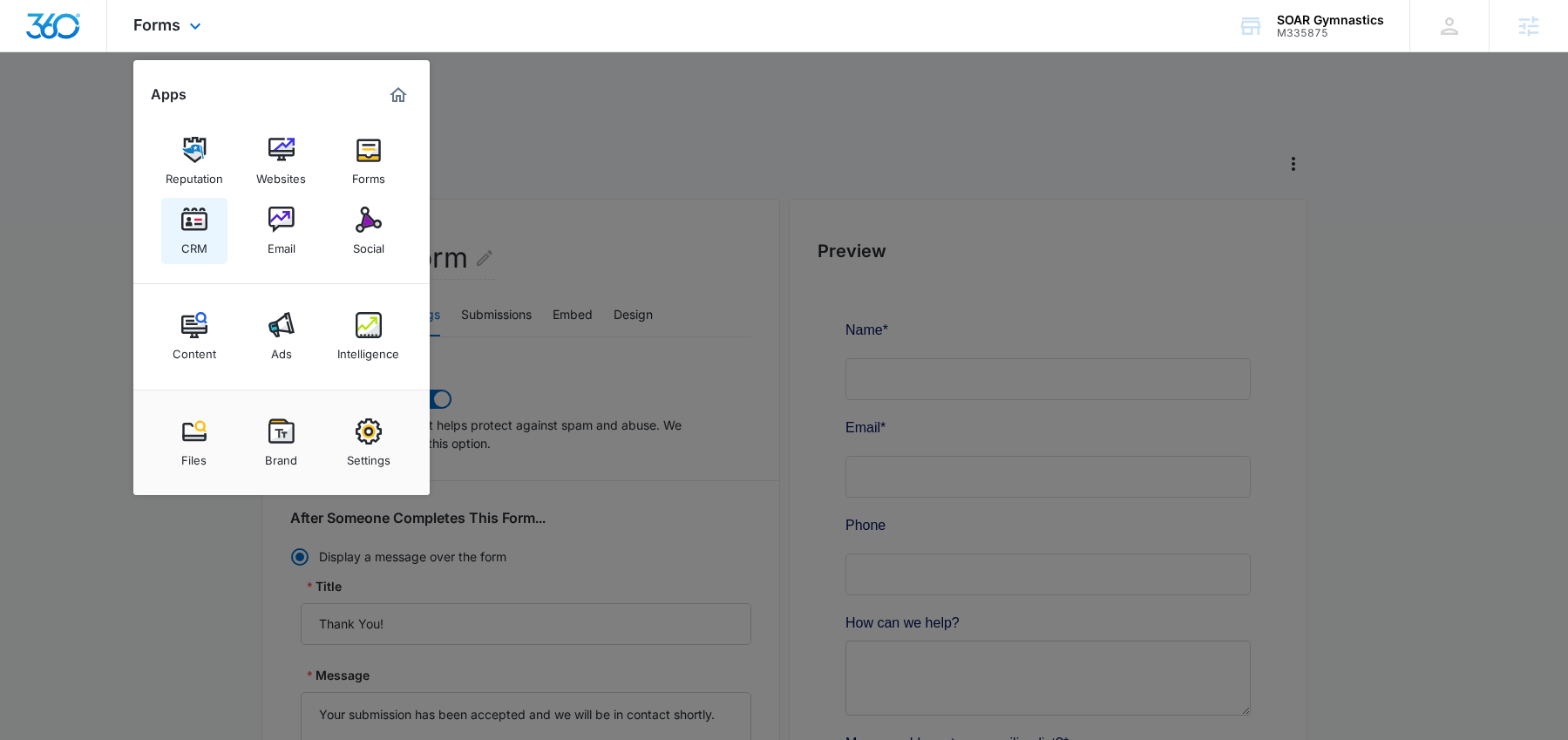
click at [186, 236] on div "CRM" at bounding box center [194, 244] width 26 height 23
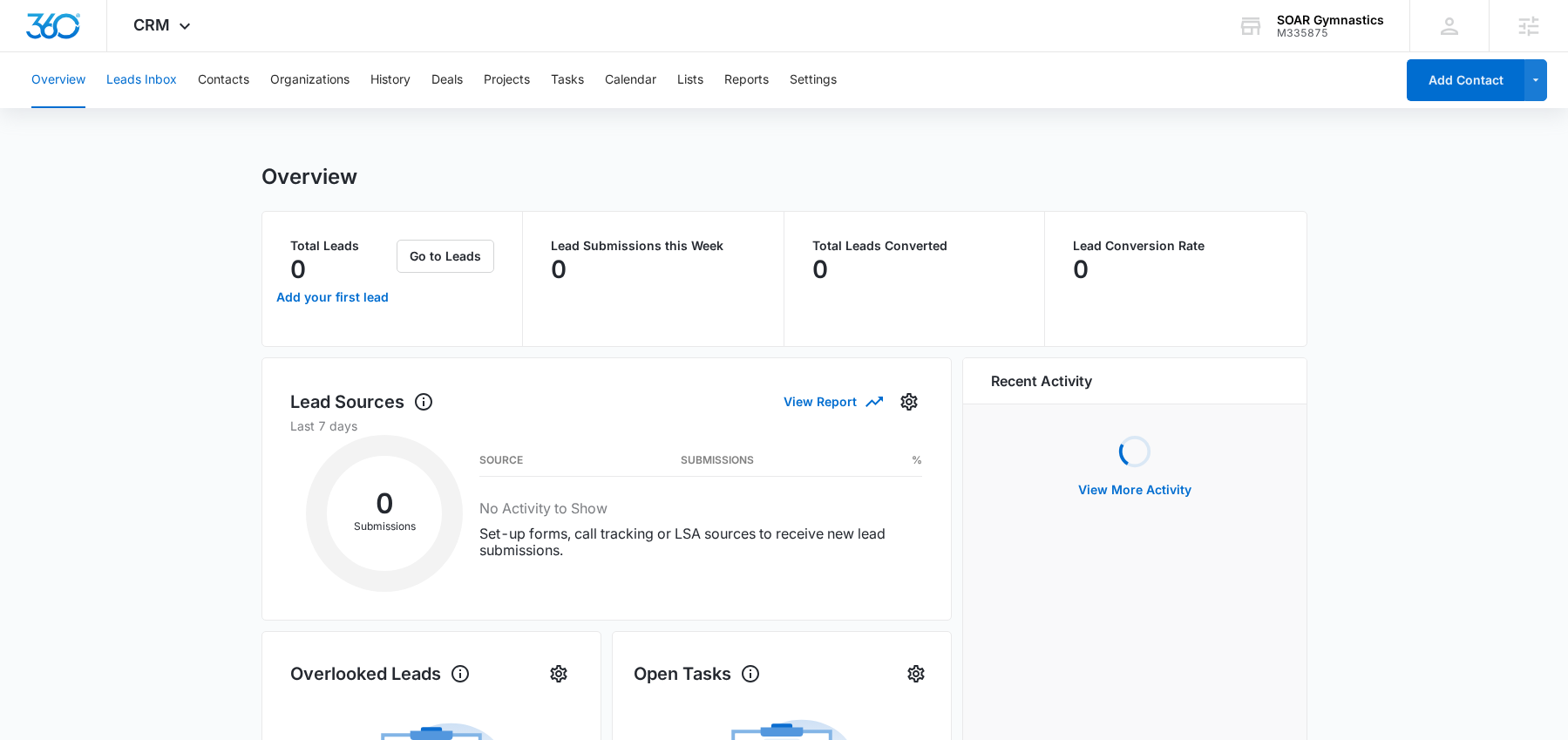
click at [146, 87] on button "Leads Inbox" at bounding box center [141, 80] width 71 height 56
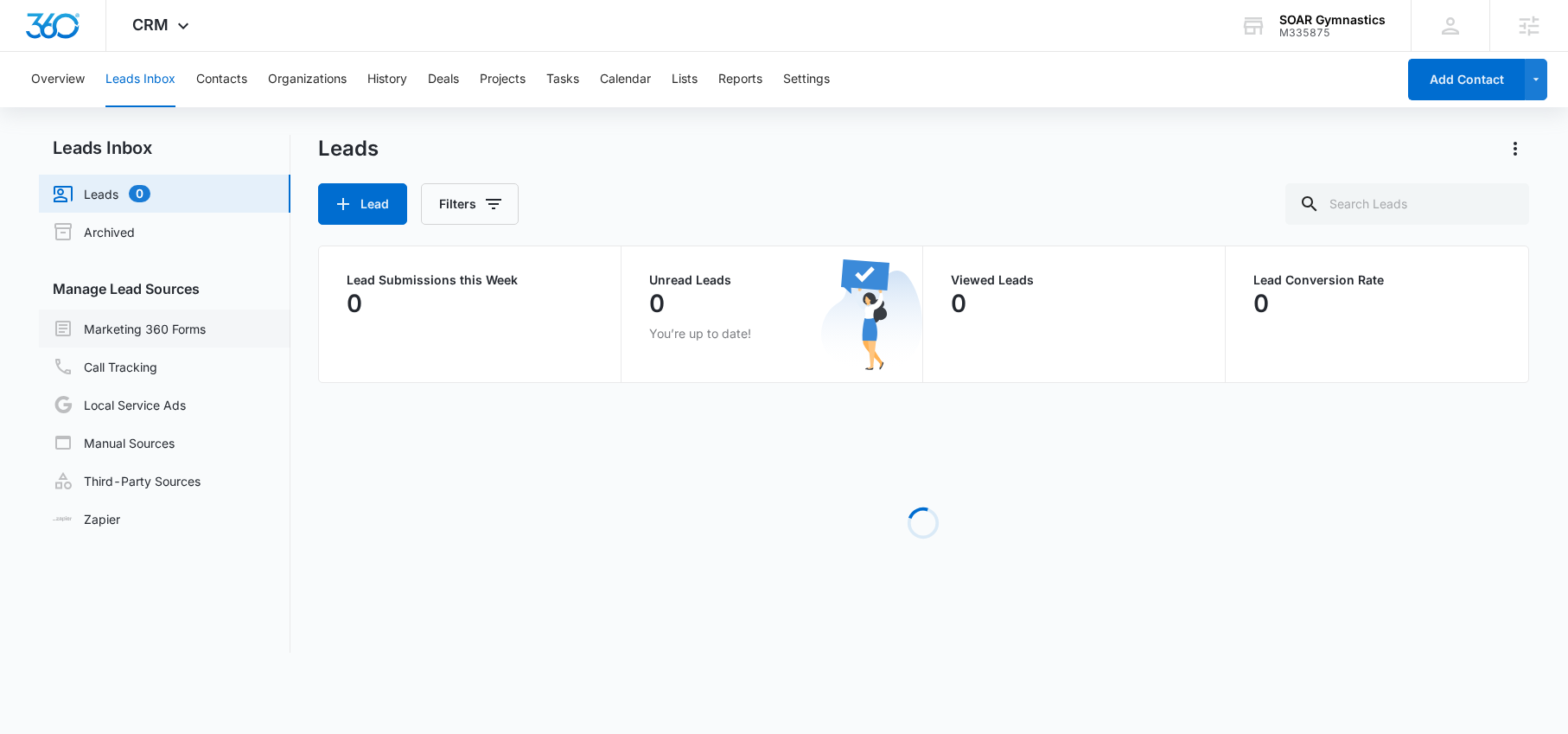
click at [148, 331] on link "Marketing 360 Forms" at bounding box center [129, 328] width 153 height 21
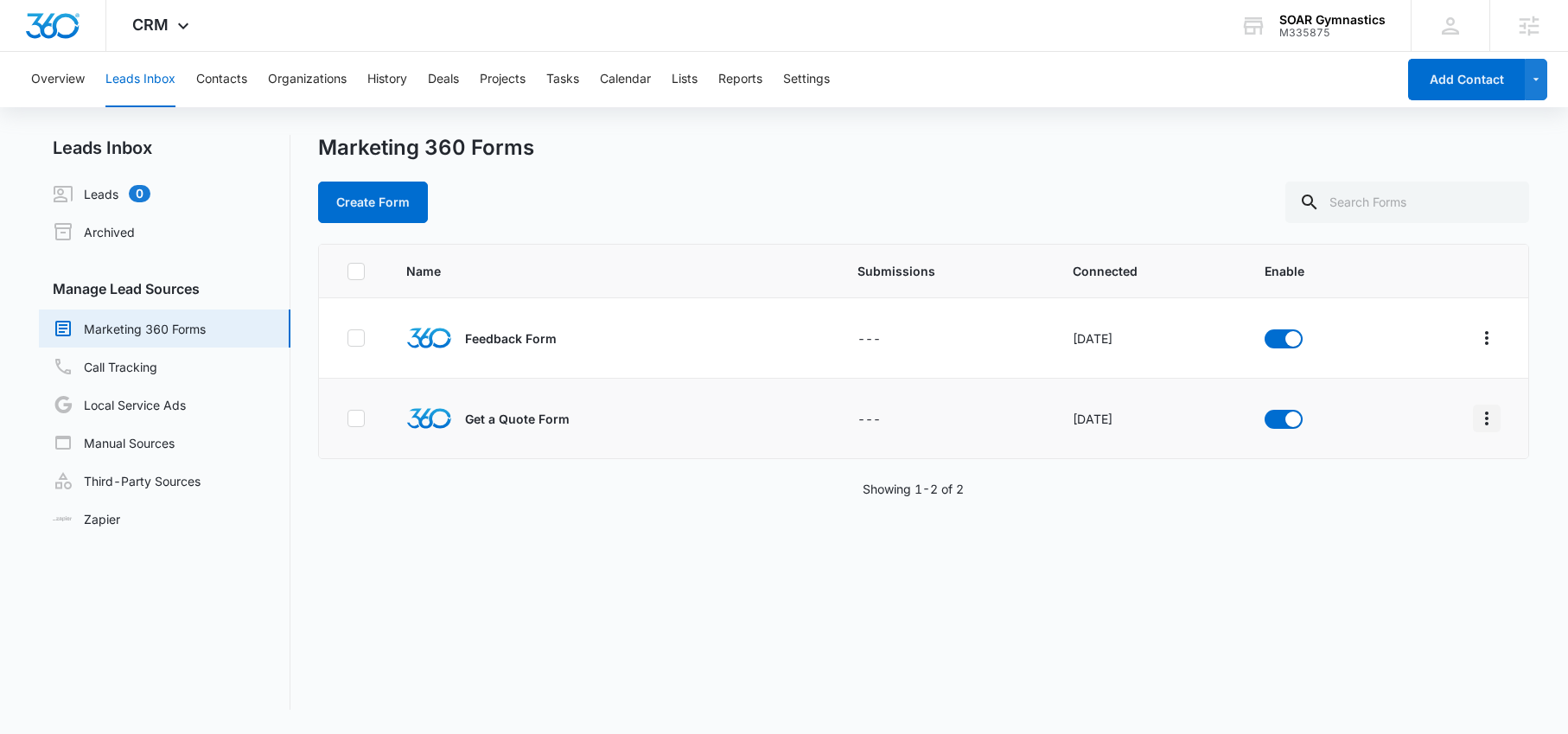
click at [1476, 420] on icon "Overflow Menu" at bounding box center [1486, 418] width 21 height 21
click at [1416, 521] on div "Field Mapping" at bounding box center [1396, 519] width 97 height 12
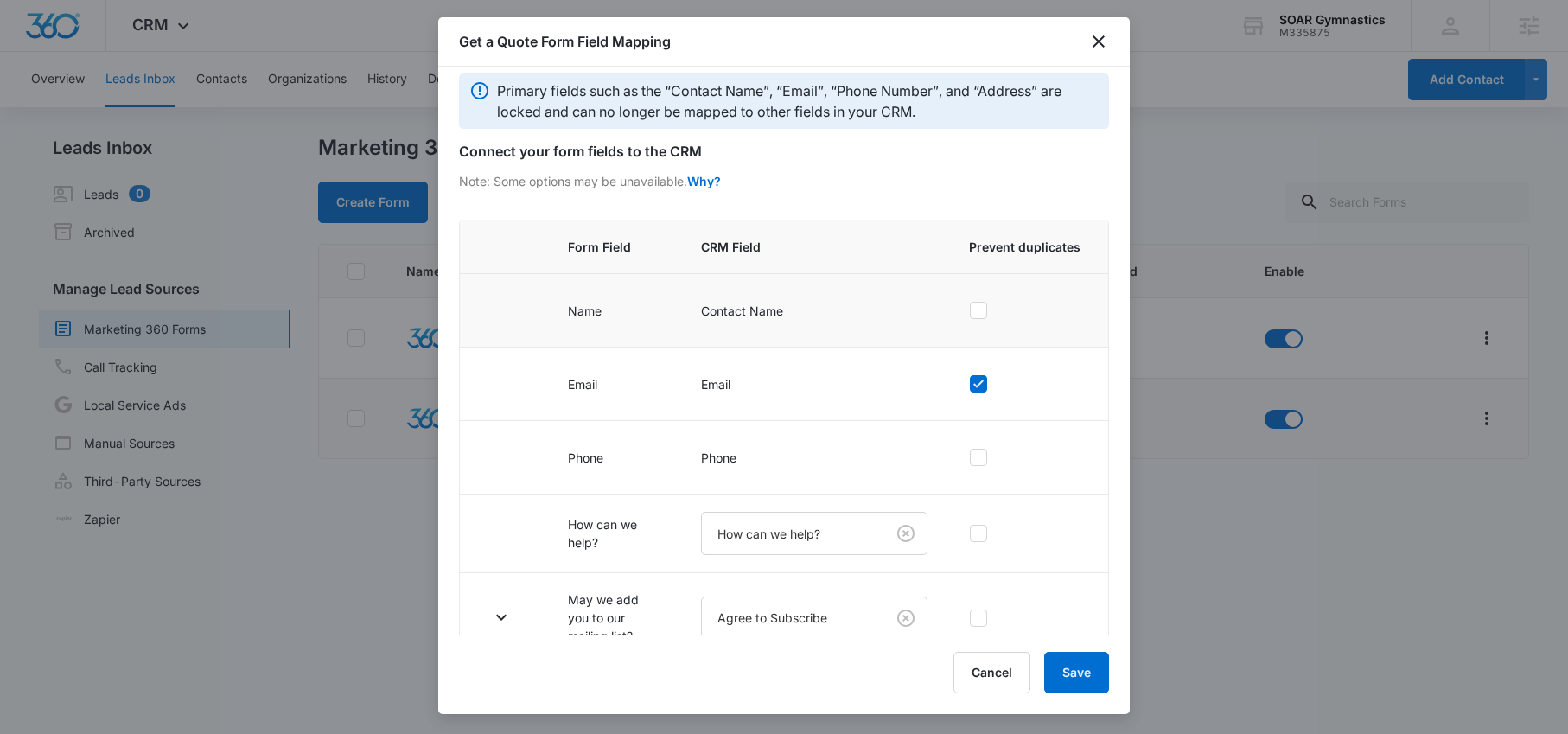
scroll to position [43, 0]
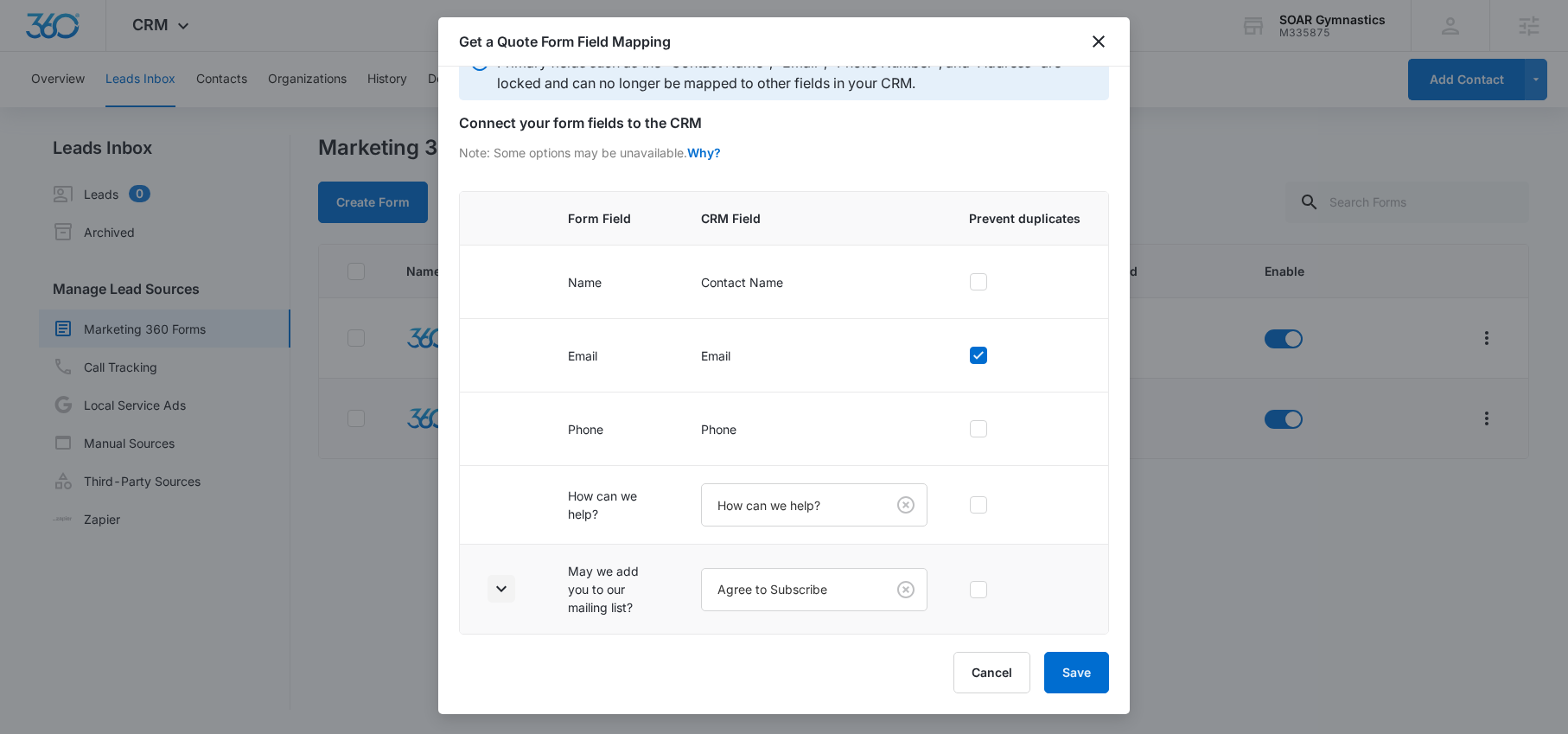
click at [501, 594] on icon "button" at bounding box center [501, 588] width 21 height 21
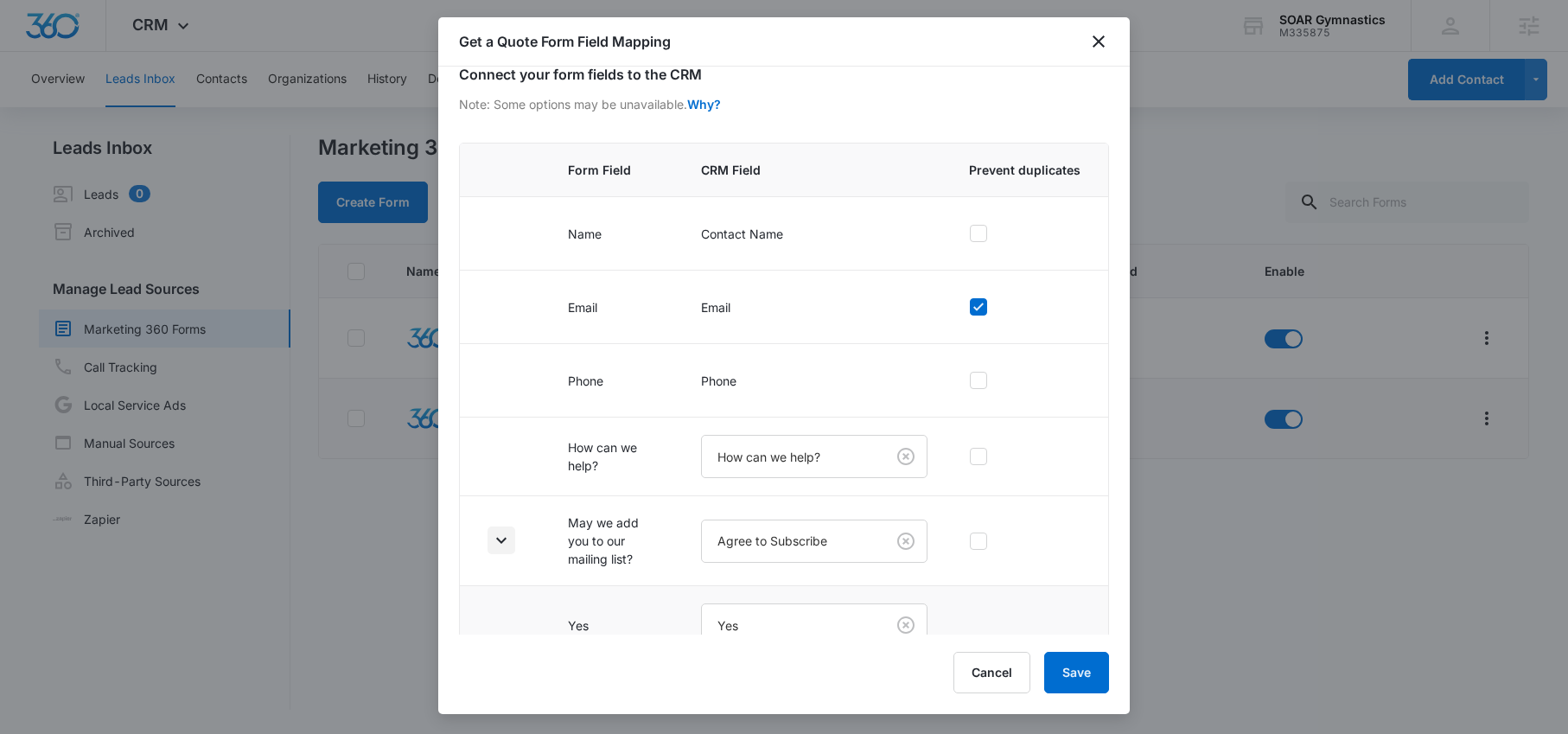
scroll to position [199, 0]
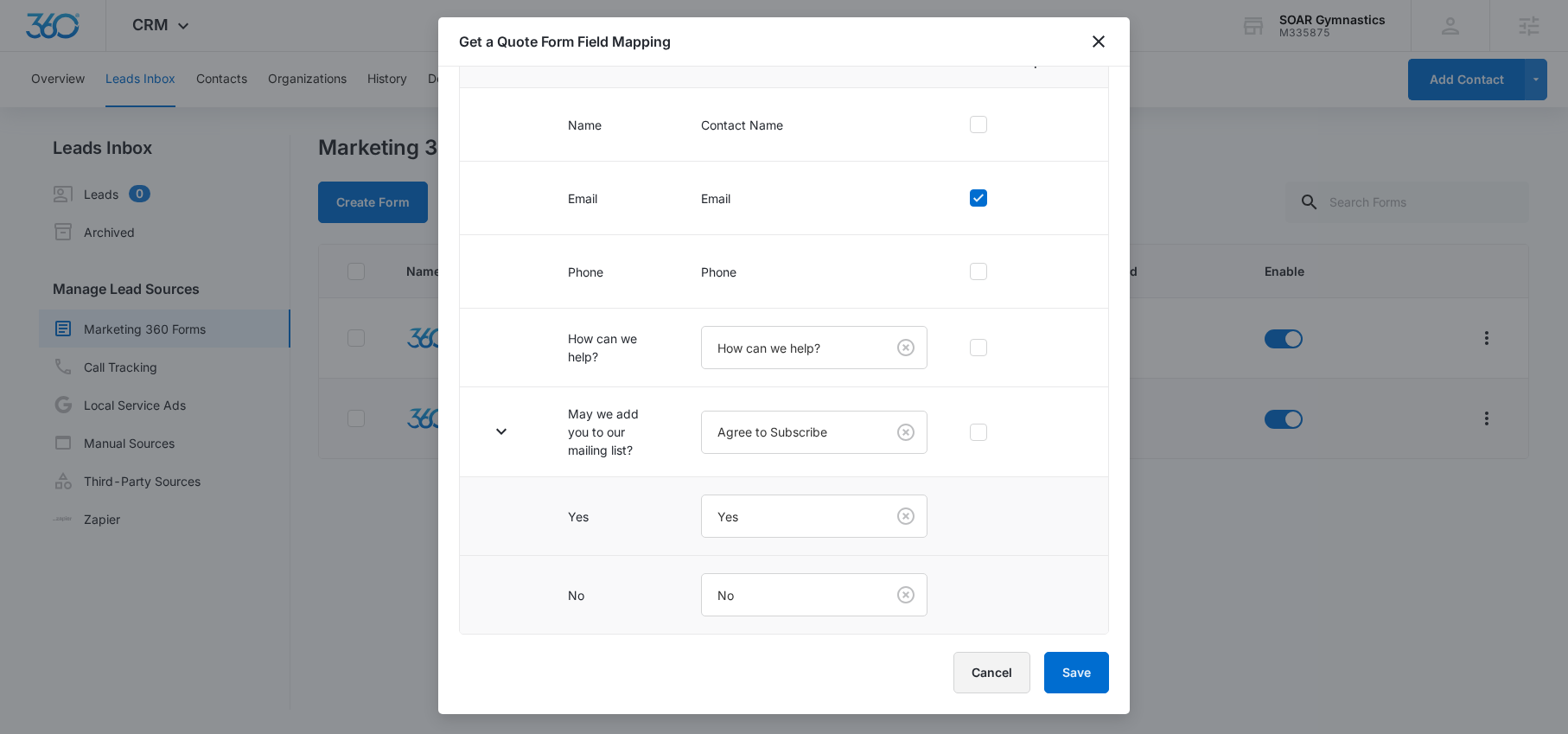
click at [999, 664] on button "Cancel" at bounding box center [992, 673] width 77 height 42
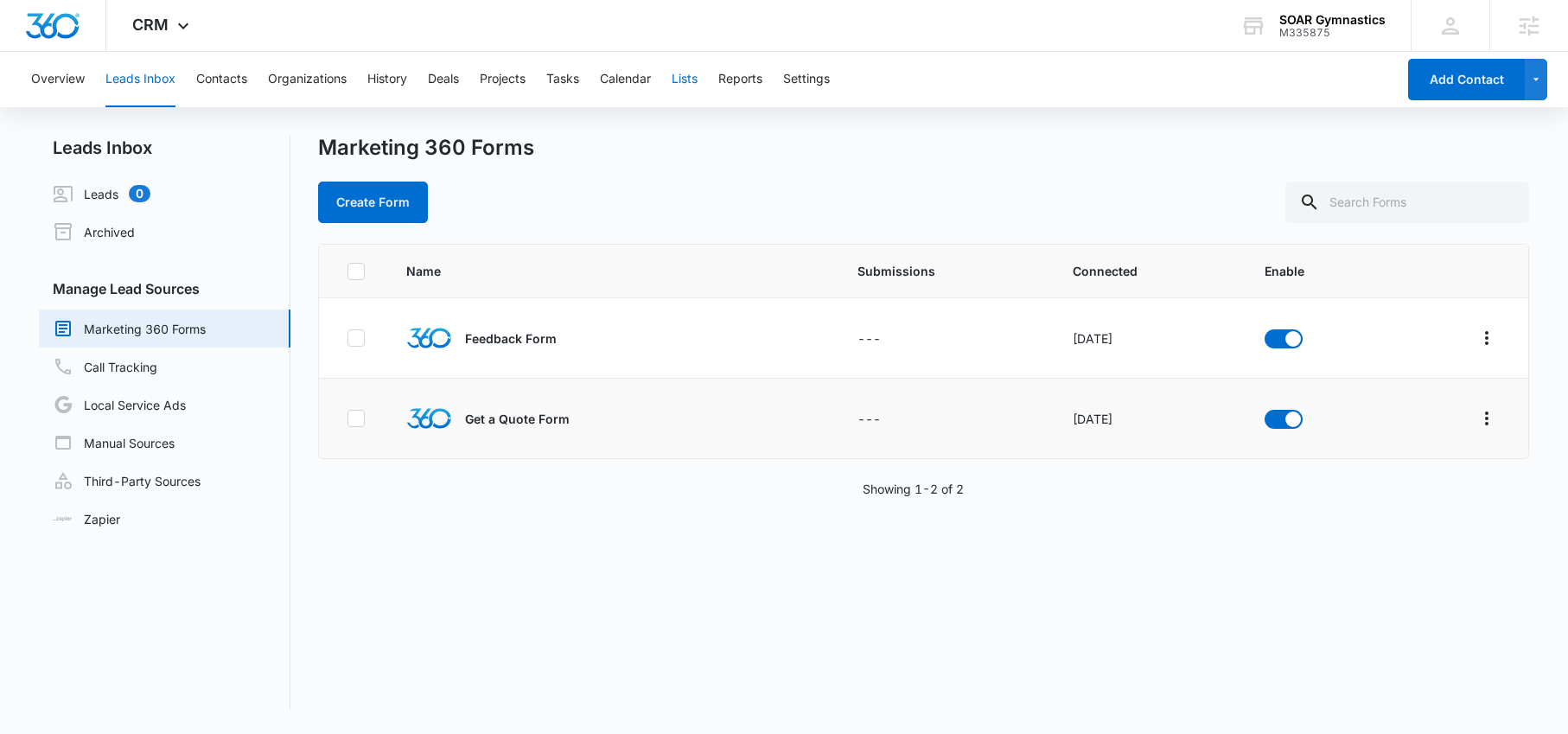
click at [693, 77] on button "Lists" at bounding box center [684, 79] width 26 height 56
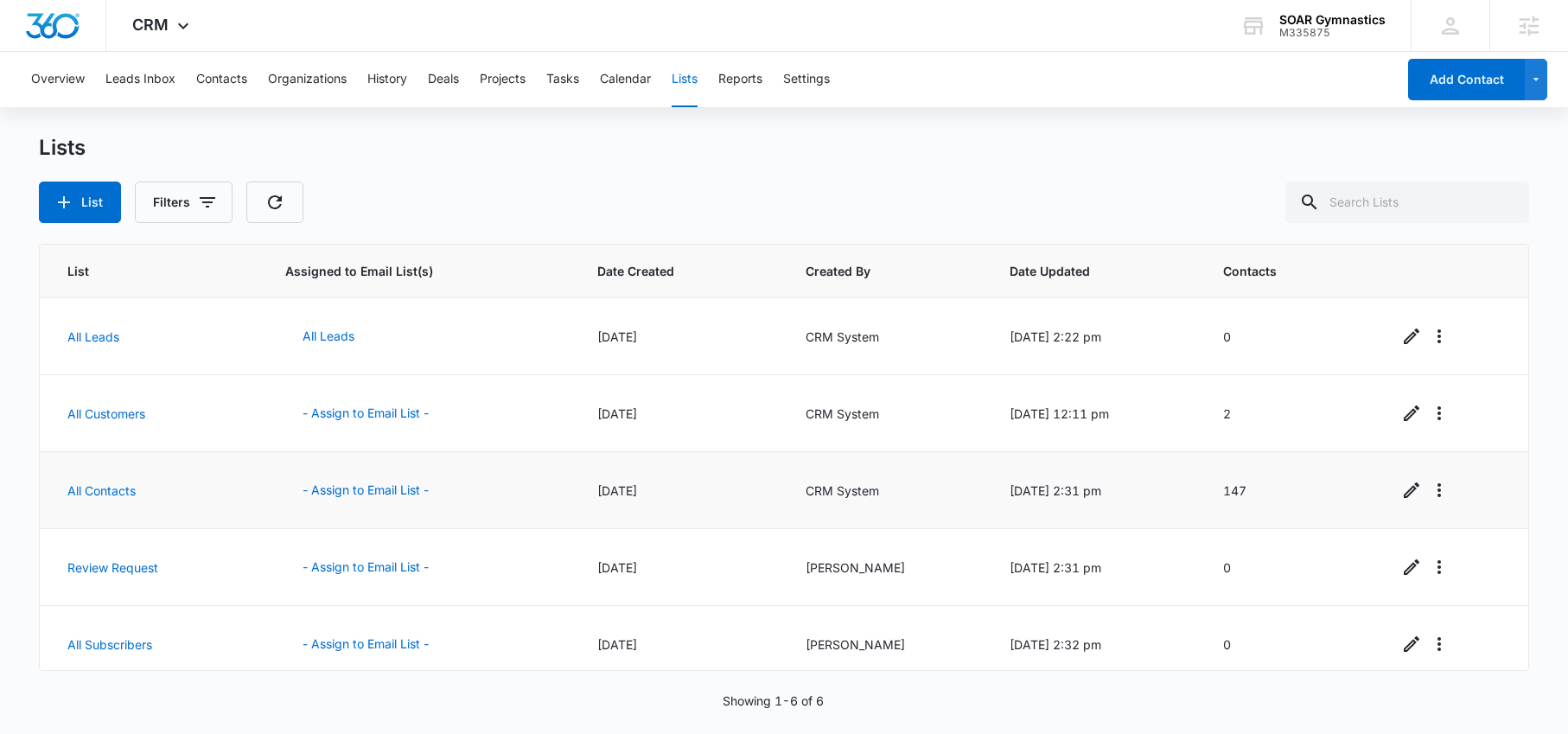
scroll to position [89, 0]
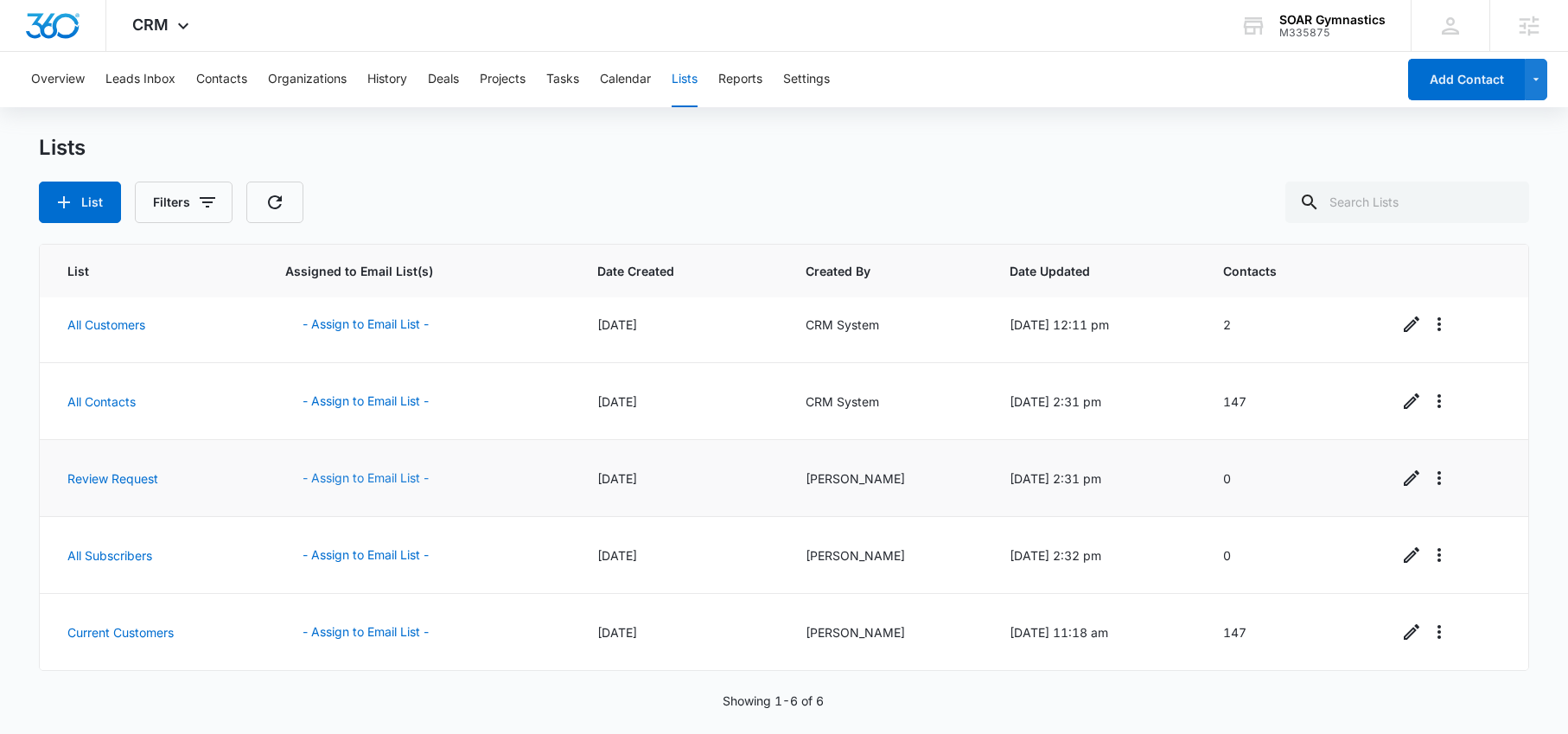
click at [375, 477] on button "- Assign to Email List -" at bounding box center [366, 478] width 161 height 42
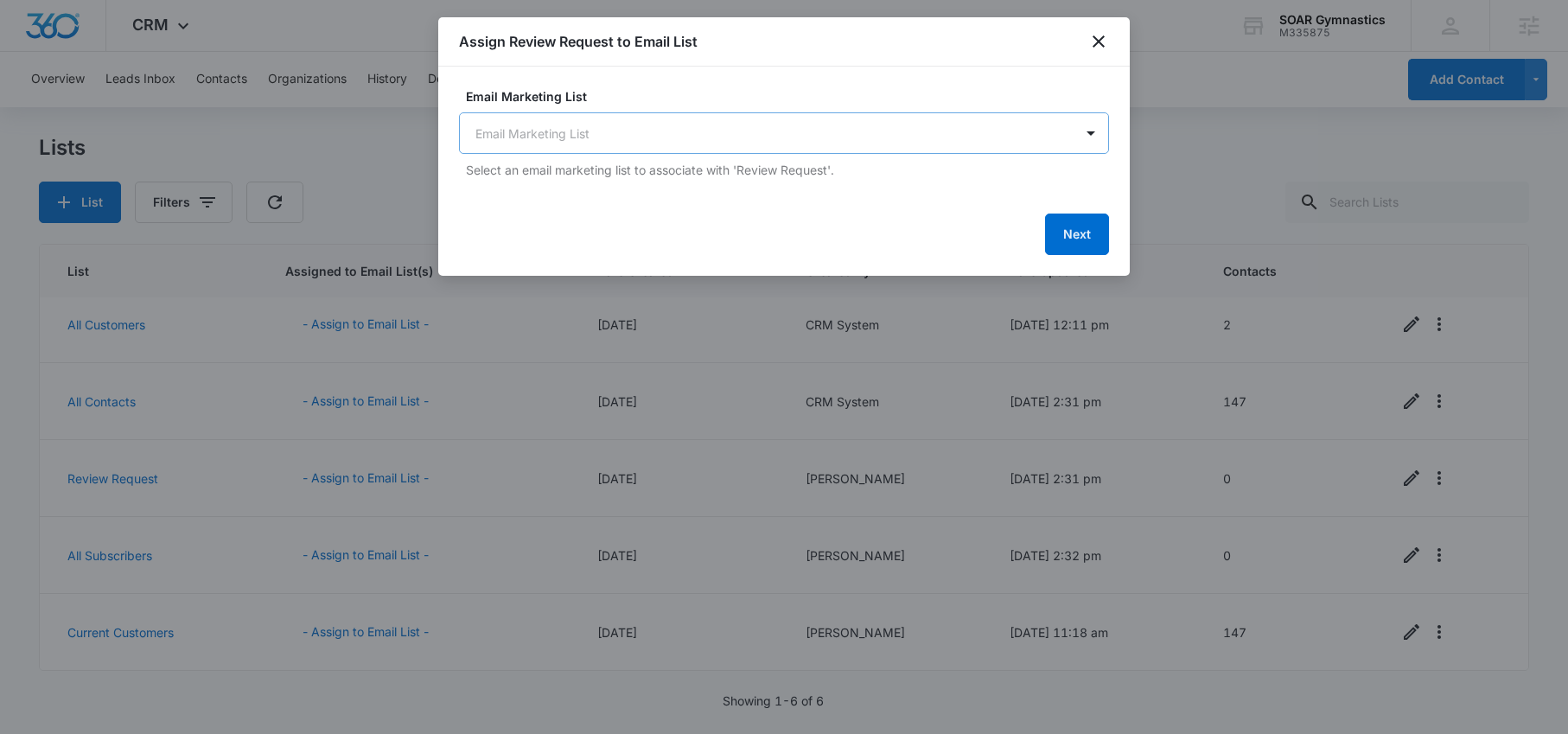
click at [691, 128] on body "CRM Apps Reputation Websites Forms CRM Email Social Content Ads Intelligence Fi…" at bounding box center [784, 367] width 1568 height 734
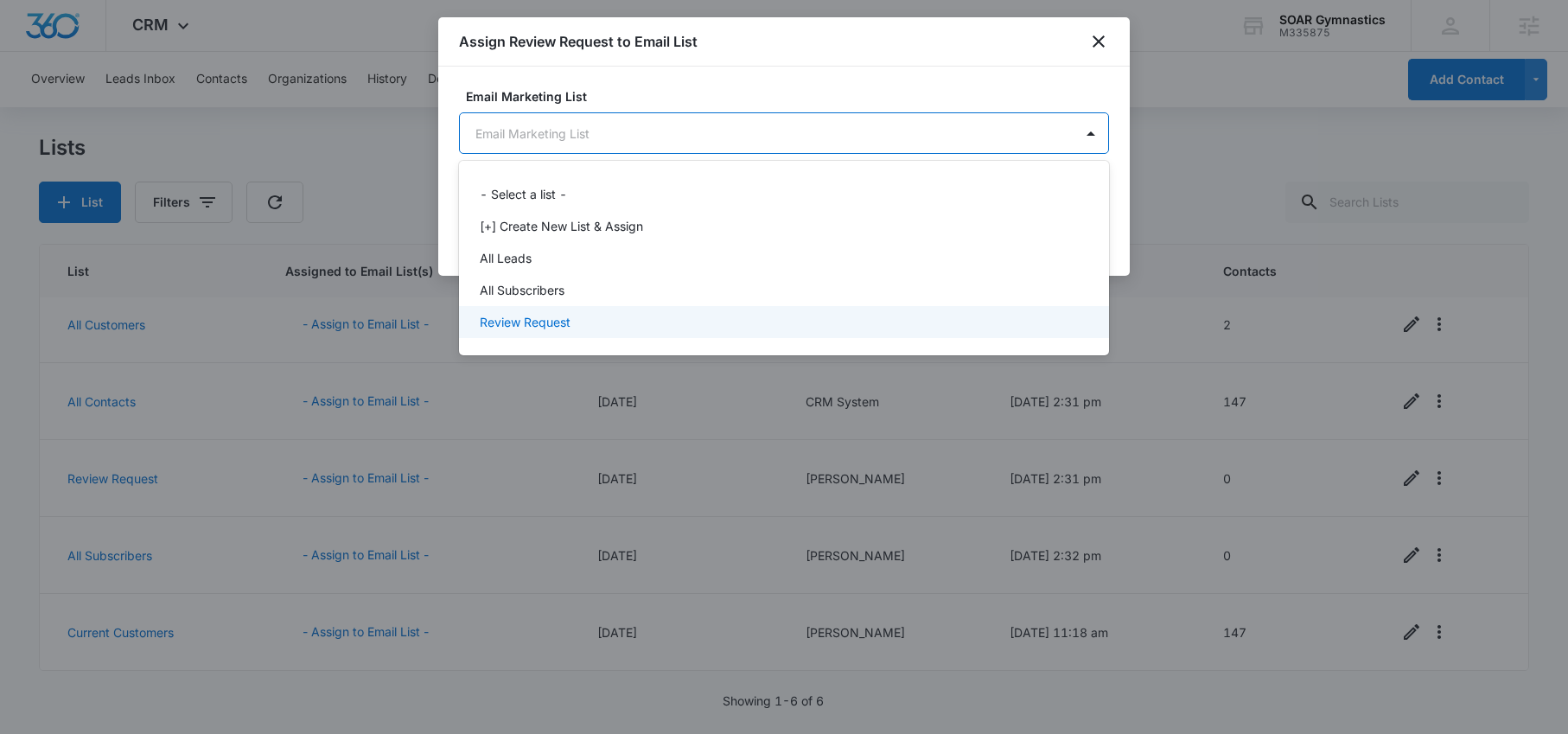
click at [547, 319] on p "Review Request" at bounding box center [525, 321] width 90 height 18
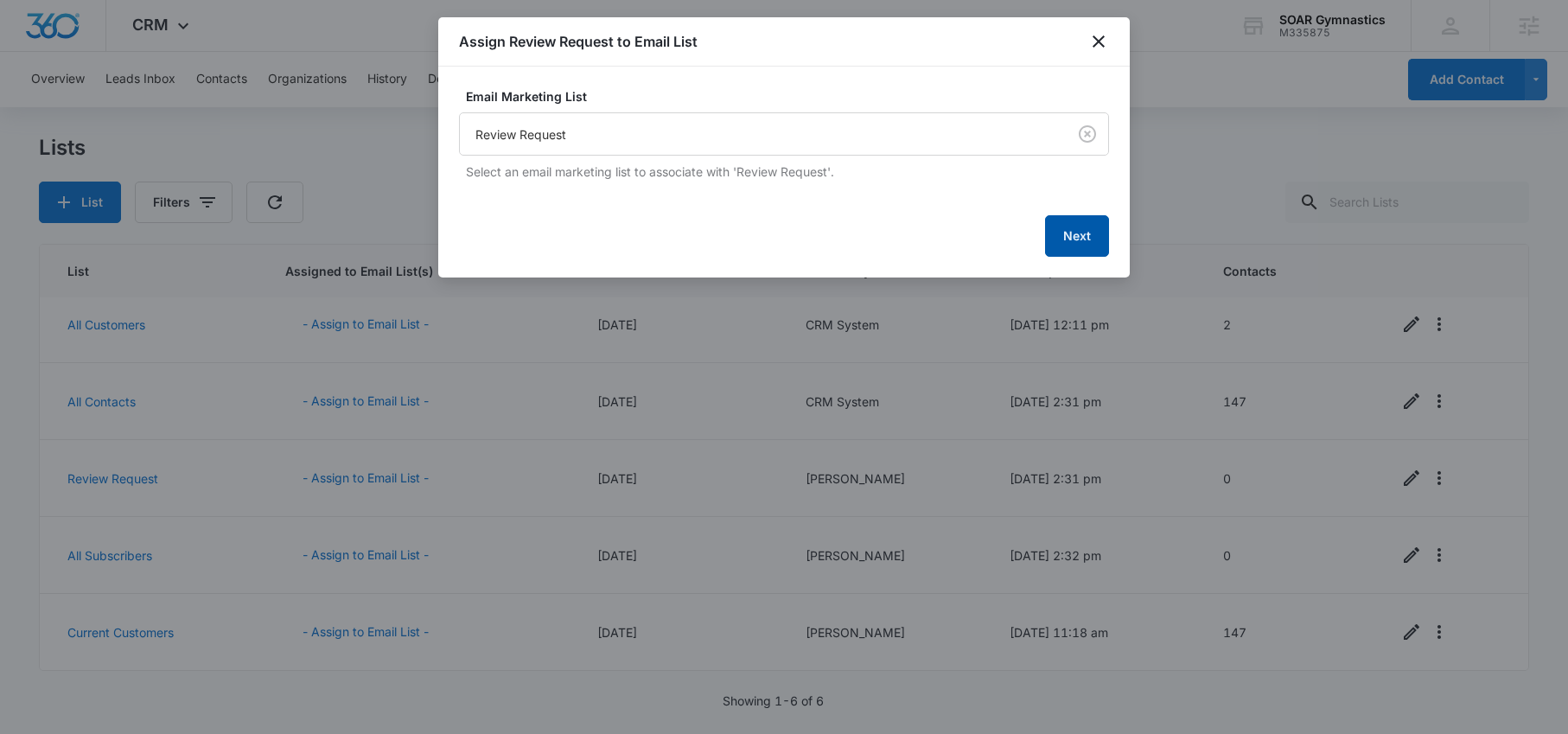
drag, startPoint x: 1075, startPoint y: 252, endPoint x: 796, endPoint y: 292, distance: 281.9
click at [1075, 252] on button "Next" at bounding box center [1077, 236] width 63 height 42
